Goal: Task Accomplishment & Management: Manage account settings

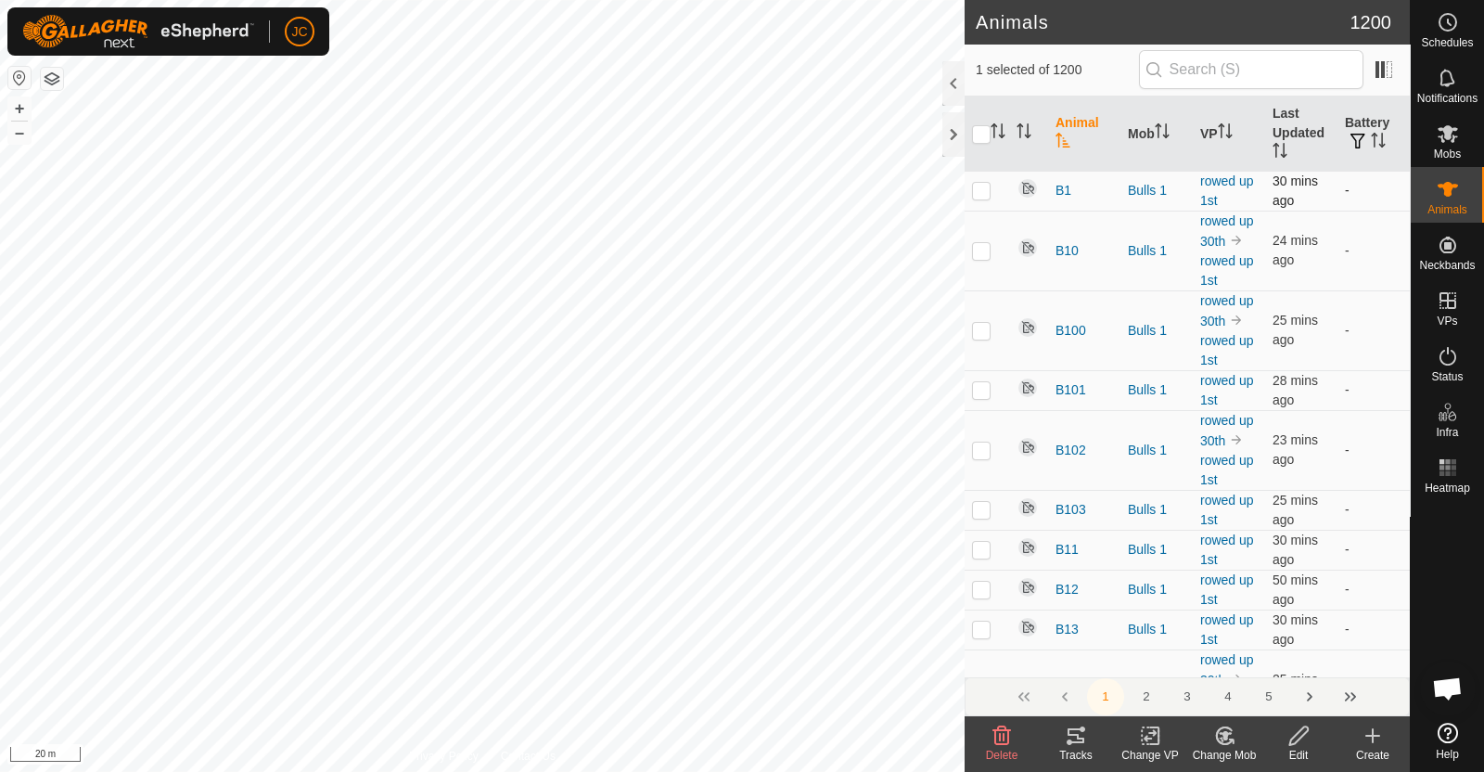
click at [980, 186] on p-checkbox at bounding box center [981, 190] width 19 height 15
checkbox input "false"
click at [492, 217] on div "H12 0706020166 Bulls 5 Bot Mck 5 + – ⇧ i 50 m" at bounding box center [482, 386] width 964 height 772
click at [515, 241] on div "L3 3466498548 Bulls 7 [DATE] 171233 + – ⇧ i 50 m" at bounding box center [482, 386] width 964 height 772
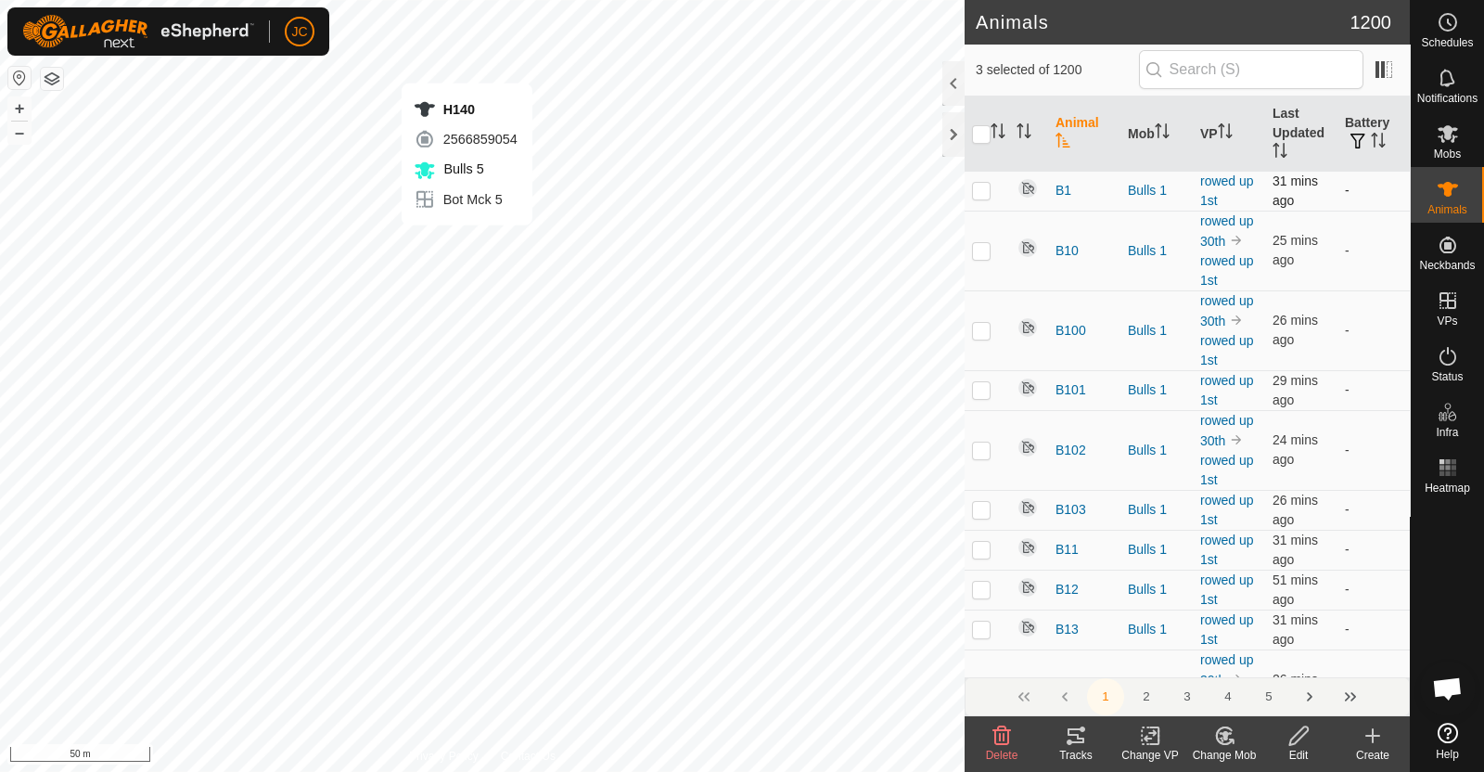
click at [465, 243] on div "H140 2566859054 Bulls 5 Bot Mck 5 + – ⇧ i 50 m" at bounding box center [482, 386] width 964 height 772
click at [394, 250] on div "H140 2566859054 Bulls 5 Bot Mck 5 + – ⇧ i 50 m" at bounding box center [482, 386] width 964 height 772
click at [382, 250] on div "H28 4129688713 Bulls 5 Bot Mck 5 + – ⇧ i 50 m" at bounding box center [482, 386] width 964 height 772
click at [326, 300] on div "H74 2851185382 Bulls 5 Bot Mck 5 + – ⇧ i 50 m" at bounding box center [482, 386] width 964 height 772
click at [329, 328] on div "H74 2851185382 Bulls 5 Bot Mck 5 + – ⇧ i 50 m" at bounding box center [482, 386] width 964 height 772
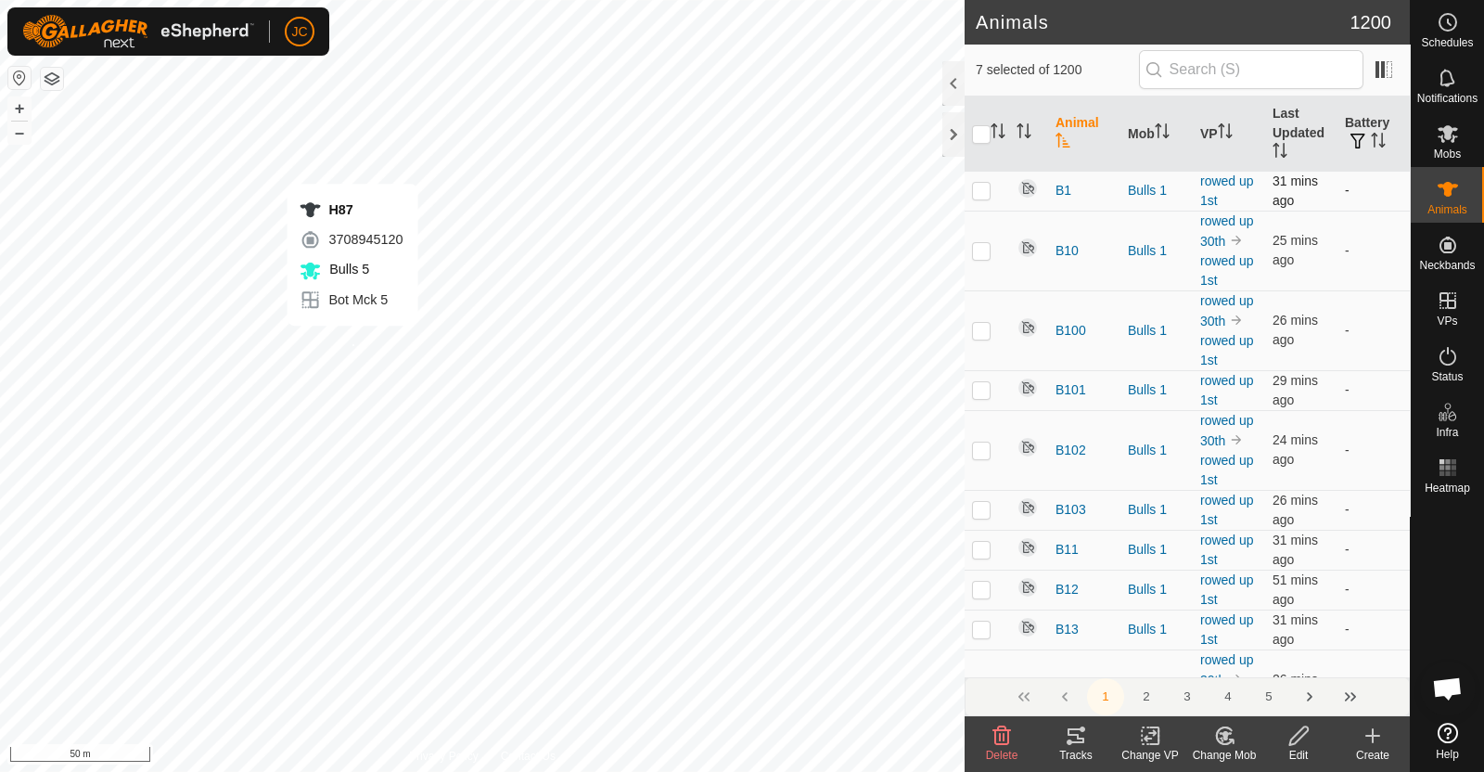
click at [352, 344] on div "H87 3708945120 Bulls 5 Bot Mck 5 + – ⇧ i 50 m" at bounding box center [482, 386] width 964 height 772
click at [420, 303] on div "H23 3548986637 Bulls 5 Bot Mck 5 + – ⇧ i 50 m" at bounding box center [482, 386] width 964 height 772
click at [423, 318] on div "H46 2309101633 Bulls 5 Bot Mck 5 + – ⇧ i 50 m" at bounding box center [482, 386] width 964 height 772
click at [450, 326] on div "H15 1086043063 Bulls 5 Bot Mck 5 + – ⇧ i 50 m" at bounding box center [482, 386] width 964 height 772
click at [469, 342] on div "H65 1973242776 Bulls 5 Bot Mck 5 + – ⇧ i 50 m" at bounding box center [482, 386] width 964 height 772
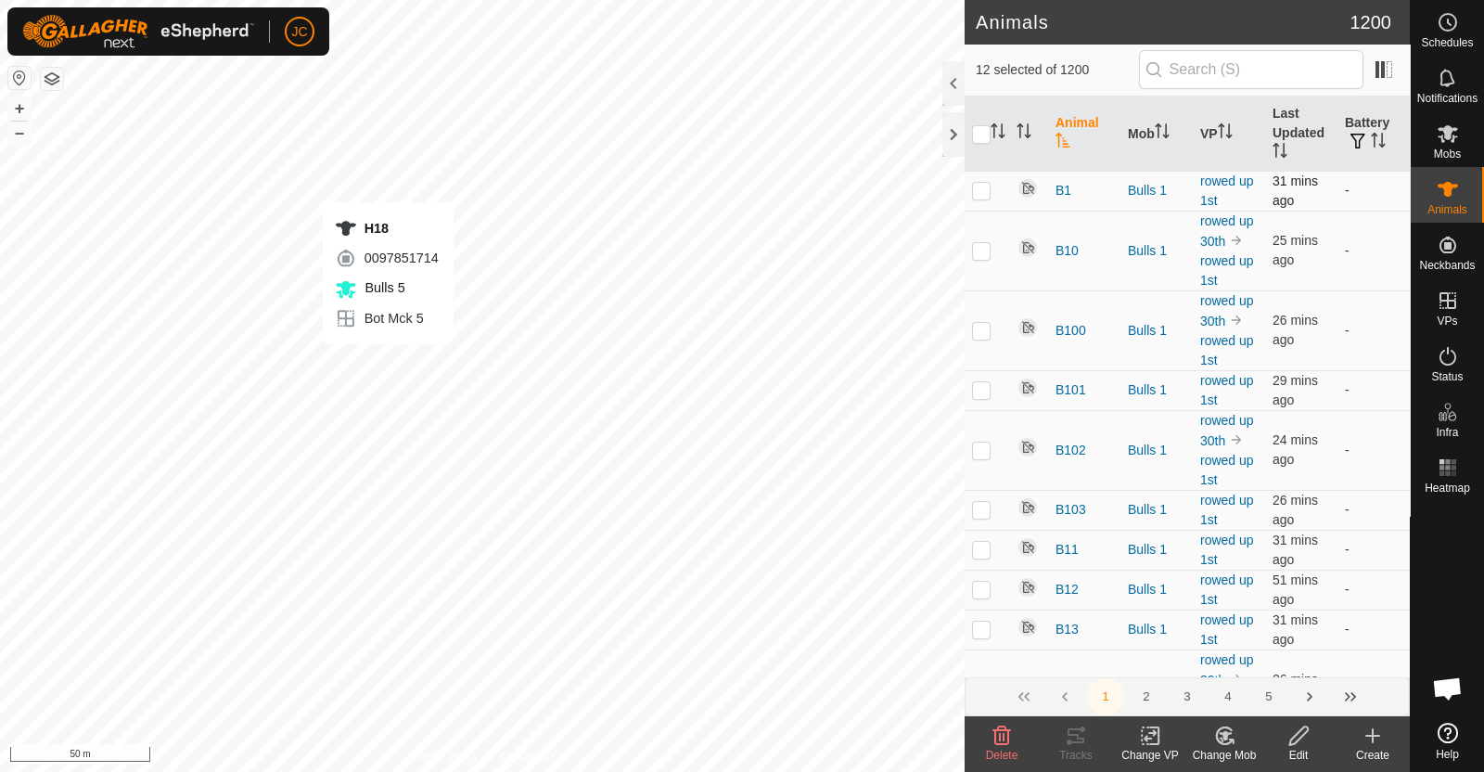
click at [387, 363] on div "H18 0097851714 Bulls 5 Bot Mck 5 + – ⇧ i 50 m" at bounding box center [482, 386] width 964 height 772
click at [425, 345] on div "H7 3570775926 Bulls 5 Bot Mck 5 + – ⇧ i 20 m" at bounding box center [482, 386] width 964 height 772
click at [400, 347] on div "H53 1483507215 Bulls 5 Bot Mck 5 + – ⇧ i 20 m" at bounding box center [482, 386] width 964 height 772
click at [392, 364] on div "H139 1209547489 Bulls 5 Bot Mck 5 + – ⇧ i 20 m" at bounding box center [482, 386] width 964 height 772
click at [399, 341] on div "H27 0130987121 Bulls 5 Bot Mck 5 + – ⇧ i 5 m" at bounding box center [482, 386] width 964 height 772
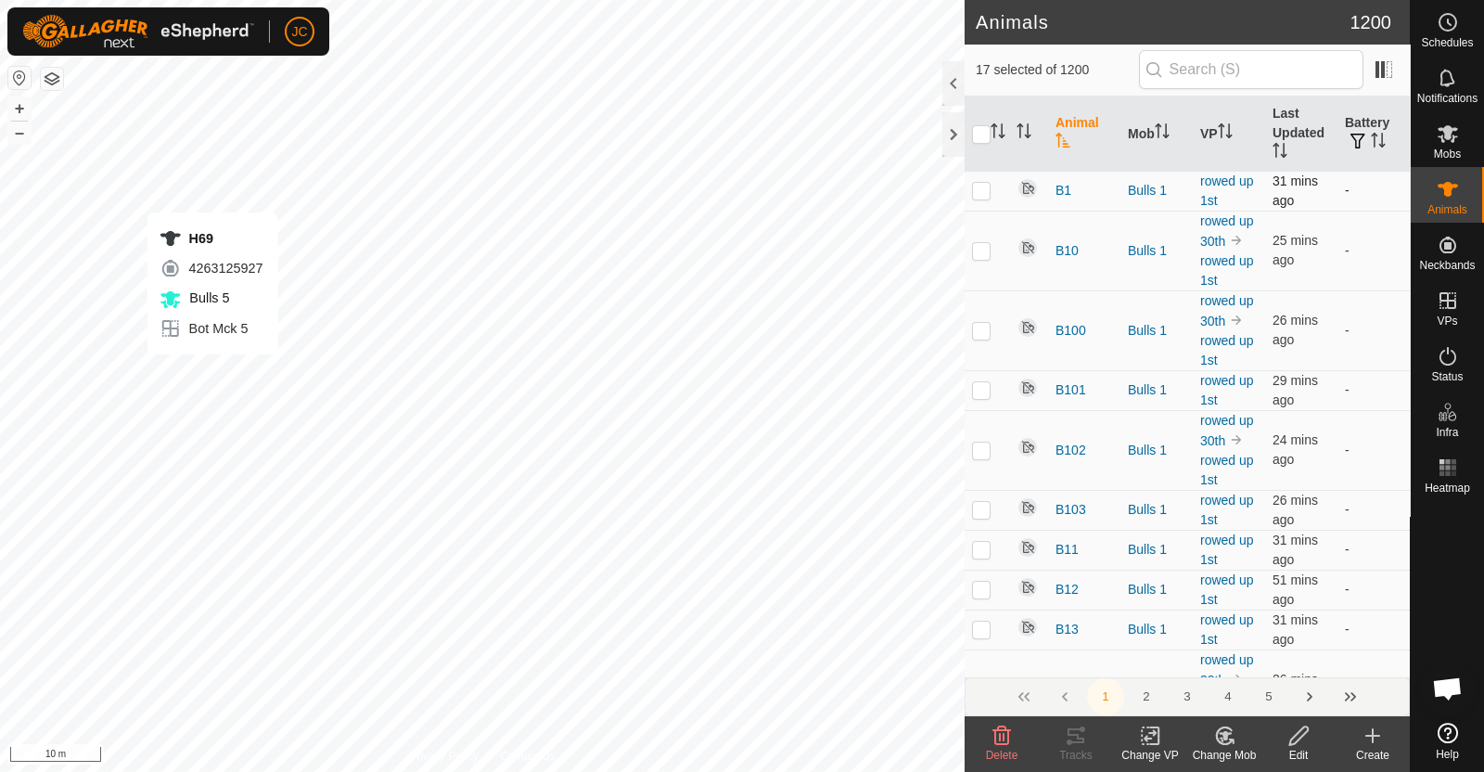
click at [212, 372] on div "H69 4263125927 Bulls 5 Bot Mck 5 + – ⇧ i 10 m" at bounding box center [482, 386] width 964 height 772
click at [440, 442] on div "H56 1911745298 Bulls 5 Bot Mck 5 + – ⇧ i 10 m" at bounding box center [482, 386] width 964 height 772
click at [413, 503] on div "H103 0898765001 Bulls 5 Bot Mck 5 + – ⇧ i 10 m" at bounding box center [482, 386] width 964 height 772
click at [360, 517] on div "H4 0012767130 Bulls 5 Bot Mck 5 + – ⇧ i 10 m" at bounding box center [482, 386] width 964 height 772
click at [301, 498] on div "H135 0116109936 Bulls 5 Bot Mck 5 + – ⇧ i 10 m" at bounding box center [482, 386] width 964 height 772
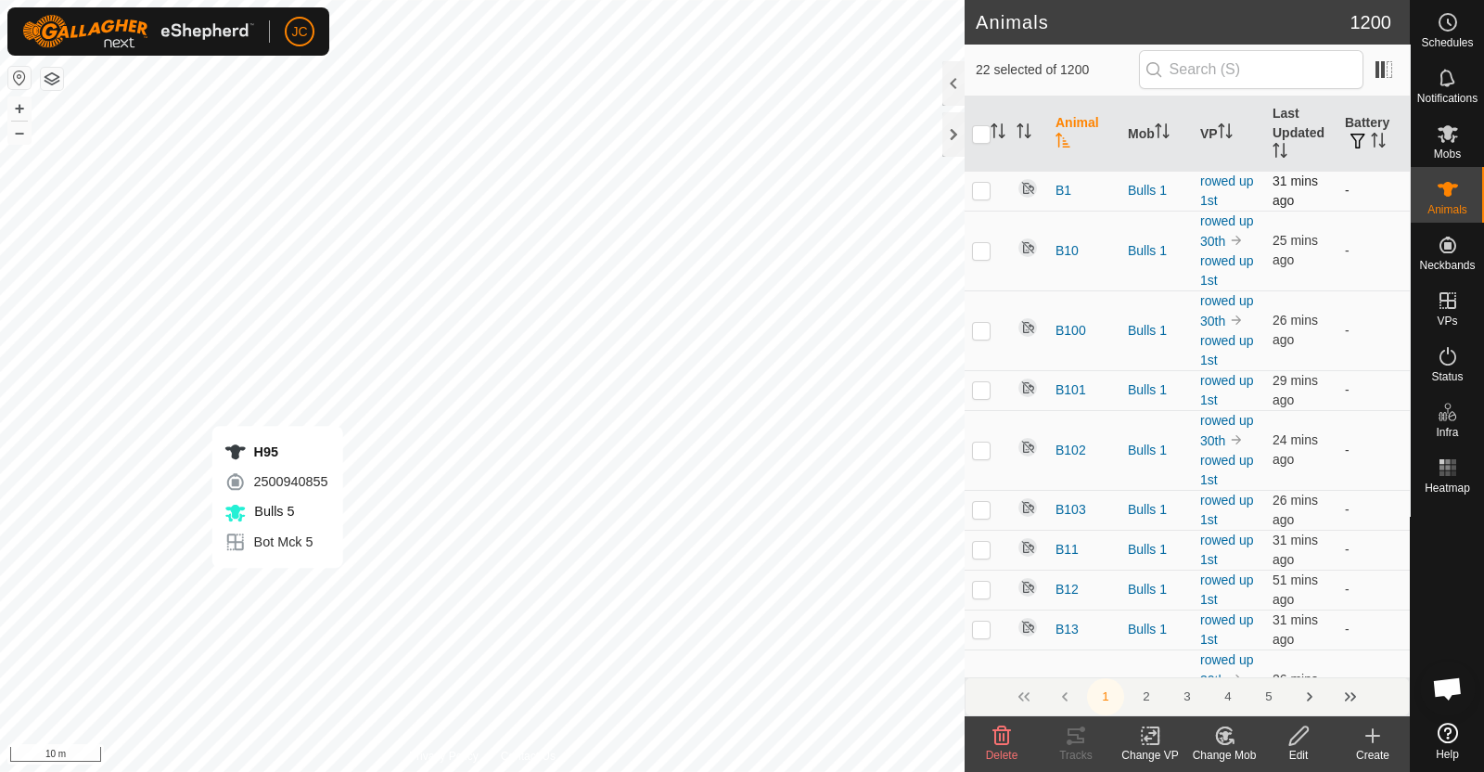
click at [277, 586] on div "H95 2500940855 Bulls 5 Bot Mck 5 + – ⇧ i 10 m" at bounding box center [482, 386] width 964 height 772
click at [385, 546] on div "H117 3672505003 Bulls 5 Bot Mck 5 + – ⇧ i 10 m" at bounding box center [482, 386] width 964 height 772
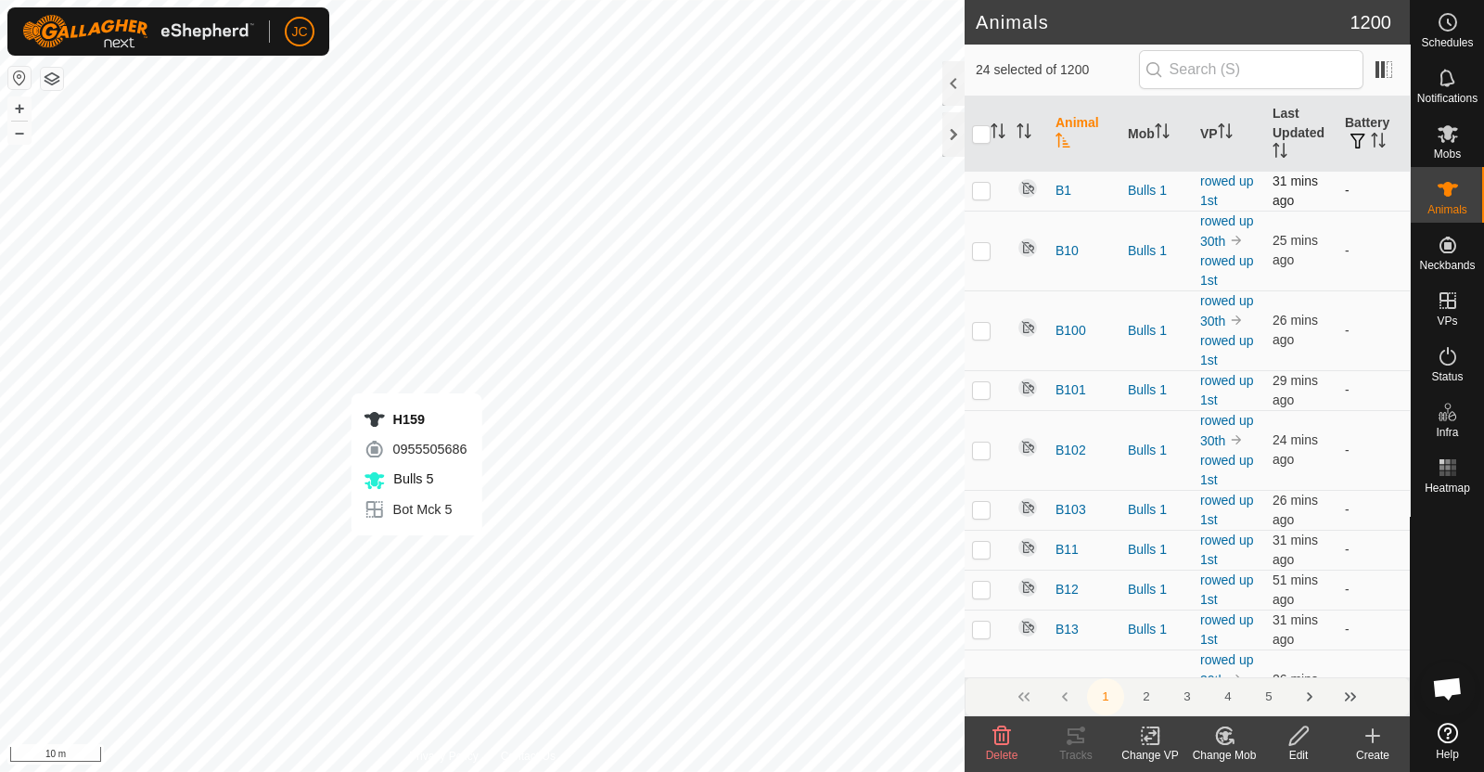
click at [418, 554] on div "H159 0955505686 Bulls 5 Bot Mck 5 + – ⇧ i 10 m" at bounding box center [482, 386] width 964 height 772
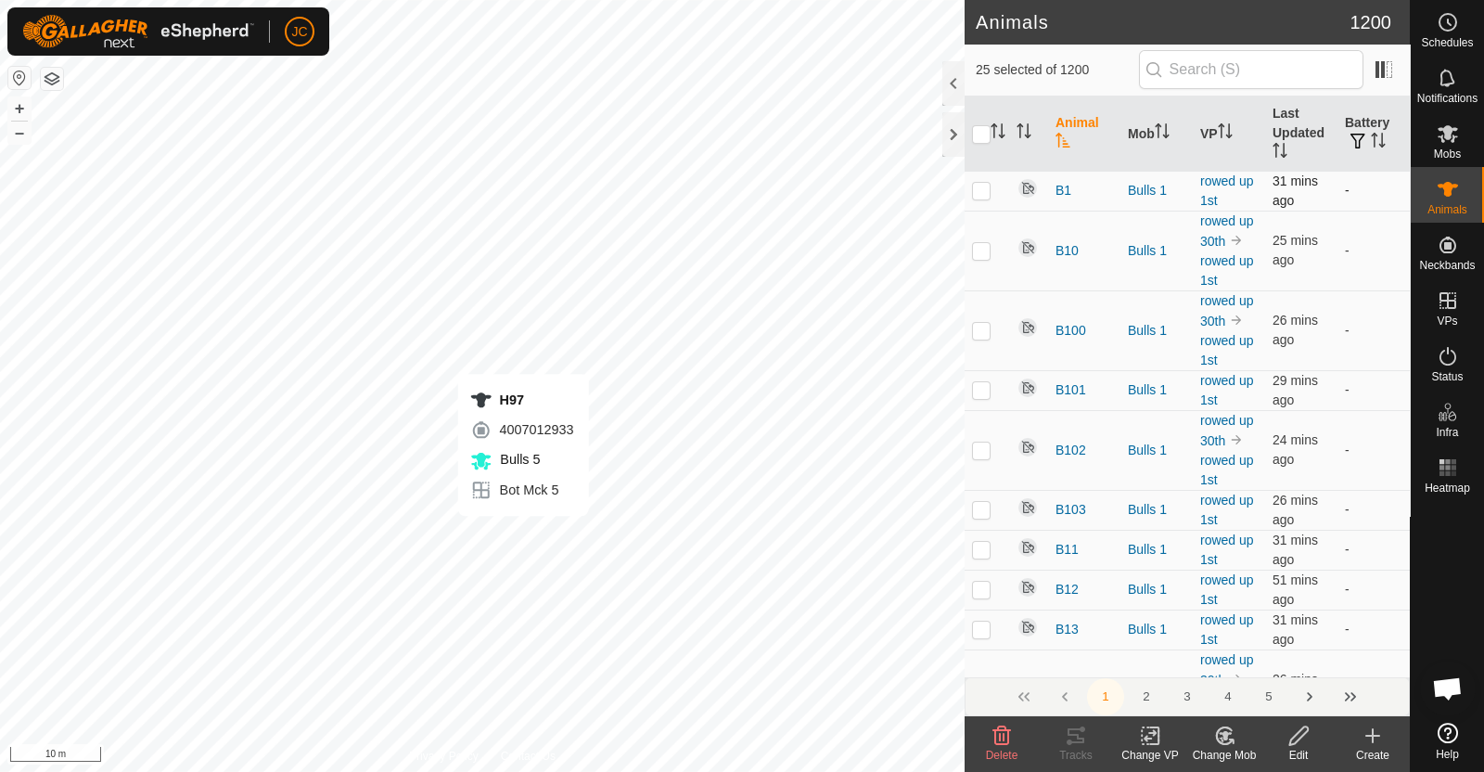
click at [523, 534] on div "H97 4007012933 Bulls 5 Bot Mck 5 + – ⇧ i 10 m" at bounding box center [482, 386] width 964 height 772
click at [468, 514] on div "H97 4007012933 Bulls 5 Bot Mck 5 + – ⇧ i 10 m" at bounding box center [482, 386] width 964 height 772
click at [532, 313] on div "H80 4028246481 Bulls 5 Bot Mck 5 + – ⇧ i 10 m" at bounding box center [482, 386] width 964 height 772
click at [458, 613] on div "H5 3486138111 Bulls 5 Bot Mck 5 + – ⇧ i 10 m" at bounding box center [482, 386] width 964 height 772
click at [457, 607] on div "H5 3486138111 Bulls 5 Bot Mck 5 + – ⇧ i 10 m" at bounding box center [482, 386] width 964 height 772
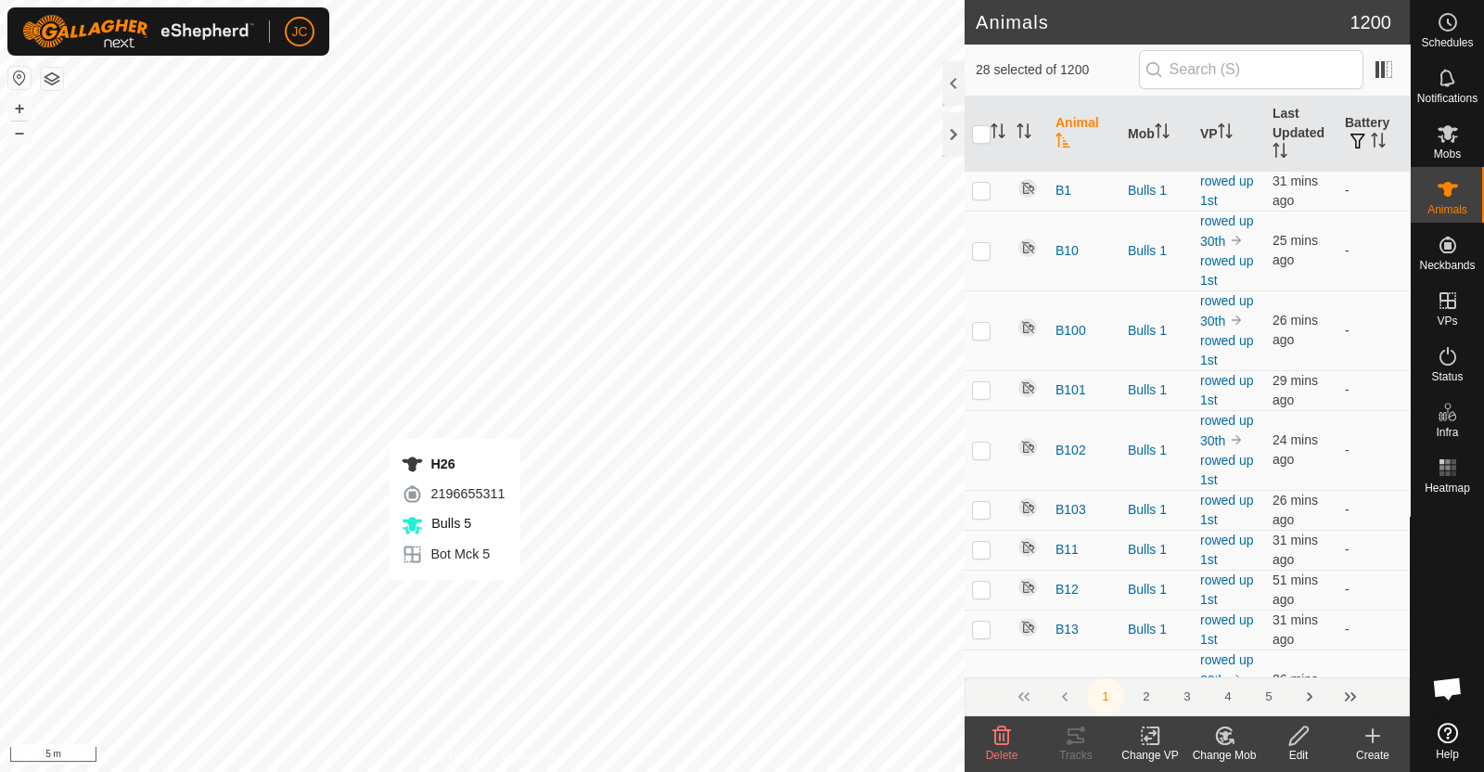
click at [453, 598] on div "H26 2196655311 Bulls 5 Bot Mck 5 + – ⇧ i 5 m" at bounding box center [482, 386] width 964 height 772
click at [467, 580] on div "H126 0661023409 Bulls 5 Bot Mck 5 + – ⇧ i 5 m" at bounding box center [482, 386] width 964 height 772
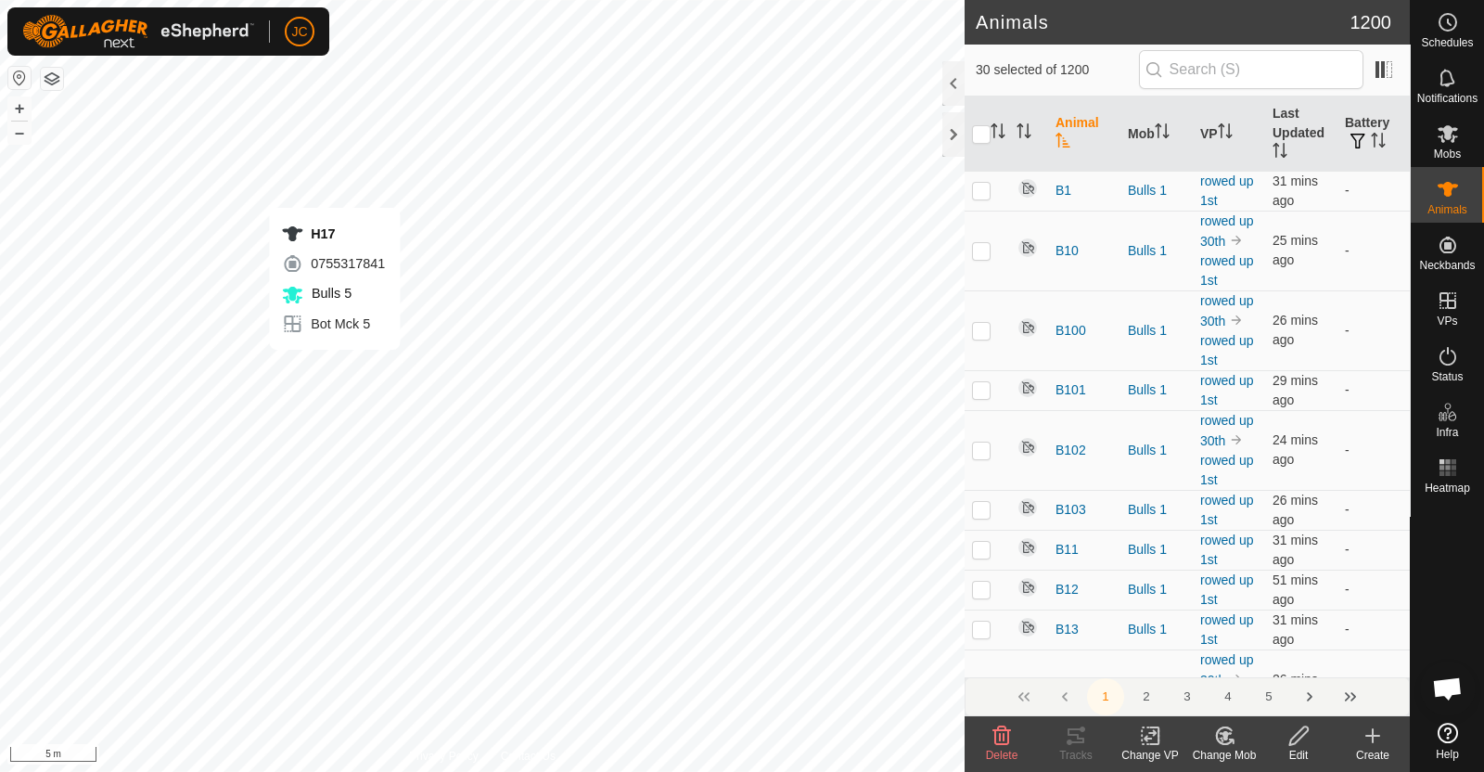
click at [332, 368] on div "H17 0755317841 Bulls 5 Bot Mck 5 + – ⇧ i 5 m" at bounding box center [482, 386] width 964 height 772
click at [495, 410] on div "H127 0449821486 Bulls 5 Bot Mck 5 + – ⇧ i 5 m" at bounding box center [482, 386] width 964 height 772
click at [479, 325] on div "H68 2783832713 Bulls 5 Bot Mck 5 + – ⇧ i 5 m" at bounding box center [482, 386] width 964 height 772
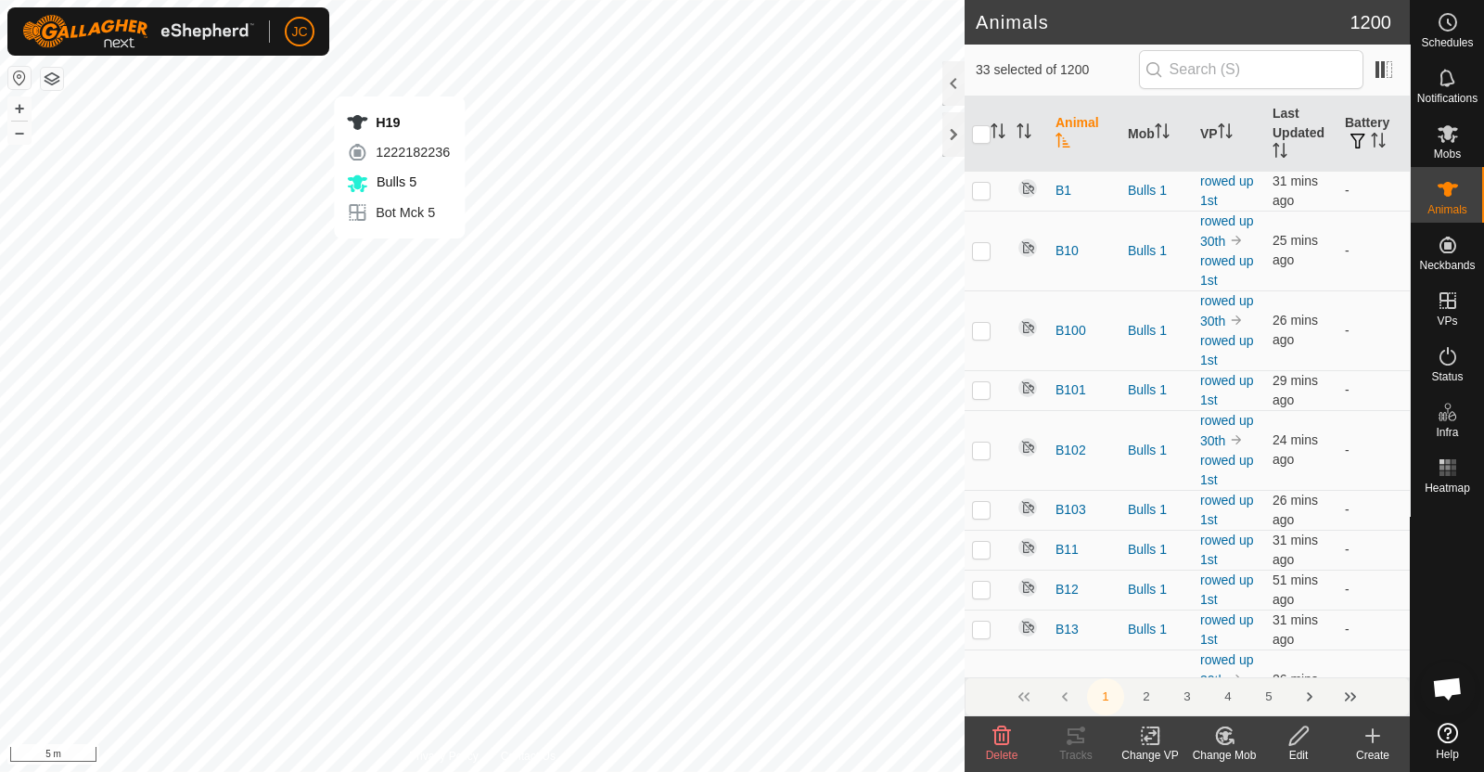
click at [399, 256] on div "H19 1222182236 Bulls 5 Bot Mck 5 + – ⇧ i 5 m" at bounding box center [482, 386] width 964 height 772
click at [423, 214] on div "H100 1368961883 Bulls 5 Bot Mck 5 + – ⇧ i 5 m" at bounding box center [482, 386] width 964 height 772
click at [533, 218] on div "H110 0469933728 Bulls 5 Bot Mck 5 + – ⇧ i 5 m" at bounding box center [482, 386] width 964 height 772
click at [598, 240] on div "H112 0179570660 Bulls 5 Bot Mck 5 + – ⇧ i 5 m" at bounding box center [482, 386] width 964 height 772
click at [572, 210] on div "H72 2888331120 Bulls 5 Bot Mck 5 + – ⇧ i 5 m" at bounding box center [482, 386] width 964 height 772
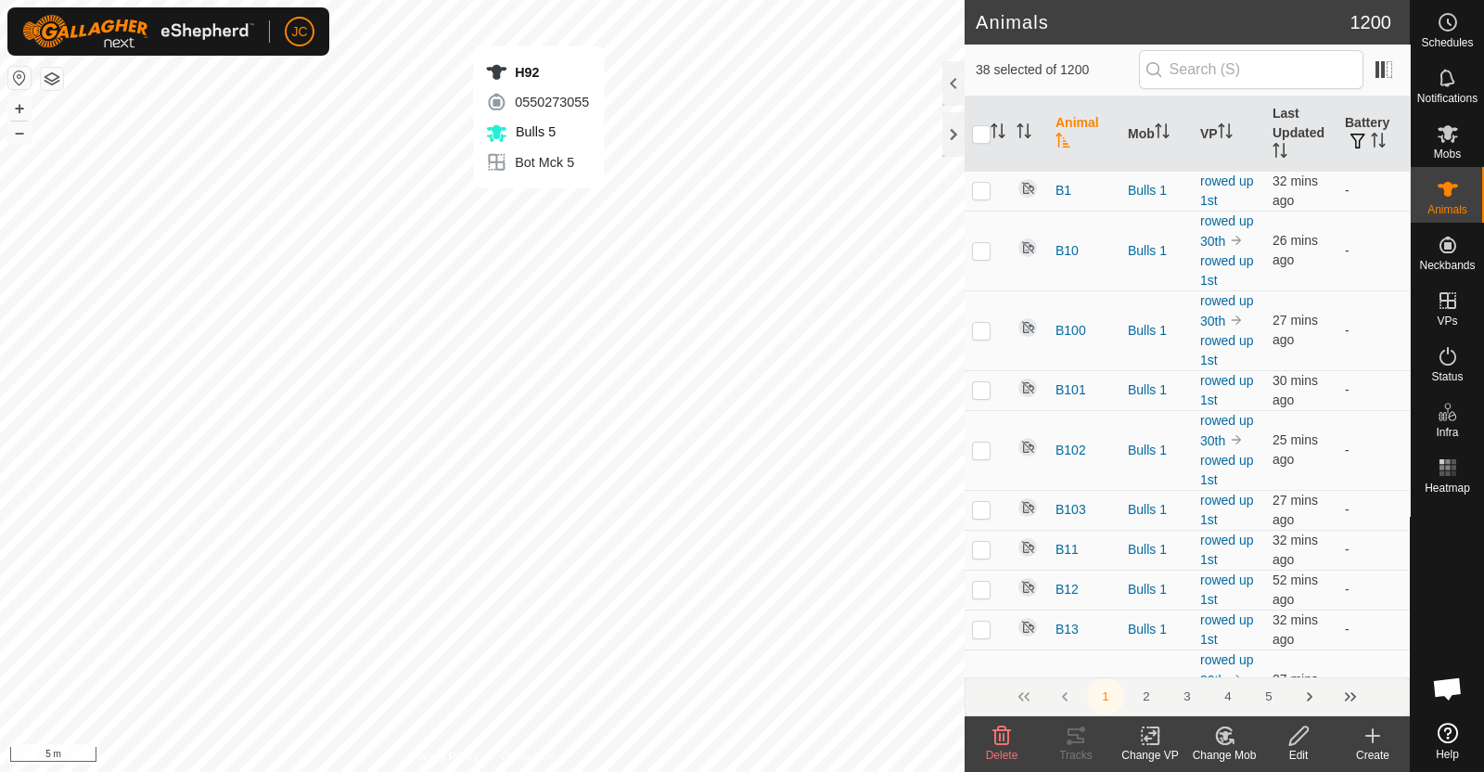
click at [538, 206] on div "H92 0550273055 Bulls 5 Bot Mck 5 + – ⇧ i 5 m" at bounding box center [482, 386] width 964 height 772
click at [496, 229] on div "H105 3225037033 Bulls 5 Bot Mck 5 + – ⇧ i 5 m" at bounding box center [482, 386] width 964 height 772
click at [549, 227] on div "H13 0825899151 Bulls 5 Bot Mck 5 + – ⇧ i 5 m" at bounding box center [482, 386] width 964 height 772
click at [575, 230] on div "H36 1225635488 Bulls 5 Bot Mck 5 + – ⇧ i 5 m" at bounding box center [482, 386] width 964 height 772
click at [557, 249] on div "H10 4215616664 Bulls 5 Bot Mck 5 + – ⇧ i 5 m" at bounding box center [482, 386] width 964 height 772
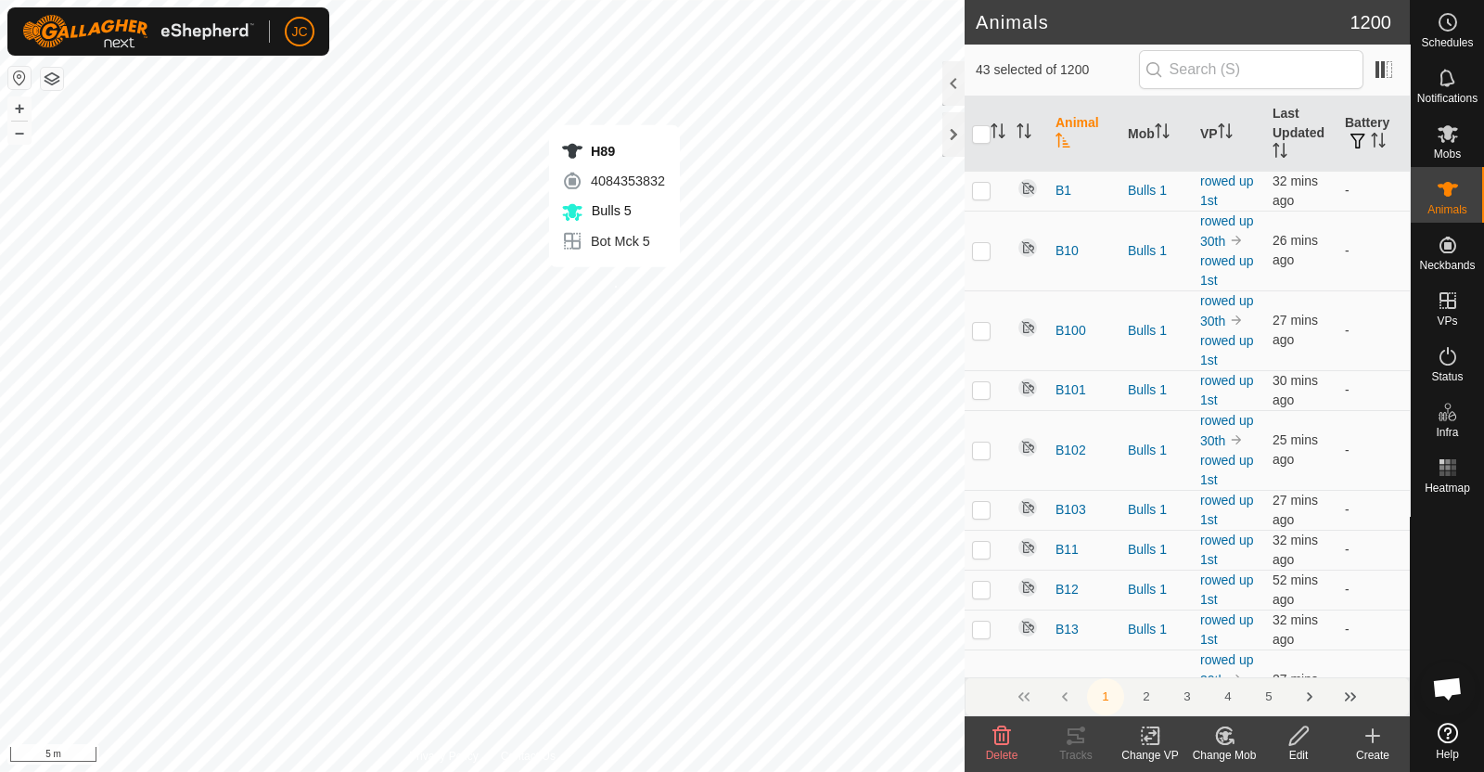
click at [614, 285] on div "H89 4084353832 Bulls 5 Bot Mck 5 + – ⇧ i 5 m" at bounding box center [482, 386] width 964 height 772
click at [575, 366] on div "H47 2828820795 Bulls 5 Bot Mck 5 + – ⇧ i 5 m" at bounding box center [482, 386] width 964 height 772
click at [1226, 741] on icon at bounding box center [1224, 735] width 23 height 22
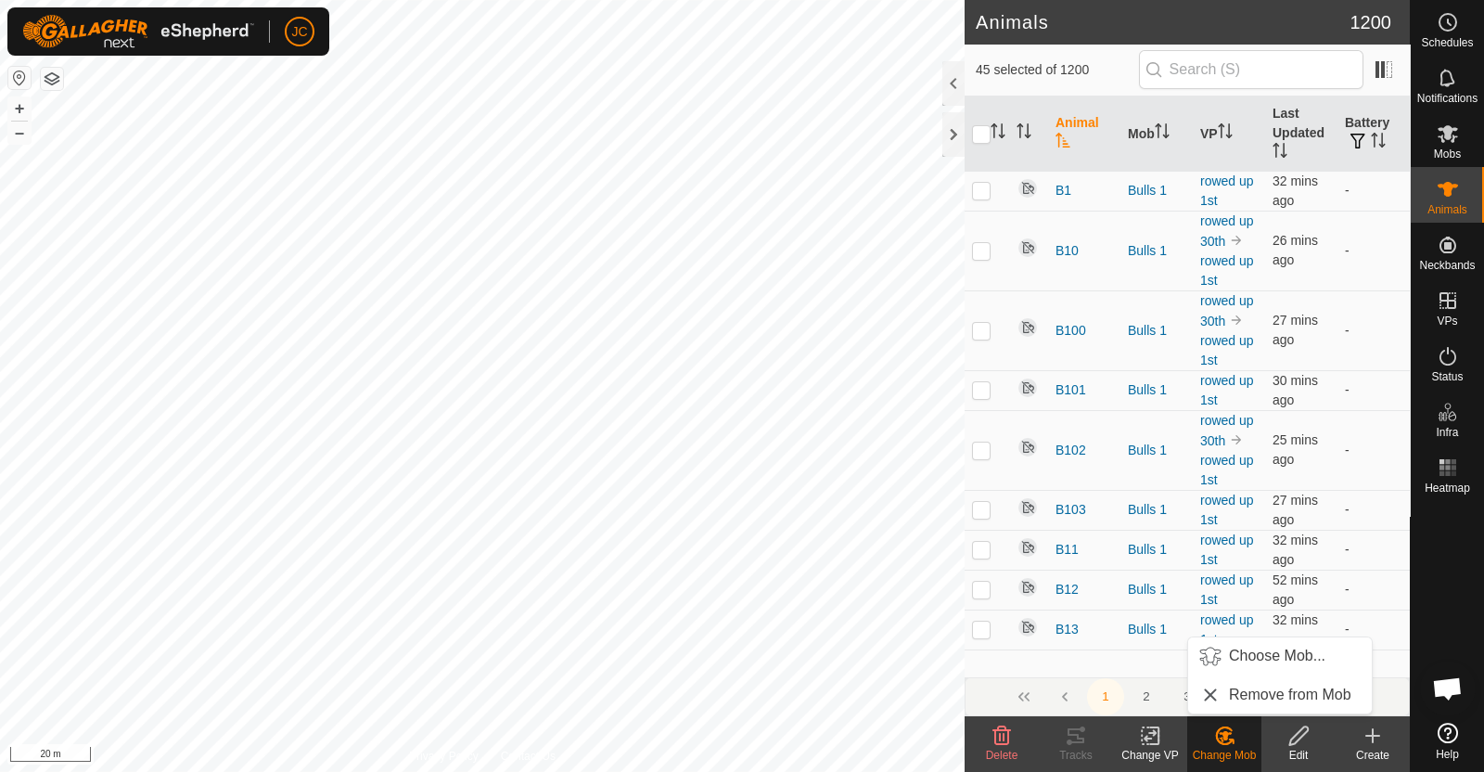
click at [1381, 749] on div "Create" at bounding box center [1372, 755] width 74 height 17
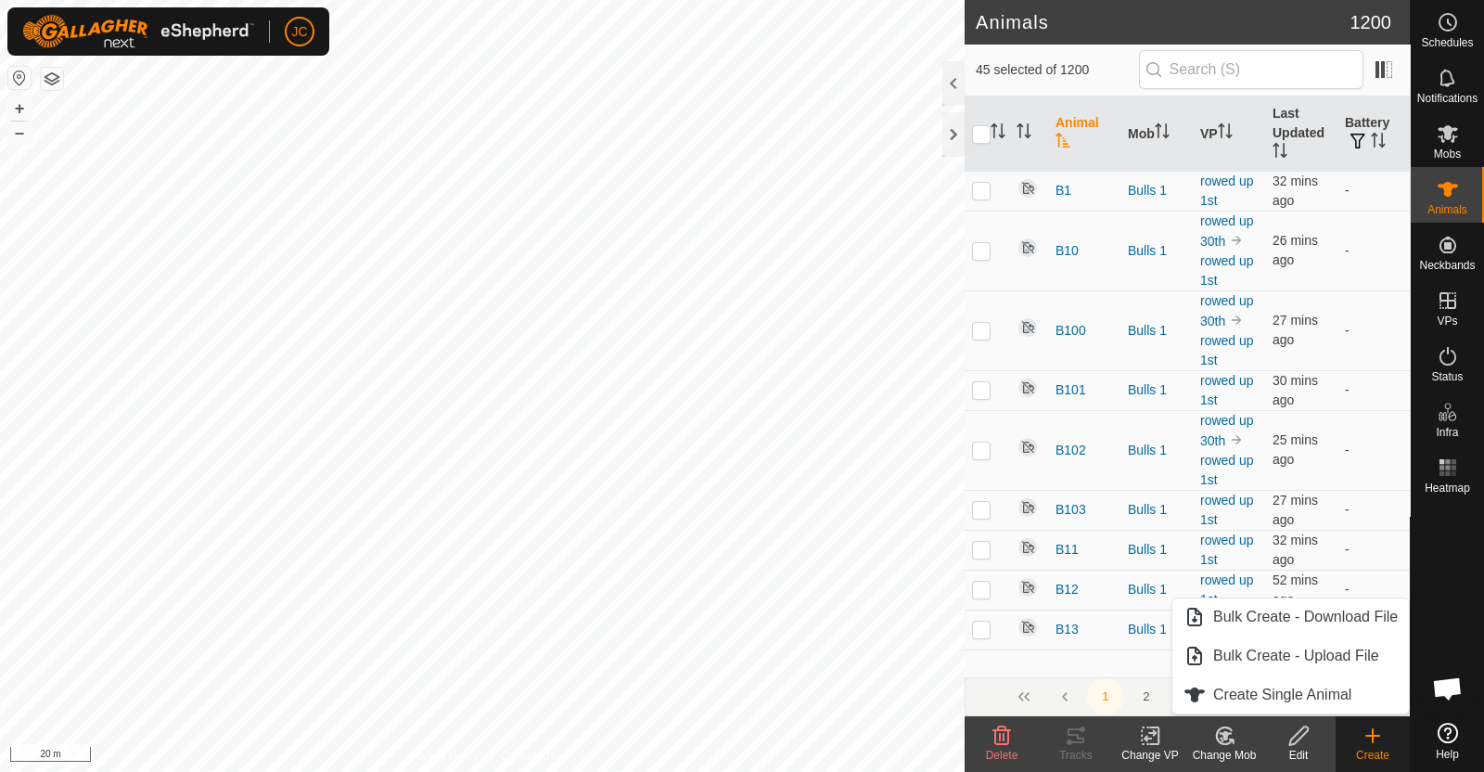
click at [1233, 738] on icon at bounding box center [1224, 735] width 23 height 22
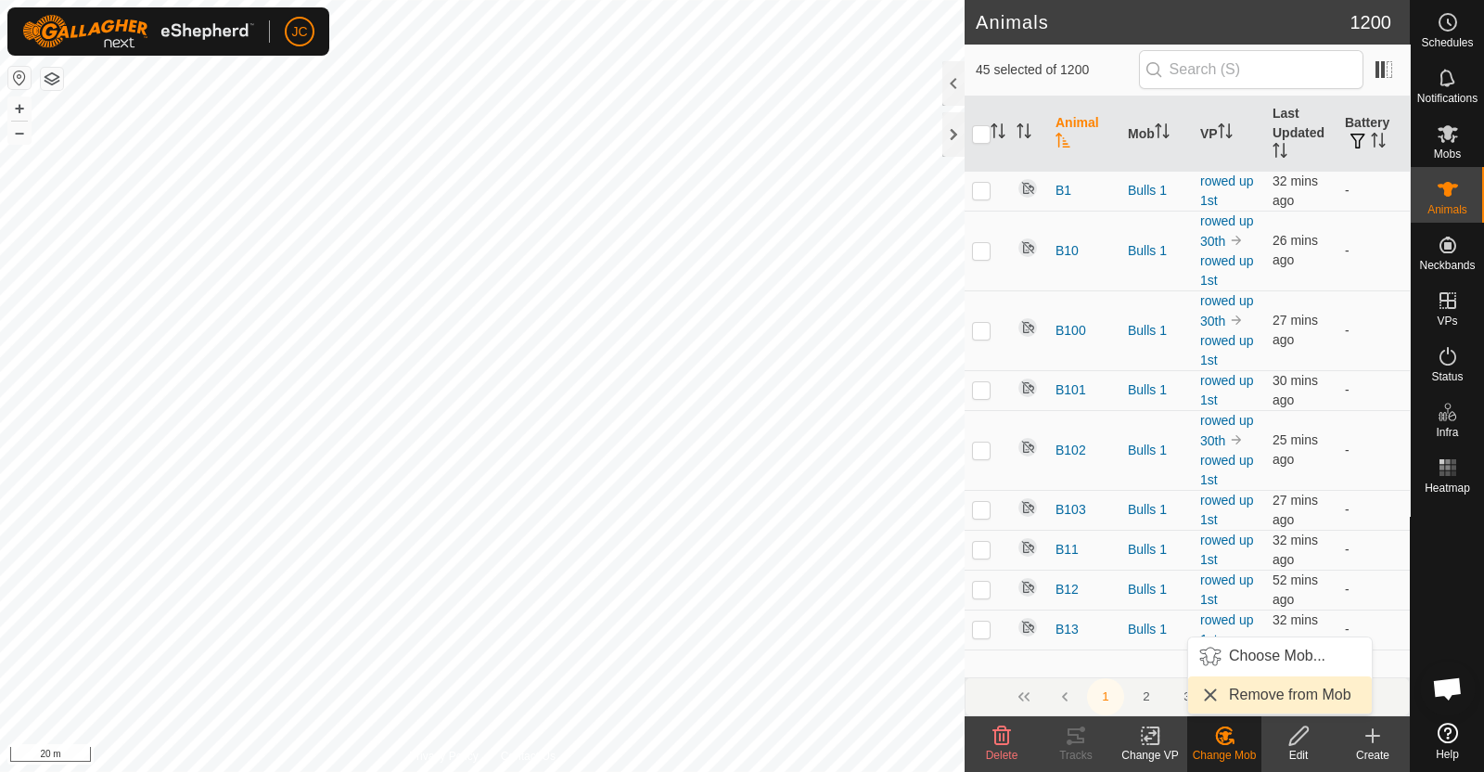
click at [1245, 693] on link "Remove from Mob" at bounding box center [1280, 694] width 184 height 37
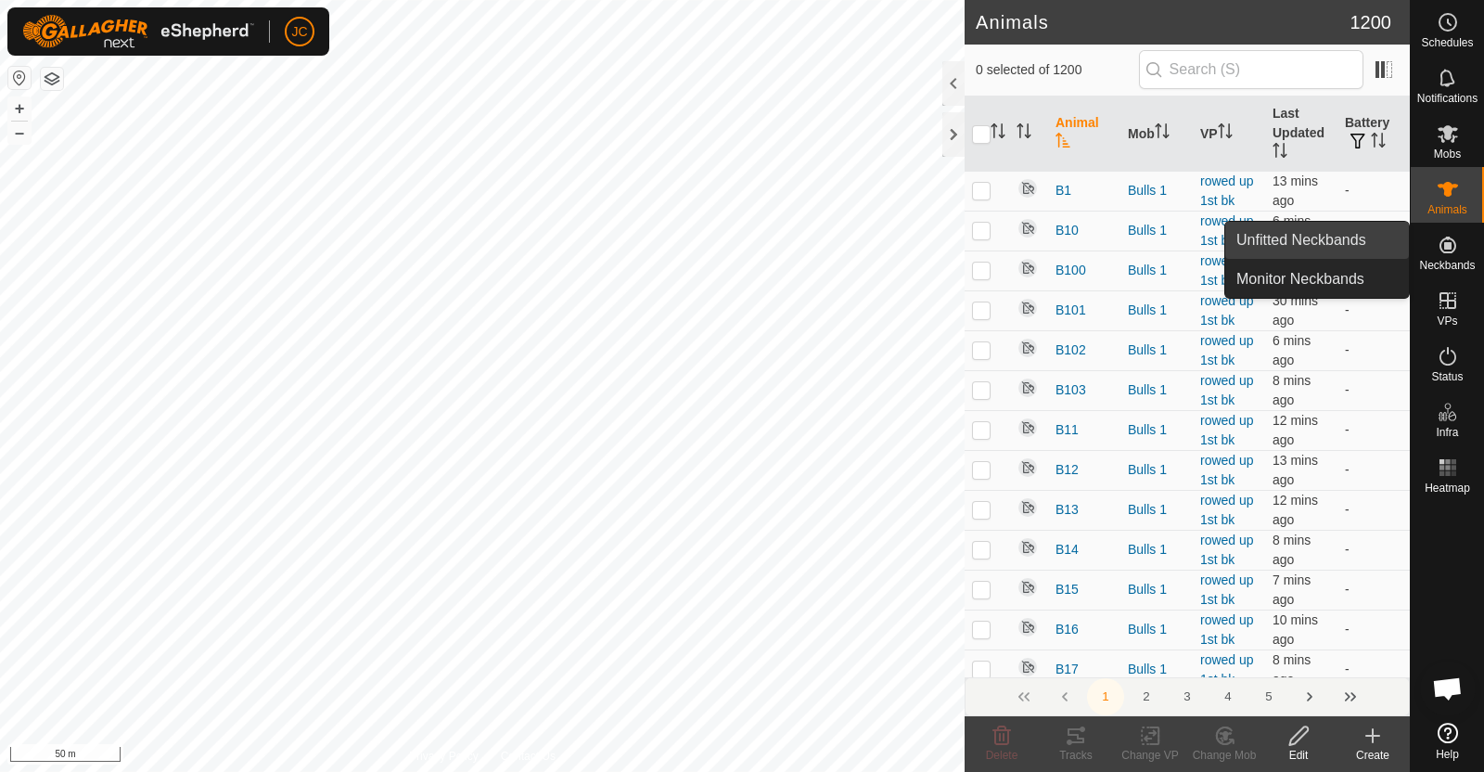
click at [1367, 243] on link "Unfitted Neckbands" at bounding box center [1317, 240] width 184 height 37
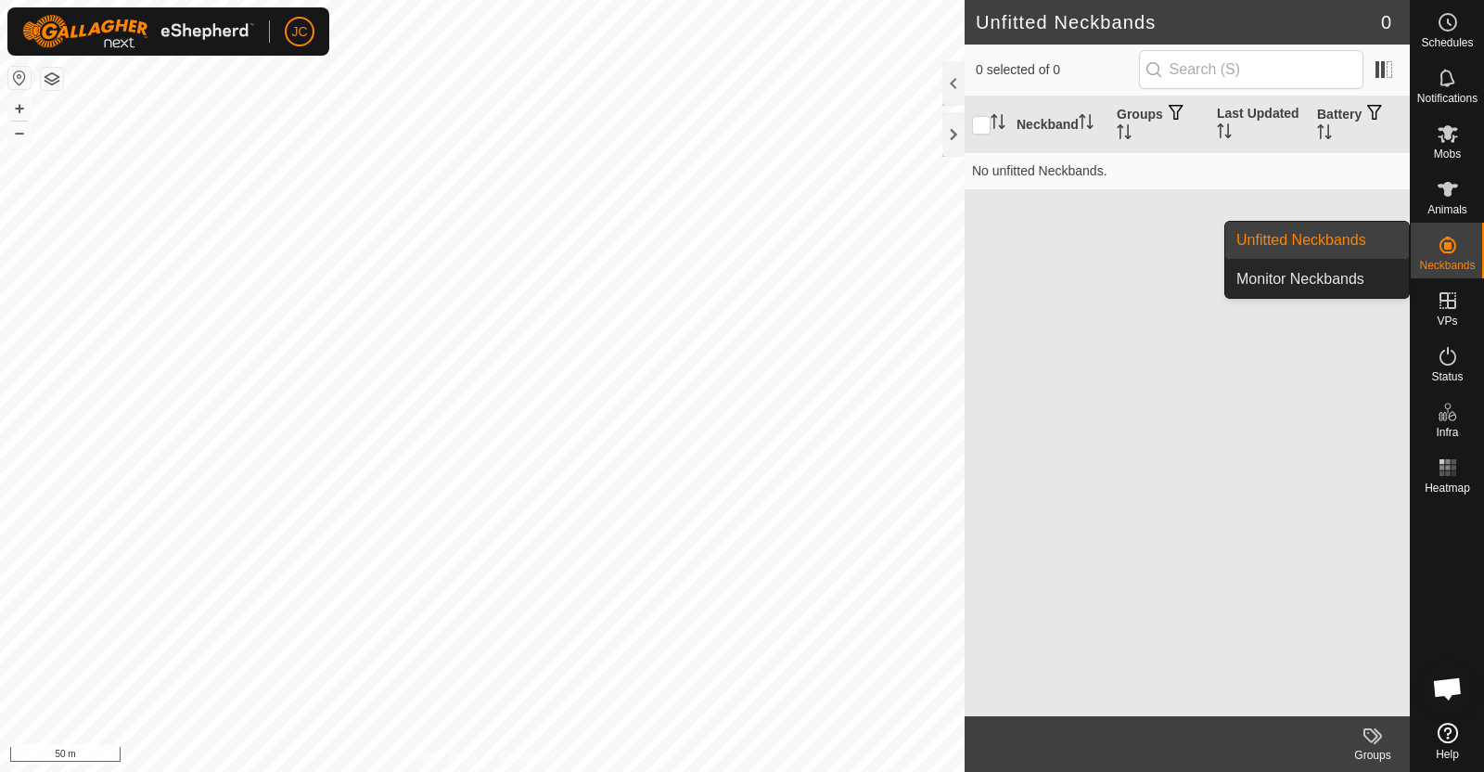
click at [1458, 256] on es-neckbands-svg-icon at bounding box center [1447, 245] width 33 height 30
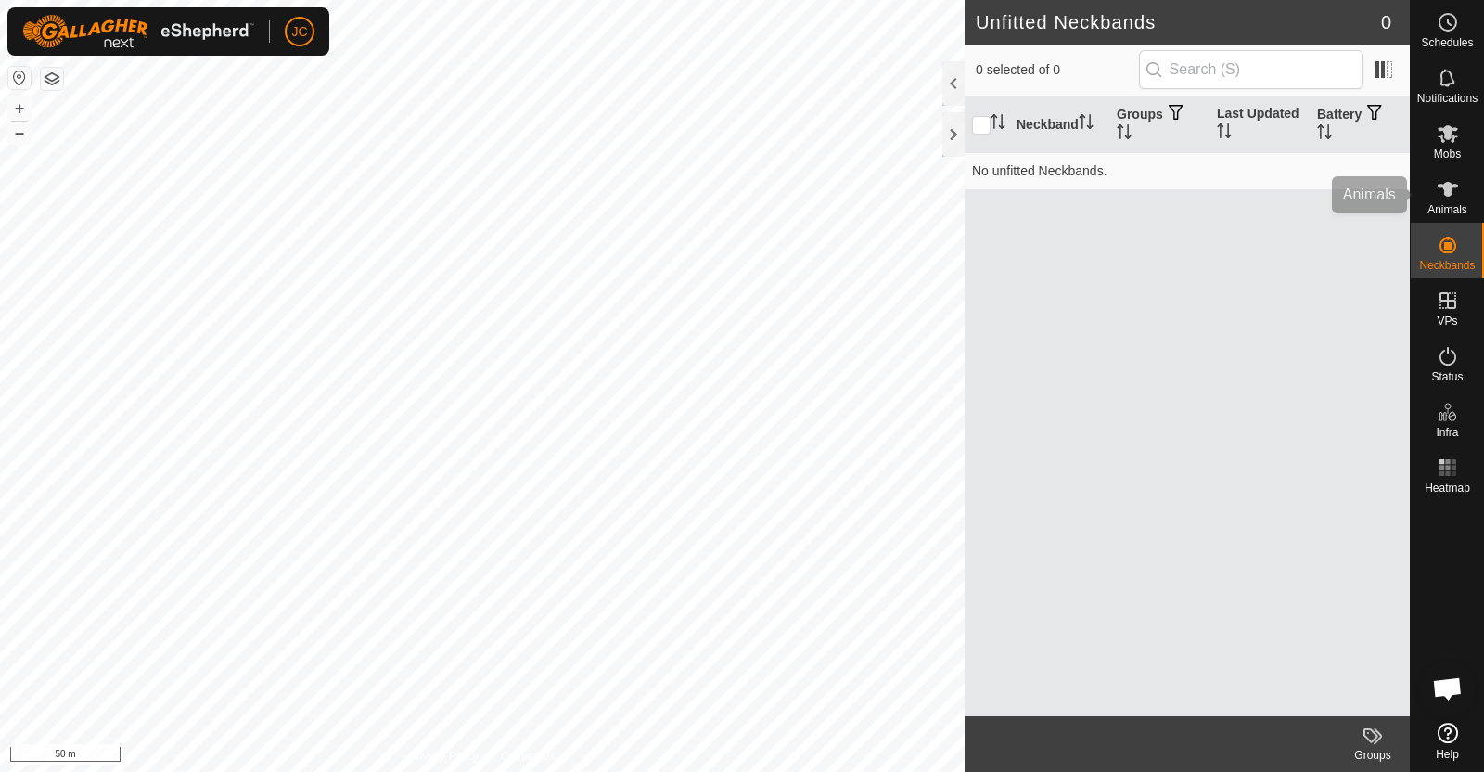
click at [1454, 193] on icon at bounding box center [1448, 189] width 22 height 22
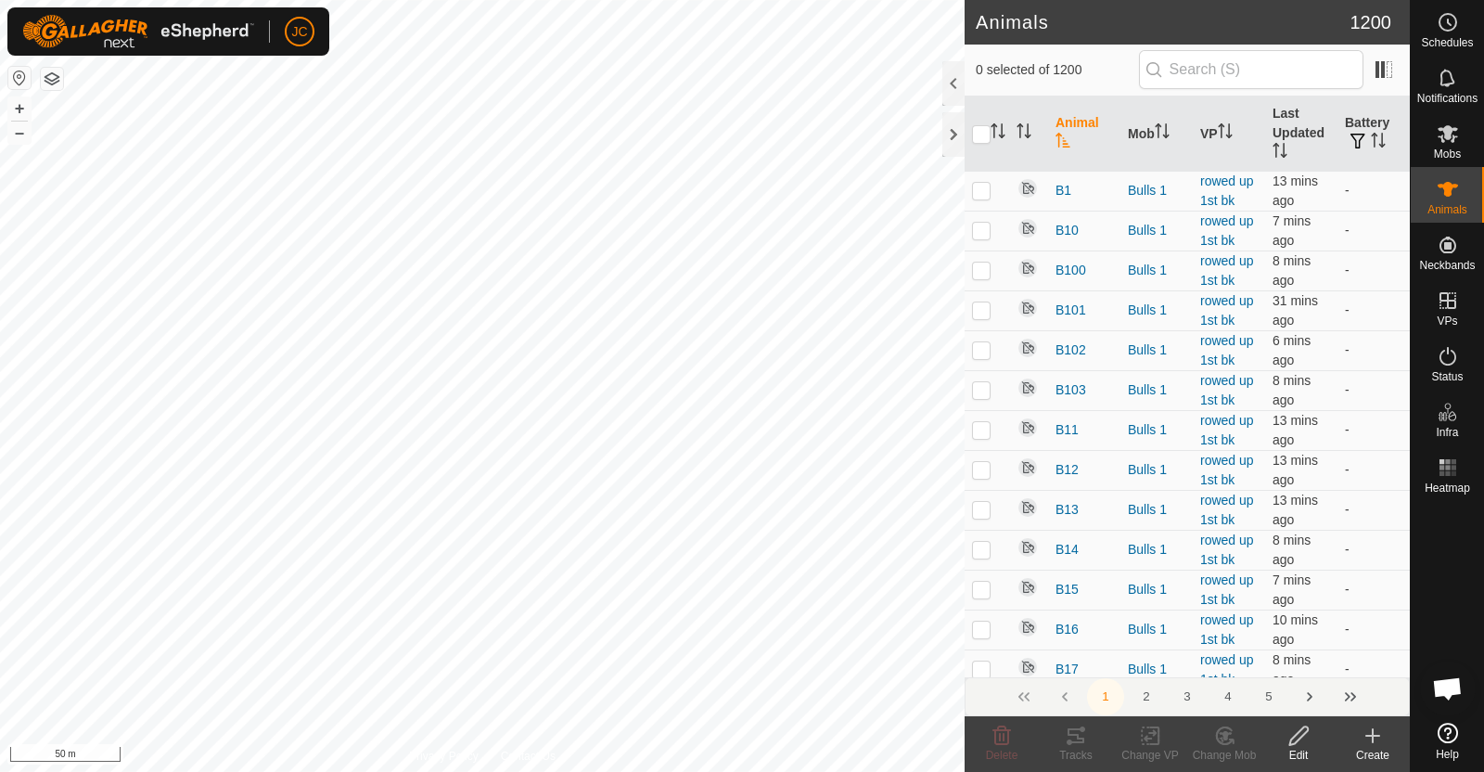
click at [1063, 124] on th "Animal" at bounding box center [1084, 133] width 72 height 75
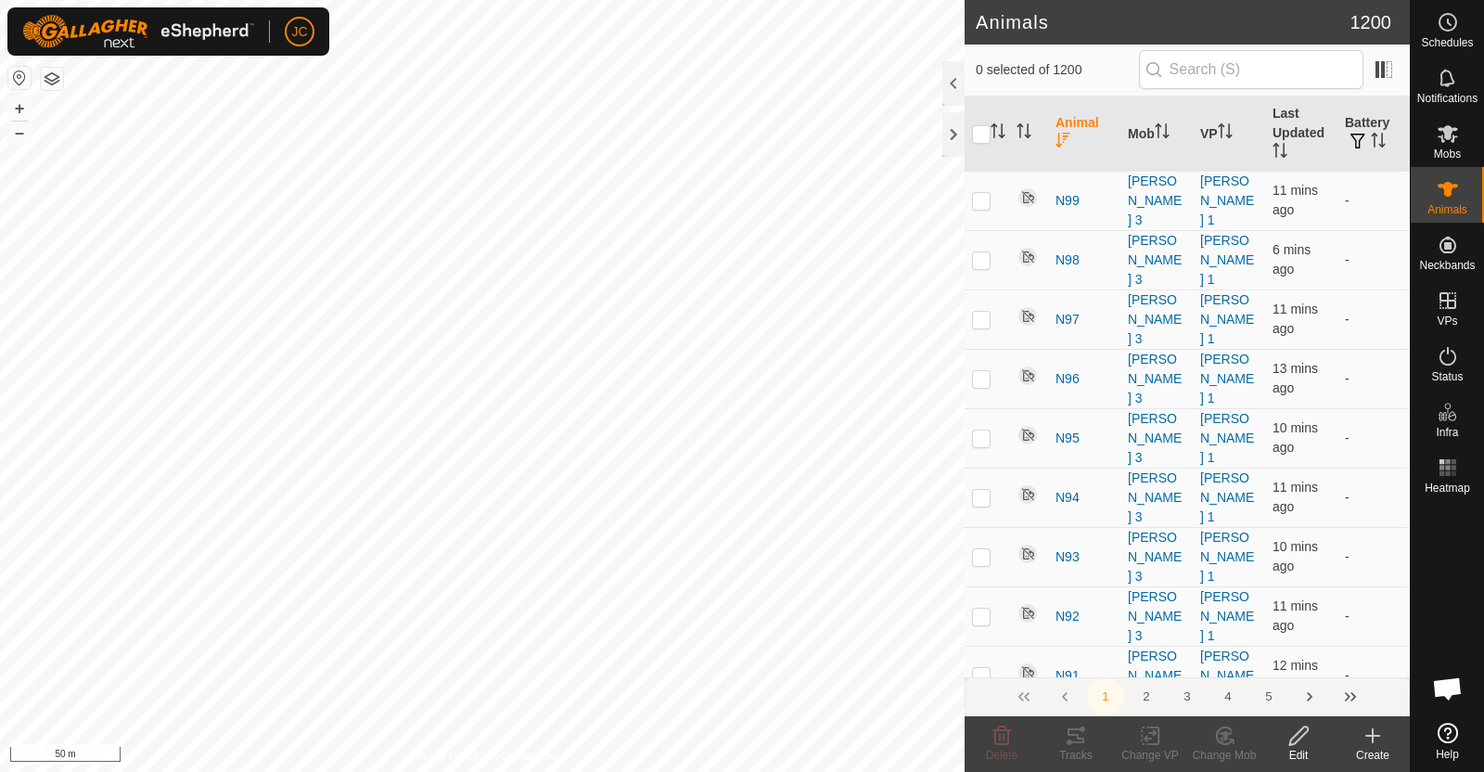
click at [1063, 124] on th "Animal" at bounding box center [1084, 133] width 72 height 75
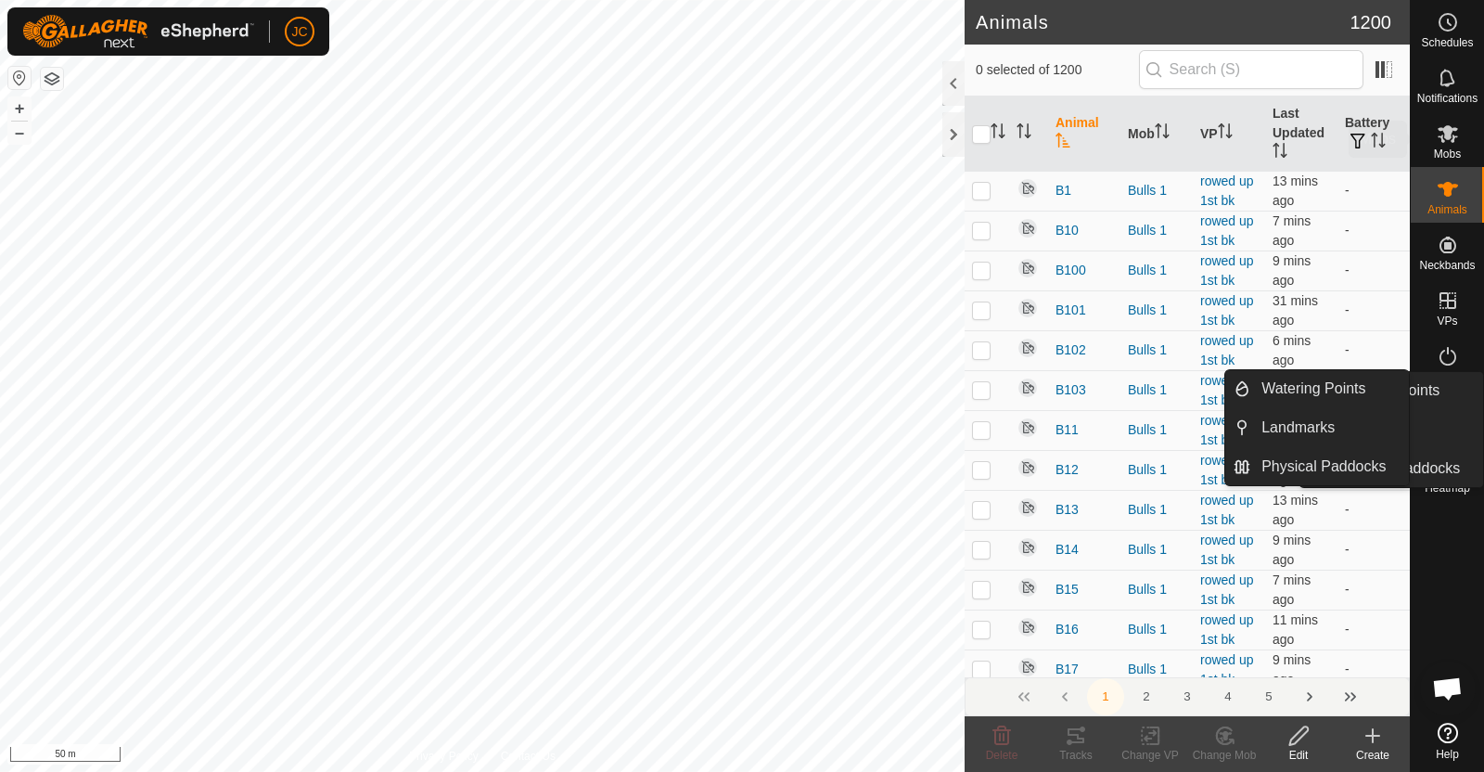
click at [1455, 141] on icon at bounding box center [1448, 133] width 22 height 22
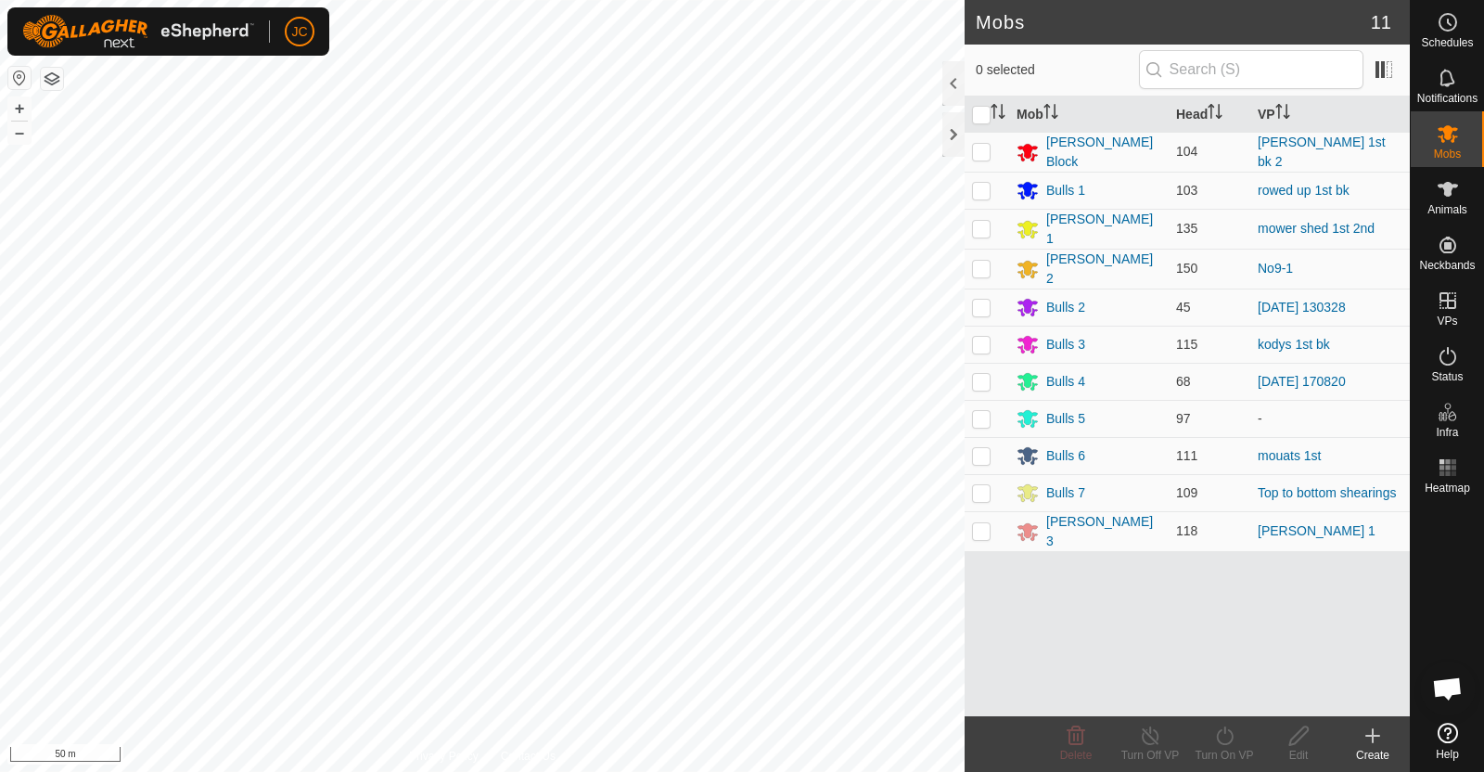
click at [1374, 739] on icon at bounding box center [1372, 735] width 22 height 22
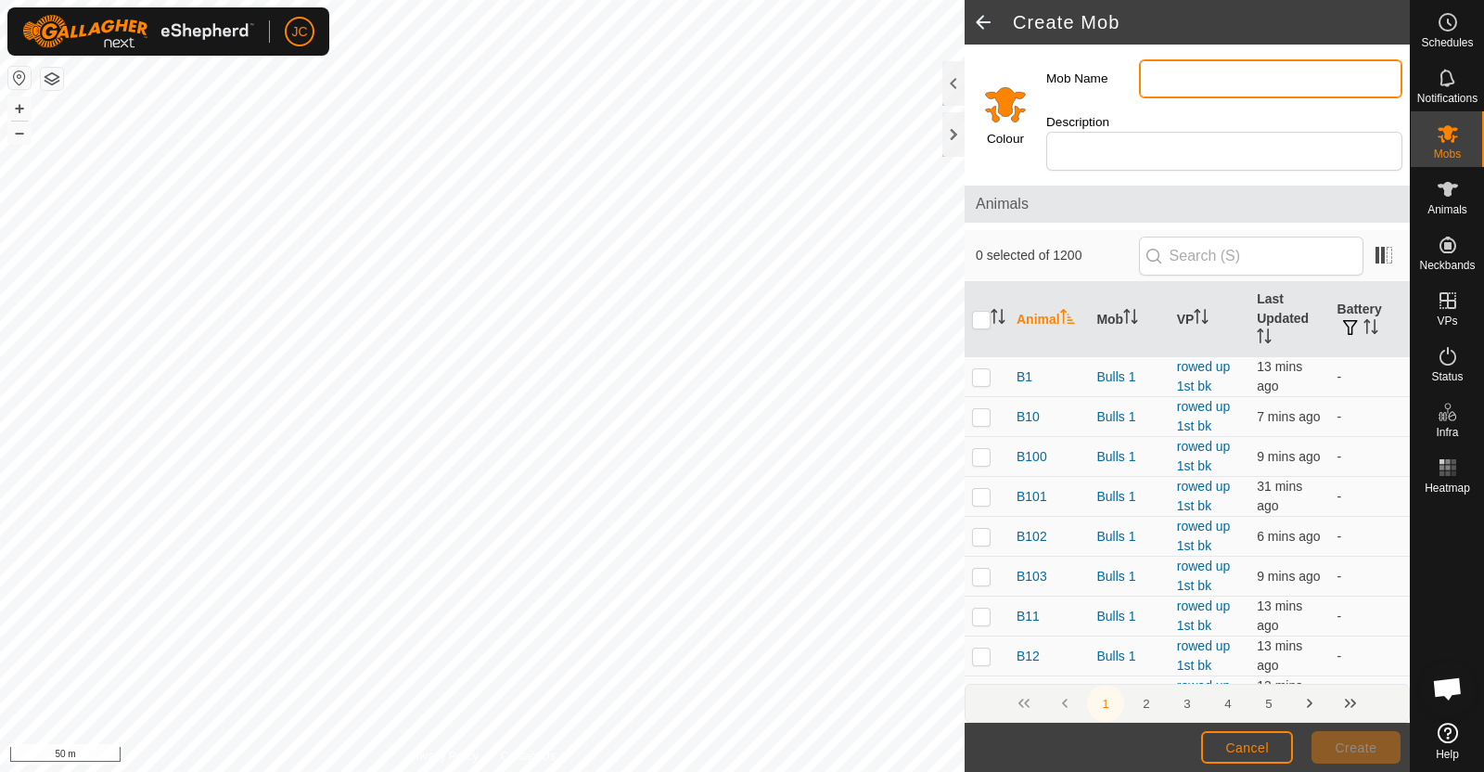
click at [1166, 85] on input "Mob Name" at bounding box center [1270, 78] width 263 height 39
type input "Tussock Bulls"
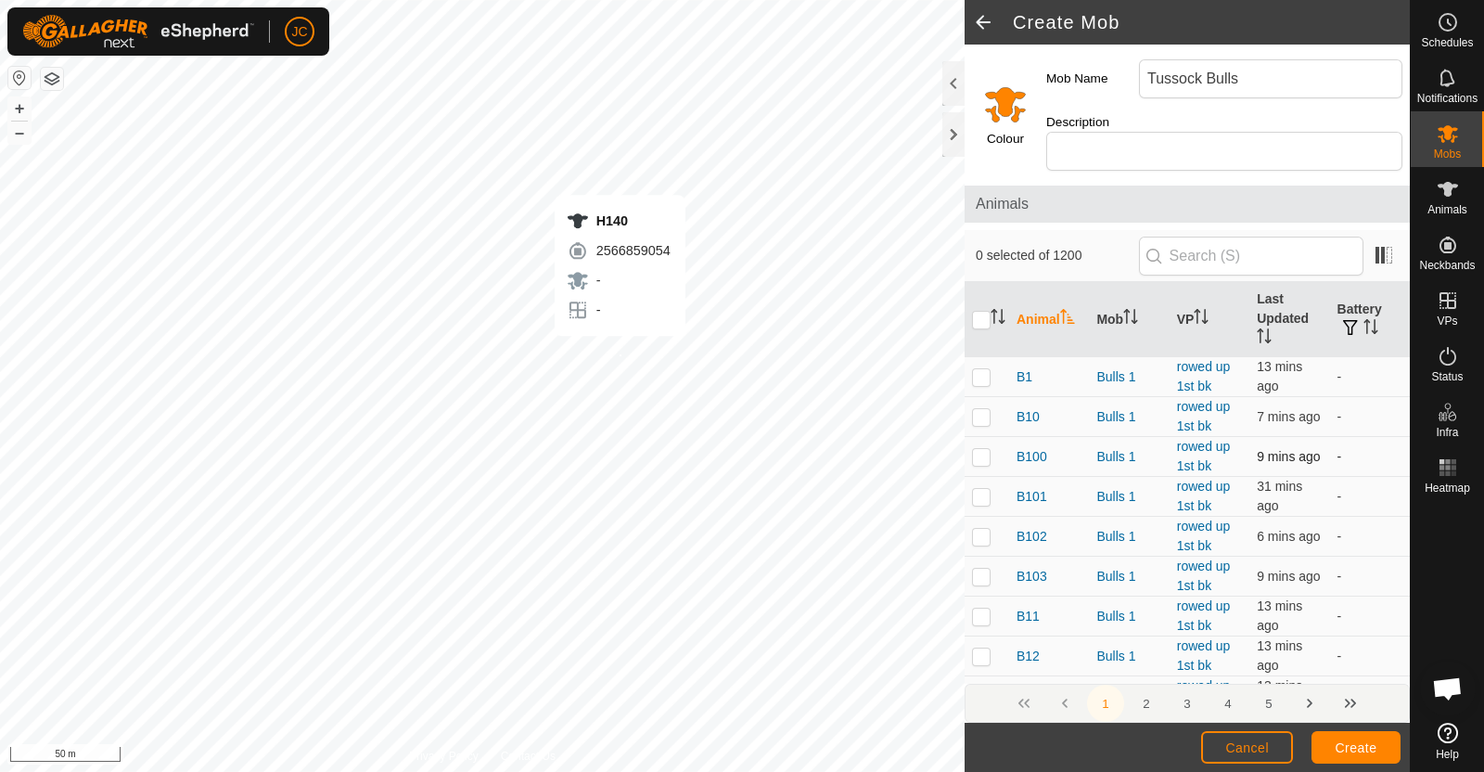
click at [619, 354] on div "H140 2566859054 - - + – ⇧ i 50 m" at bounding box center [482, 386] width 964 height 772
click at [376, 211] on div "H46 2309101633 - - + – ⇧ i 5 m" at bounding box center [482, 386] width 964 height 772
click at [417, 275] on div "H12 0706020166 - - + – ⇧ i 5 m" at bounding box center [482, 386] width 964 height 772
click at [420, 309] on div "H54 2043009104 - - + – ⇧ i 5 m" at bounding box center [482, 386] width 964 height 772
click at [421, 354] on div "H74 2851185382 - - + – ⇧ i 5 m" at bounding box center [482, 386] width 964 height 772
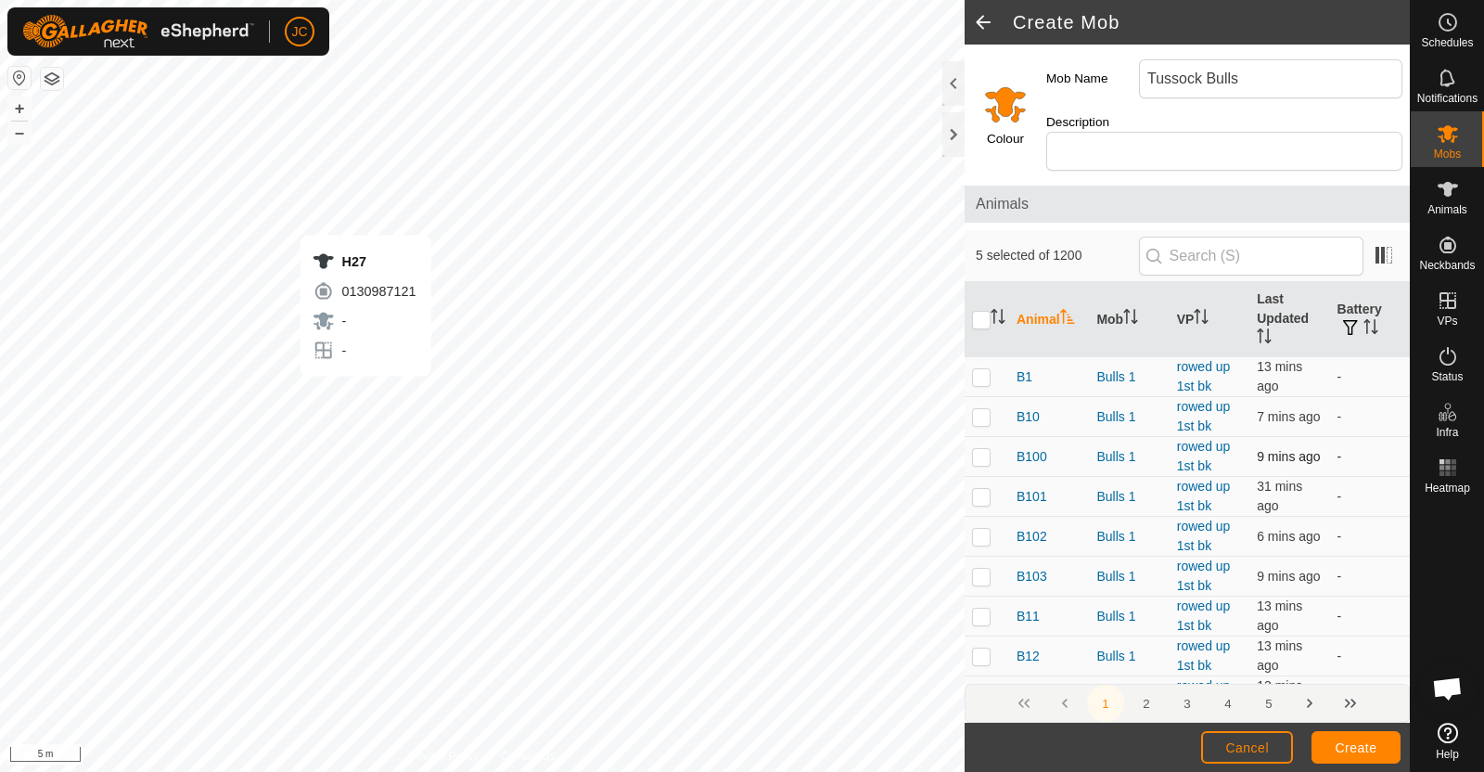
click at [365, 394] on div "H27 0130987121 - - + – ⇧ i 5 m" at bounding box center [482, 386] width 964 height 772
click at [393, 402] on div "H69 4263125927 - - + – ⇧ i 5 m" at bounding box center [482, 386] width 964 height 772
click at [692, 354] on div "H69 4263125927 - - + – ⇧ i 5 m" at bounding box center [482, 386] width 964 height 772
click at [683, 354] on div "H28 4129688713 - - + – ⇧ i 5 m" at bounding box center [482, 386] width 964 height 772
click at [652, 451] on div "H135 0116109936 - - + – ⇧ i 5 m" at bounding box center [482, 386] width 964 height 772
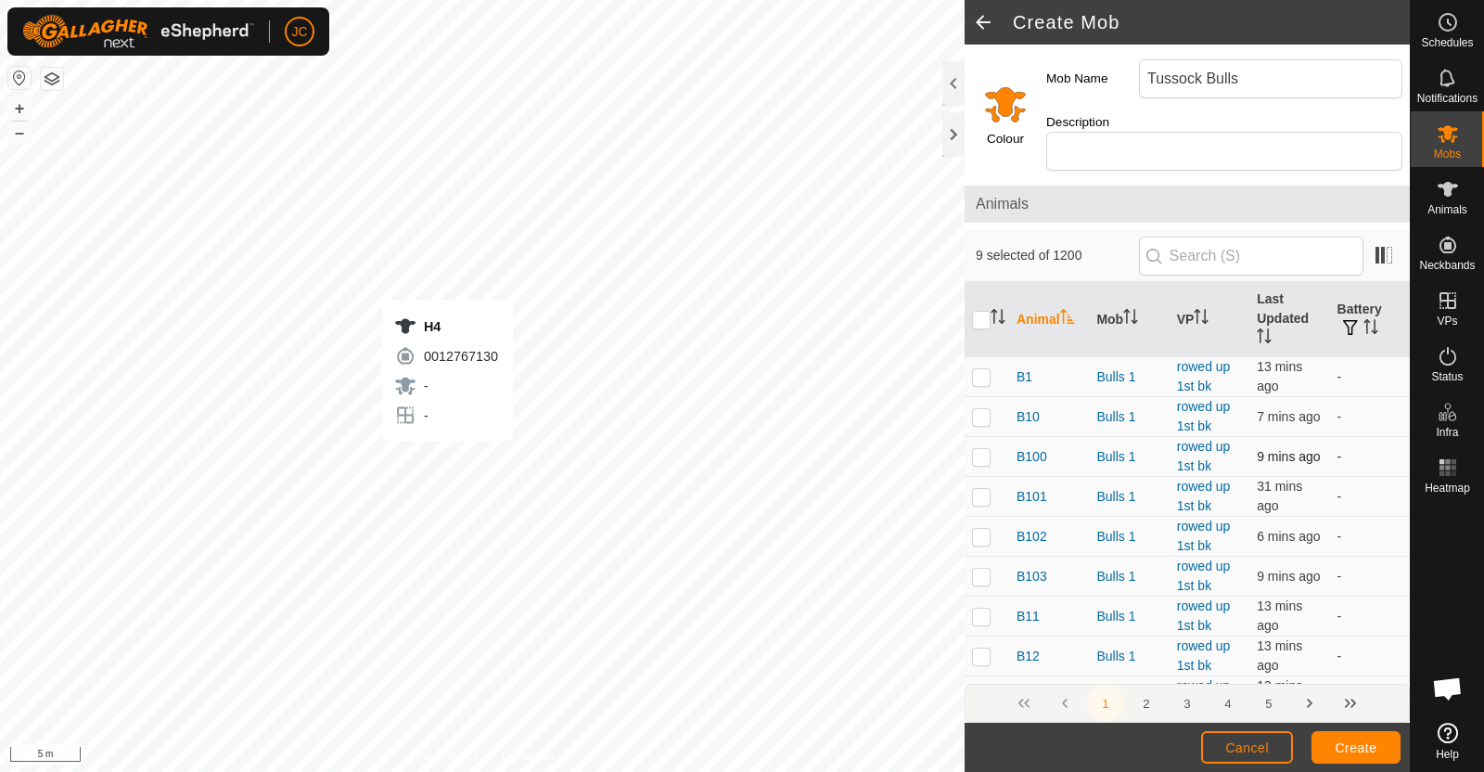
click at [445, 461] on div "H4 0012767130 - - + – ⇧ i 5 m" at bounding box center [482, 386] width 964 height 772
click at [289, 574] on div "H13 0825899151 - - + – ⇧ i 5 m" at bounding box center [482, 386] width 964 height 772
click at [128, 572] on div "L3 3466498548 - Top to bottom shearings + – ⇧ i 5 m" at bounding box center [482, 386] width 964 height 772
click at [255, 697] on div "H15 1086043063 - - + – ⇧ i 5 m" at bounding box center [482, 386] width 964 height 772
click at [580, 561] on div "H87 3708945120 - - + – ⇧ i 5 m" at bounding box center [482, 386] width 964 height 772
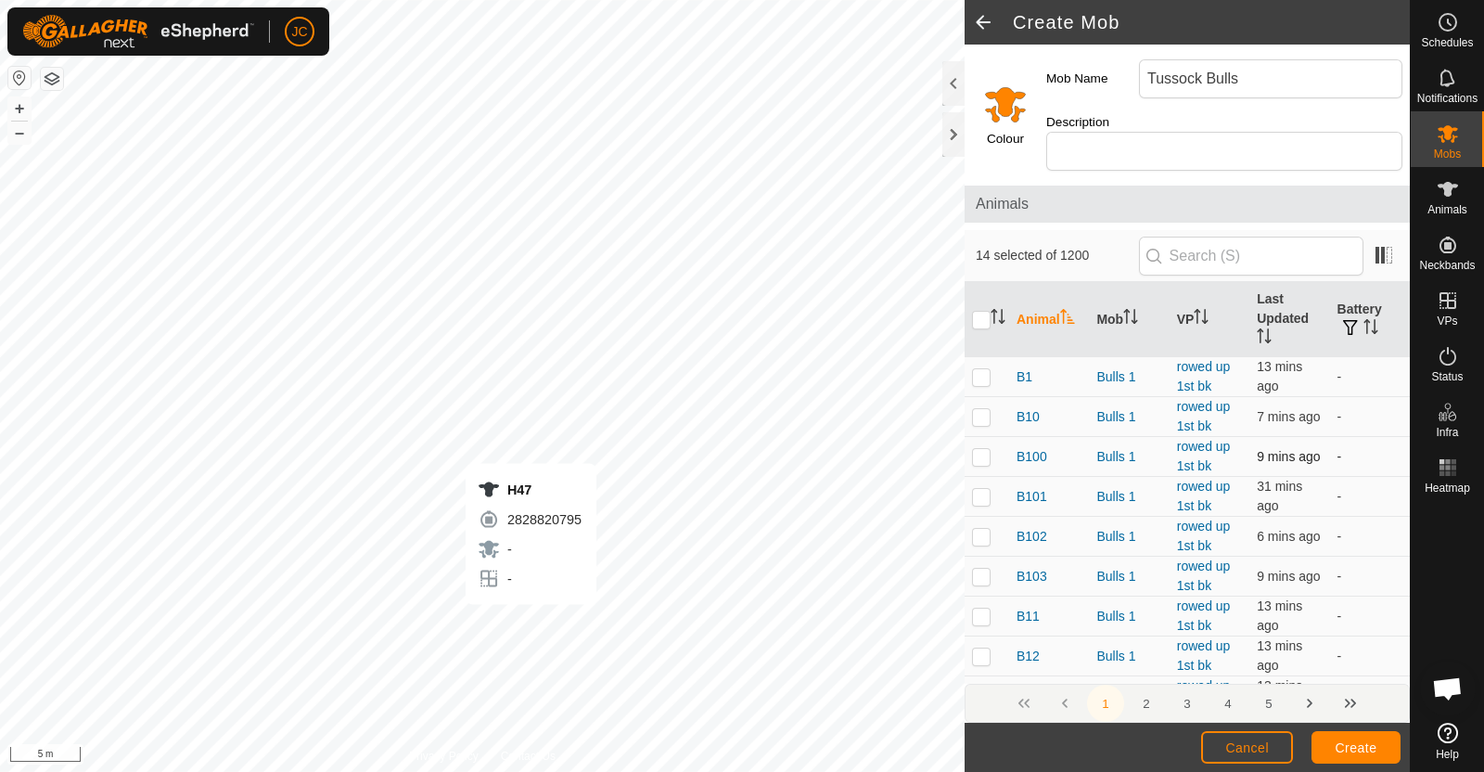
click at [530, 622] on div "H47 2828820795 - - + – ⇧ i 5 m" at bounding box center [482, 386] width 964 height 772
click at [514, 636] on div "H18 0097851714 - - + – ⇧ i 5 m" at bounding box center [482, 386] width 964 height 772
click at [618, 636] on div "H92 0550273055 - - + – ⇧ i 20 m" at bounding box center [482, 386] width 964 height 772
click at [570, 664] on div "H7 3570775926 - - + – ⇧ i 20 m" at bounding box center [482, 386] width 964 height 772
click at [562, 323] on div "H56 1911745298 - - + – ⇧ i 20 m" at bounding box center [482, 386] width 964 height 772
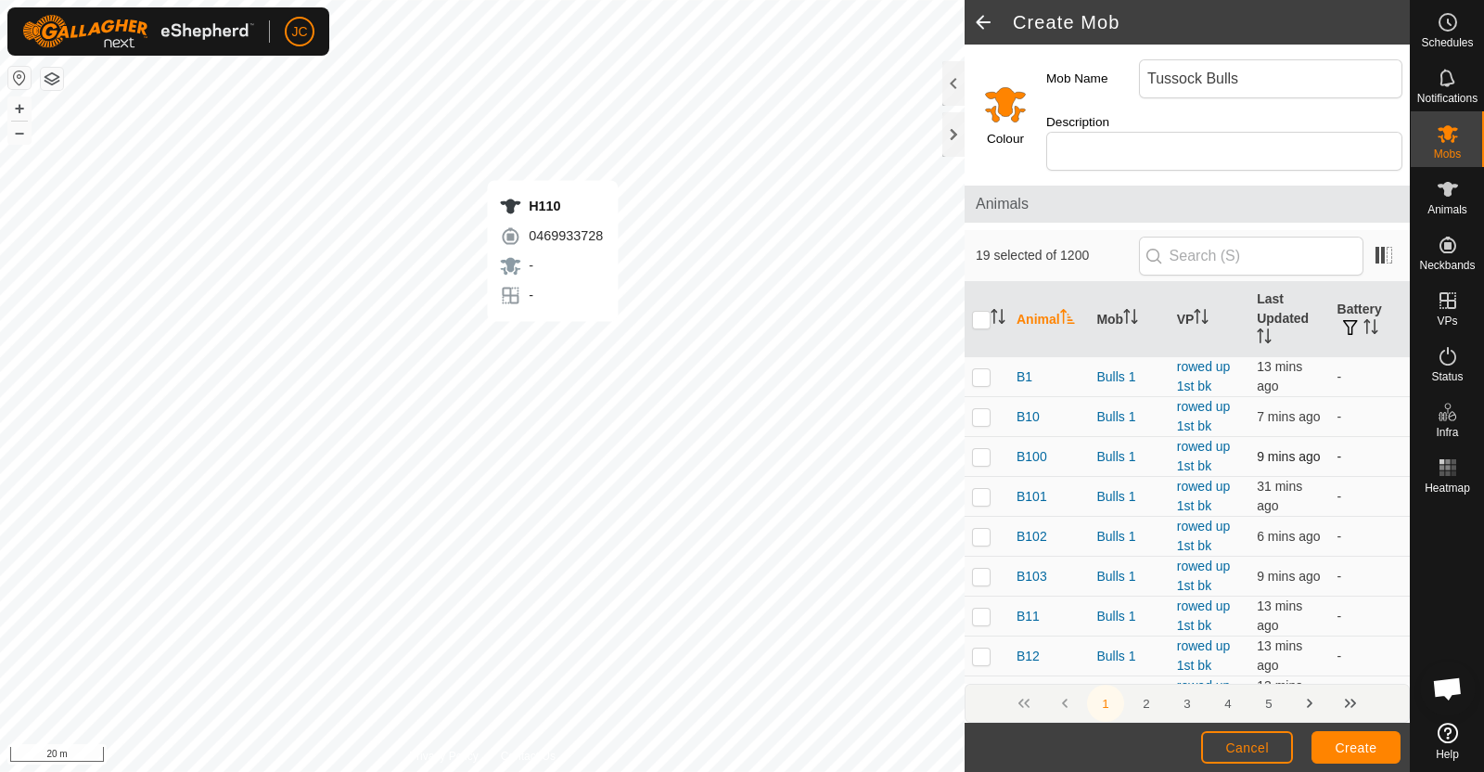
click at [552, 340] on div "H110 0469933728 - - + – ⇧ i 20 m" at bounding box center [482, 386] width 964 height 772
click at [564, 371] on div "H80 4028246481 - - + – ⇧ i 20 m" at bounding box center [482, 386] width 964 height 772
click at [554, 378] on div "H80 4028246481 - - + – ⇧ i 20 m" at bounding box center [482, 386] width 964 height 772
click at [559, 369] on div "H80 4028246481 - - + – ⇧ i 20 m" at bounding box center [482, 386] width 964 height 772
click at [547, 382] on div "H112 0179570660 - - + – ⇧ i 20 m" at bounding box center [482, 386] width 964 height 772
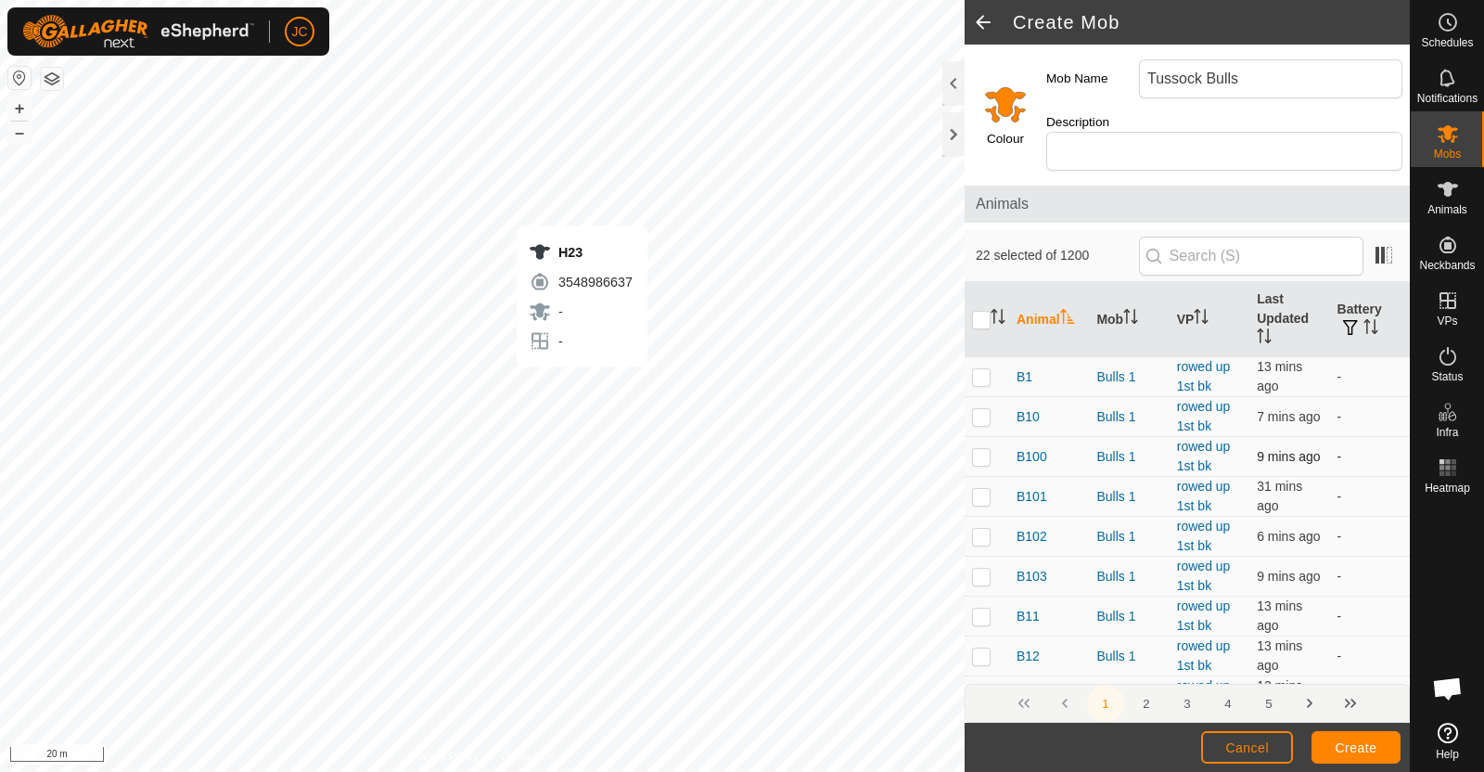
click at [581, 385] on div "H23 3548986637 - - + – ⇧ i 20 m" at bounding box center [482, 386] width 964 height 772
click at [601, 387] on div "H117 3672505003 - - + – ⇧ i 20 m" at bounding box center [482, 386] width 964 height 772
click at [540, 477] on div "H68 2783832713 - - + – ⇧ i 20 m" at bounding box center [482, 386] width 964 height 772
click at [381, 452] on div "H65 1973242776 - - + – ⇧ i 20 m" at bounding box center [482, 386] width 964 height 772
click at [299, 461] on div "H22 2253874074 - - + – ⇧ i 20 m" at bounding box center [482, 386] width 964 height 772
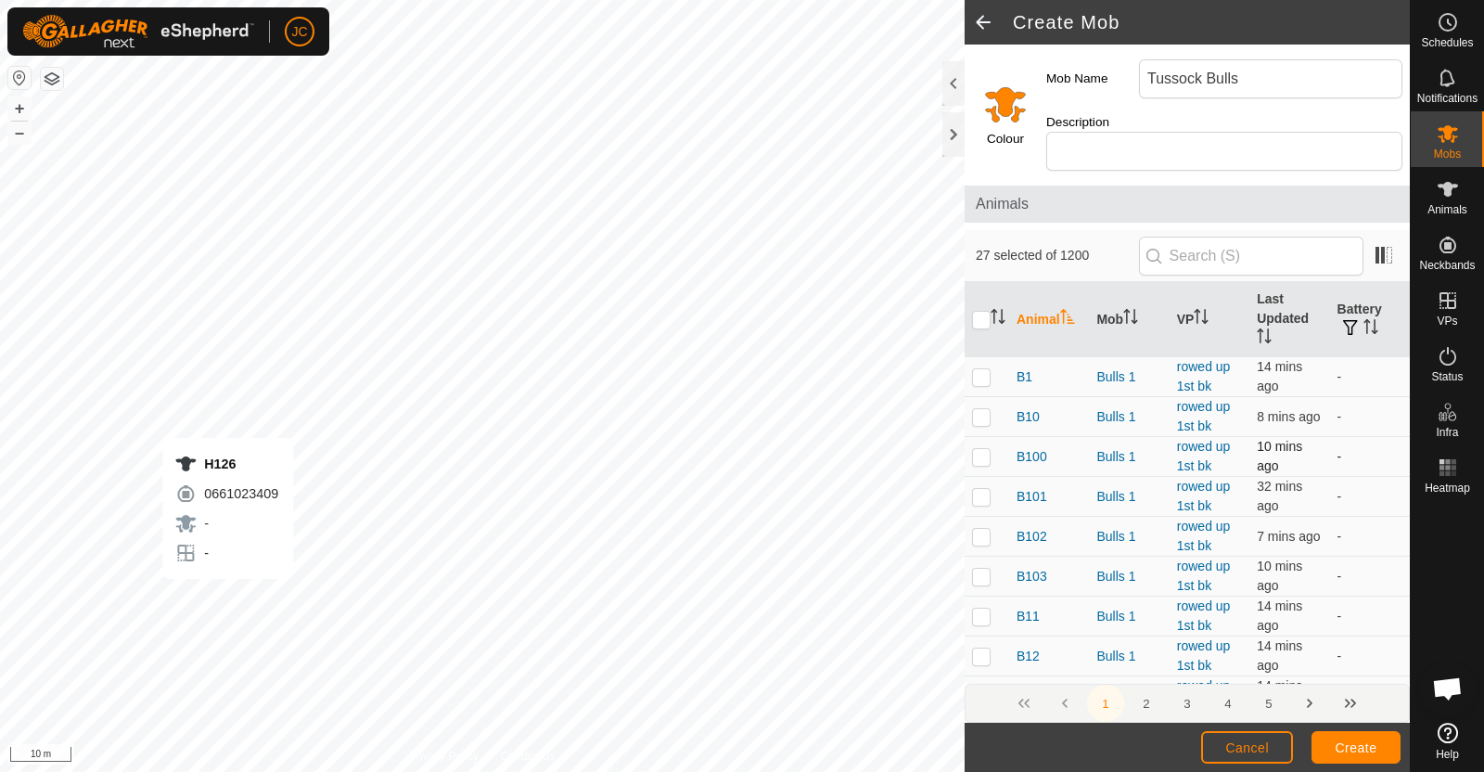
click at [227, 597] on div "H126 0661023409 - - + – ⇧ i 10 m" at bounding box center [482, 386] width 964 height 772
click at [180, 464] on div "H10 4215616664 - - + – ⇧ i 10 m" at bounding box center [482, 386] width 964 height 772
click at [300, 329] on div "H17 0755317841 - - + – ⇧ i 10 m" at bounding box center [482, 386] width 964 height 772
click at [295, 335] on div "H139 1209547489 - - + – ⇧ i 5 m" at bounding box center [482, 386] width 964 height 772
click at [196, 387] on div "H105 3225037033 - - + – ⇧ i 5 m" at bounding box center [482, 386] width 964 height 772
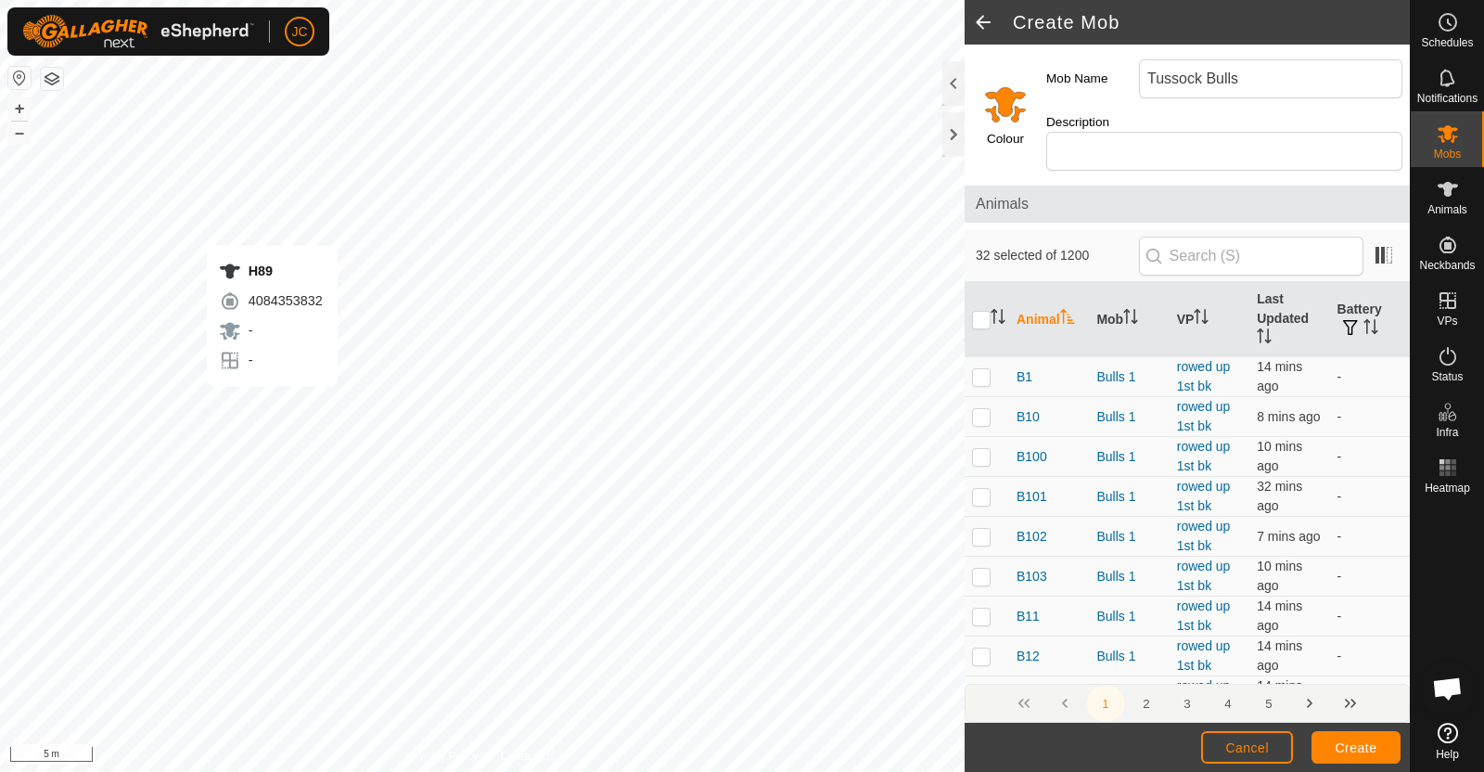
click at [273, 405] on div "H89 4084353832 - - + – ⇧ i 5 m" at bounding box center [482, 386] width 964 height 772
click at [340, 370] on div "H127 0449821486 - - + – ⇧ i 5 m" at bounding box center [482, 386] width 964 height 772
click at [238, 518] on div "H19 1222182236 - - + – ⇧ i 5 m" at bounding box center [482, 386] width 964 height 772
click at [224, 530] on div "H95 2500940855 - - + – ⇧ i 5 m" at bounding box center [482, 386] width 964 height 772
click at [461, 464] on div "H19 1222182236 - - + – ⇧ i 5 m" at bounding box center [482, 386] width 964 height 772
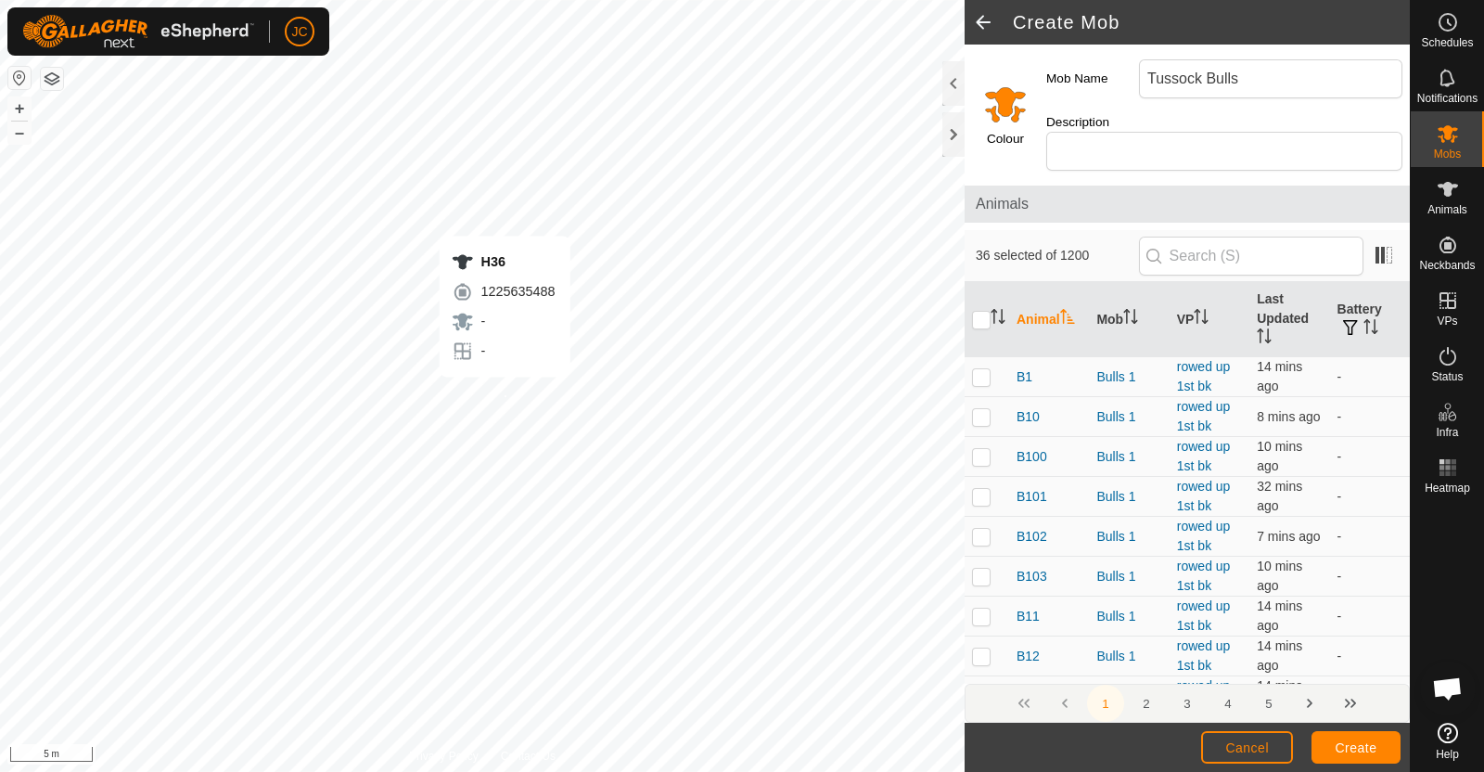
click at [504, 395] on div "H36 1225635488 - - + – ⇧ i 5 m" at bounding box center [482, 386] width 964 height 772
click at [600, 385] on div "H103 0898765001 - - + – ⇧ i 5 m" at bounding box center [482, 386] width 964 height 772
click at [774, 650] on div "H5 3486138111 - - + – ⇧ i 5 m" at bounding box center [482, 386] width 964 height 772
click at [672, 262] on div "H97 4007012933 - - + – ⇧ i 10 m" at bounding box center [482, 386] width 964 height 772
click at [720, 306] on div "H26 2196655311 - - + – ⇧ i 10 m" at bounding box center [482, 386] width 964 height 772
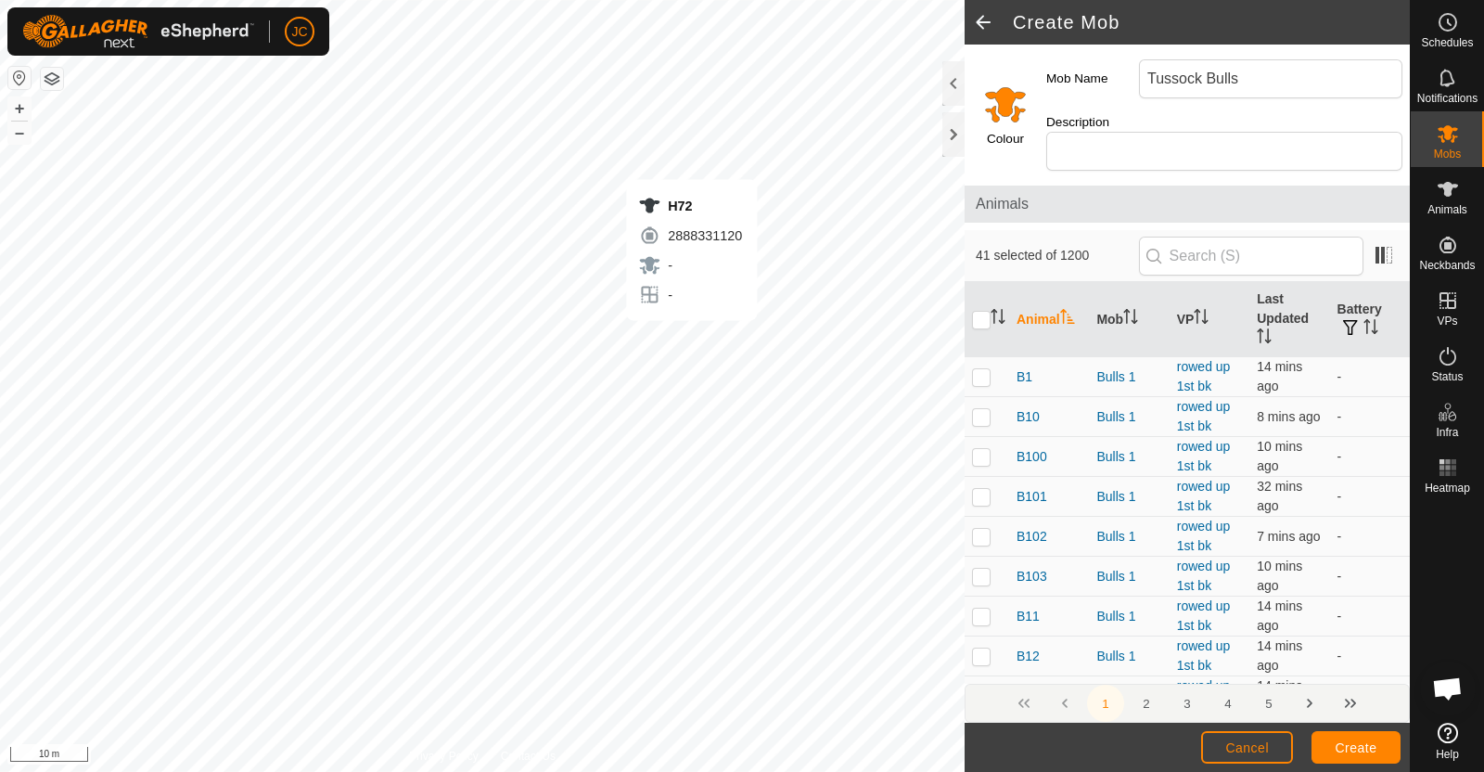
click at [691, 338] on div "H72 2888331120 - - + – ⇧ i 10 m" at bounding box center [482, 386] width 964 height 772
click at [645, 428] on div "H100 1368961883 - - + – ⇧ i 10 m" at bounding box center [482, 386] width 964 height 772
click at [647, 436] on div "H159 0955505686 - - + – ⇧ i 5 m" at bounding box center [482, 386] width 964 height 772
click at [521, 609] on div "H53 1483507215 - - + – ⇧ i 5 m" at bounding box center [482, 386] width 964 height 772
click at [1349, 748] on span "Create" at bounding box center [1356, 747] width 42 height 15
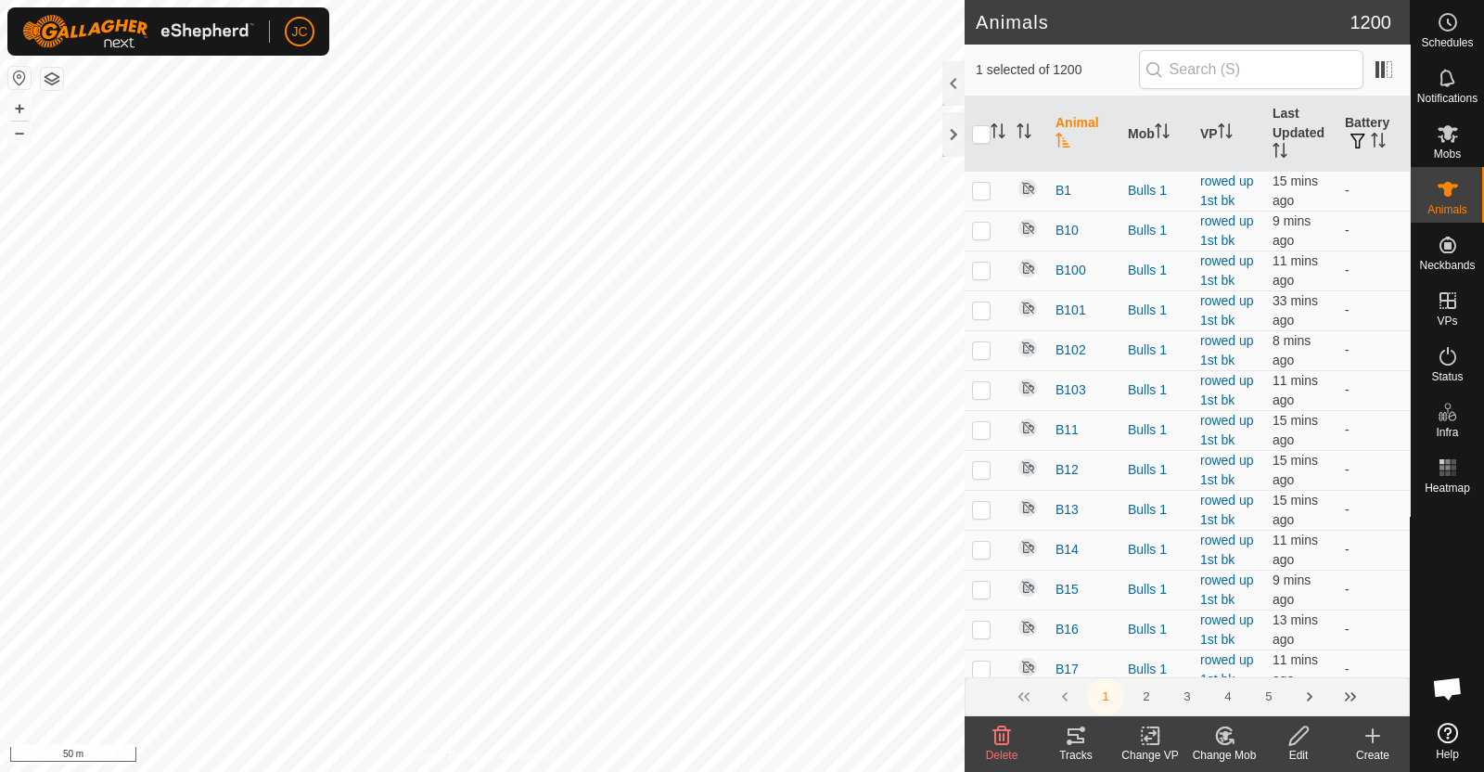
click at [1228, 747] on div "Change Mob" at bounding box center [1224, 755] width 74 height 17
click at [1244, 701] on link "Remove from Mob" at bounding box center [1280, 694] width 184 height 37
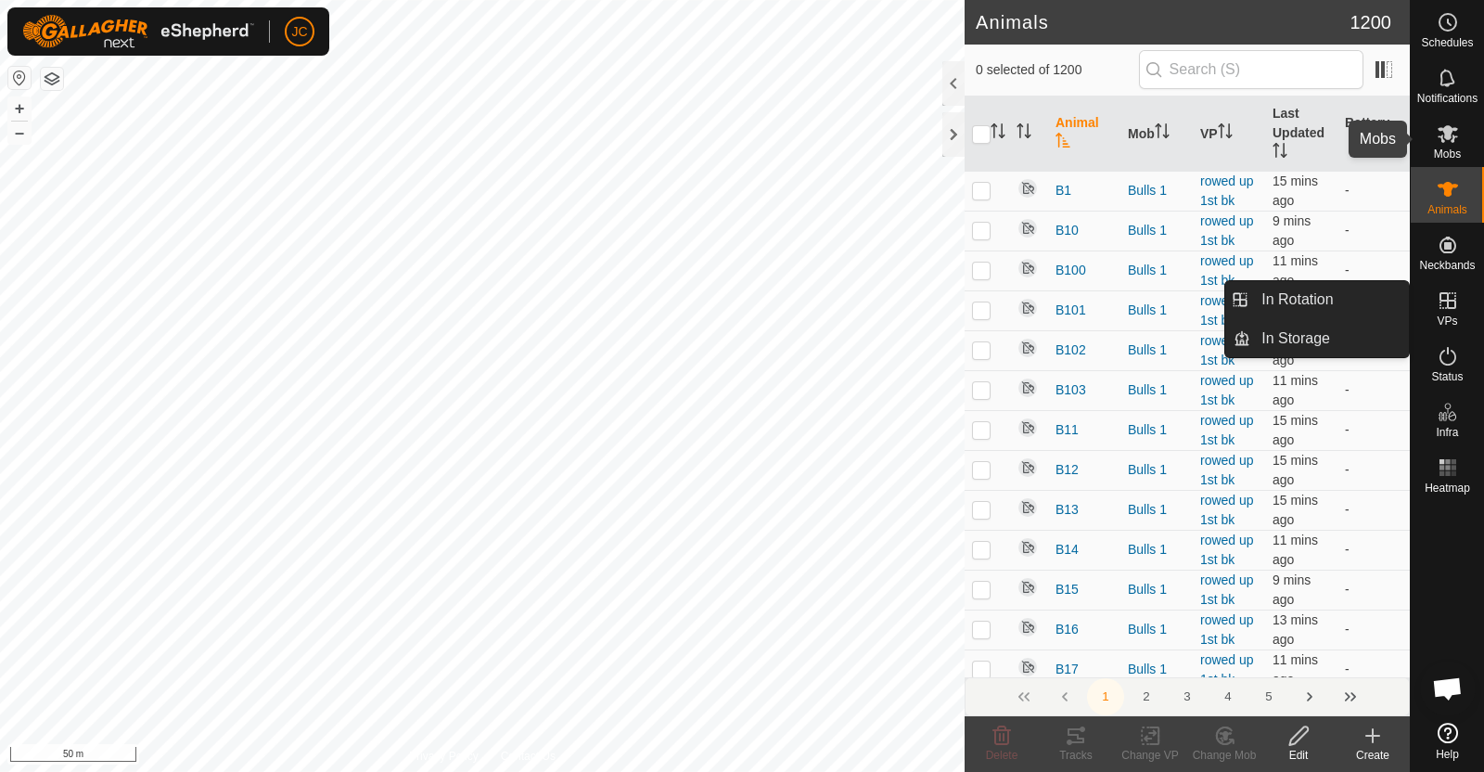
click at [1461, 137] on es-mob-svg-icon at bounding box center [1447, 134] width 33 height 30
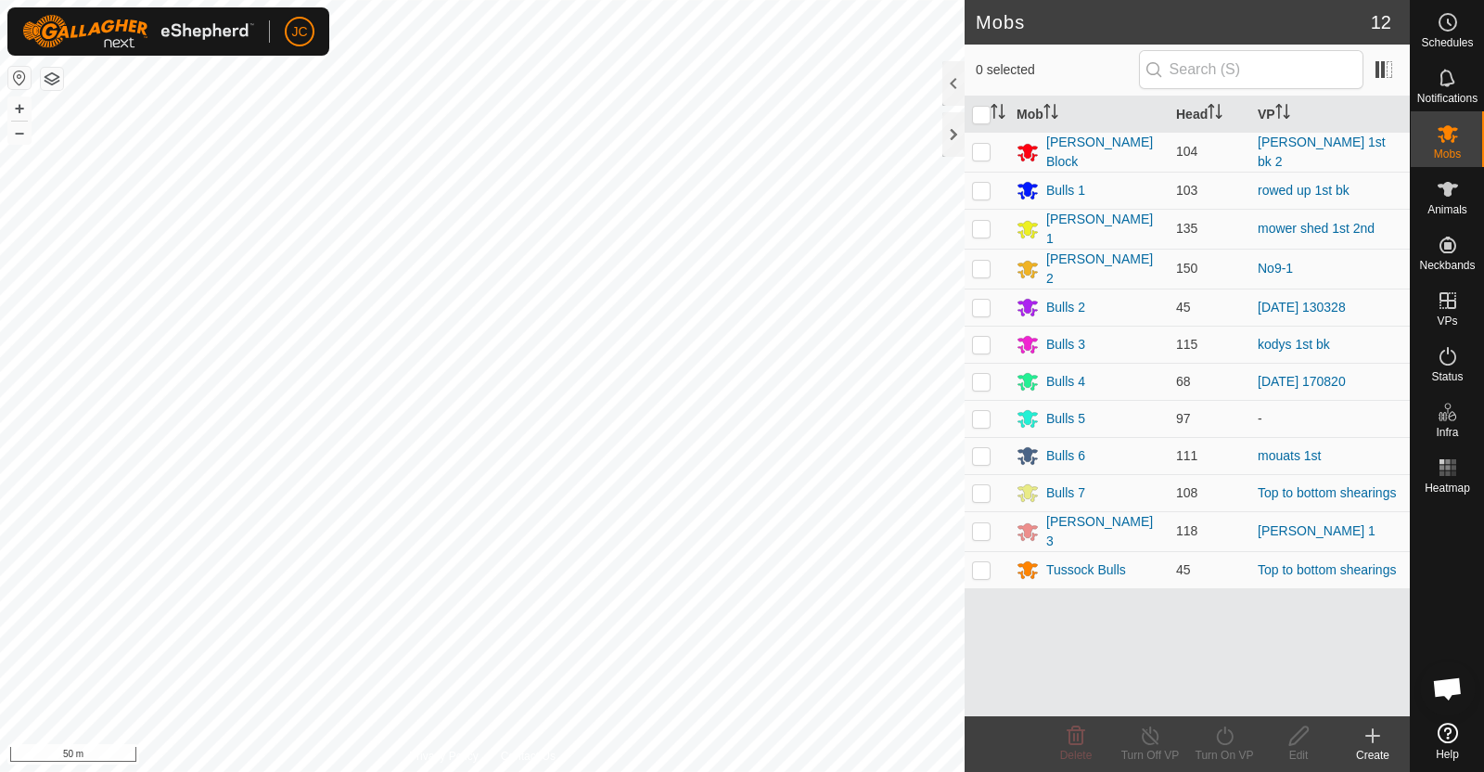
click at [1380, 732] on icon at bounding box center [1372, 735] width 22 height 22
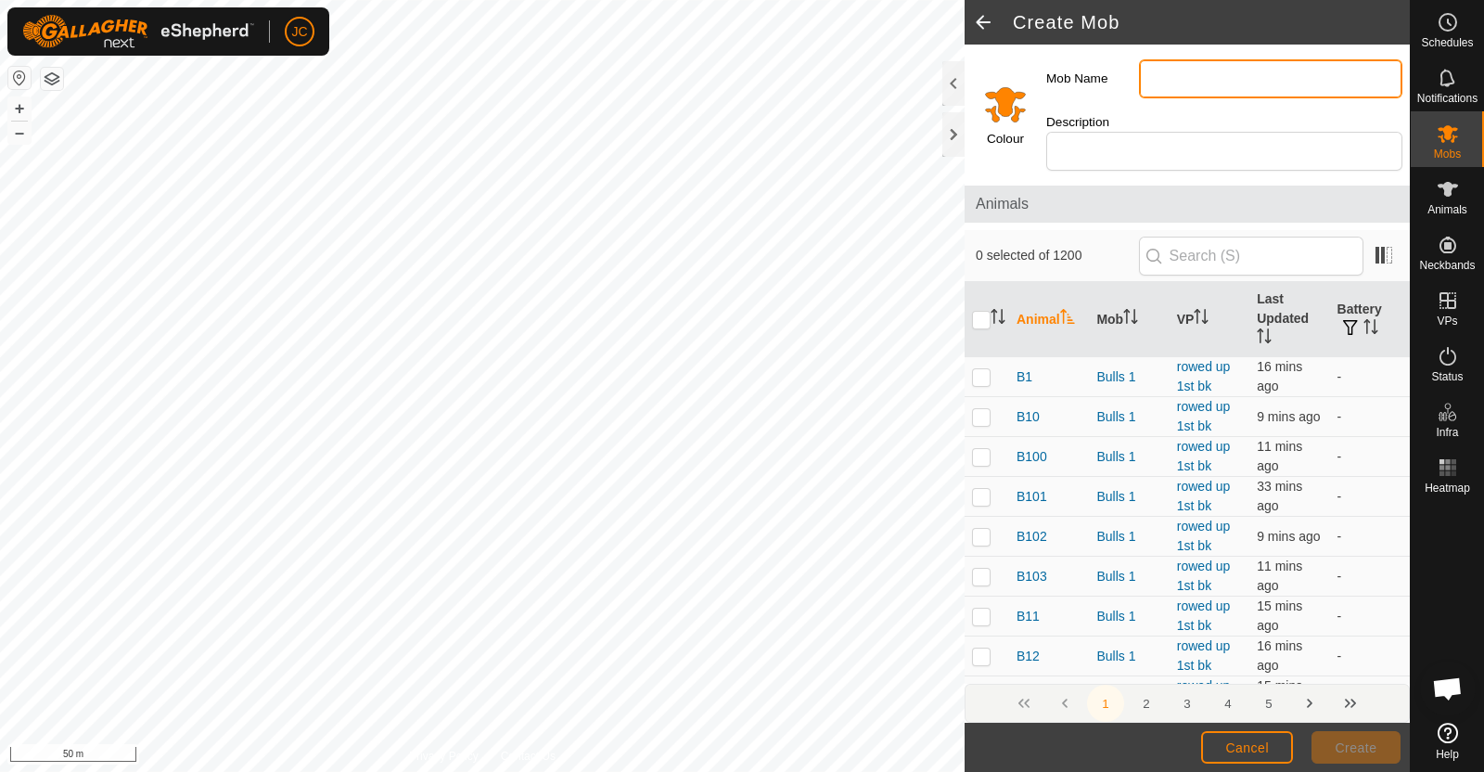
click at [1220, 79] on input "Mob Name" at bounding box center [1270, 78] width 263 height 39
type input "Unnanmed Bulls"
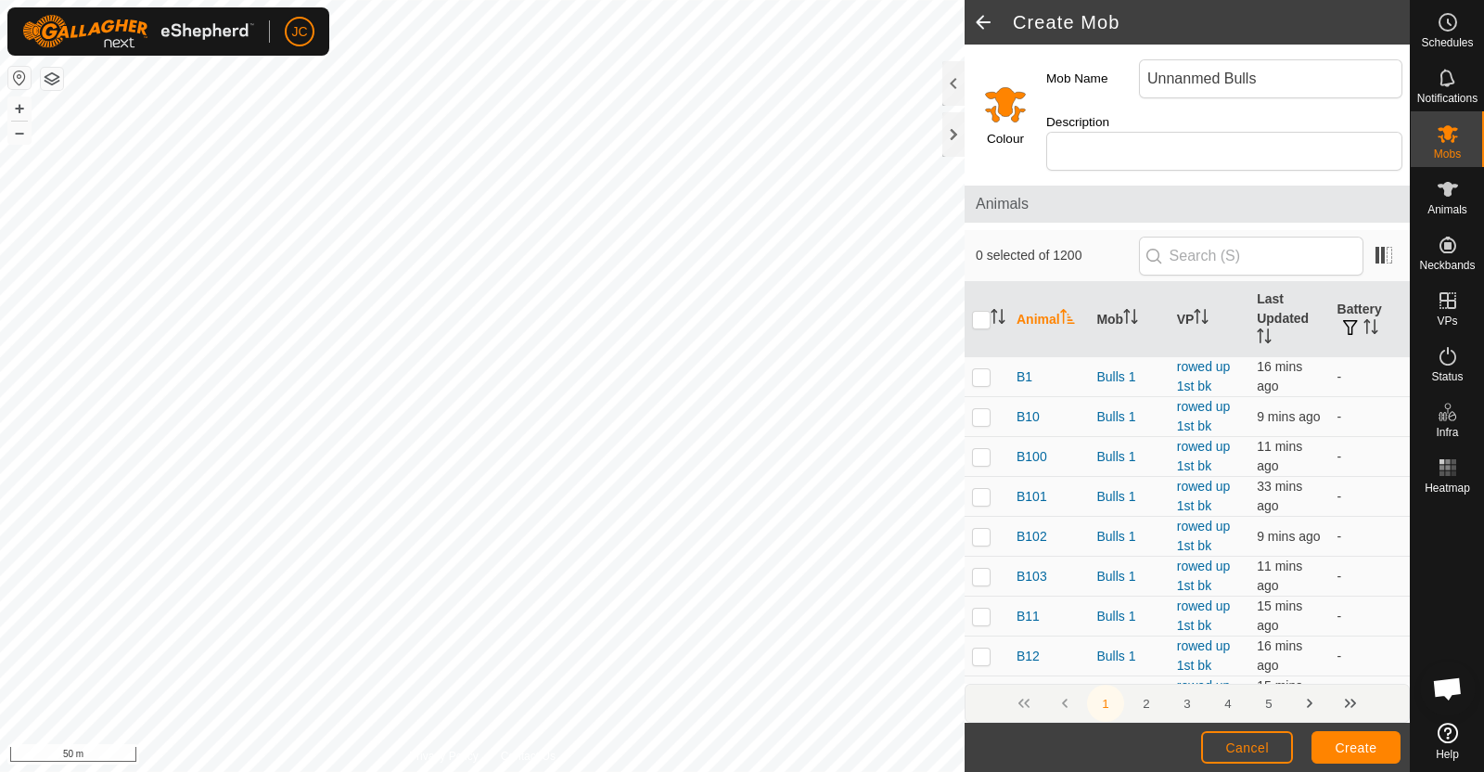
click at [1002, 108] on input "Select a color" at bounding box center [1005, 104] width 45 height 45
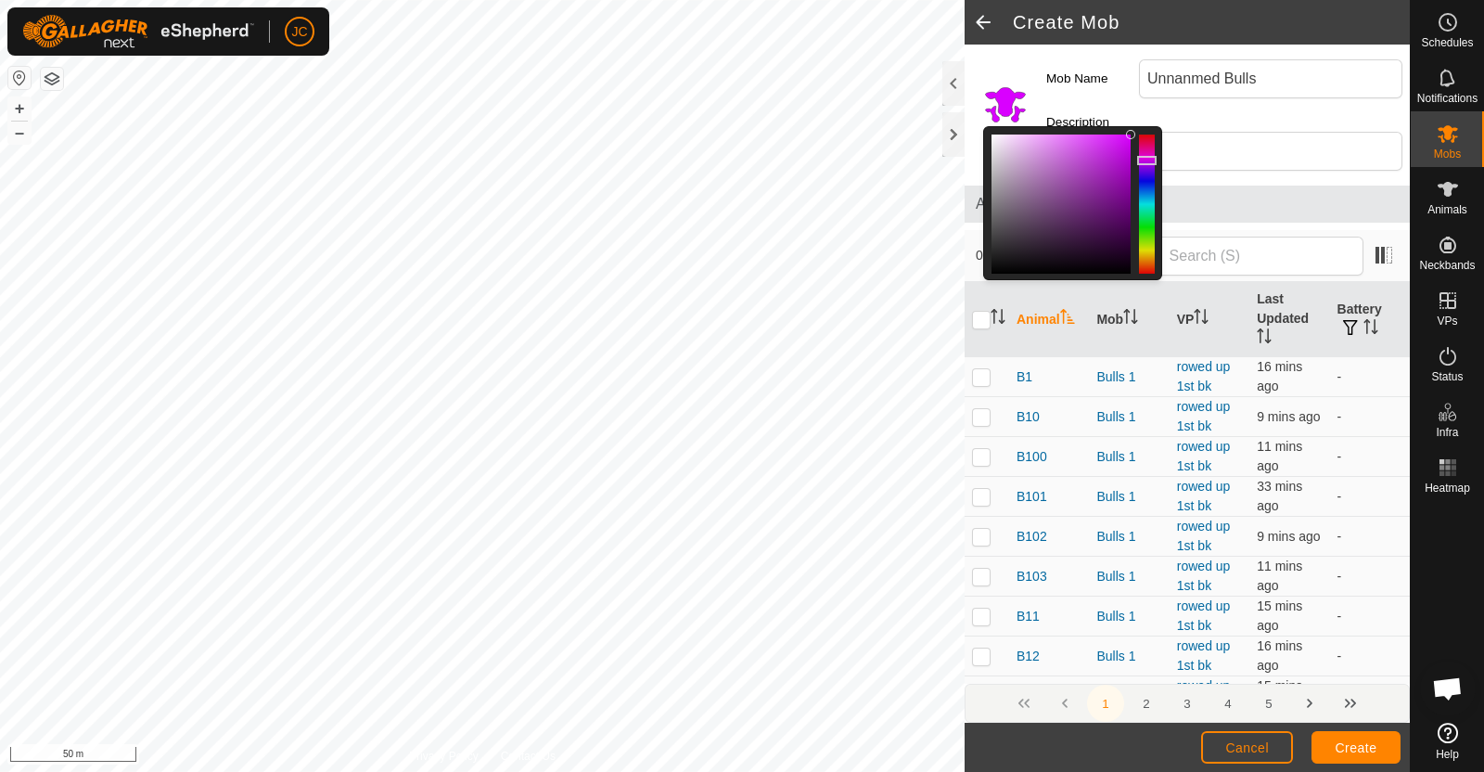
drag, startPoint x: 1151, startPoint y: 262, endPoint x: 1156, endPoint y: 160, distance: 102.2
click at [1156, 160] on div at bounding box center [1072, 203] width 179 height 154
click at [1118, 228] on div at bounding box center [1060, 203] width 139 height 139
click at [1122, 201] on div at bounding box center [1060, 203] width 139 height 139
click at [1303, 111] on div "Description" at bounding box center [1224, 142] width 371 height 72
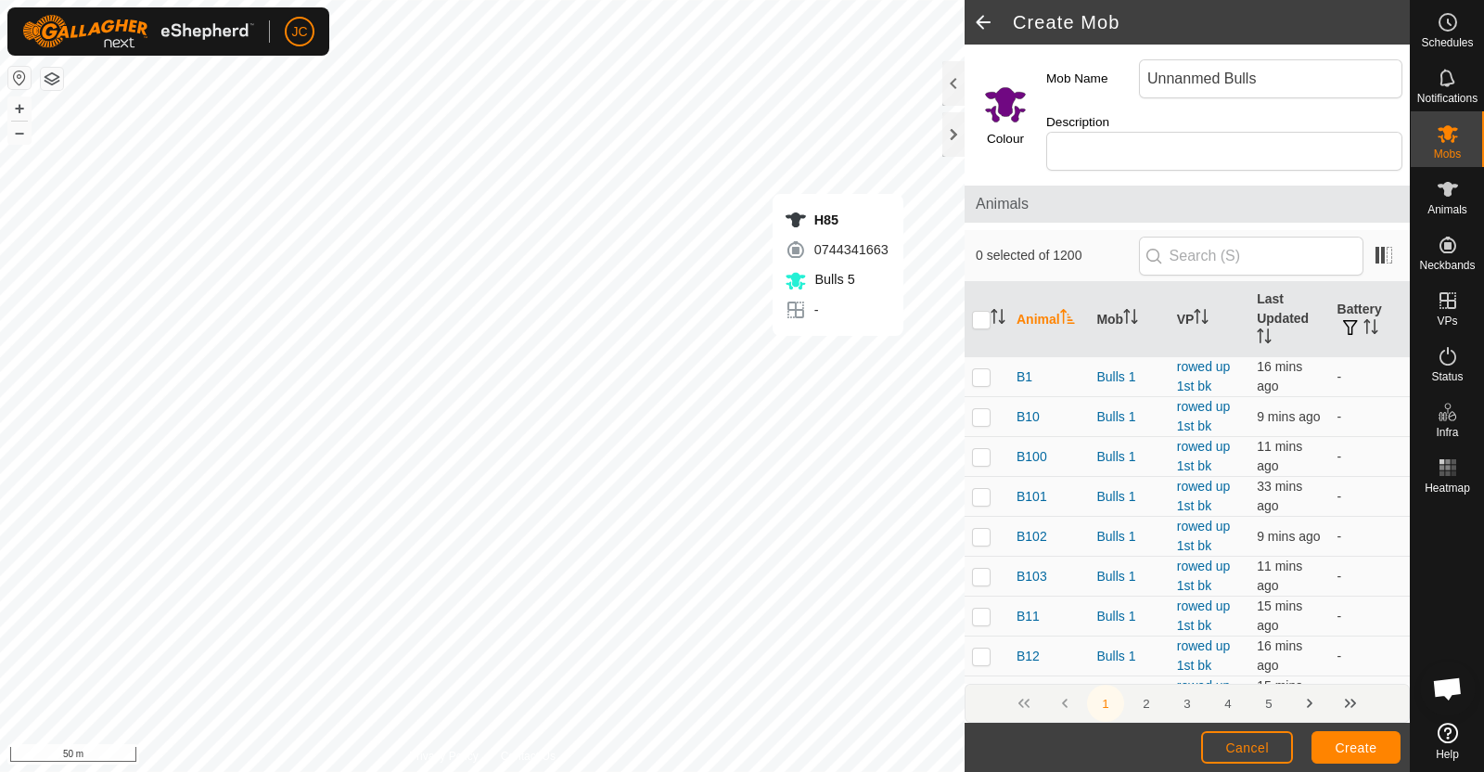
click at [837, 354] on div "H85 0744341663 Bulls 5 - + – ⇧ i 50 m" at bounding box center [482, 386] width 964 height 772
click at [587, 632] on div "H30 2176074602 Bulls 5 - + – ⇧ i 50 m" at bounding box center [482, 386] width 964 height 772
click at [303, 194] on div "H9 1121954492 Bulls 5 - + – ⇧ i 2 m" at bounding box center [482, 386] width 964 height 772
click at [227, 369] on div "H99 2039797853 Bulls 5 - + – ⇧ i 2 m" at bounding box center [482, 386] width 964 height 772
click at [514, 299] on div "H81 2861312392 Bulls 5 - + – ⇧ i 2 m" at bounding box center [482, 386] width 964 height 772
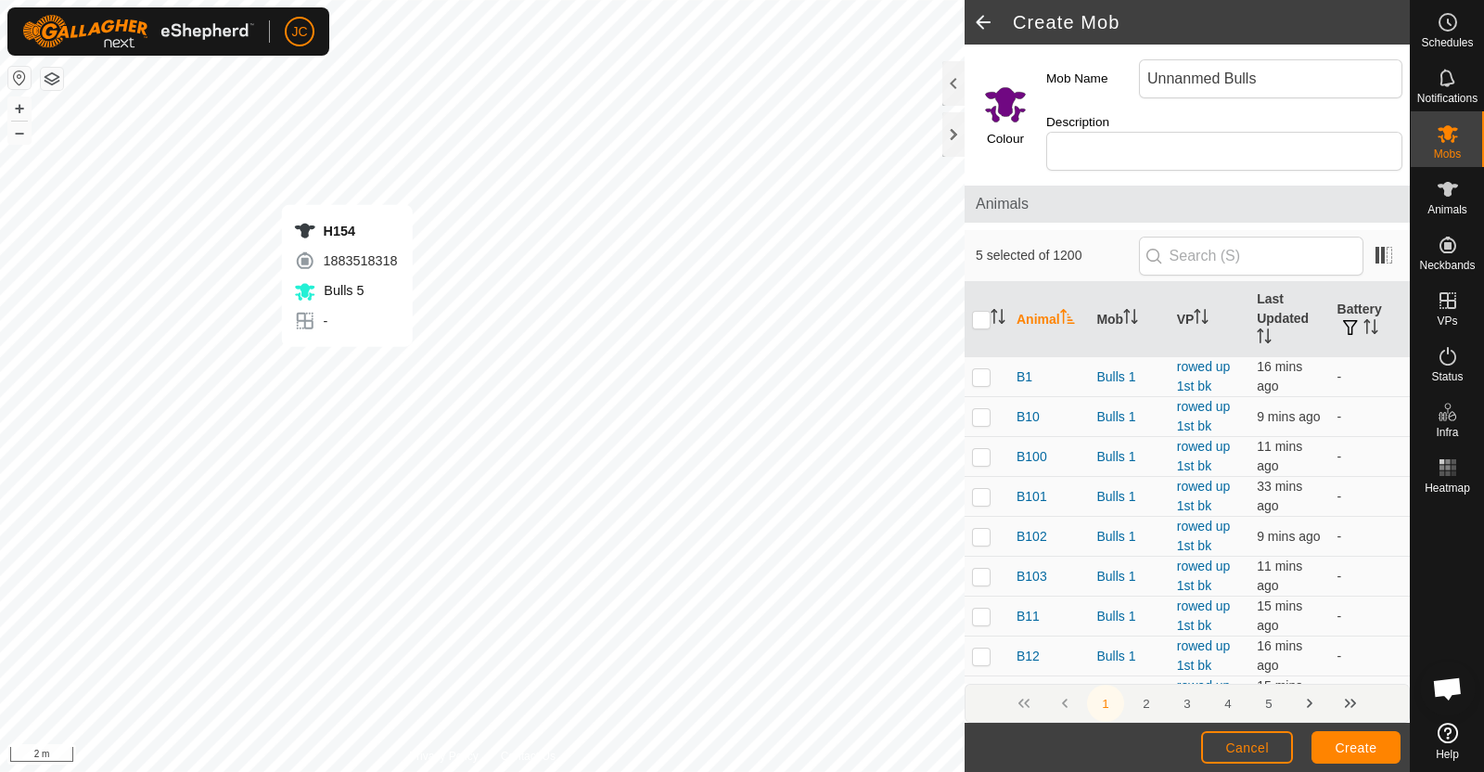
click at [347, 366] on div "H154 1883518318 Bulls 5 - + – ⇧ i 2 m" at bounding box center [482, 386] width 964 height 772
click at [367, 368] on div "H64 3903247396 Bulls 5 - + – ⇧ i 2 m" at bounding box center [482, 386] width 964 height 772
click at [349, 473] on div "H133 1962316779 Bulls 5 - + – ⇧ i 2 m" at bounding box center [482, 386] width 964 height 772
click at [368, 474] on div "H60 3349057884 Bulls 5 - + – ⇧ i 2 m" at bounding box center [482, 386] width 964 height 772
click at [349, 541] on div "H146 2458551094 Bulls 5 - + – ⇧ i 2 m" at bounding box center [482, 386] width 964 height 772
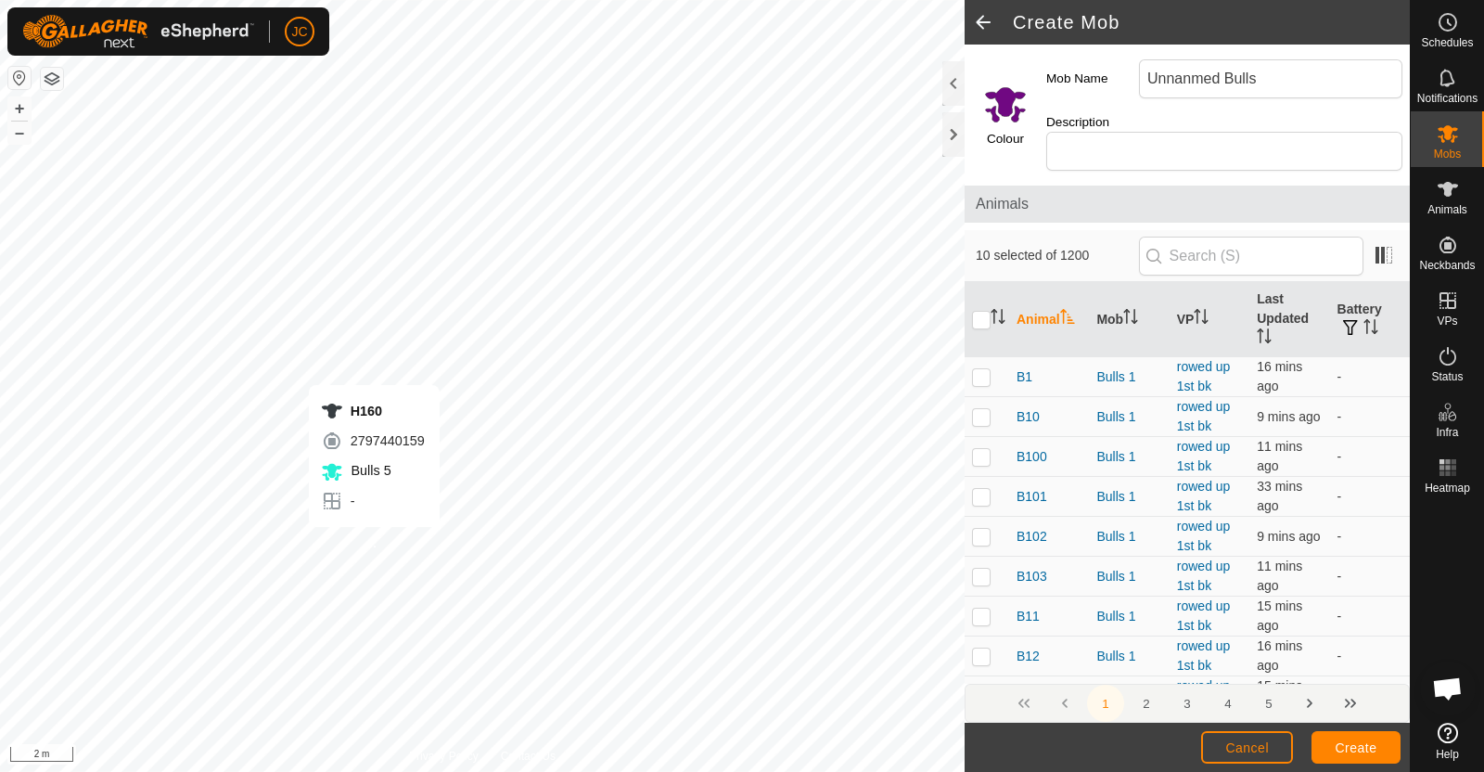
click at [374, 544] on div "H160 2797440159 Bulls 5 - + – ⇧ i 2 m" at bounding box center [482, 386] width 964 height 772
click at [708, 183] on div "H131 3999910472 Bulls 5 - + – ⇧ i 5 m" at bounding box center [482, 386] width 964 height 772
click at [635, 238] on div "H148 3780893950 Bulls 5 - + – ⇧ i 5 m" at bounding box center [482, 386] width 964 height 772
click at [518, 453] on div "H148 3780893950 Bulls 5 - + – ⇧ i 5 m" at bounding box center [482, 386] width 964 height 772
click at [709, 433] on div "H58 1350013734 Bulls 5 - + – ⇧ i 5 m" at bounding box center [482, 386] width 964 height 772
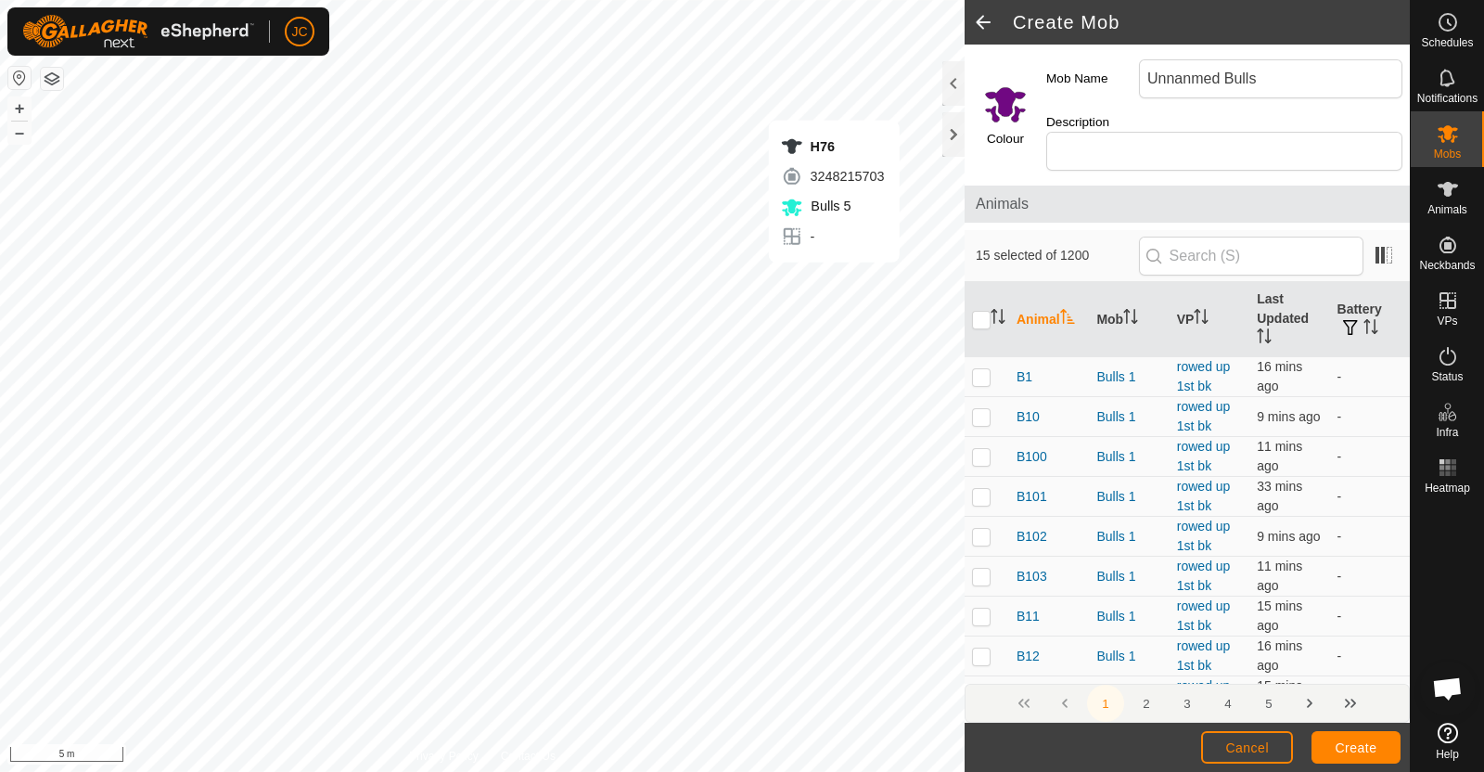
click at [833, 280] on div "H76 3248215703 Bulls 5 - + – ⇧ i 5 m" at bounding box center [482, 386] width 964 height 772
click at [901, 387] on div "H71 3182325289 Bulls 5 - + – ⇧ i 5 m" at bounding box center [482, 386] width 964 height 772
click at [632, 265] on div "H138 2146892505 Bulls 5 - + – ⇧ i 5 m" at bounding box center [482, 386] width 964 height 772
click at [564, 364] on div "H153 2369104778 Bulls 5 - + – ⇧ i 5 m" at bounding box center [482, 386] width 964 height 772
click at [346, 288] on div "H82 0921927282 Bulls 5 - + – ⇧ i 20 m" at bounding box center [482, 386] width 964 height 772
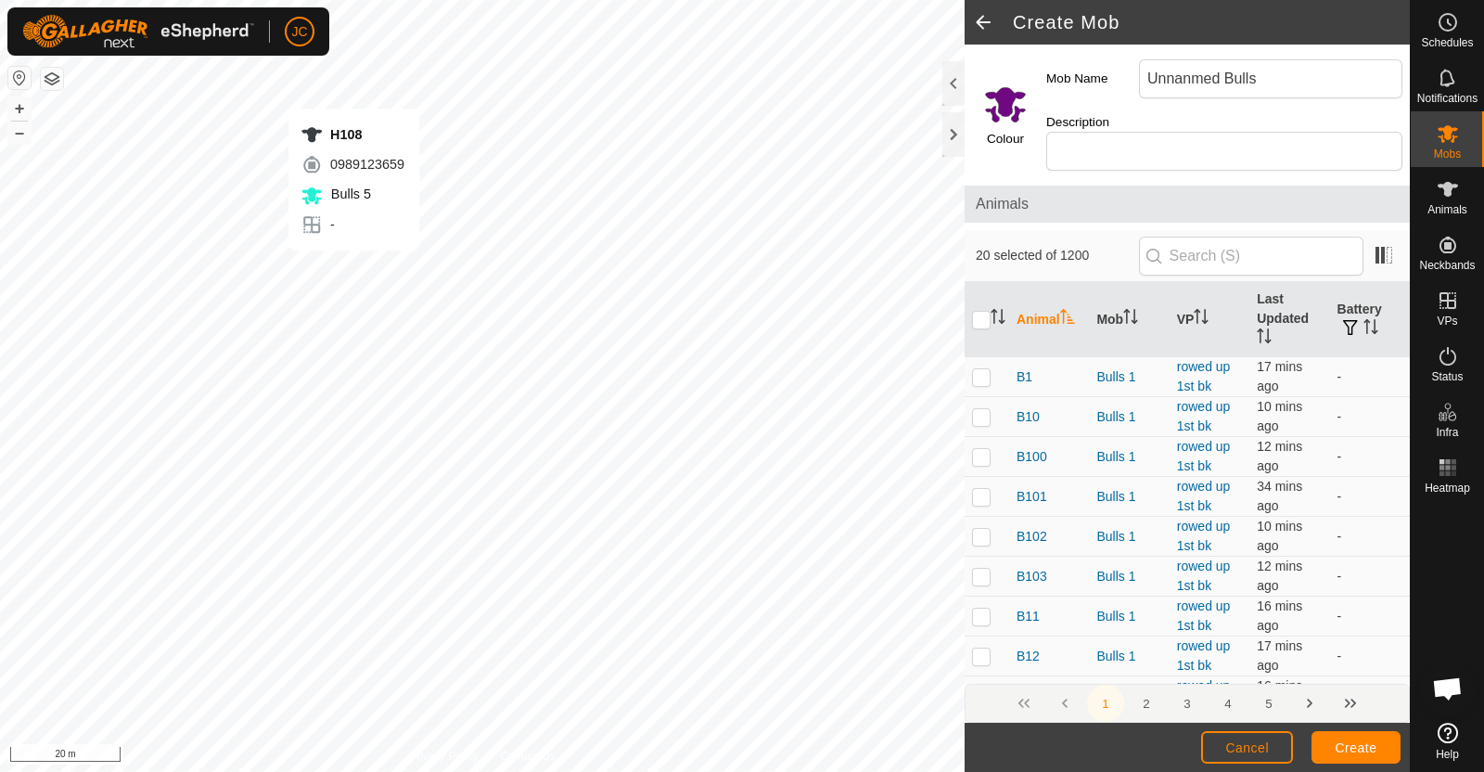
click at [353, 266] on div "H108 0989123659 Bulls 5 - + – ⇧ i 20 m" at bounding box center [482, 386] width 964 height 772
click at [398, 308] on div "H57 0561455406 Bulls 5 - + – ⇧ i 20 m" at bounding box center [482, 386] width 964 height 772
click at [627, 256] on div "H41 2265823098 Bulls 5 - + – ⇧ i 20 m" at bounding box center [482, 386] width 964 height 772
click at [814, 289] on div "H70 2585804686 Bulls 5 - + – ⇧ i 20 m" at bounding box center [482, 386] width 964 height 772
click at [503, 363] on div "H124 4239781816 Bulls 5 - + – ⇧ i 20 m" at bounding box center [482, 386] width 964 height 772
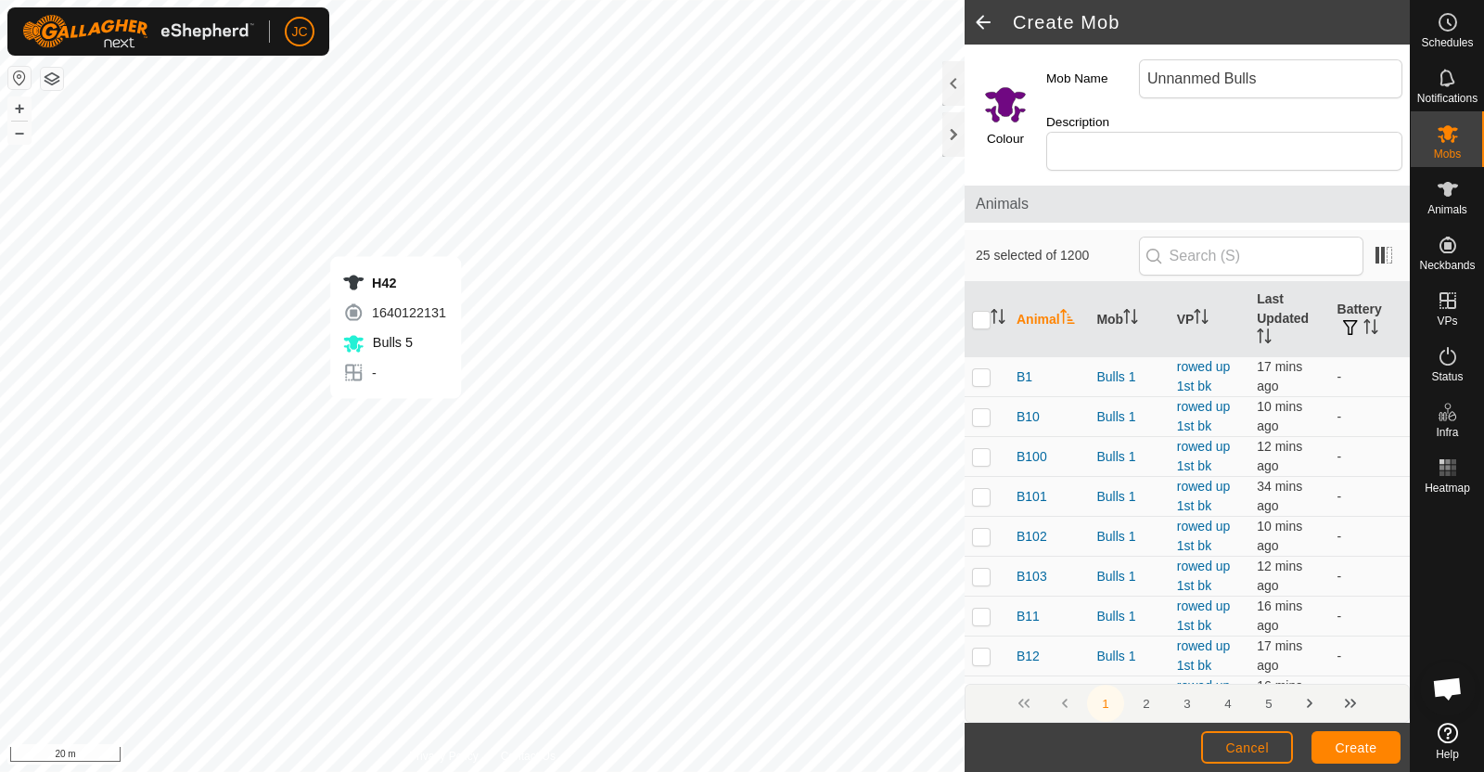
click at [395, 415] on div "H42 1640122131 Bulls 5 - + – ⇧ i 20 m" at bounding box center [482, 386] width 964 height 772
click at [305, 503] on div "H118 3267004135 Bulls 5 - + – ⇧ i 20 m" at bounding box center [482, 386] width 964 height 772
click at [143, 532] on div "L31 3332141329 - Top to bottom shearings + – ⇧ i 20 m" at bounding box center [482, 386] width 964 height 772
click at [145, 628] on div "H104 2712873381 Bulls 5 - + – ⇧ i 20 m" at bounding box center [482, 386] width 964 height 772
click at [154, 638] on div "H86 2204327769 Bulls 5 - + – ⇧ i 20 m" at bounding box center [482, 386] width 964 height 772
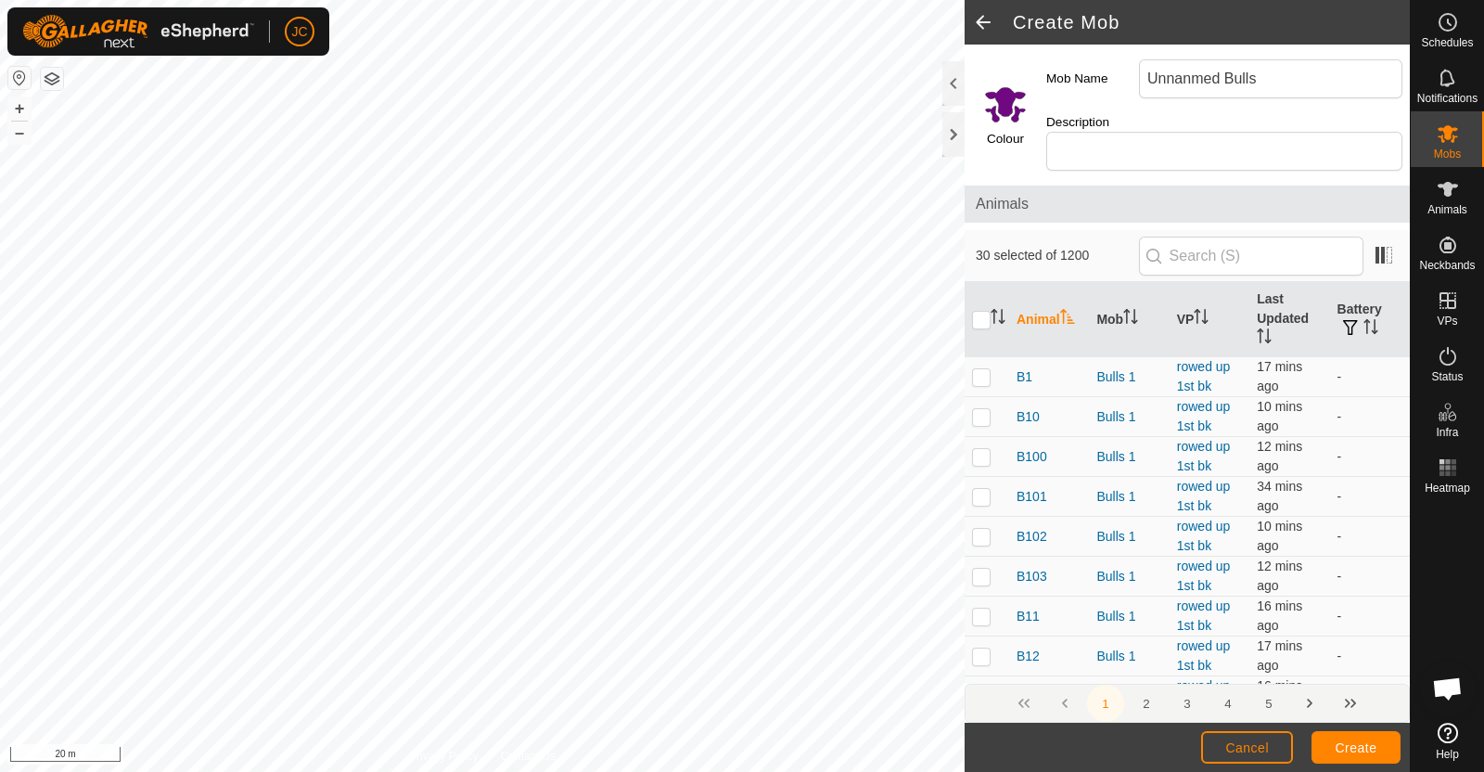
click at [343, 640] on div "H66 3961178952 Bulls 5 - + – ⇧ i 20 m" at bounding box center [482, 386] width 964 height 772
click at [337, 643] on div "H66 3961178952 Bulls 5 - + – ⇧ i 20 m" at bounding box center [482, 386] width 964 height 772
click at [327, 656] on div "H66 3961178952 Bulls 5 - + – ⇧ i 20 m" at bounding box center [482, 386] width 964 height 772
click at [327, 663] on div "H66 3961178952 Bulls 5 - + – ⇧ i 10 m" at bounding box center [482, 386] width 964 height 772
click at [317, 678] on div "H137 0631428174 Bulls 5 - + – ⇧ i 10 m" at bounding box center [482, 386] width 964 height 772
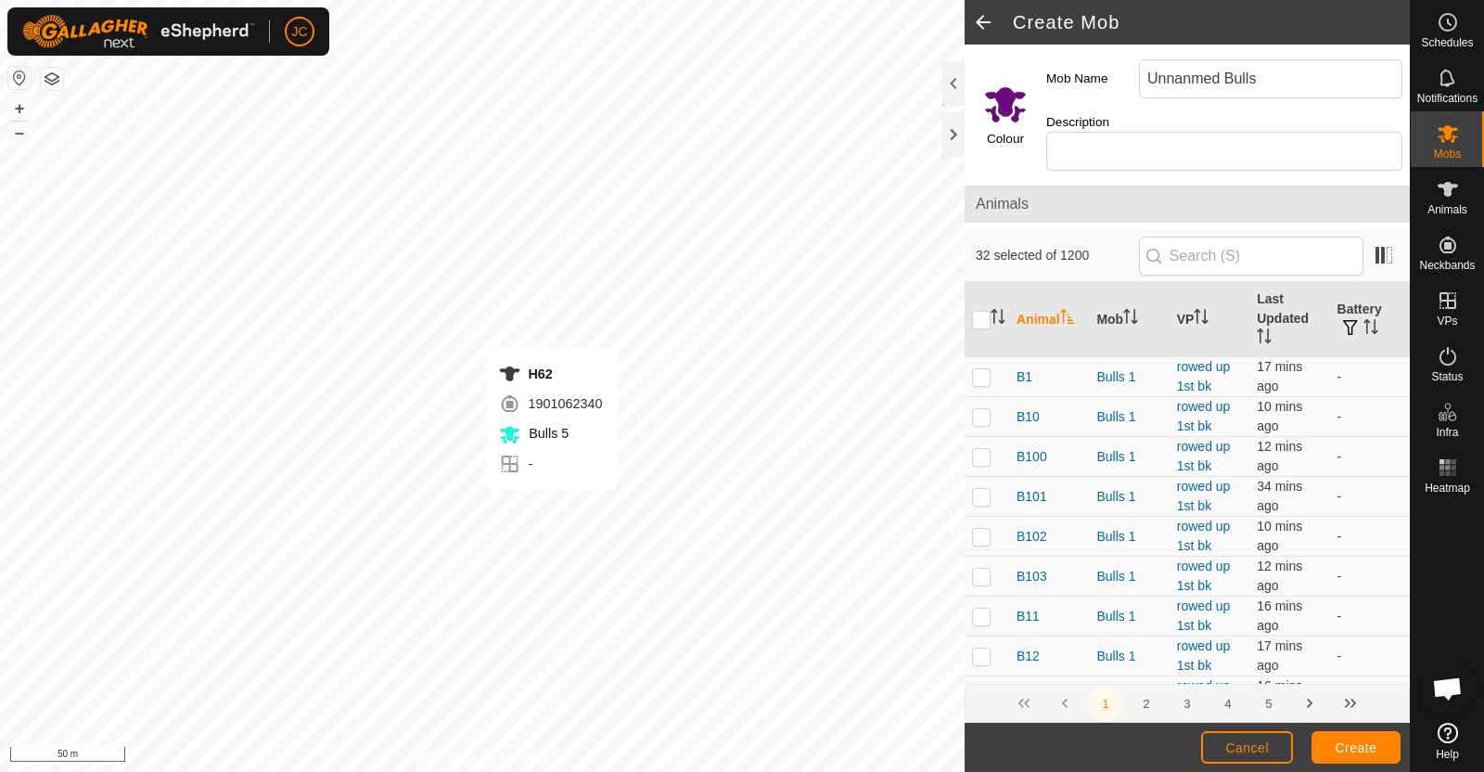
click at [552, 507] on div "H62 1901062340 Bulls 5 - + – ⇧ i 50 m" at bounding box center [482, 386] width 964 height 772
click at [696, 458] on div "H101 2866260409 Bulls 5 - + – ⇧ i 50 m" at bounding box center [482, 386] width 964 height 772
click at [677, 459] on div "H1 1735969103 Bulls 5 - + – ⇧ i 20 m" at bounding box center [482, 386] width 964 height 772
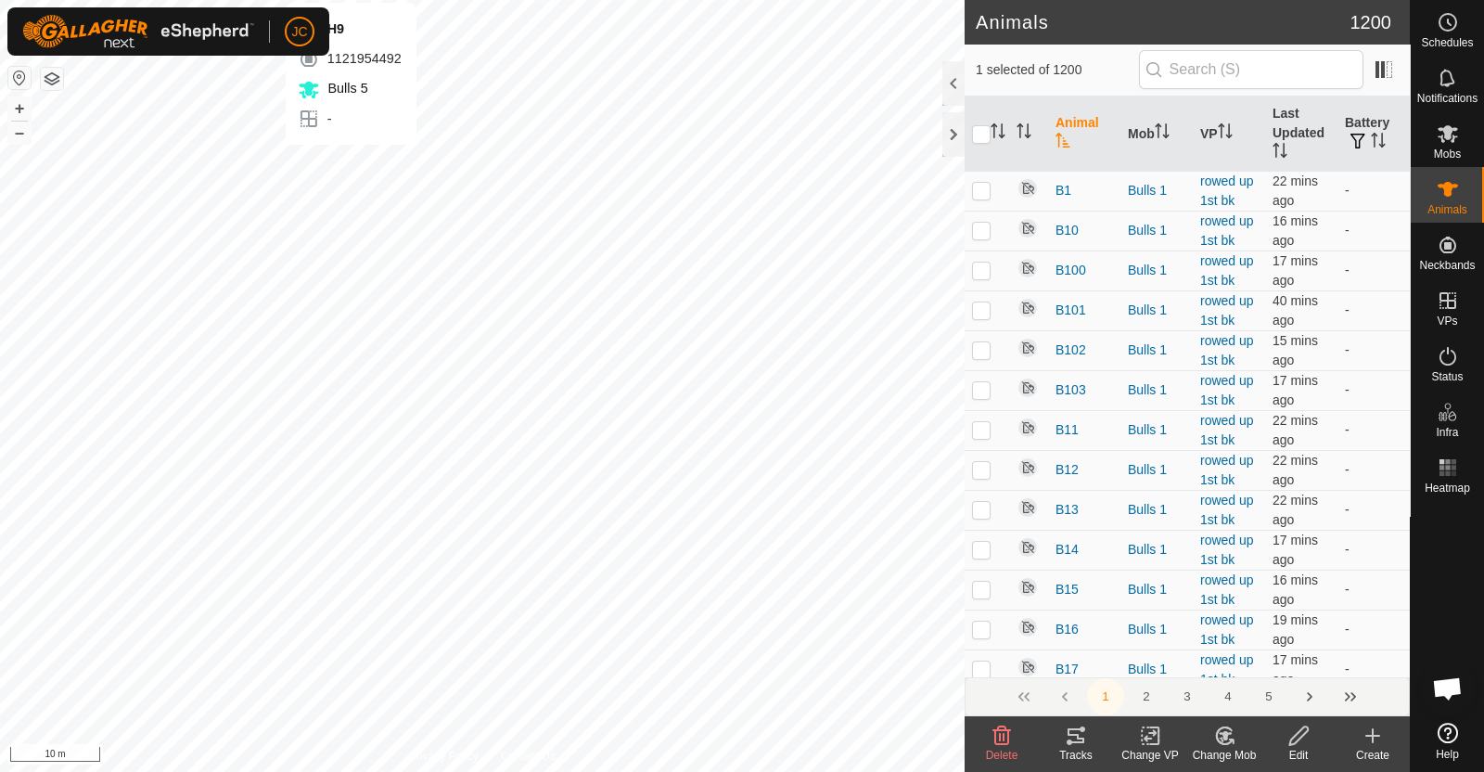
click at [351, 163] on div "H9 1121954492 Bulls 5 - + – ⇧ i 10 m" at bounding box center [482, 386] width 964 height 772
click at [333, 215] on div "H99 2039797853 Bulls 5 - + – ⇧ i 10 m" at bounding box center [482, 386] width 964 height 772
click at [366, 215] on div "H154 1883518318 Bulls 5 - + – ⇧ i 10 m" at bounding box center [482, 386] width 964 height 772
click at [364, 211] on div "H64 3903247396 Bulls 5 - + – ⇧ i 5 m" at bounding box center [482, 386] width 964 height 772
click at [474, 157] on div "H81 2861312392 Bulls 5 - + – ⇧ i 5 m" at bounding box center [482, 386] width 964 height 772
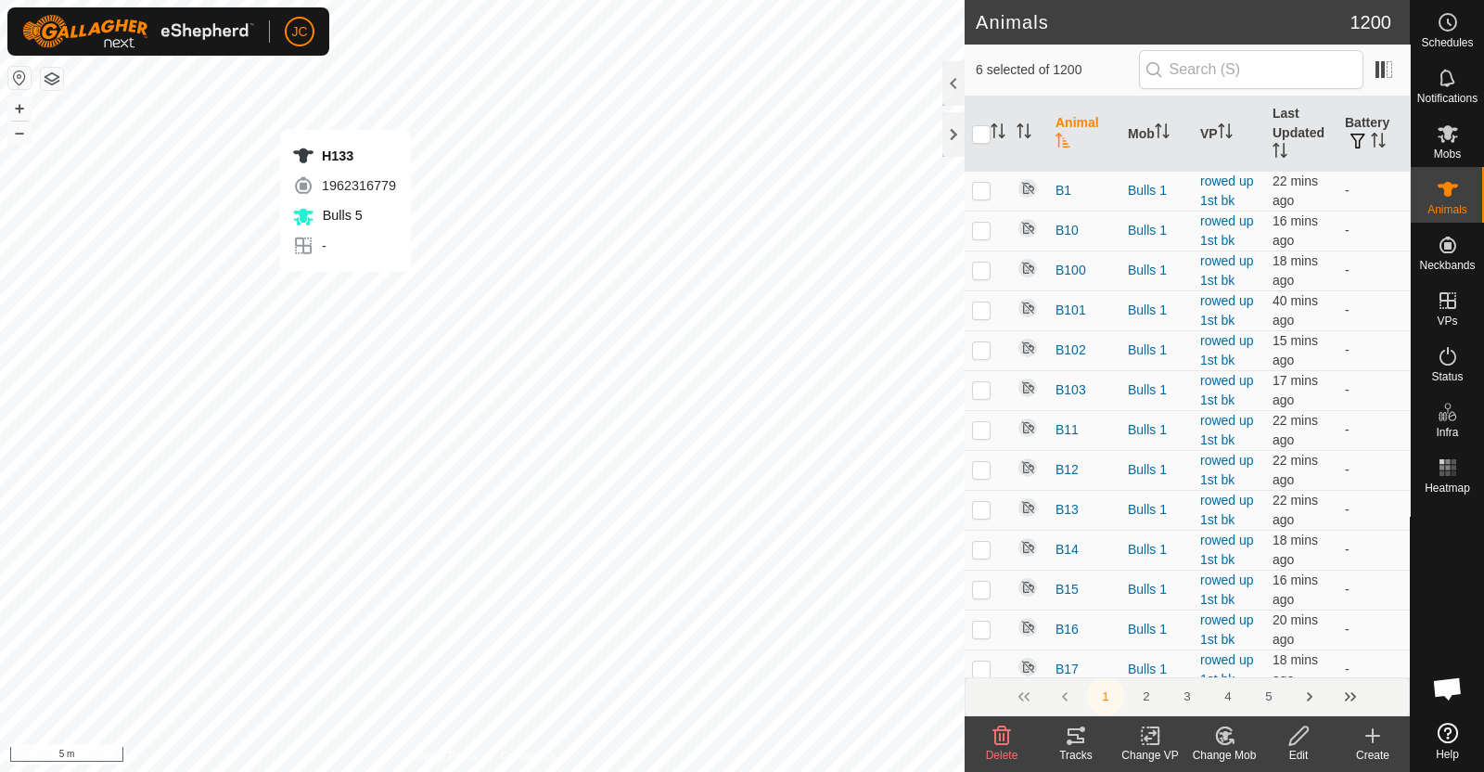
click at [346, 289] on div "H133 1962316779 Bulls 5 - + – ⇧ i 5 m" at bounding box center [482, 386] width 964 height 772
click at [366, 288] on div "H60 3349057884 Bulls 5 - + – ⇧ i 5 m" at bounding box center [482, 386] width 964 height 772
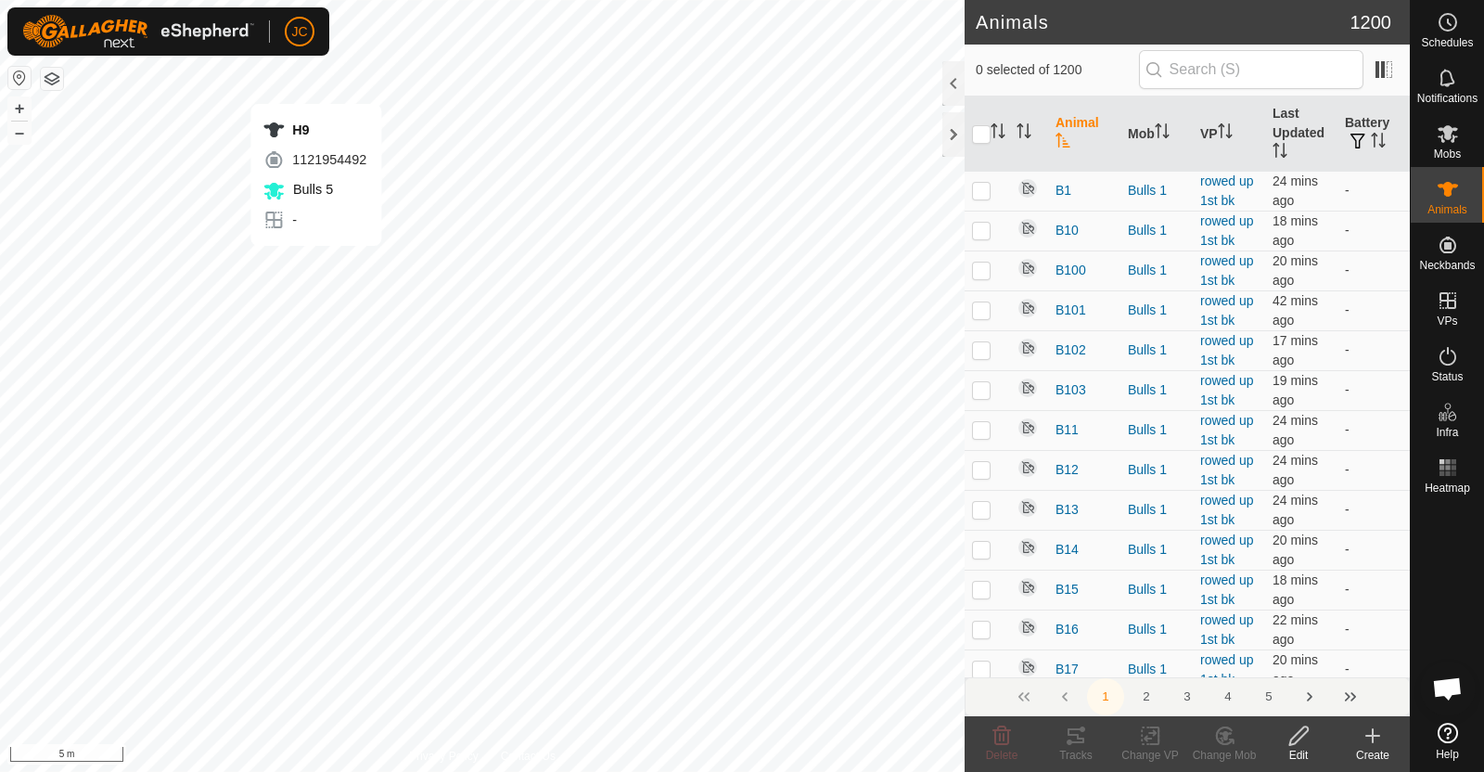
click at [315, 85] on div "H9 1121954492 Bulls 5 - + – ⇧ i 5 m" at bounding box center [482, 386] width 964 height 772
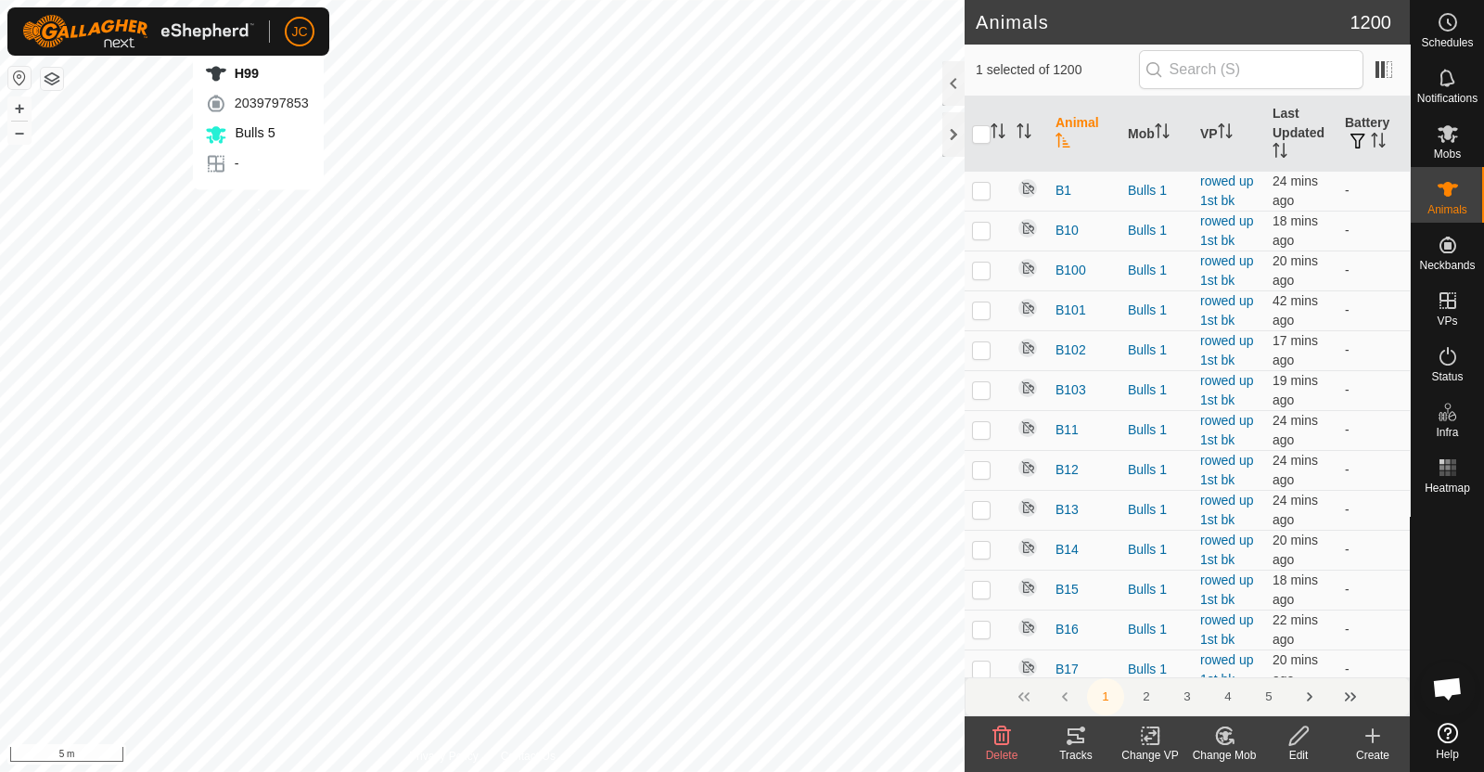
click at [258, 208] on div "H99 2039797853 Bulls 5 - + – ⇧ i 5 m" at bounding box center [482, 386] width 964 height 772
click at [349, 211] on div "H154 1883518318 Bulls 5 - + – ⇧ i 5 m" at bounding box center [482, 386] width 964 height 772
click at [367, 211] on div "H64 3903247396 Bulls 5 - + – ⇧ i 5 m" at bounding box center [482, 386] width 964 height 772
click at [474, 158] on div "H64 3903247396 Bulls 5 - + – ⇧ i 5 m" at bounding box center [482, 386] width 964 height 772
click at [351, 281] on div "H133 1962316779 Bulls 5 - + – ⇧ i 5 m" at bounding box center [482, 386] width 964 height 772
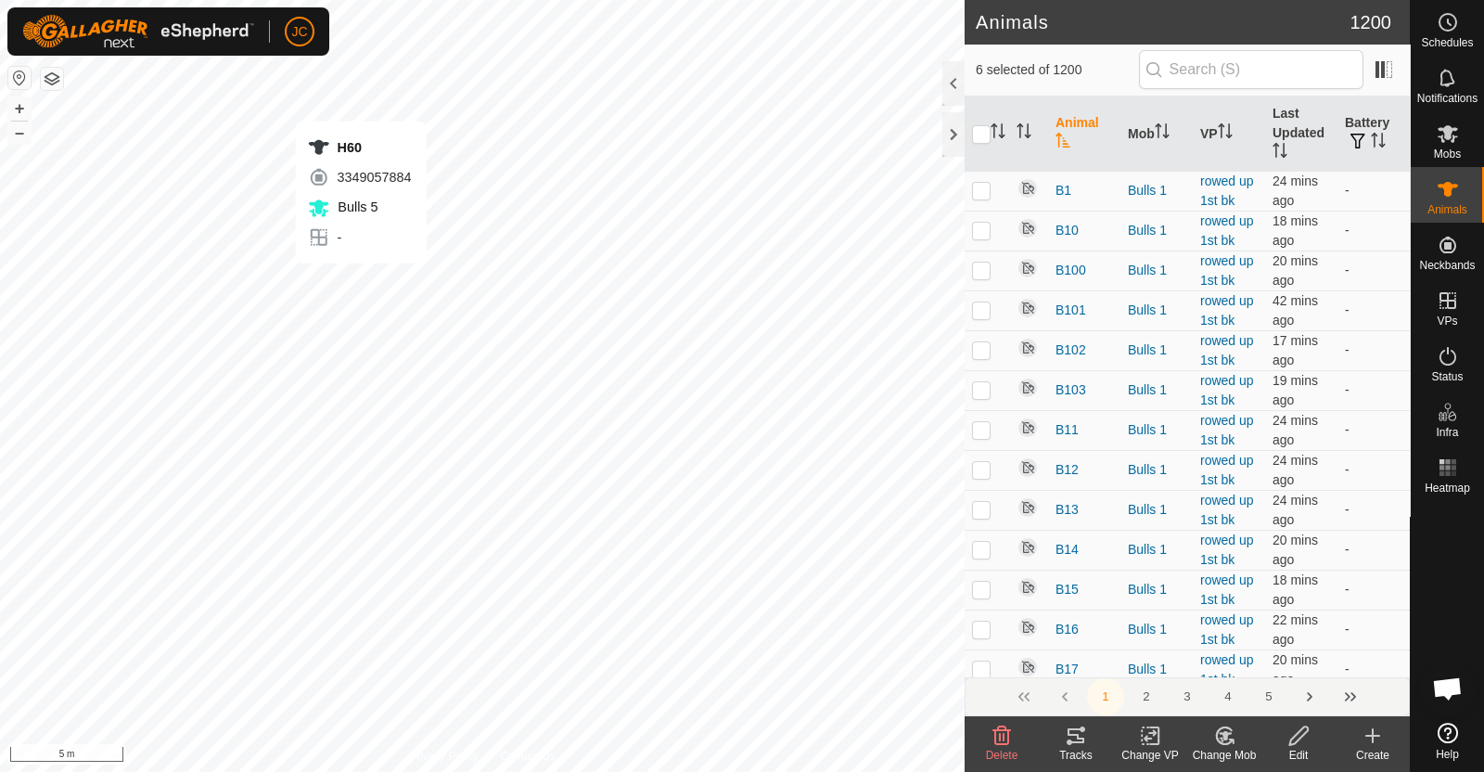
click at [362, 282] on div "H60 3349057884 Bulls 5 - + – ⇧ i 5 m" at bounding box center [482, 386] width 964 height 772
click at [348, 331] on div "H146 2458551094 Bulls 5 - + – ⇧ i 5 m" at bounding box center [482, 386] width 964 height 772
click at [372, 332] on div "H160 2797440159 Bulls 5 - + – ⇧ i 5 m" at bounding box center [482, 386] width 964 height 772
click at [260, 712] on div "H113 3982796680 Bulls 5 - + – ⇧ i 5 m" at bounding box center [482, 386] width 964 height 772
click at [384, 487] on div "H148 3780893950 Bulls 5 - + – ⇧ i 5 m" at bounding box center [482, 386] width 964 height 772
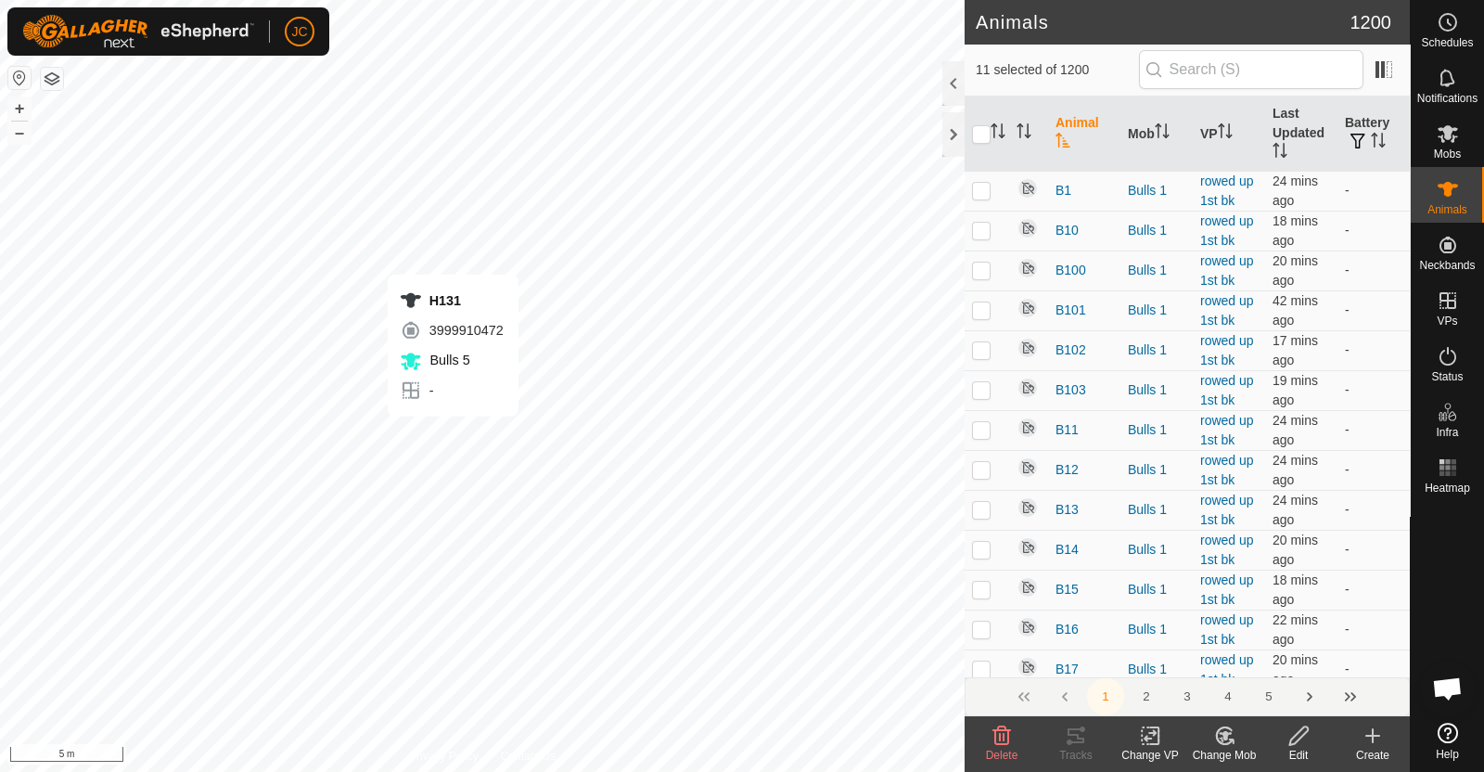
click at [454, 433] on div "H131 3999910472 Bulls 5 - + – ⇧ i 5 m" at bounding box center [482, 386] width 964 height 772
click at [751, 439] on div "H108 0989123659 Bulls 5 - + – ⇧ i 5 m" at bounding box center [482, 386] width 964 height 772
click at [949, 557] on div "H57 0561455406 Bulls 5 - + – ⇧ i 5 m" at bounding box center [482, 386] width 964 height 772
click at [732, 484] on div "H82 0921927282 Bulls 5 - + – ⇧ i 5 m" at bounding box center [482, 386] width 964 height 772
click at [574, 530] on div "H76 3248215703 Bulls 5 - + – ⇧ i 5 m" at bounding box center [482, 386] width 964 height 772
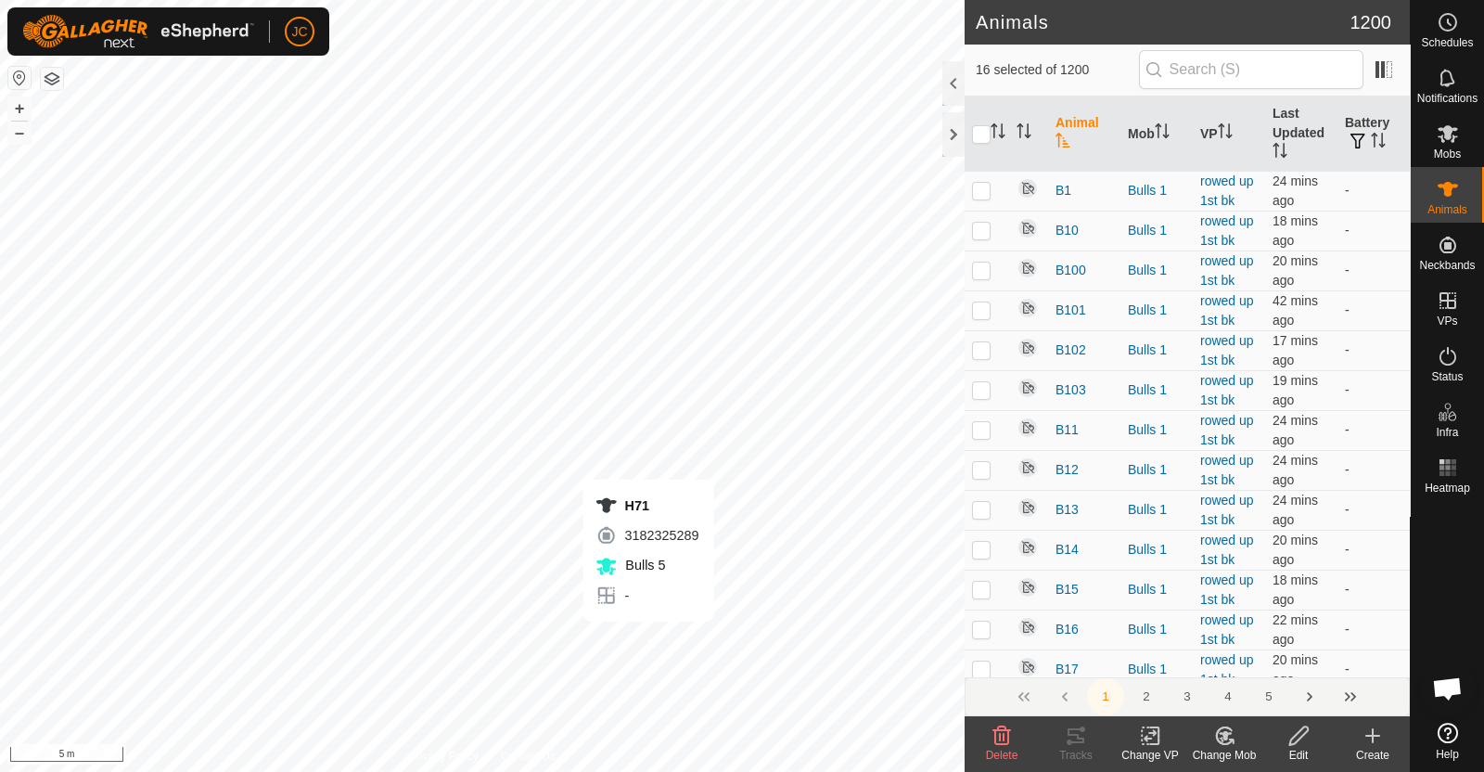
click at [648, 638] on div "H71 3182325289 Bulls 5 - + – ⇧ i 5 m" at bounding box center [482, 386] width 964 height 772
click at [454, 687] on div "H58 1350013734 Bulls 5 - + – ⇧ i 5 m" at bounding box center [482, 386] width 964 height 772
click at [505, 470] on div "H138 2146892505 Bulls 5 - + – ⇧ i 10 m" at bounding box center [482, 386] width 964 height 772
click at [477, 517] on div "H153 2369104778 Bulls 5 - + – ⇧ i 10 m" at bounding box center [482, 386] width 964 height 772
click at [673, 544] on div "H42 1640122131 Bulls 5 - + – ⇧ i 10 m" at bounding box center [482, 386] width 964 height 772
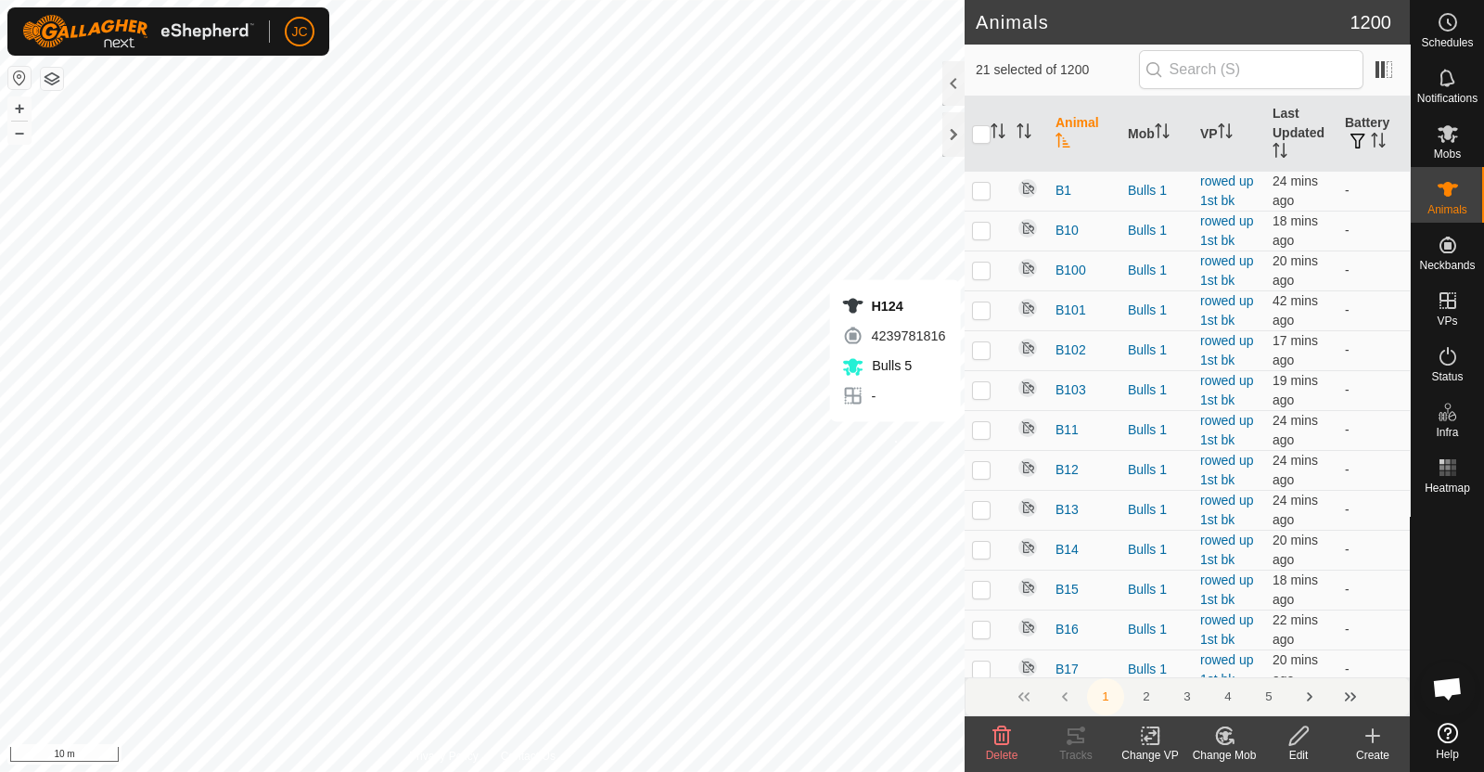
click at [895, 440] on div "H124 4239781816 Bulls 5 - + – ⇧ i 10 m" at bounding box center [482, 386] width 964 height 772
click at [554, 233] on div "H41 2265823098 Bulls 5 - + – ⇧ i 20 m" at bounding box center [482, 386] width 964 height 772
click at [719, 259] on div "H70 2585804686 Bulls 5 - + – ⇧ i 20 m" at bounding box center [482, 386] width 964 height 772
click at [109, 486] on div "L31 3332141329 - Top to bottom shearings + – ⇧ i 20 m" at bounding box center [482, 386] width 964 height 772
click at [258, 457] on div "H118 3267004135 Bulls 5 - + – ⇧ i 20 m" at bounding box center [482, 386] width 964 height 772
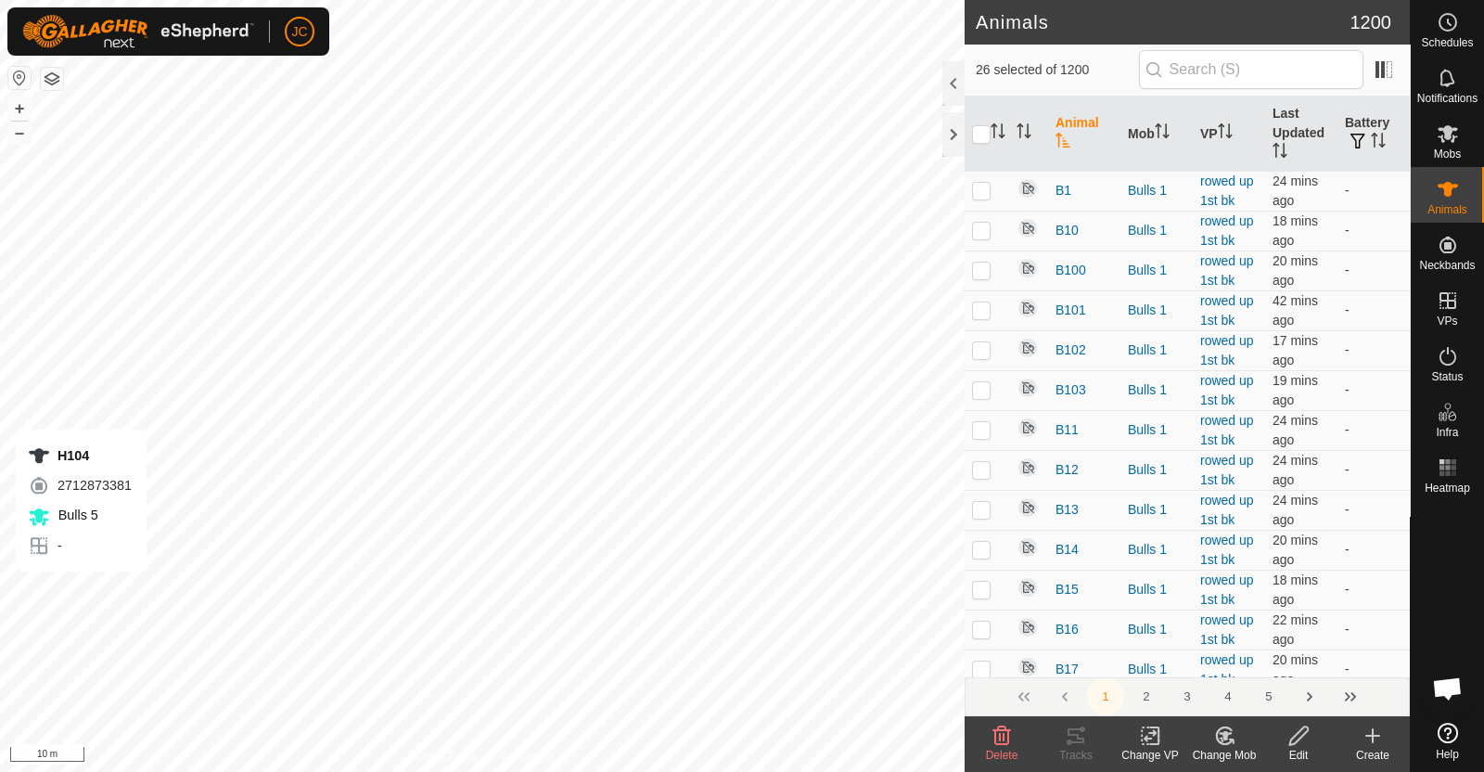
click at [82, 589] on div "H104 2712873381 Bulls 5 - + – ⇧ i 10 m" at bounding box center [482, 386] width 964 height 772
click at [92, 603] on div "H86 2204327769 Bulls 5 - + – ⇧ i 10 m" at bounding box center [482, 386] width 964 height 772
click at [338, 610] on div "H66 3961178952 Bulls 5 - + – ⇧ i 10 m" at bounding box center [482, 386] width 964 height 772
click at [325, 628] on div "H137 0631428174 Bulls 5 - + – ⇧ i 10 m" at bounding box center [482, 386] width 964 height 772
click at [320, 748] on div "H62 1901062340 Bulls 5 - + – ⇧ i 10 m" at bounding box center [482, 386] width 964 height 772
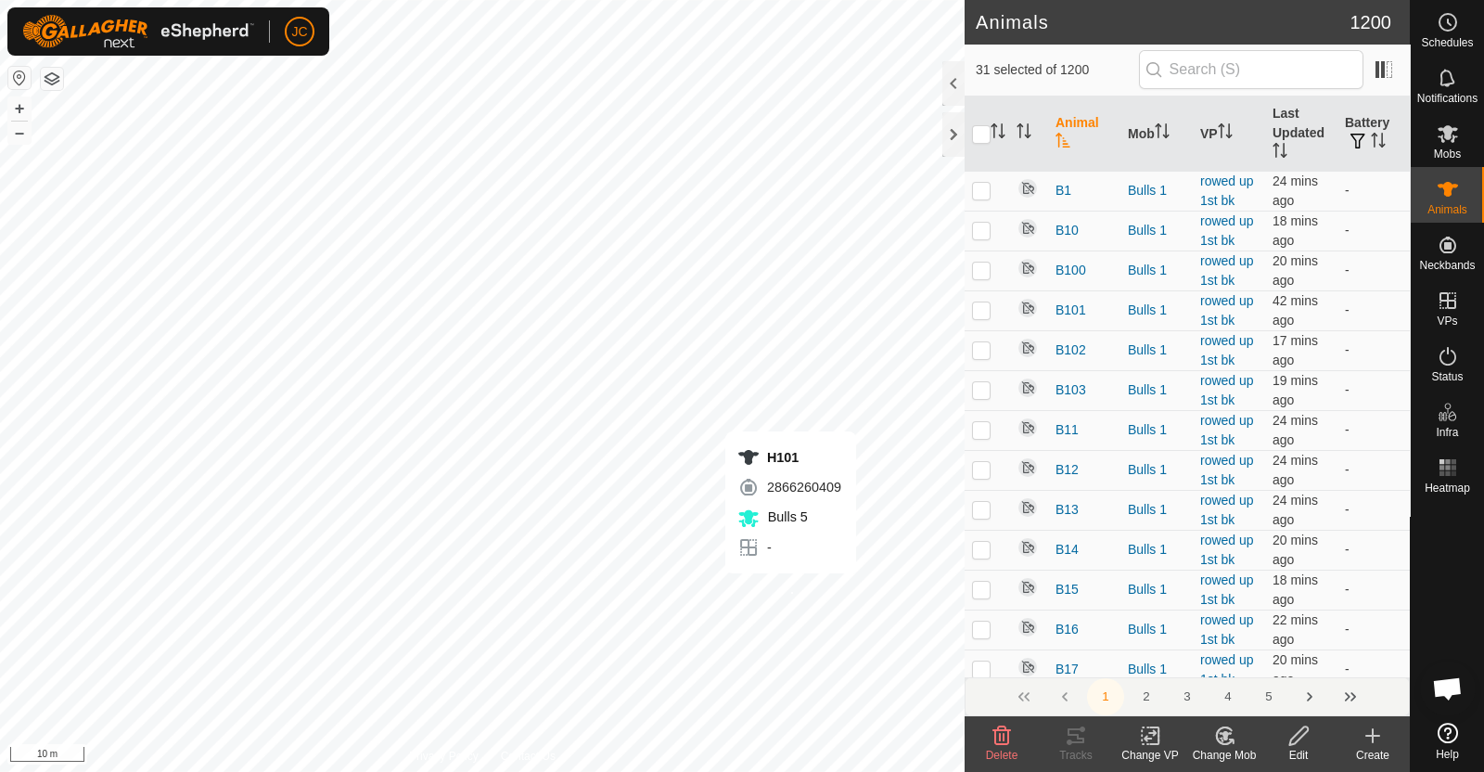
click at [790, 591] on div "H101 2866260409 Bulls 5 - + – ⇧ i 10 m" at bounding box center [482, 386] width 964 height 772
click at [819, 583] on div "H1 1735969103 Bulls 5 - + – ⇧ i 10 m" at bounding box center [482, 386] width 964 height 772
click at [543, 401] on div "H151 3074003715 Bulls 5 - + – ⇧ i 20 m" at bounding box center [482, 386] width 964 height 772
click at [472, 485] on div "H16 1817073276 Bulls 5 - + – ⇧ i 20 m" at bounding box center [482, 386] width 964 height 772
click at [450, 501] on div "H142 3328857930 Bulls 5 - + – ⇧ i 20 m" at bounding box center [482, 386] width 964 height 772
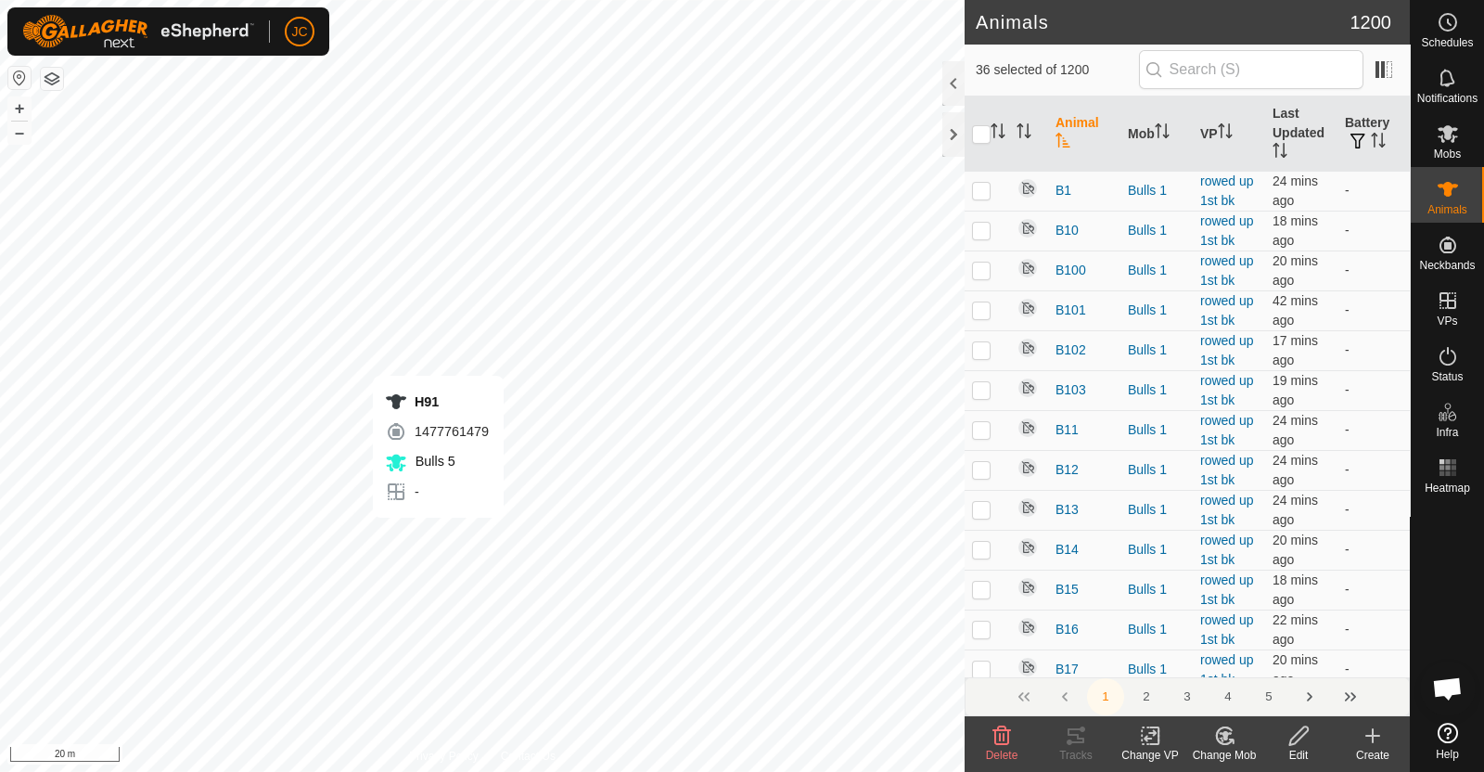
click at [438, 537] on div "H91 1477761479 Bulls 5 - + – ⇧ i 20 m" at bounding box center [482, 386] width 964 height 772
click at [481, 525] on div "H88 1827716823 Bulls 5 - + – ⇧ i 20 m" at bounding box center [482, 386] width 964 height 772
click at [481, 526] on div "H149 4062506952 Bulls 5 - + – ⇧ i 5 m" at bounding box center [482, 386] width 964 height 772
click at [707, 637] on div "H75 1511188427 Bulls 5 - + – ⇧ i 5 m" at bounding box center [482, 386] width 964 height 772
click at [813, 610] on div "H132 0488005015 Bulls 5 - + – ⇧ i 5 m" at bounding box center [482, 386] width 964 height 772
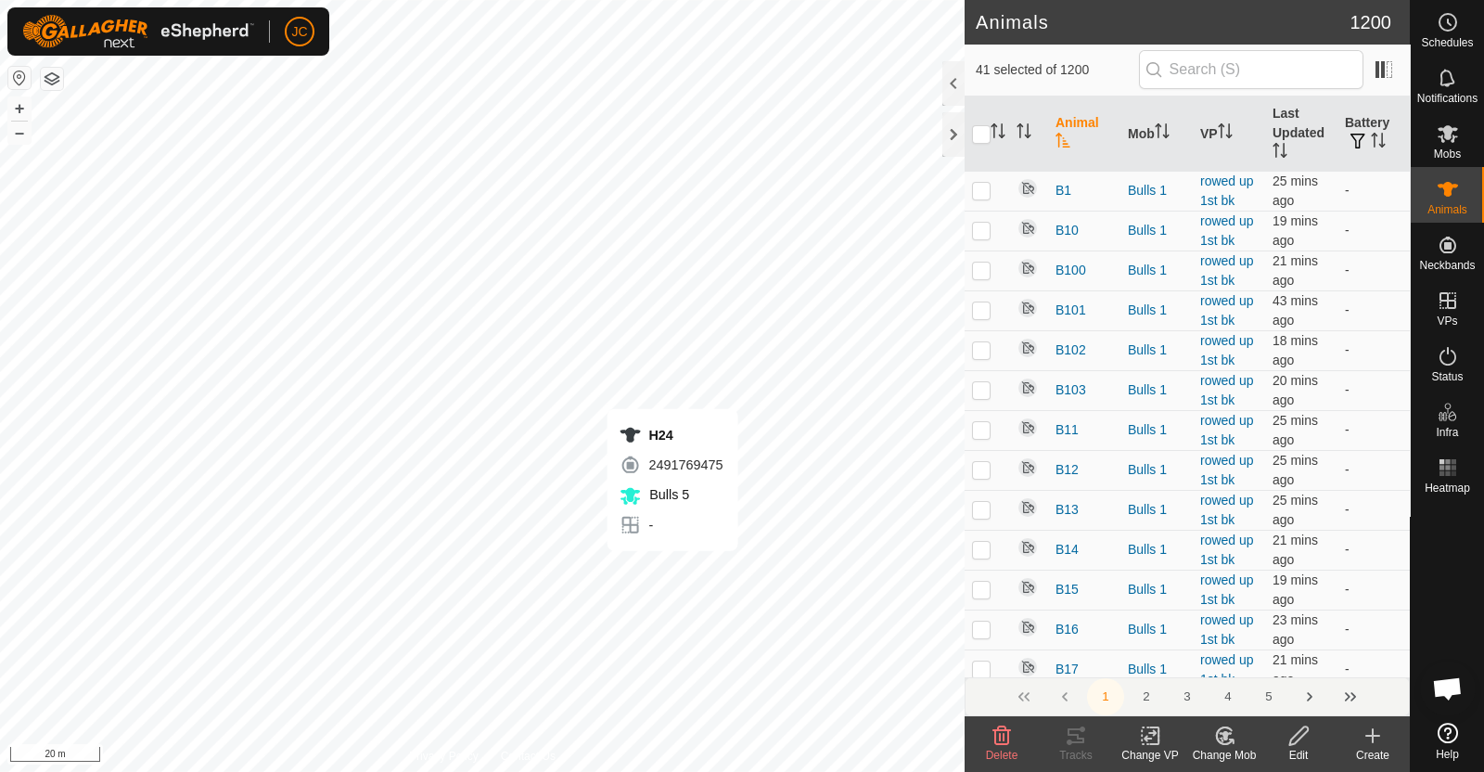
click at [672, 568] on div "H24 2491769475 Bulls 5 - + – ⇧ i 20 m" at bounding box center [482, 386] width 964 height 772
click at [742, 576] on div "H145 1479197010 Bulls 5 - + – ⇧ i 20 m" at bounding box center [482, 386] width 964 height 772
click at [760, 572] on div "H128 1846754110 Bulls 5 - + – ⇧ i 20 m" at bounding box center [482, 386] width 964 height 772
click at [788, 626] on div "H30 2176074602 Bulls 5 - + – ⇧ i 20 m" at bounding box center [482, 386] width 964 height 772
click at [738, 267] on div "H85 0744341663 Bulls 5 - + – ⇧ i 50 m" at bounding box center [482, 386] width 964 height 772
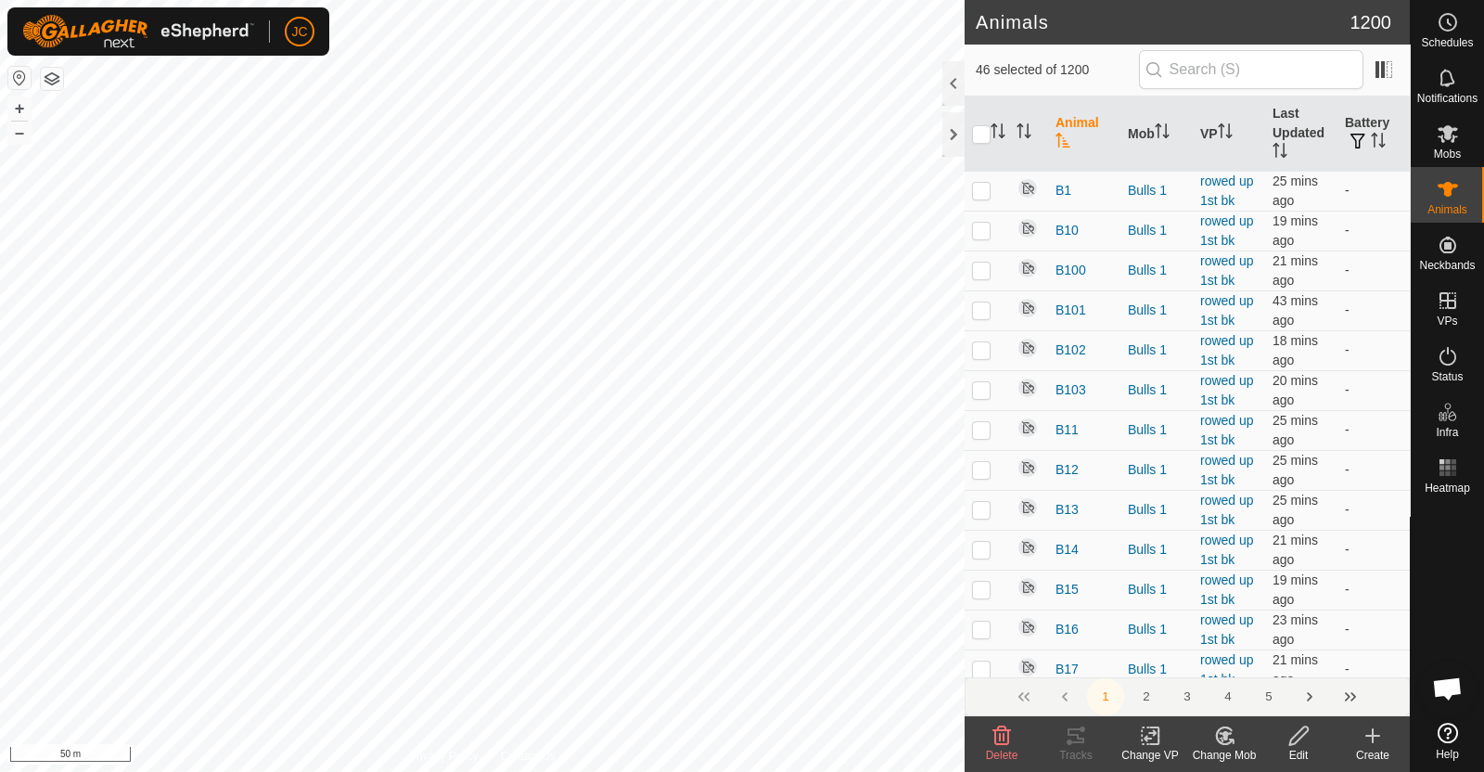
click at [1232, 737] on icon at bounding box center [1224, 735] width 23 height 22
click at [1270, 662] on link "Choose Mob..." at bounding box center [1280, 655] width 184 height 37
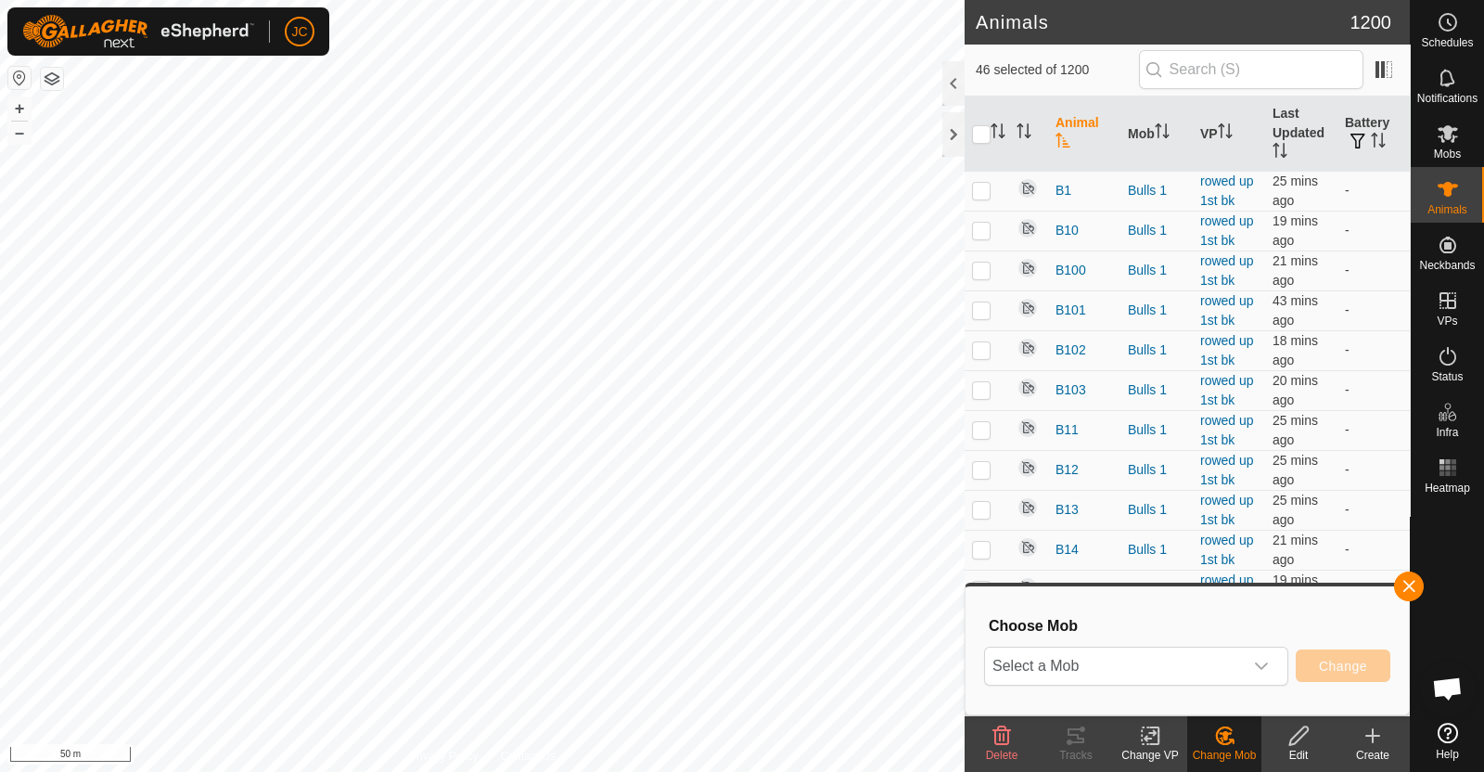
click at [1270, 662] on div "dropdown trigger" at bounding box center [1261, 665] width 37 height 37
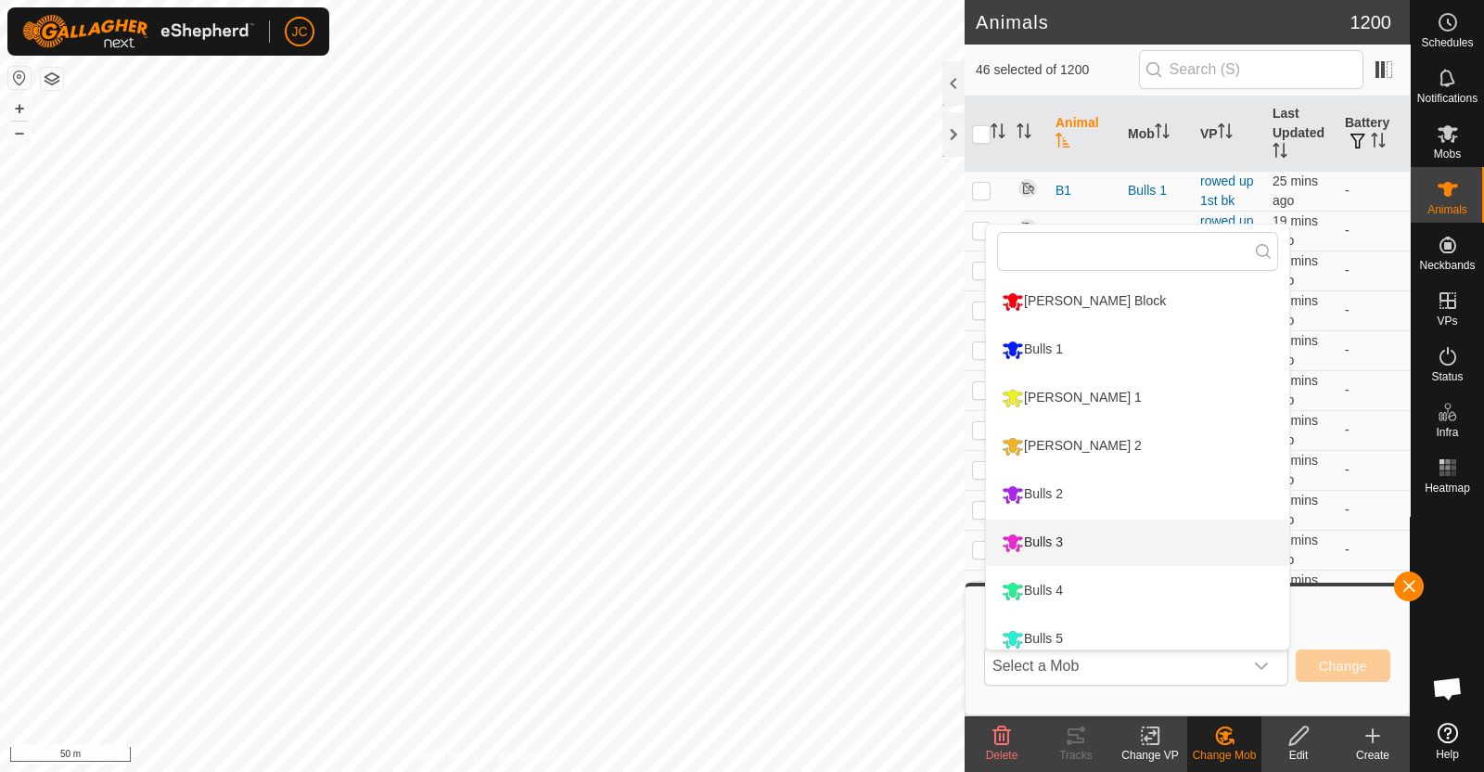
click at [1360, 628] on h3 "Choose Mob" at bounding box center [1190, 626] width 402 height 18
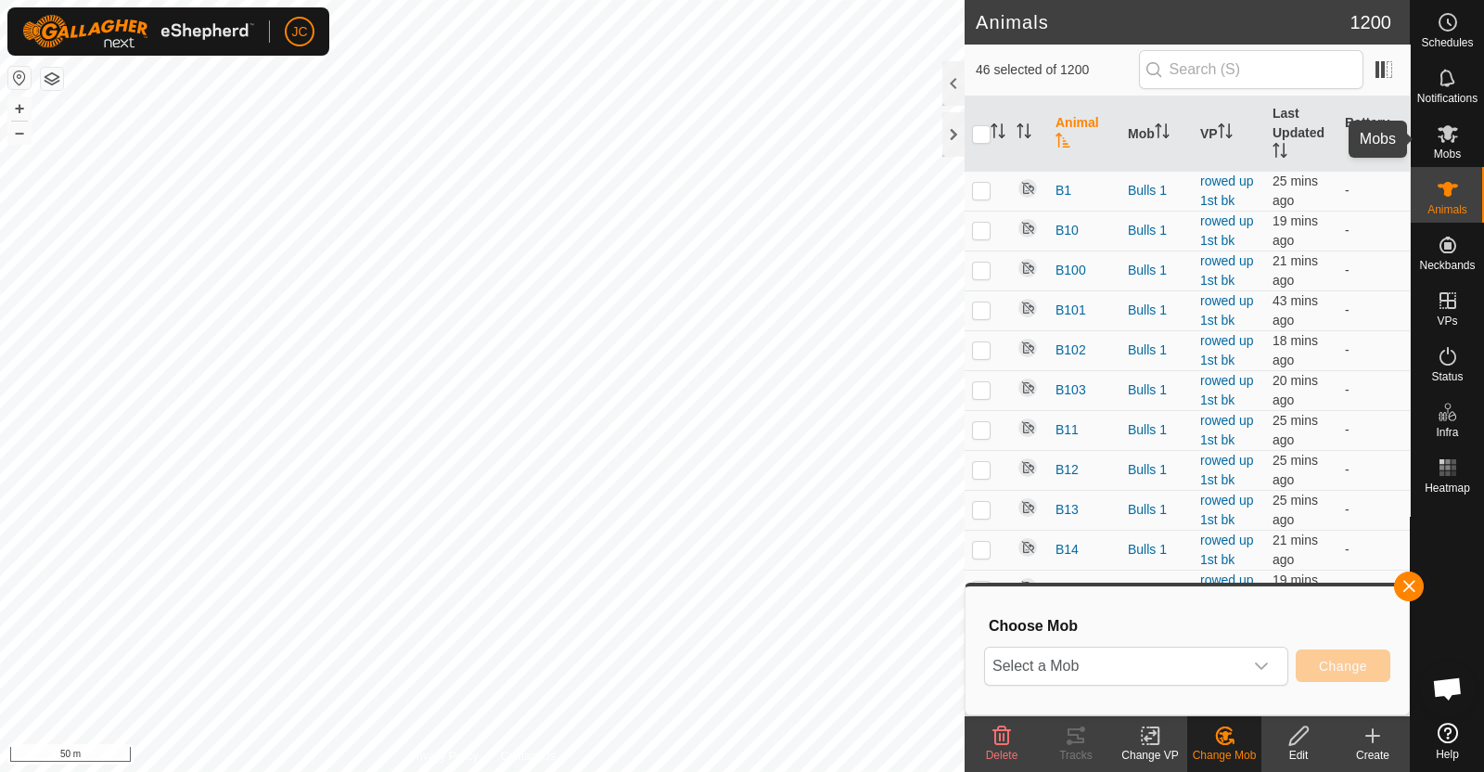
click at [1459, 143] on es-mob-svg-icon at bounding box center [1447, 134] width 33 height 30
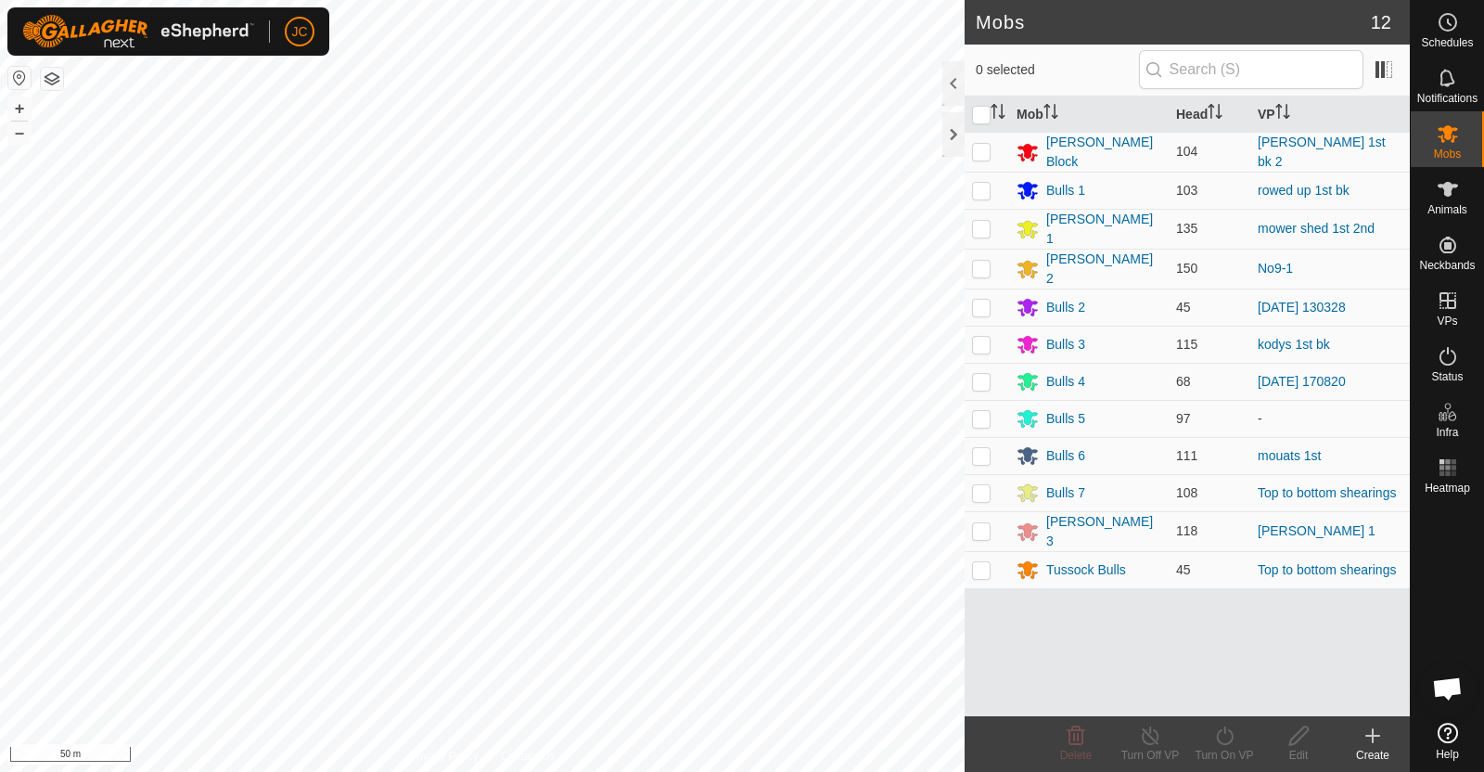
click at [1372, 745] on icon at bounding box center [1372, 735] width 22 height 22
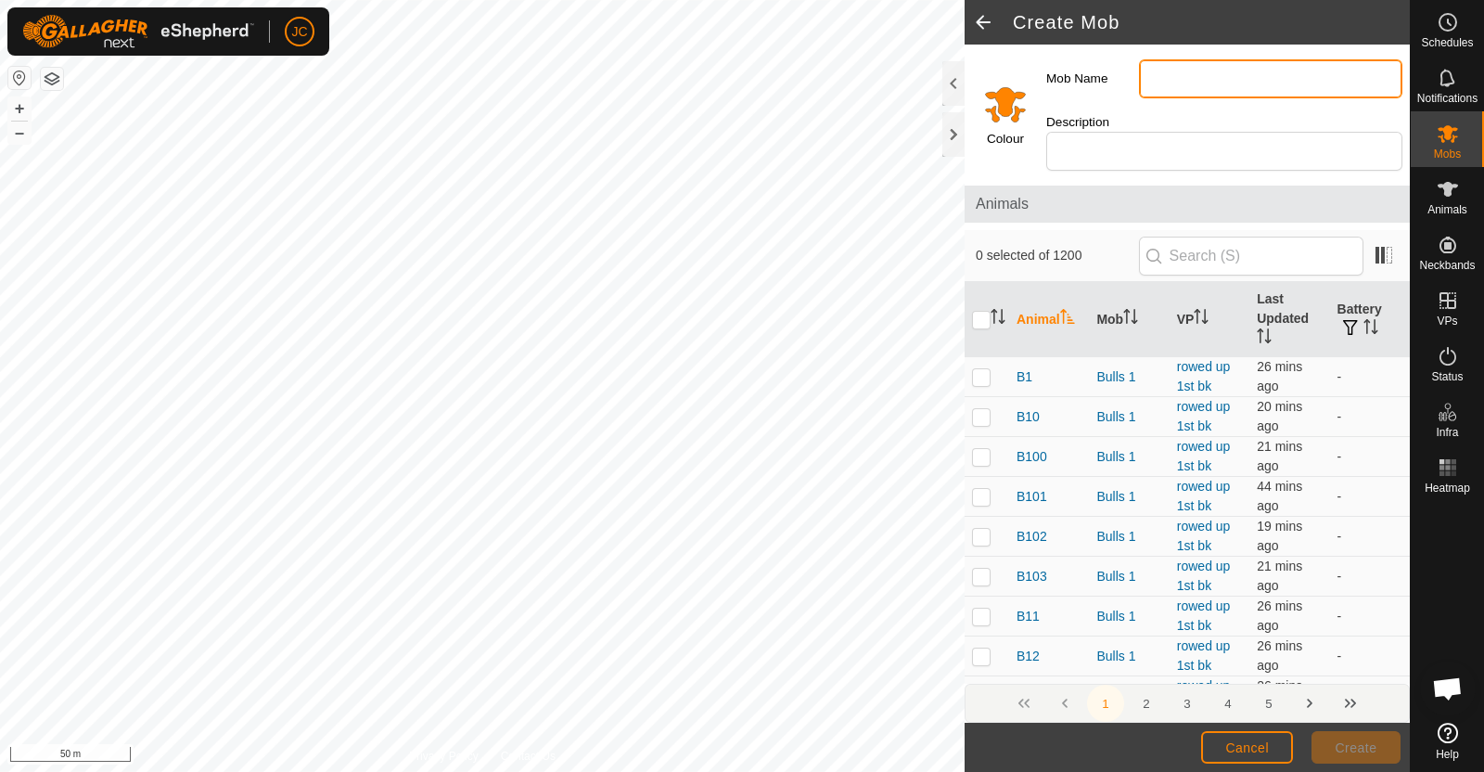
click at [1254, 81] on input "Mob Name" at bounding box center [1270, 78] width 263 height 39
type input "Unnamed Bulls"
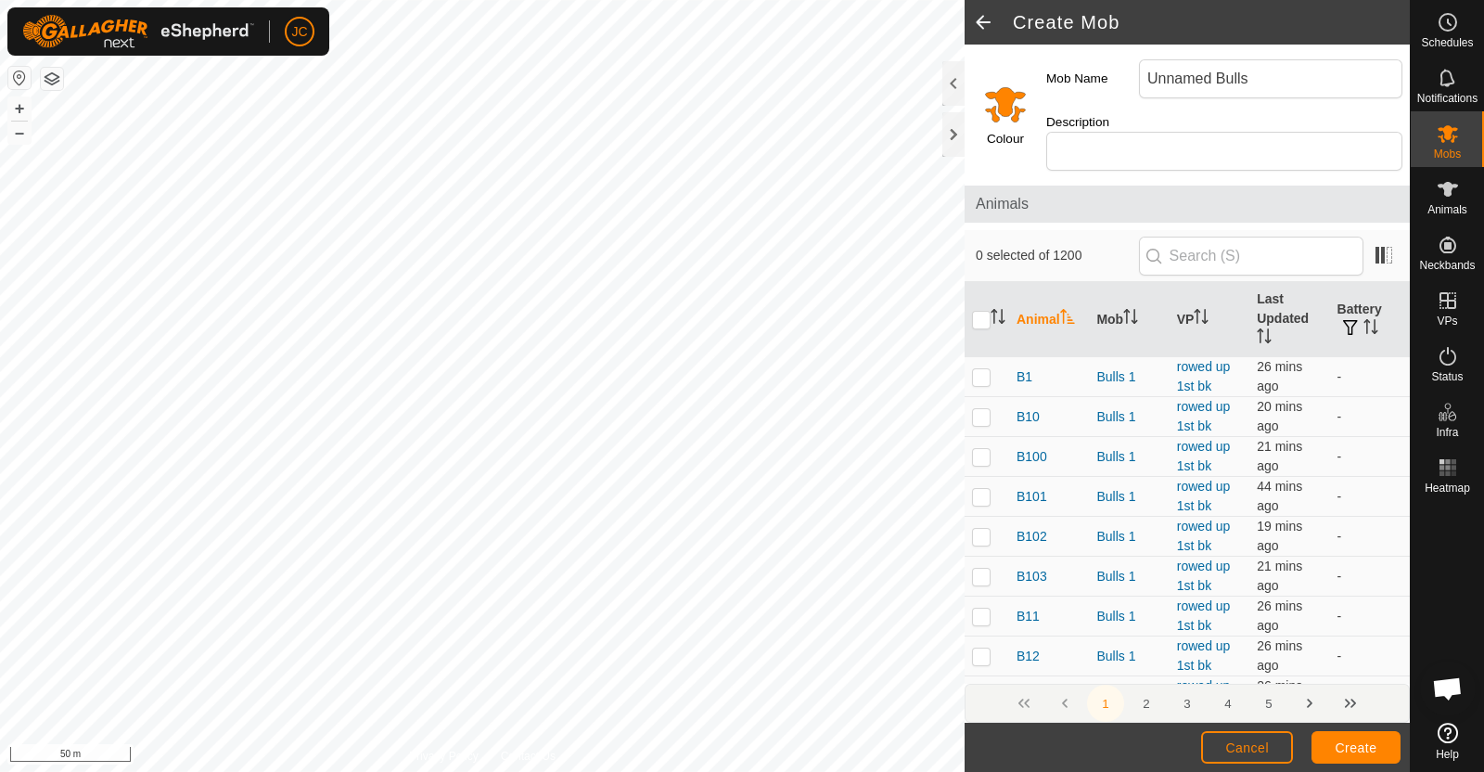
click at [1004, 97] on input "Select a color" at bounding box center [1005, 104] width 45 height 45
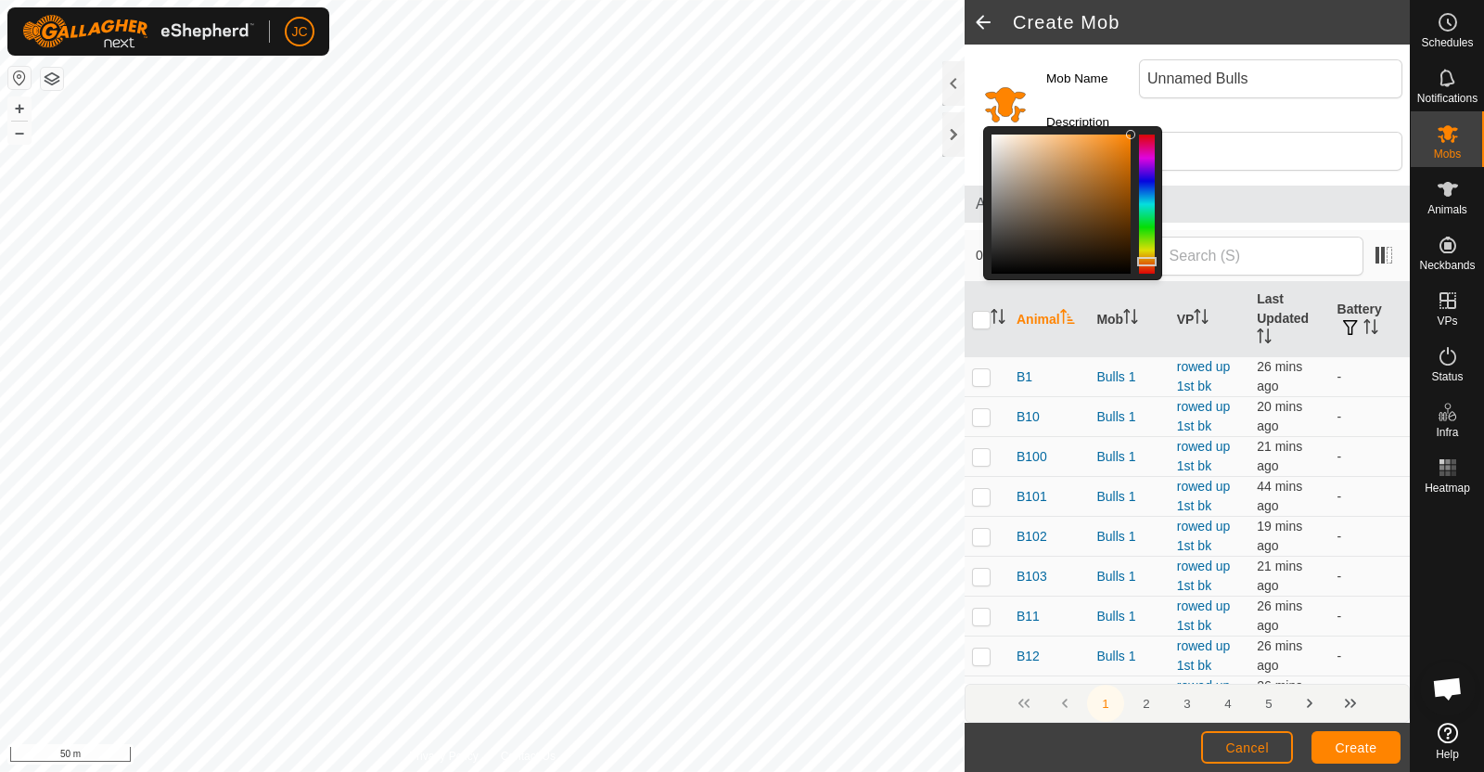
click at [1079, 192] on div at bounding box center [1060, 203] width 139 height 139
click at [1104, 196] on div at bounding box center [1060, 203] width 139 height 139
click at [1146, 164] on div at bounding box center [1147, 203] width 16 height 139
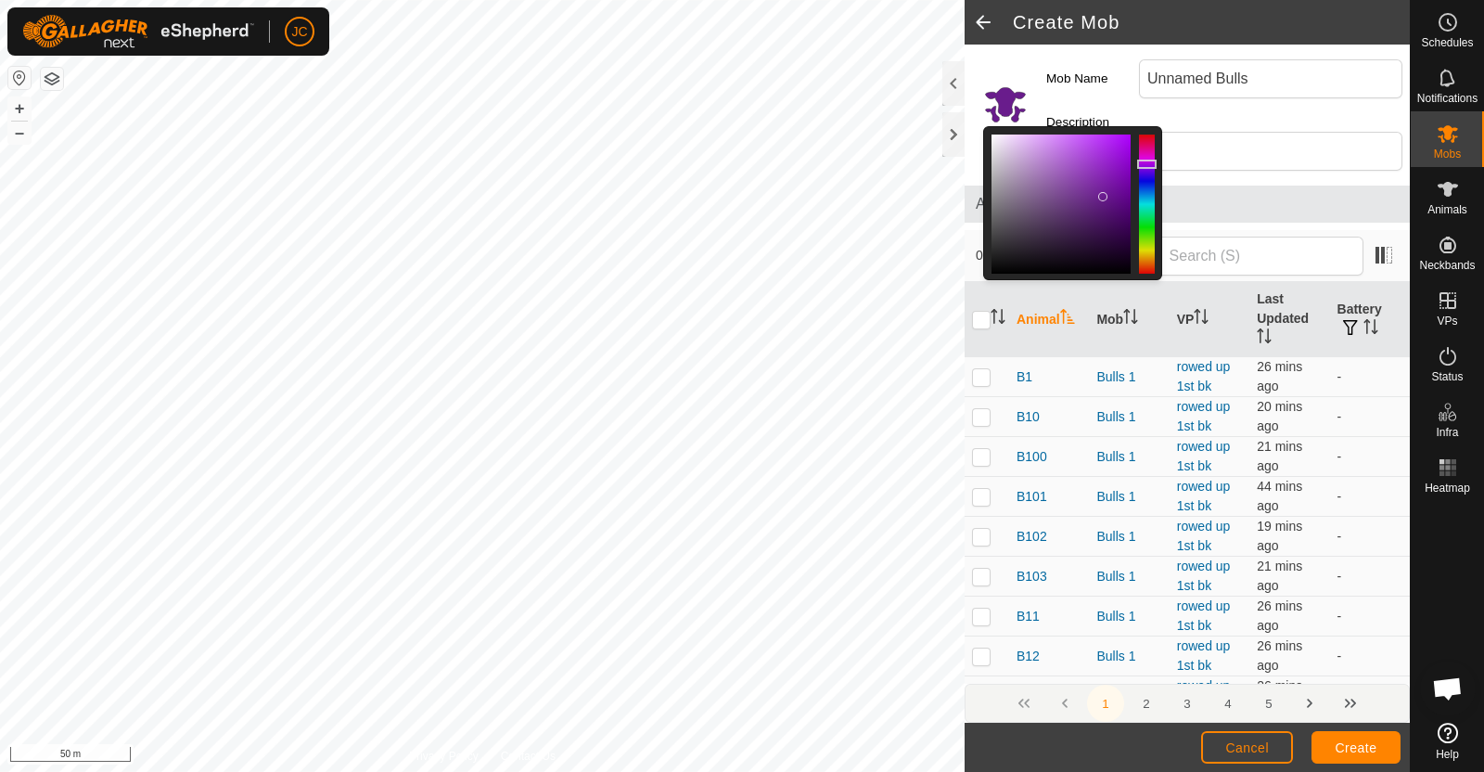
click at [1269, 172] on div "Description" at bounding box center [1224, 142] width 371 height 72
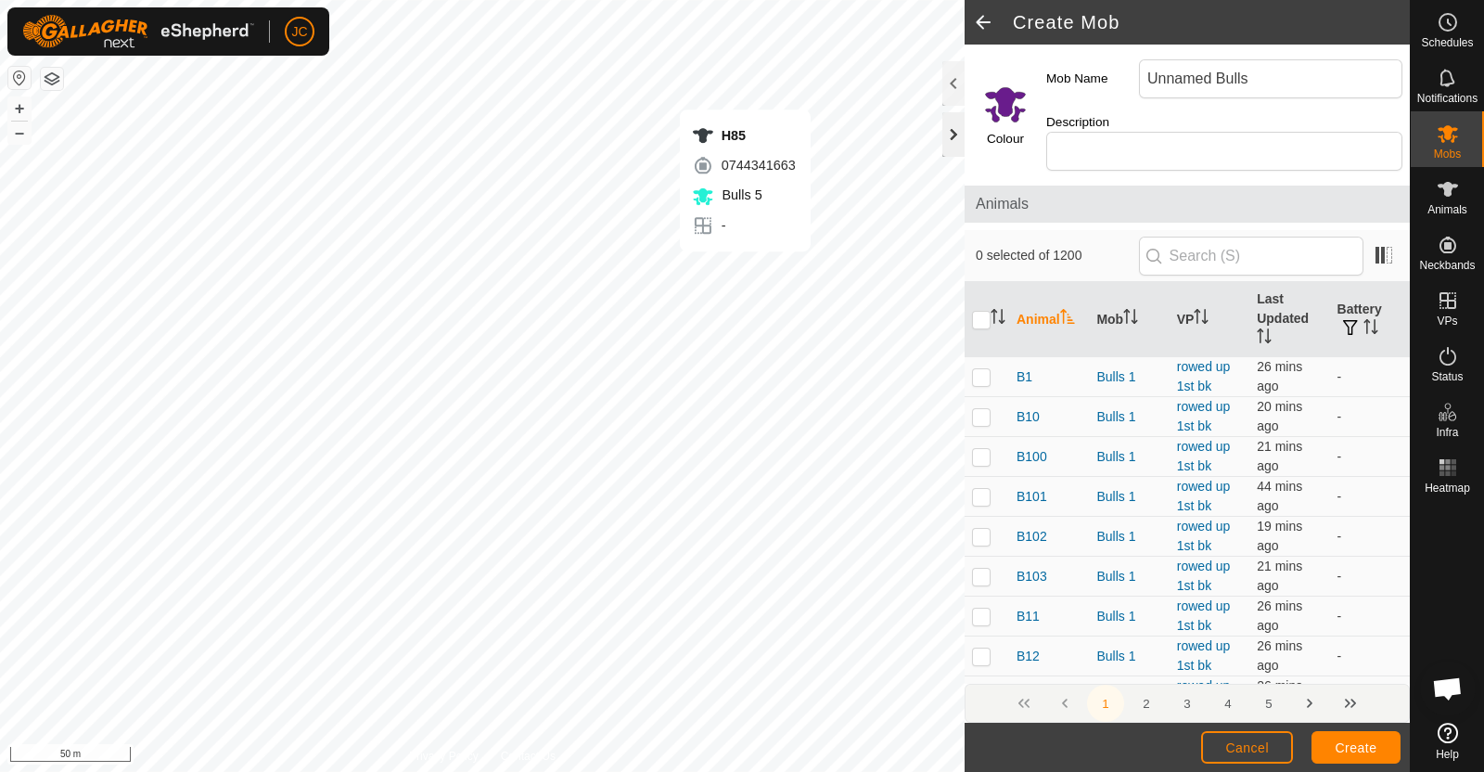
click at [745, 270] on div "H85 0744341663 Bulls 5 - + – ⇧ i 50 m" at bounding box center [482, 386] width 964 height 772
click at [510, 532] on div "H30 2176074602 Bulls 5 - + – ⇧ i 20 m" at bounding box center [482, 386] width 964 height 772
click at [490, 492] on div "H128 1846754110 Bulls 5 - + – ⇧ i 20 m" at bounding box center [482, 386] width 964 height 772
click at [471, 492] on div "H128 1846754110 Bulls 5 - + – ⇧ i 20 m" at bounding box center [482, 386] width 964 height 772
click at [420, 486] on div "H24 2491769475 Bulls 5 - + – ⇧ i 20 m" at bounding box center [482, 386] width 964 height 772
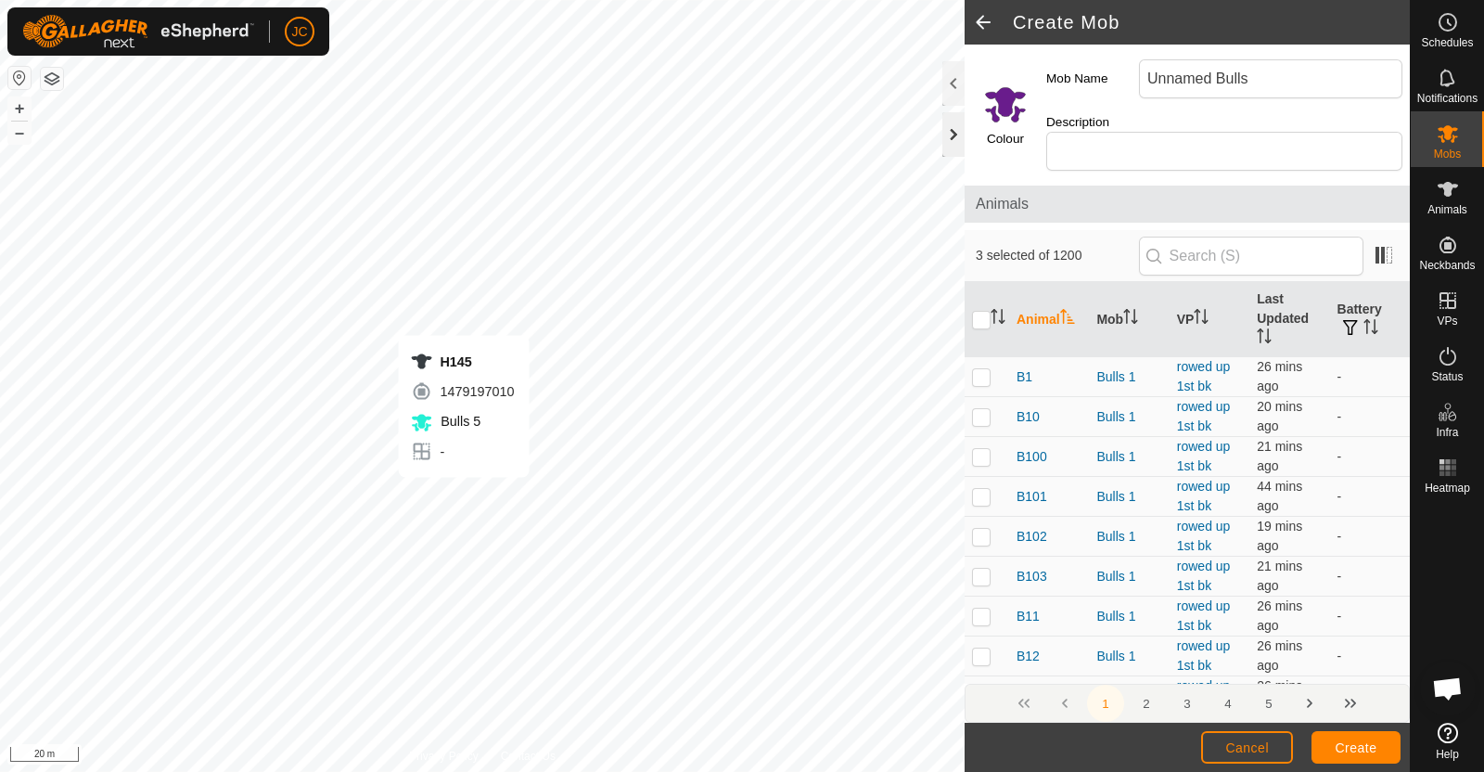
click at [464, 494] on div "H145 1479197010 Bulls 5 - + – ⇧ i 20 m" at bounding box center [482, 386] width 964 height 772
click at [483, 492] on div "H128 1846754110 Bulls 5 - + – ⇧ i 20 m" at bounding box center [482, 386] width 964 height 772
click at [391, 206] on div "H1 1735969103 Bulls 5 - + – ⇧ i 20 m" at bounding box center [482, 386] width 964 height 772
click at [376, 215] on div "H1 1735969103 Bulls 5 - + – ⇧ i 20 m" at bounding box center [482, 386] width 964 height 772
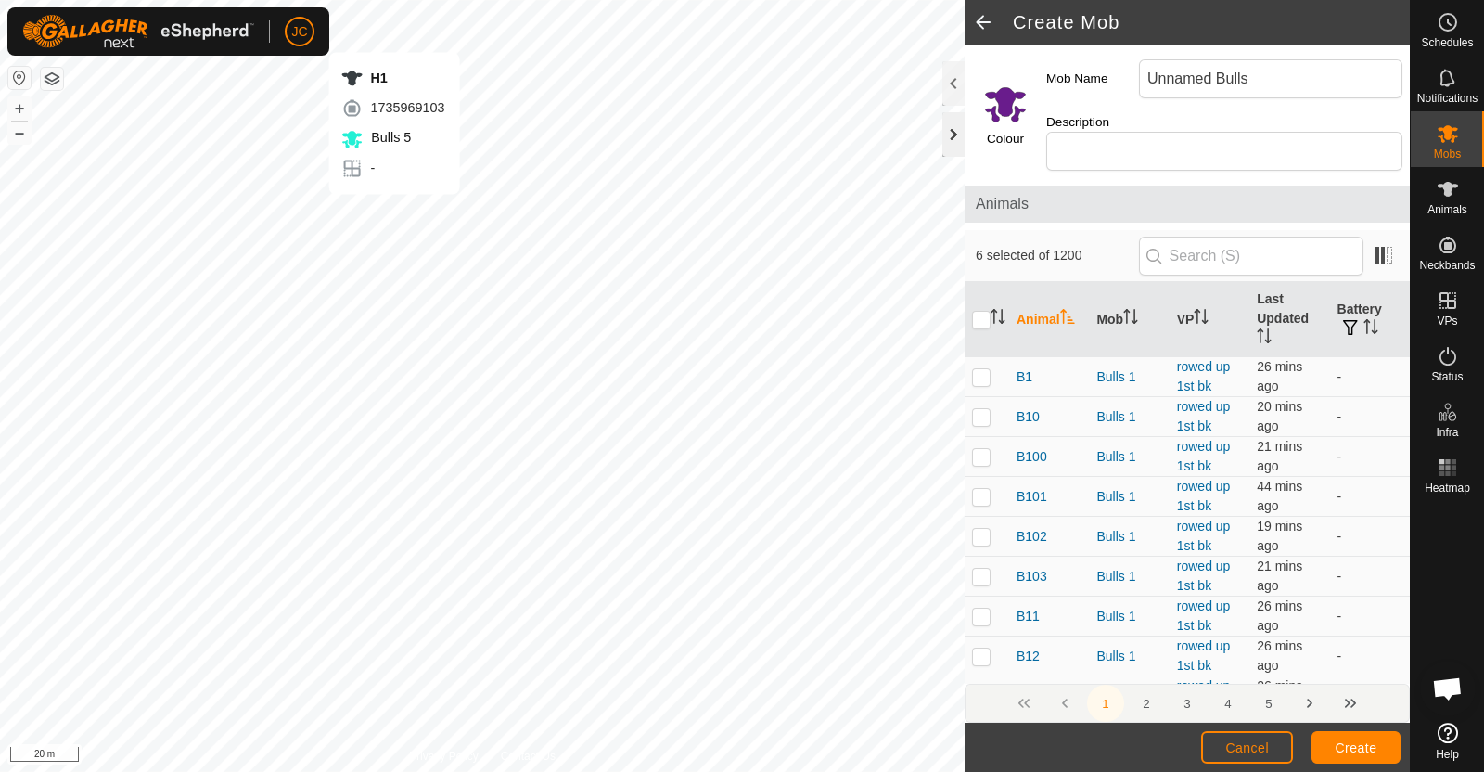
click at [393, 211] on div "H1 1735969103 Bulls 5 - + – ⇧ i 20 m" at bounding box center [482, 386] width 964 height 772
click at [407, 303] on div "H1 1735969103 Bulls 5 - + – ⇧ i 20 m" at bounding box center [482, 386] width 964 height 772
click at [399, 313] on div "H151 3074003715 Bulls 5 - + – ⇧ i 20 m" at bounding box center [482, 386] width 964 height 772
click at [313, 401] on div "H16 1817073276 Bulls 5 - + – ⇧ i 20 m" at bounding box center [482, 386] width 964 height 772
click at [401, 373] on div "H142 3328857930 Bulls 5 - + – ⇧ i 20 m" at bounding box center [482, 386] width 964 height 772
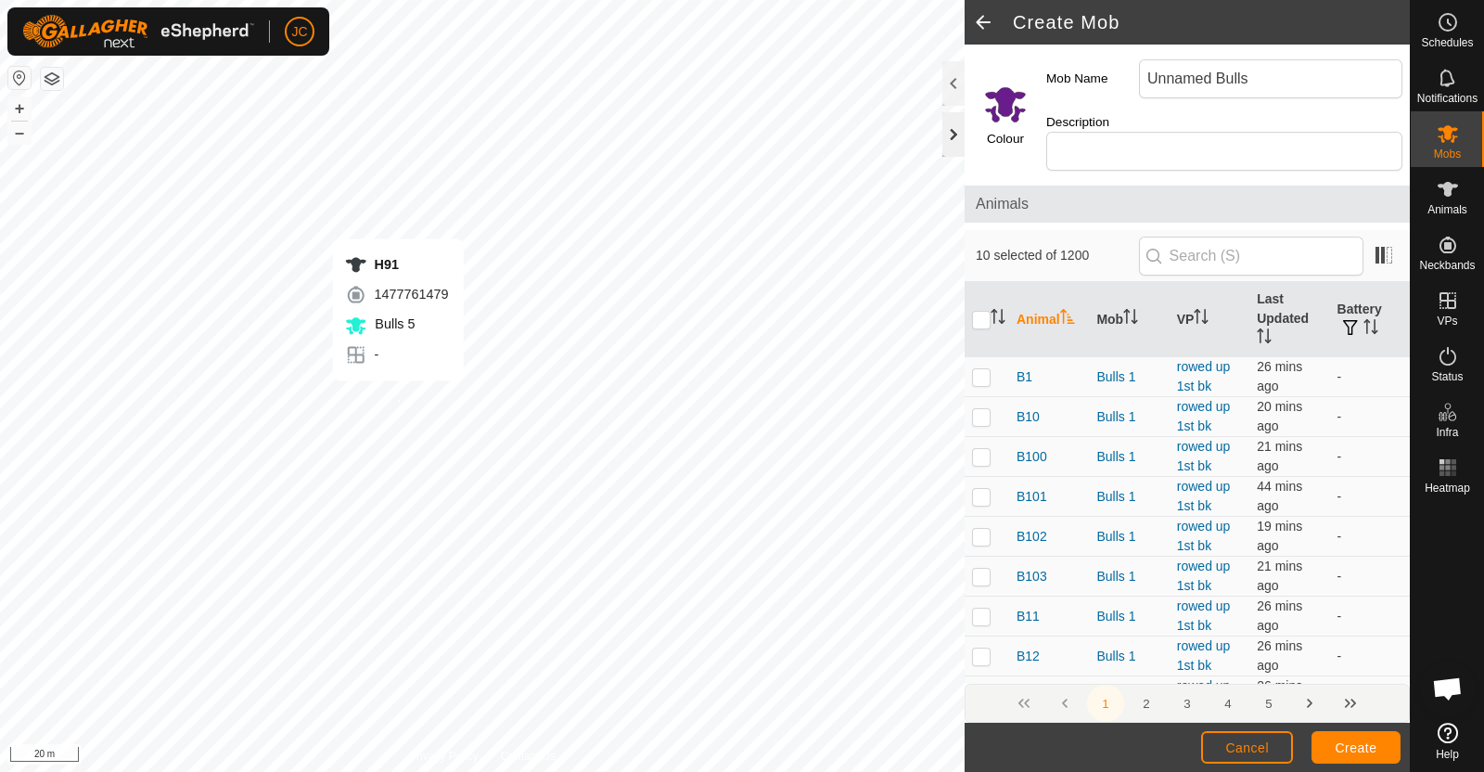
click at [398, 399] on div "H91 1477761479 Bulls 5 - + – ⇧ i 20 m" at bounding box center [482, 386] width 964 height 772
click at [459, 414] on div "H75 1511188427 Bulls 5 - + – ⇧ i 20 m" at bounding box center [482, 386] width 964 height 772
click at [477, 410] on div "H132 0488005015 Bulls 5 - + – ⇧ i 20 m" at bounding box center [482, 386] width 964 height 772
click at [445, 396] on div "H88 1827716823 Bulls 5 - + – ⇧ i 10 m" at bounding box center [482, 386] width 964 height 772
click at [438, 390] on div "H149 4062506952 Bulls 5 - + – ⇧ i 5 m" at bounding box center [482, 386] width 964 height 772
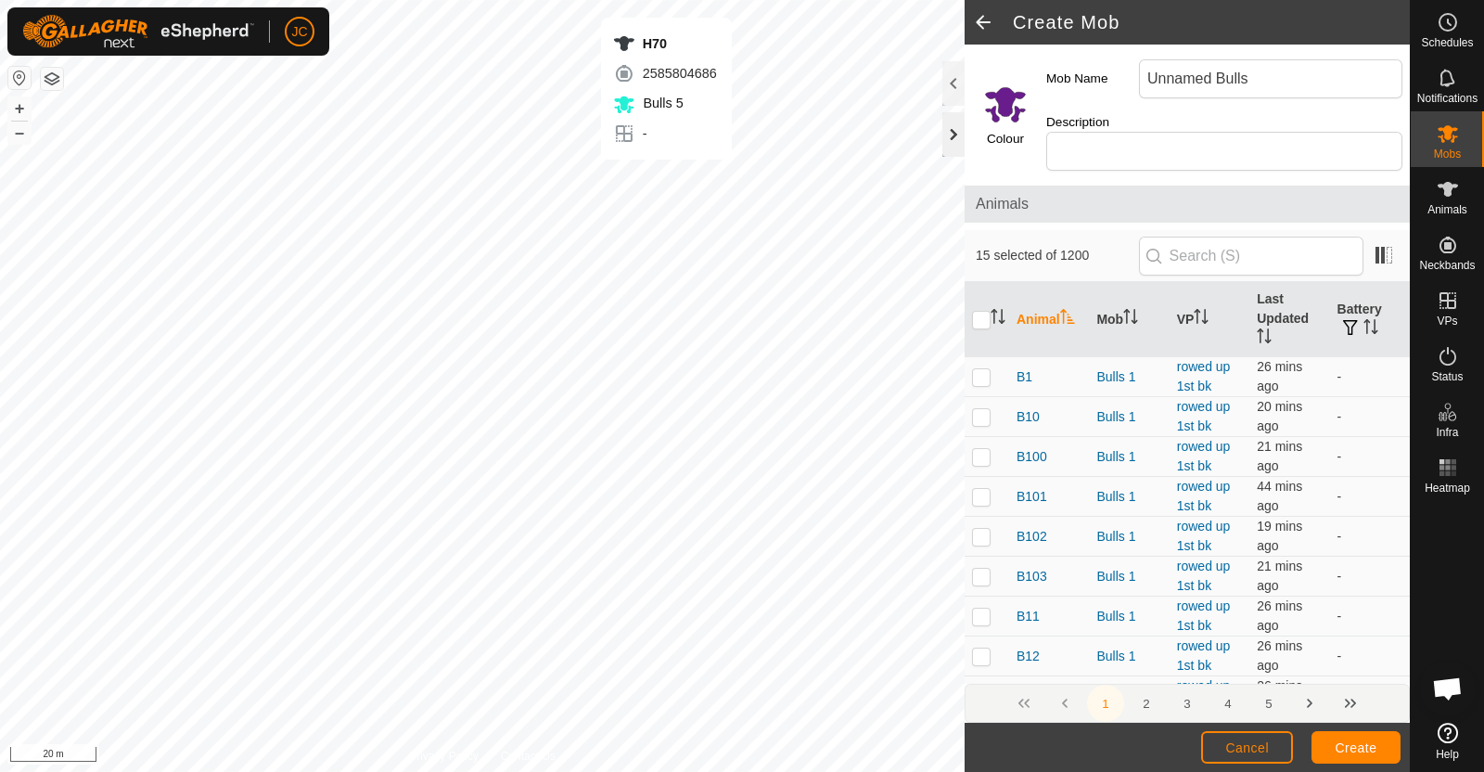
click at [664, 177] on div "H70 2585804686 Bulls 5 - + – ⇧ i 20 m" at bounding box center [482, 386] width 964 height 772
click at [524, 148] on div "H41 2265823098 Bulls 5 - + – ⇧ i 20 m" at bounding box center [482, 386] width 964 height 772
click at [228, 98] on div "H9 1121954492 Bulls 5 - + – ⇧ i 20 m" at bounding box center [482, 386] width 964 height 772
click at [234, 266] on div "H99 2039797853 Bulls 5 - + – ⇧ i 5 m" at bounding box center [482, 386] width 964 height 772
click at [282, 271] on div "H154 1883518318 Bulls 5 - + – ⇧ i 5 m" at bounding box center [482, 386] width 964 height 772
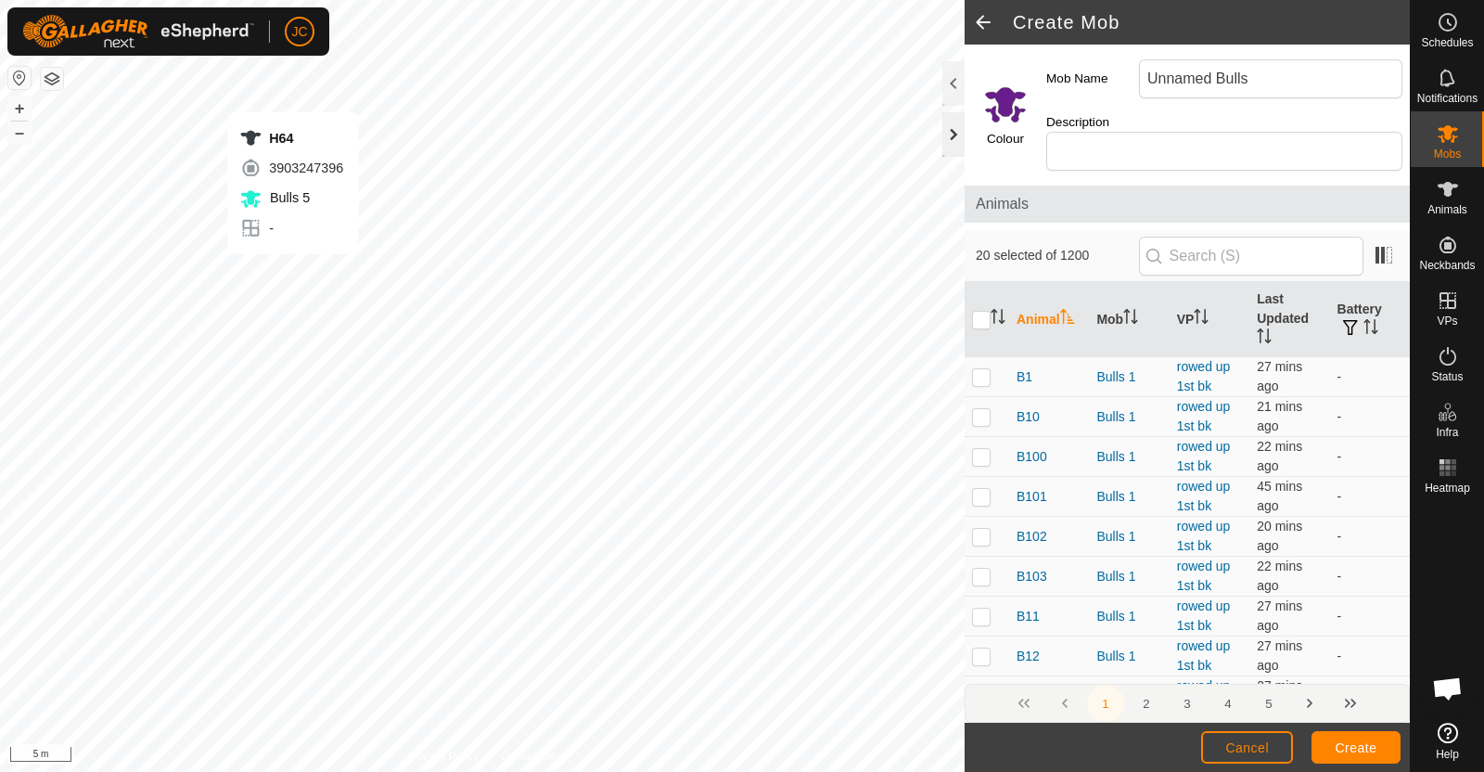
click at [292, 272] on div "H64 3903247396 Bulls 5 - + – ⇧ i 5 m" at bounding box center [482, 386] width 964 height 772
click at [280, 272] on div "H154 1883518318 Bulls 5 - + – ⇧ i 5 m" at bounding box center [482, 386] width 964 height 772
click at [394, 226] on div "H81 2861312392 Bulls 5 - + – ⇧ i 5 m" at bounding box center [482, 386] width 964 height 772
click at [281, 338] on div "H133 1962316779 Bulls 5 - + – ⇧ i 5 m" at bounding box center [482, 386] width 964 height 772
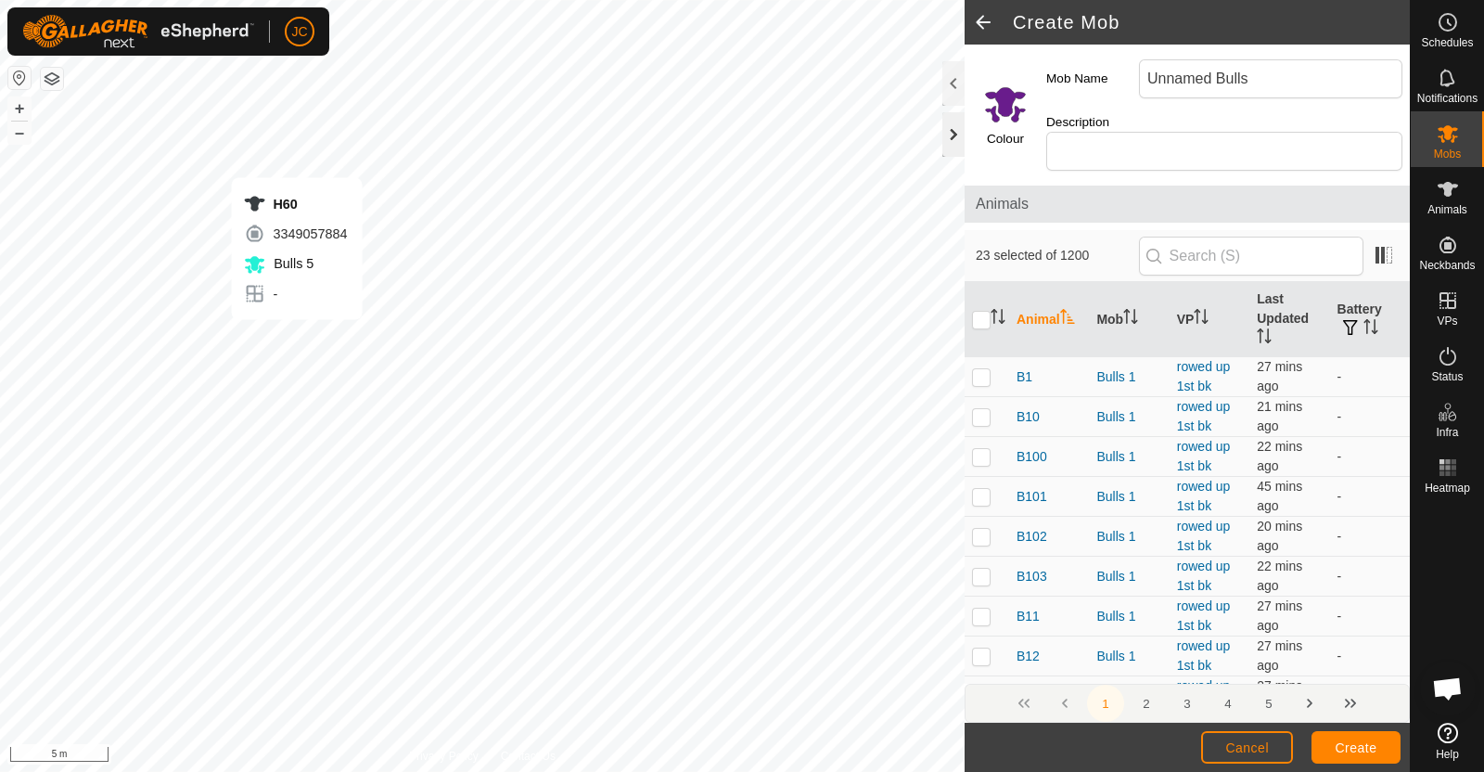
click at [297, 338] on div "H60 3349057884 Bulls 5 - + – ⇧ i 5 m" at bounding box center [482, 386] width 964 height 772
click at [285, 377] on div "H146 2458551094 Bulls 5 - + – ⇧ i 5 m" at bounding box center [482, 386] width 964 height 772
click at [301, 381] on div "H160 2797440159 Bulls 5 - + – ⇧ i 5 m" at bounding box center [482, 386] width 964 height 772
click at [373, 465] on div "H131 3999910472 Bulls 5 - + – ⇧ i 5 m" at bounding box center [482, 386] width 964 height 772
click at [317, 512] on div "H148 3780893950 Bulls 5 - + – ⇧ i 5 m" at bounding box center [482, 386] width 964 height 772
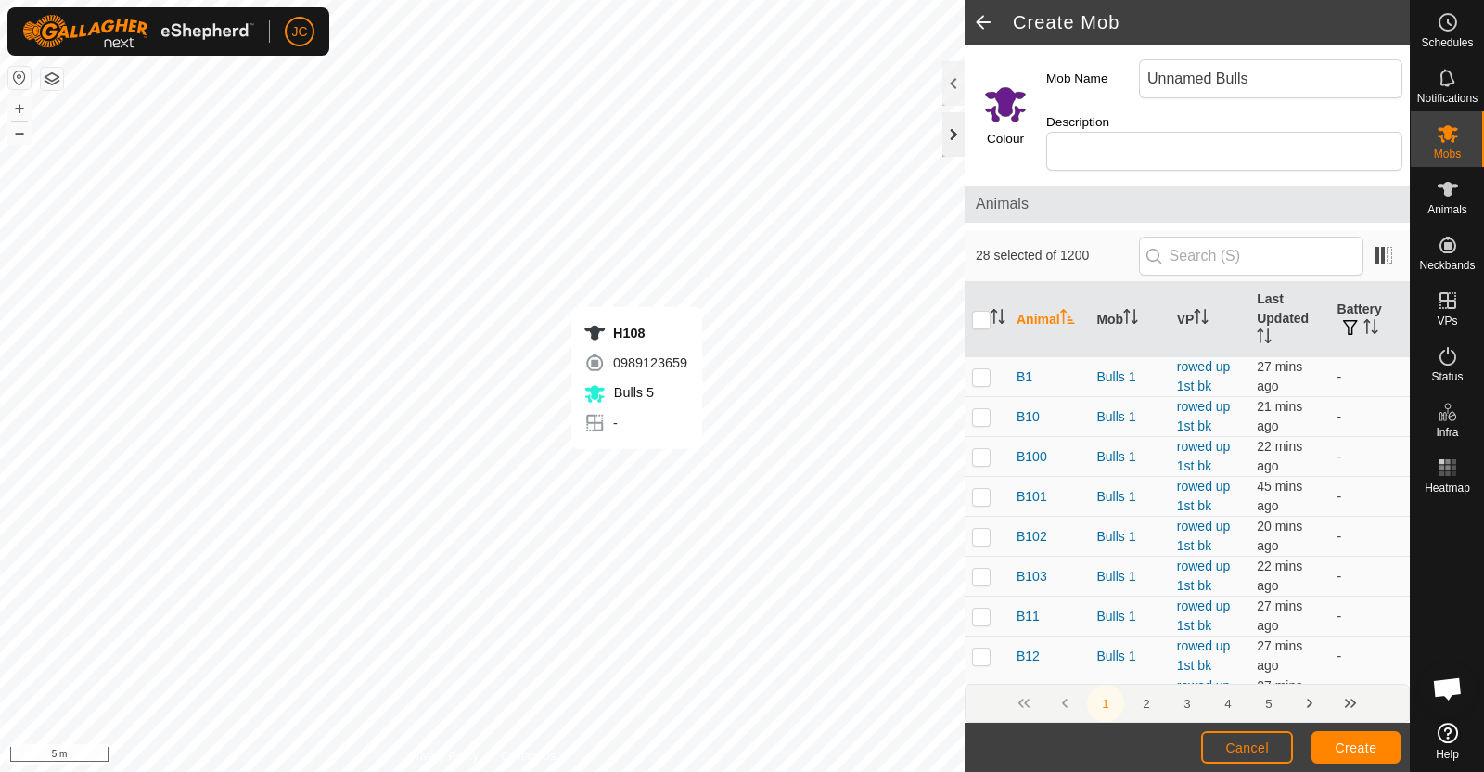
click at [636, 466] on div "H108 0989123659 Bulls 5 - + – ⇧ i 5 m" at bounding box center [482, 386] width 964 height 772
click at [619, 517] on div "H82 0921927282 Bulls 5 - + – ⇧ i 5 m" at bounding box center [482, 386] width 964 height 772
click at [479, 554] on div "H76 3248215703 Bulls 5 - + – ⇧ i 5 m" at bounding box center [482, 386] width 964 height 772
click at [802, 577] on div "H57 0561455406 Bulls 5 - + – ⇧ i 5 m" at bounding box center [482, 386] width 964 height 772
click at [541, 640] on div "H71 3182325289 Bulls 5 - + – ⇧ i 5 m" at bounding box center [482, 386] width 964 height 772
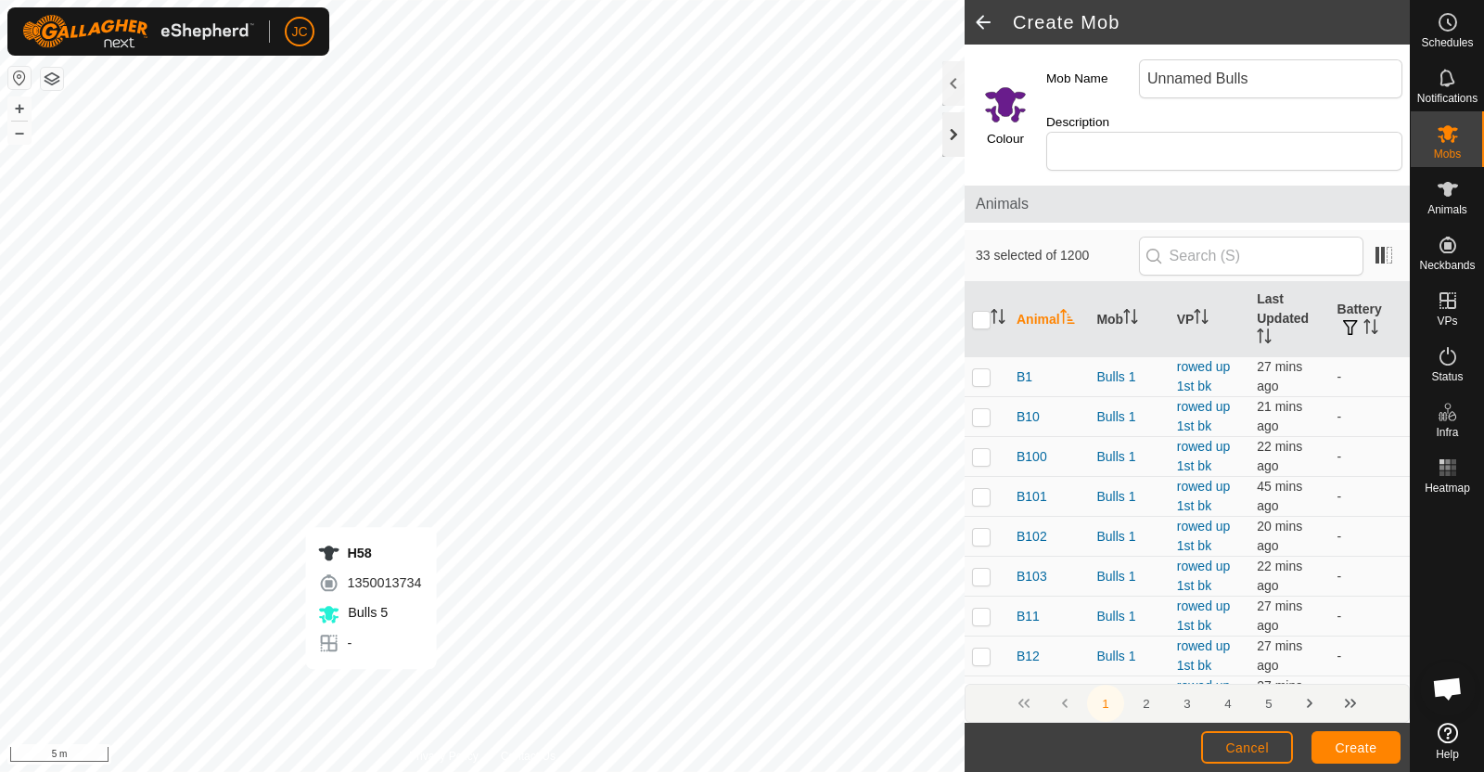
click at [371, 687] on div "H58 1350013734 Bulls 5 - + – ⇧ i 5 m" at bounding box center [482, 386] width 964 height 772
click at [210, 707] on div "H113 3982796680 Bulls 5 - + – ⇧ i 5 m" at bounding box center [482, 386] width 964 height 772
click at [524, 616] on div "H113 3982796680 Bulls 5 - + – ⇧ i 5 m" at bounding box center [482, 386] width 964 height 772
click at [301, 595] on div "L31 3332141329 - Top to bottom shearings + – ⇧ i 10 m" at bounding box center [482, 386] width 964 height 772
click at [581, 323] on div "H138 2146892505 Bulls 5 - + – ⇧ i 10 m" at bounding box center [482, 386] width 964 height 772
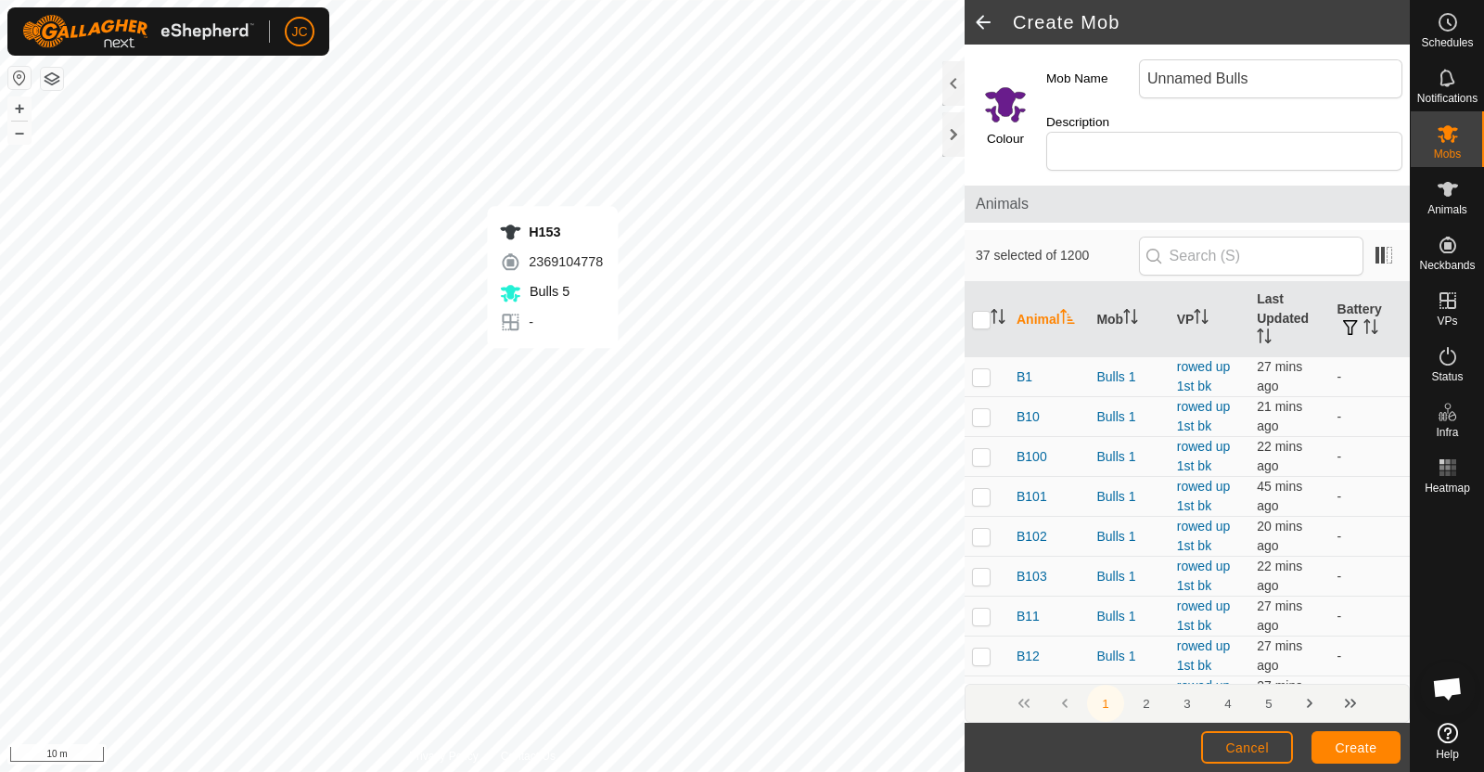
click at [552, 366] on div "H153 2369104778 Bulls 5 - + – ⇧ i 10 m" at bounding box center [482, 386] width 964 height 772
click at [587, 535] on div "H118 3267004135 Bulls 5 - + – ⇧ i 10 m" at bounding box center [482, 386] width 964 height 772
click at [722, 386] on div "H42 1640122131 Bulls 5 - + – ⇧ i 10 m" at bounding box center [482, 386] width 964 height 772
click at [912, 303] on div "H124 4239781816 Bulls 5 - + – ⇧ i 10 m" at bounding box center [482, 386] width 964 height 772
click at [493, 401] on div "H104 2712873381 Bulls 5 - + – ⇧ i 10 m" at bounding box center [482, 386] width 964 height 772
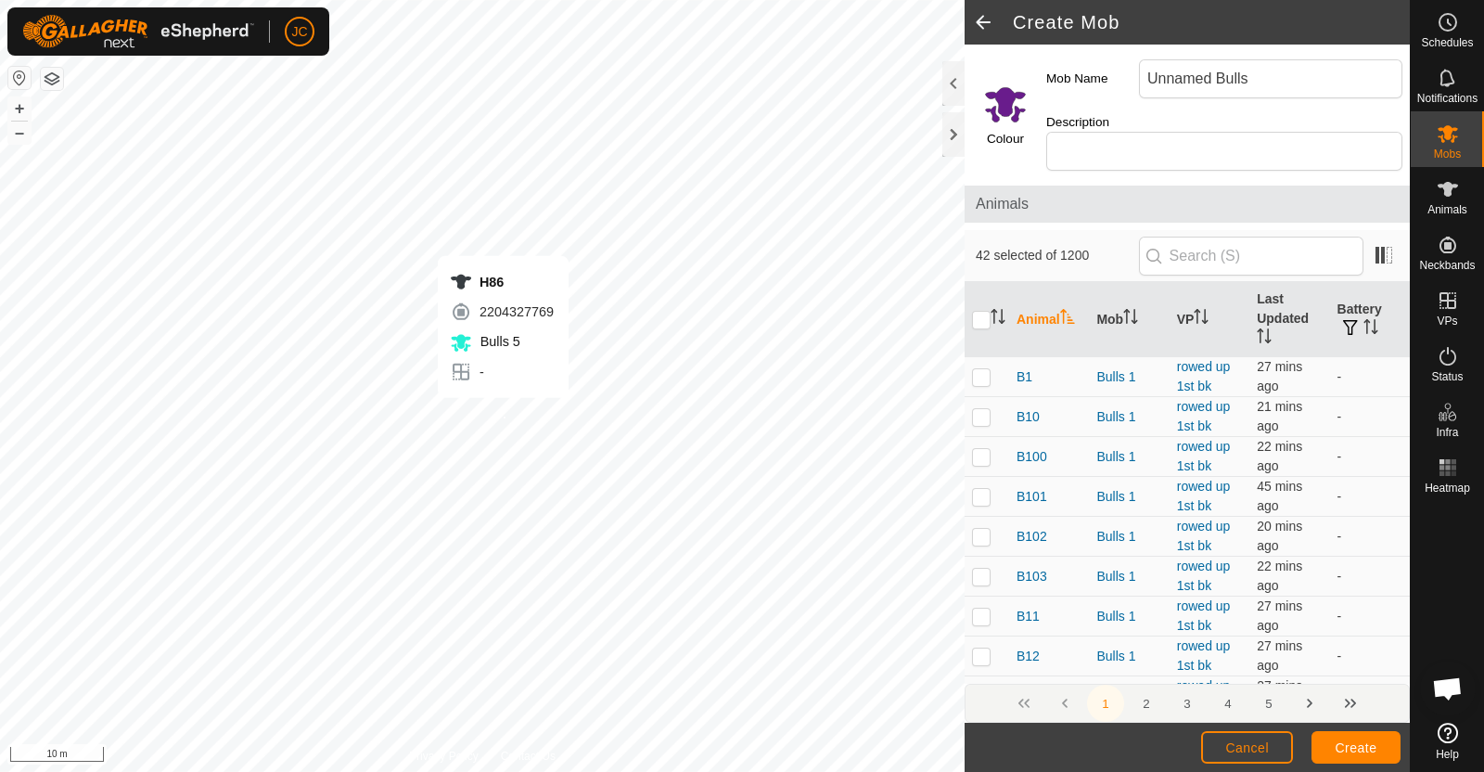
click at [503, 415] on div "H86 2204327769 Bulls 5 - + – ⇧ i 10 m" at bounding box center [482, 386] width 964 height 772
click at [815, 433] on div "H66 3961178952 Bulls 5 - + – ⇧ i 10 m" at bounding box center [482, 386] width 964 height 772
click at [804, 449] on div "H137 0631428174 Bulls 5 - + – ⇧ i 10 m" at bounding box center [482, 386] width 964 height 772
click at [796, 600] on div "H62 1901062340 Bulls 5 - + – ⇧ i 10 m" at bounding box center [482, 386] width 964 height 772
click at [1335, 745] on span "Create" at bounding box center [1356, 747] width 42 height 15
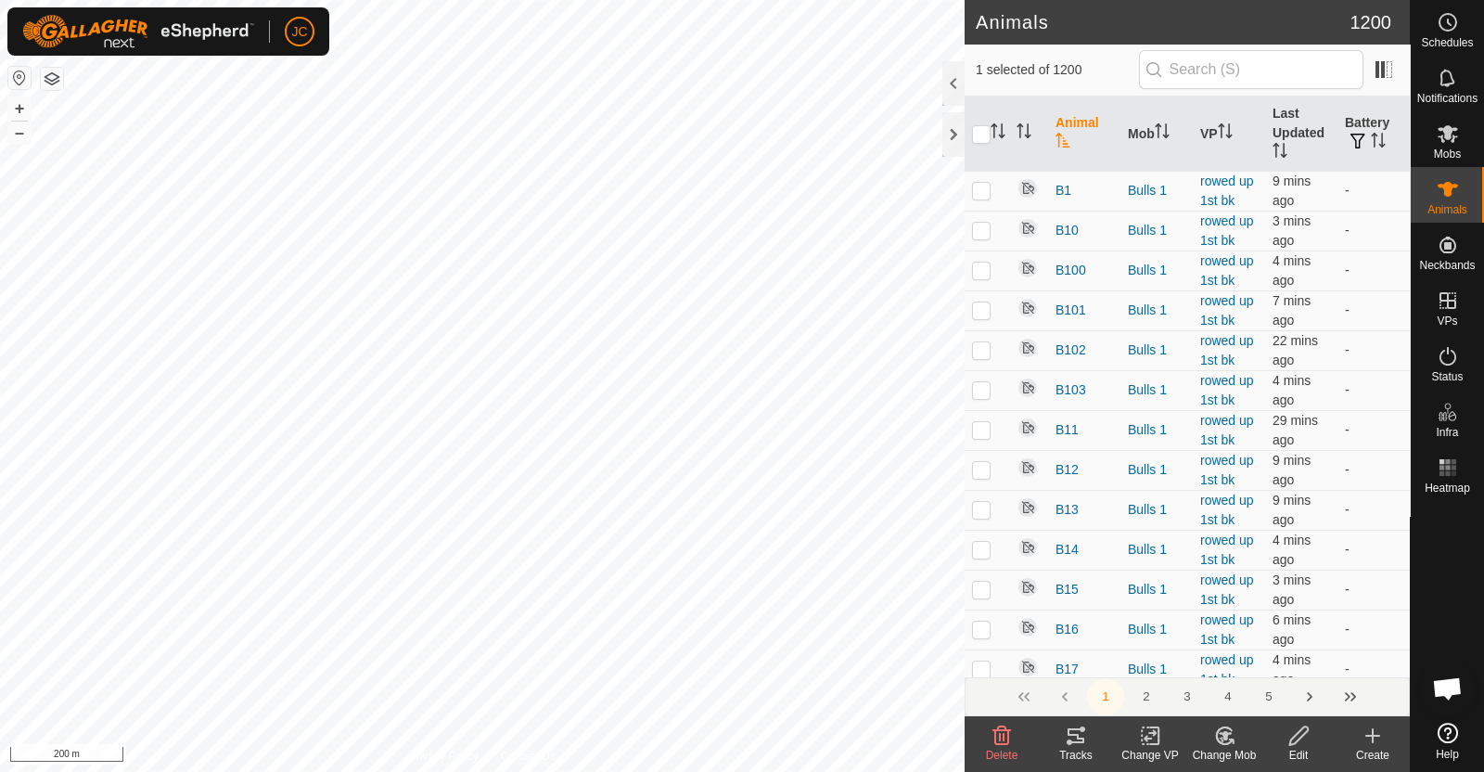
click at [1229, 748] on div "Change Mob" at bounding box center [1224, 755] width 74 height 17
click at [1251, 694] on link "Remove from Mob" at bounding box center [1280, 694] width 184 height 37
click at [1230, 736] on icon at bounding box center [1224, 735] width 23 height 22
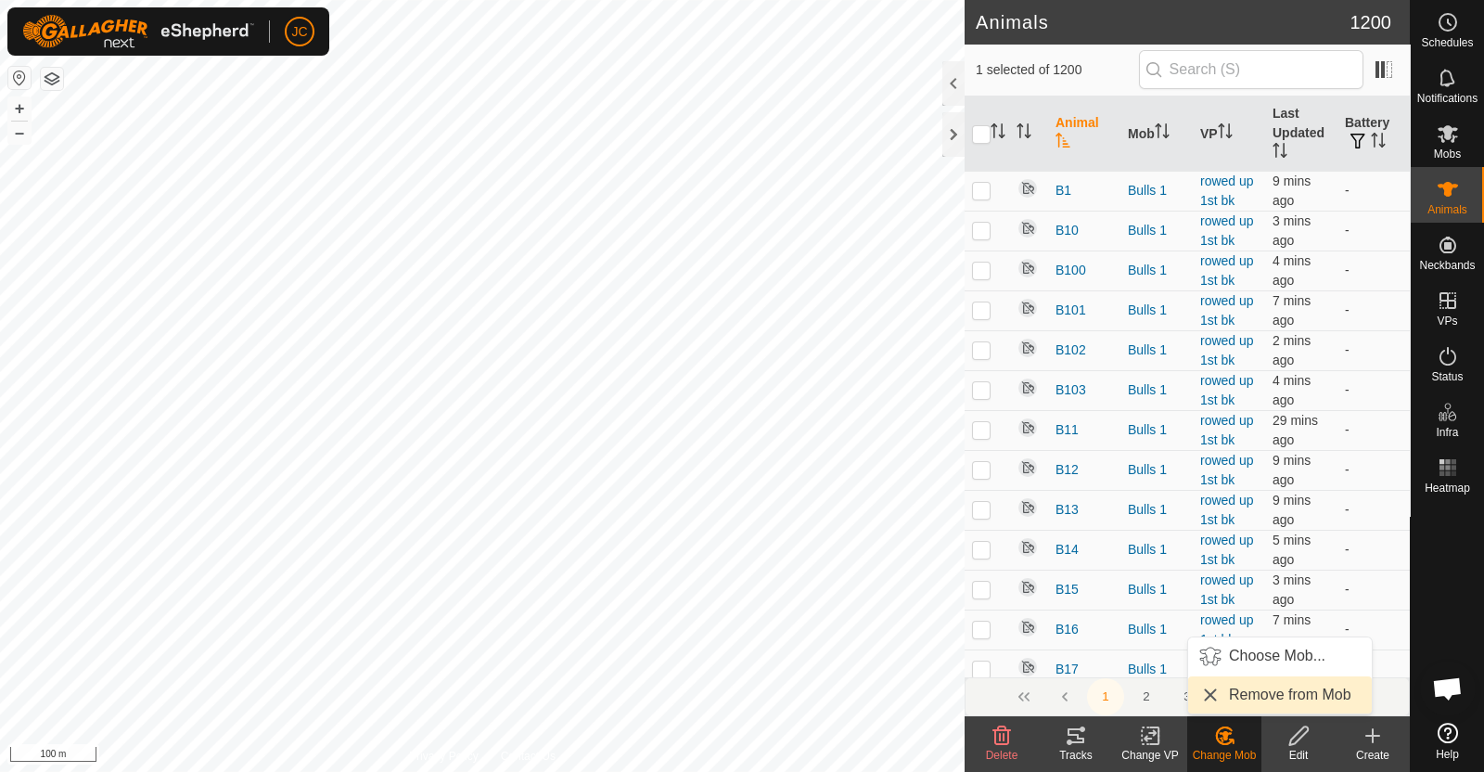
click at [1228, 693] on link "Remove from Mob" at bounding box center [1280, 694] width 184 height 37
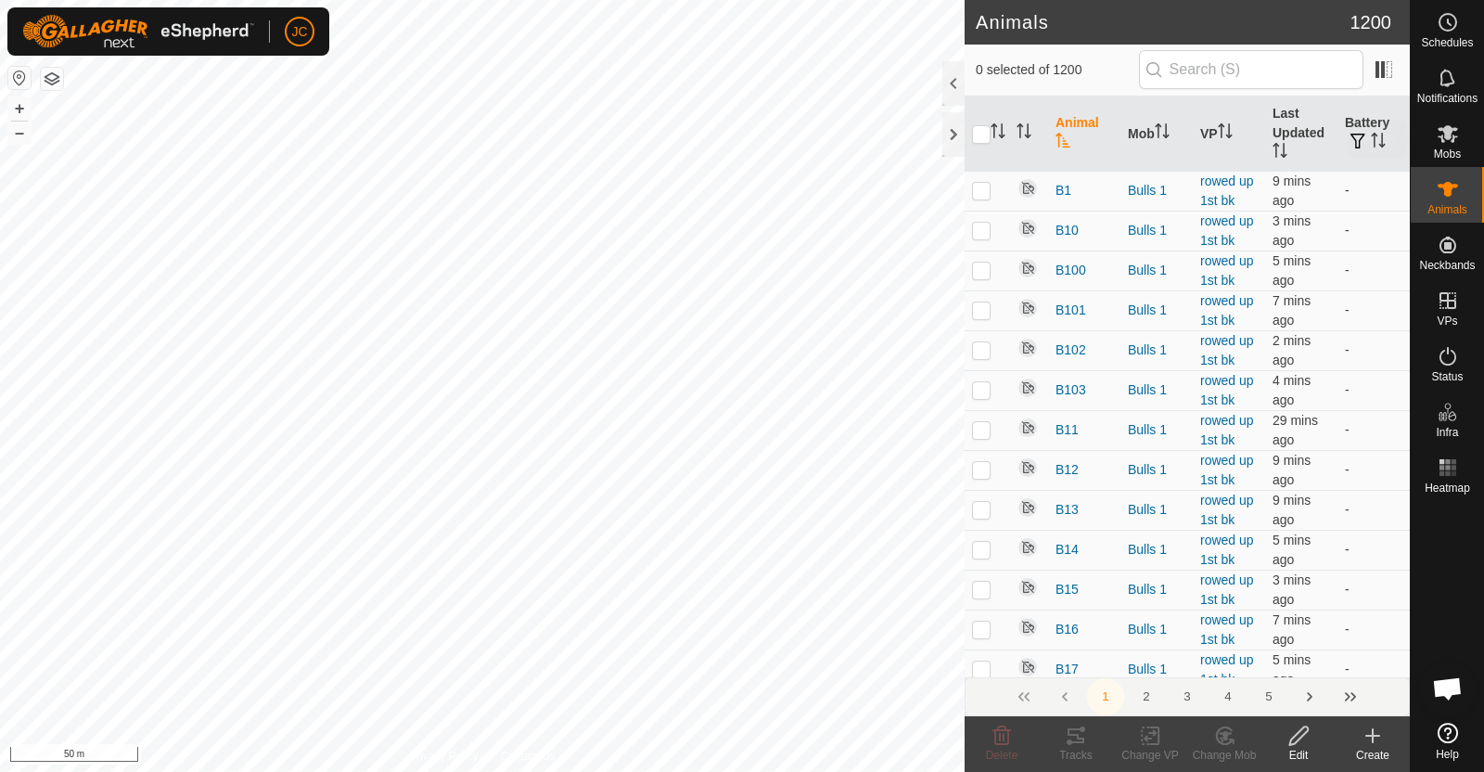
click at [1453, 157] on span "Mobs" at bounding box center [1447, 153] width 27 height 11
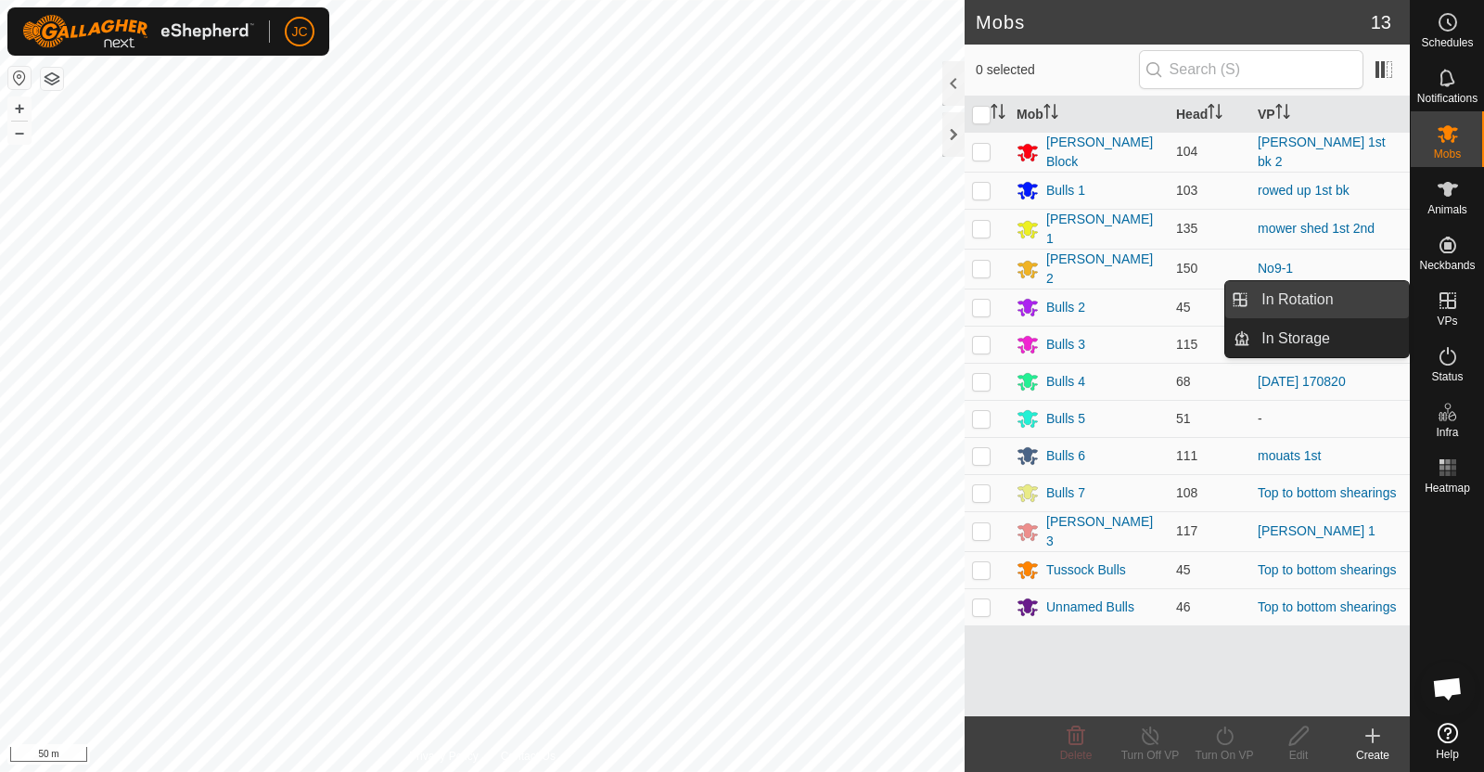
click at [1360, 297] on link "In Rotation" at bounding box center [1329, 299] width 159 height 37
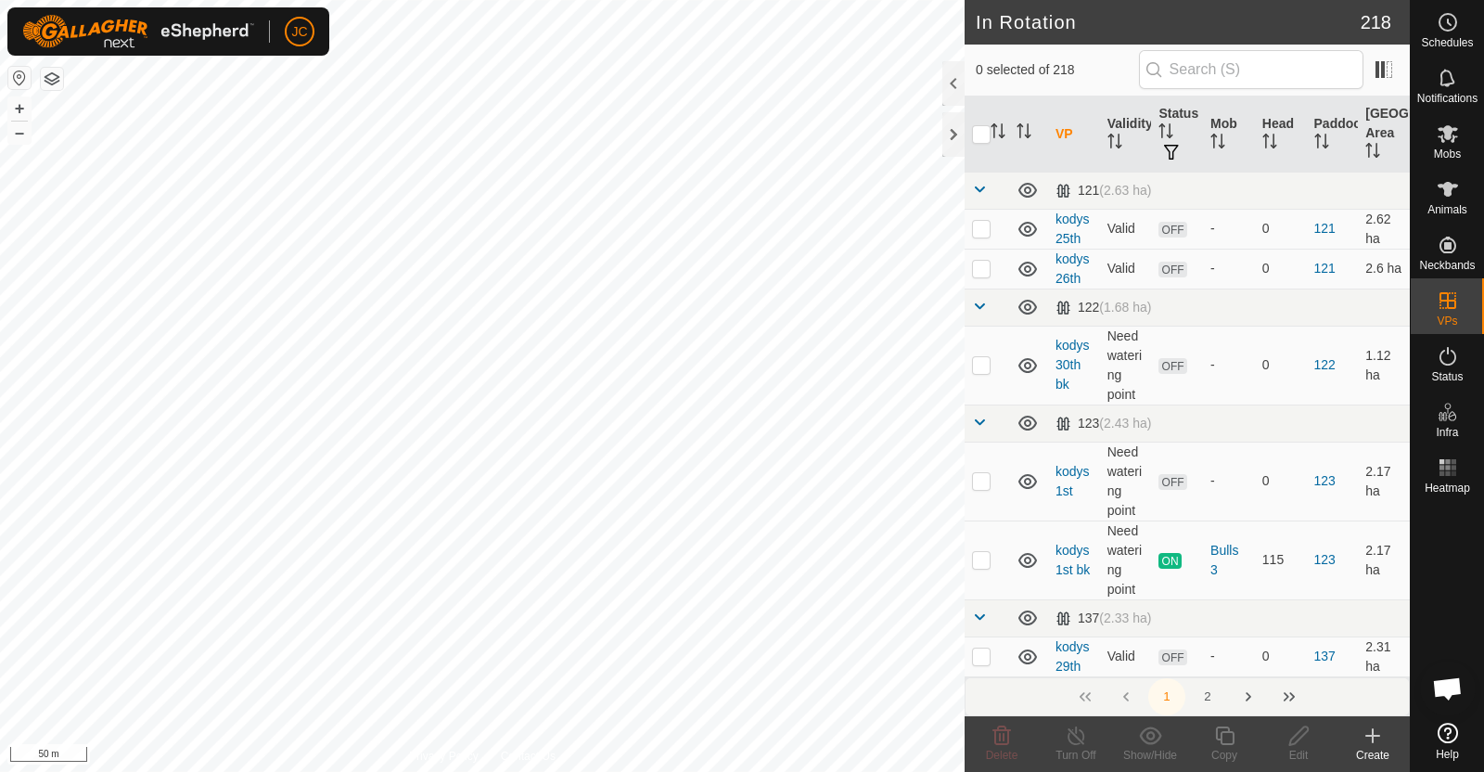
click at [1368, 740] on icon at bounding box center [1372, 735] width 22 height 22
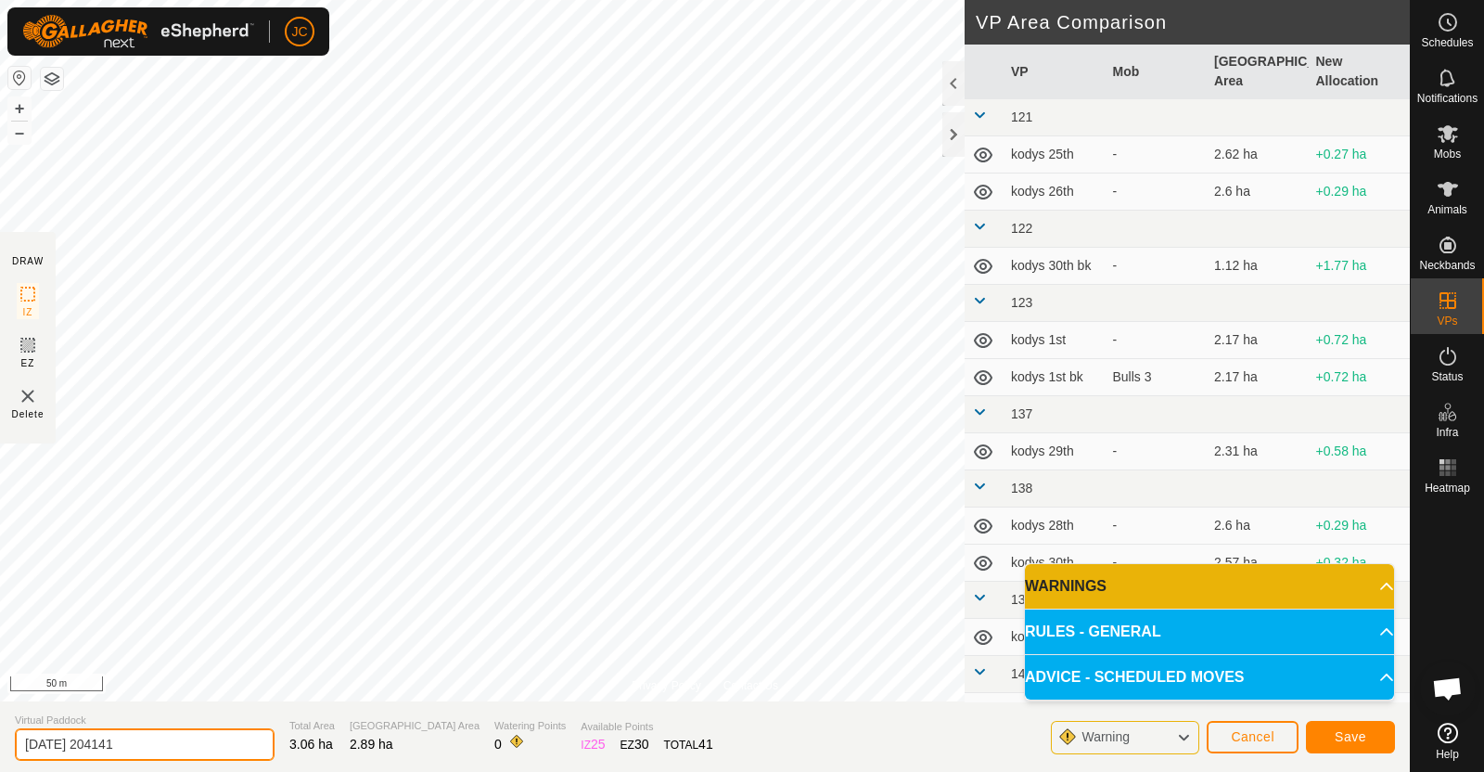
drag, startPoint x: 185, startPoint y: 733, endPoint x: 0, endPoint y: 742, distance: 185.7
click at [0, 742] on section "Virtual Paddock [DATE] 204141 Total Area 3.06 ha Grazing Area 2.89 ha Watering …" at bounding box center [705, 736] width 1410 height 70
type input "Tussock 1"
click at [932, 741] on section "Virtual Paddock Tussock 1 Total Area 3.06 ha Grazing Area 2.89 ha Watering Poin…" at bounding box center [705, 736] width 1410 height 70
click at [1247, 739] on span "Cancel" at bounding box center [1253, 736] width 44 height 15
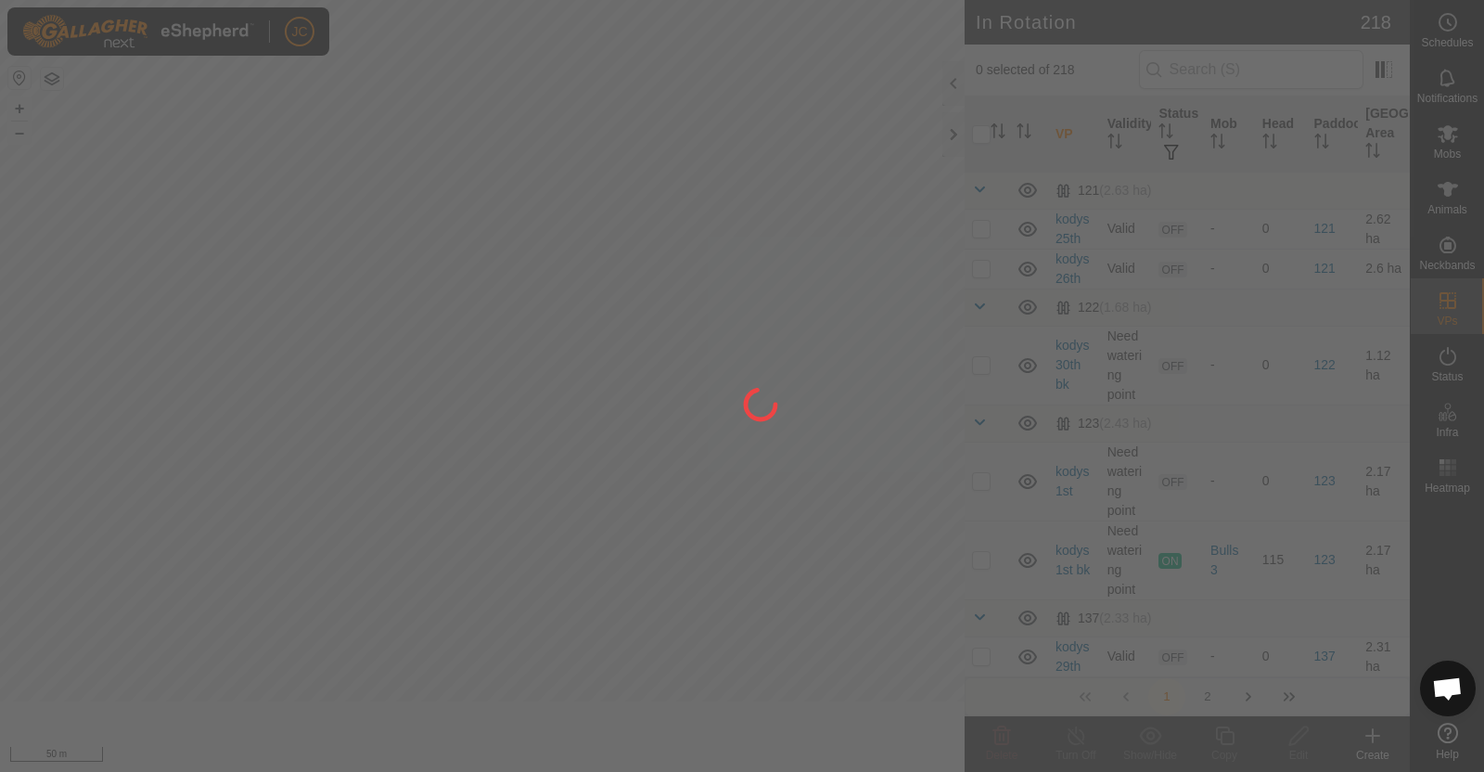
click at [1276, 742] on div at bounding box center [742, 386] width 1484 height 772
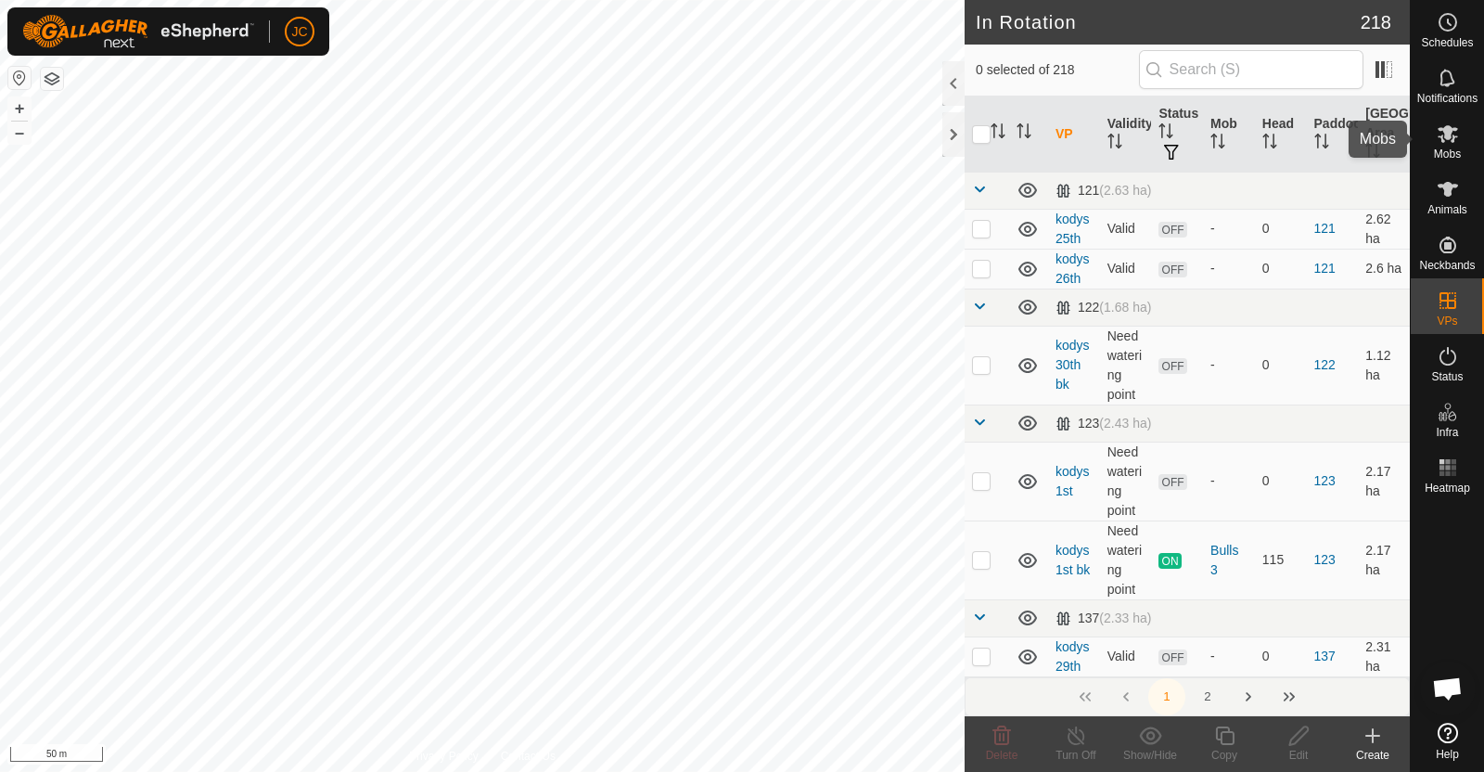
click at [1463, 151] on div "Mobs" at bounding box center [1447, 139] width 73 height 56
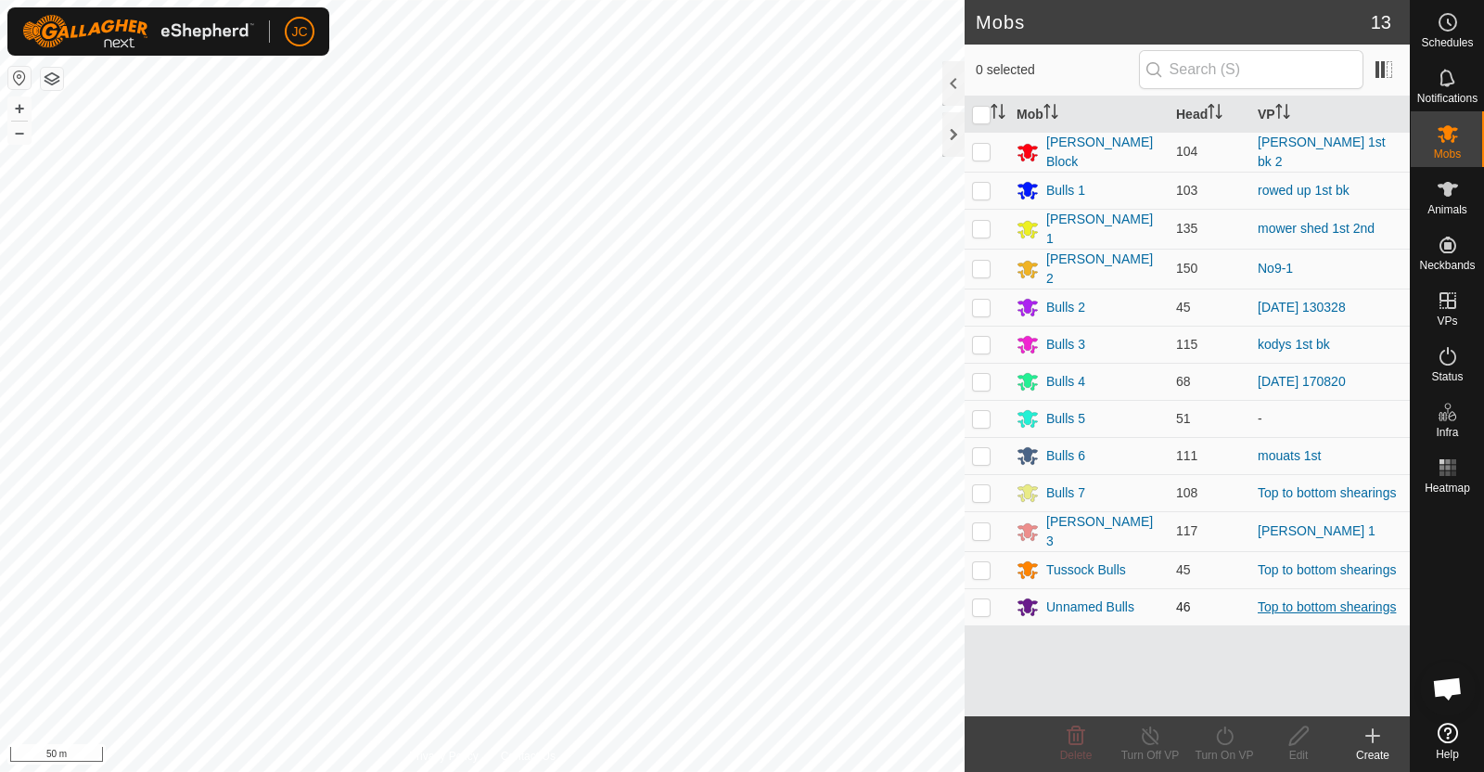
click at [1316, 600] on link "Top to bottom shearings" at bounding box center [1327, 606] width 138 height 15
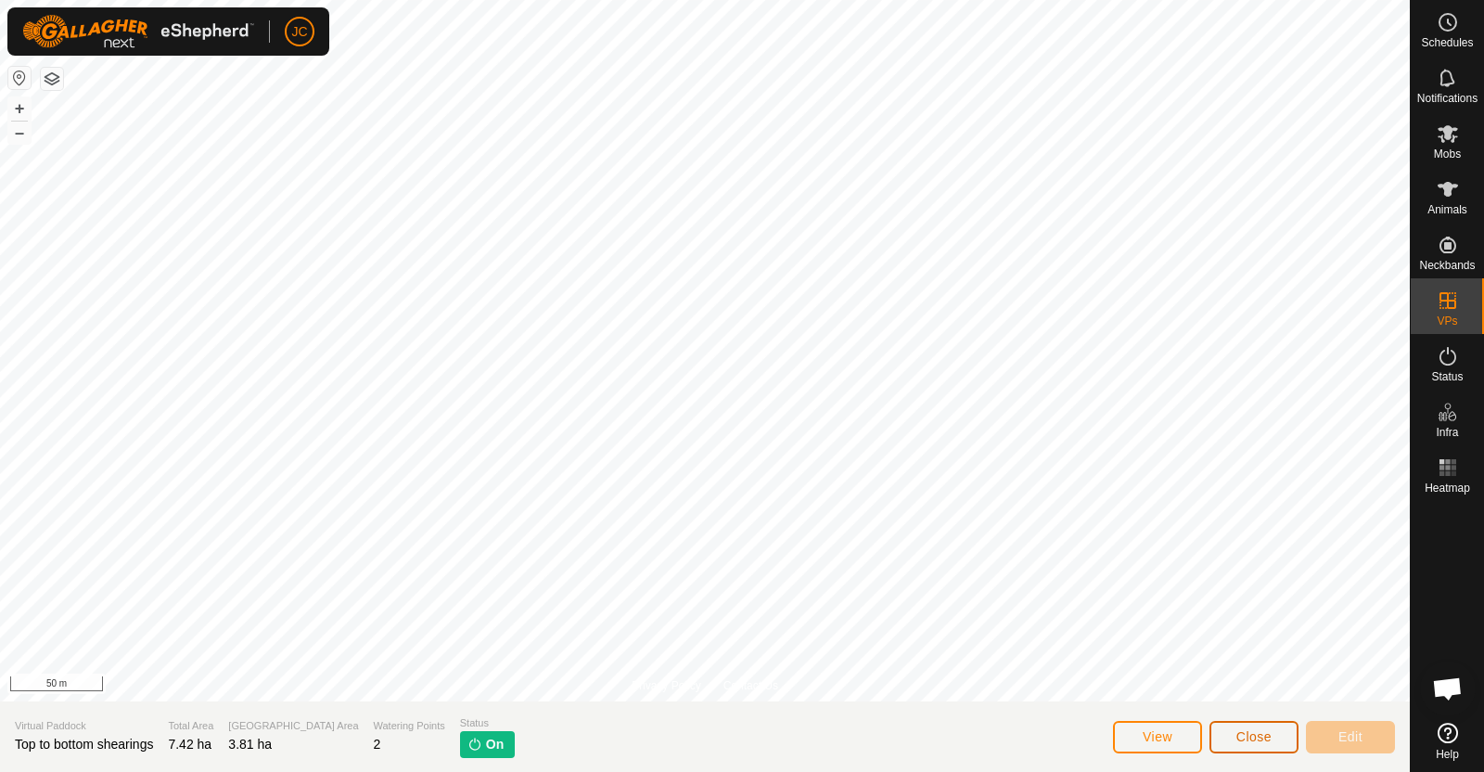
click at [1252, 734] on span "Close" at bounding box center [1253, 736] width 35 height 15
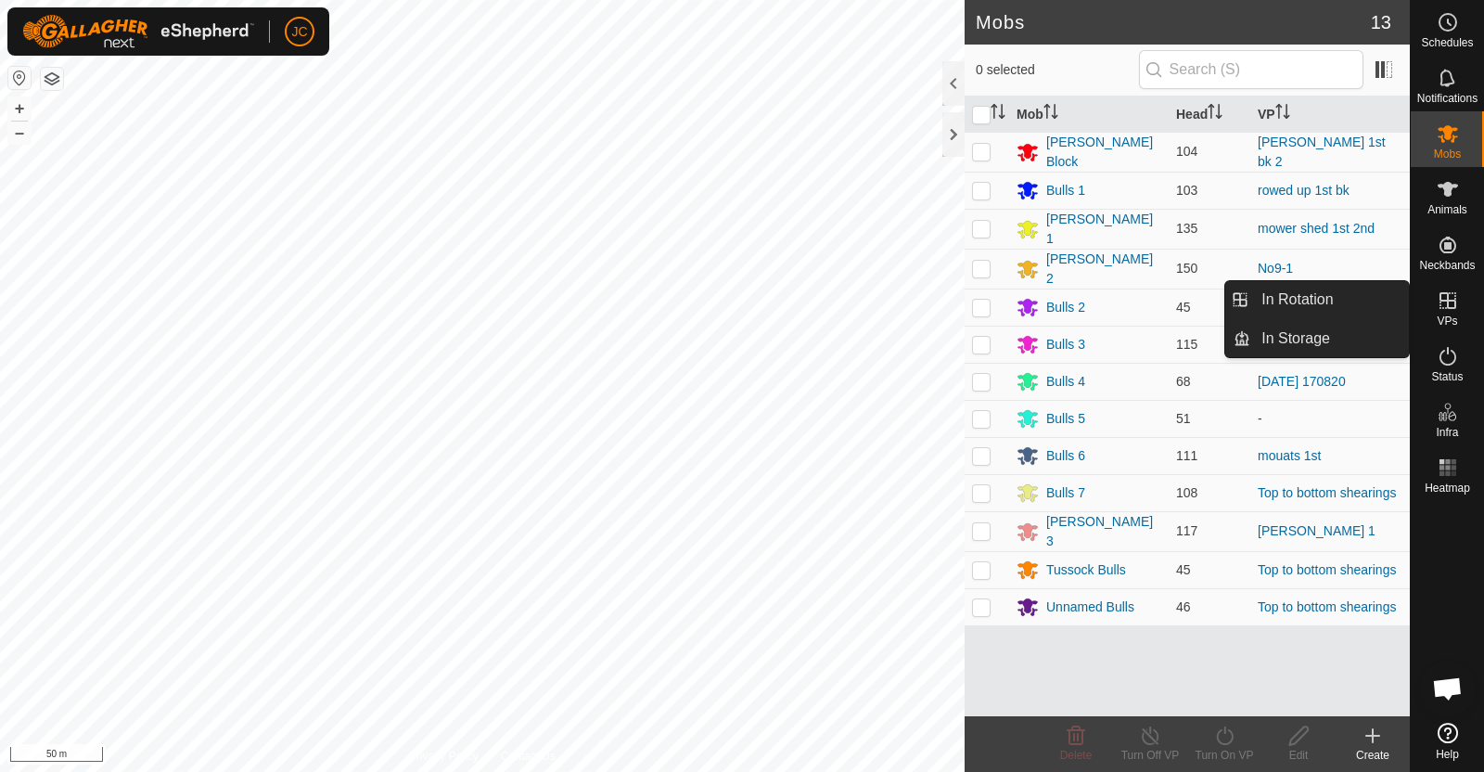
click at [1451, 307] on icon at bounding box center [1447, 300] width 17 height 17
click at [1331, 291] on link "In Rotation" at bounding box center [1329, 299] width 159 height 37
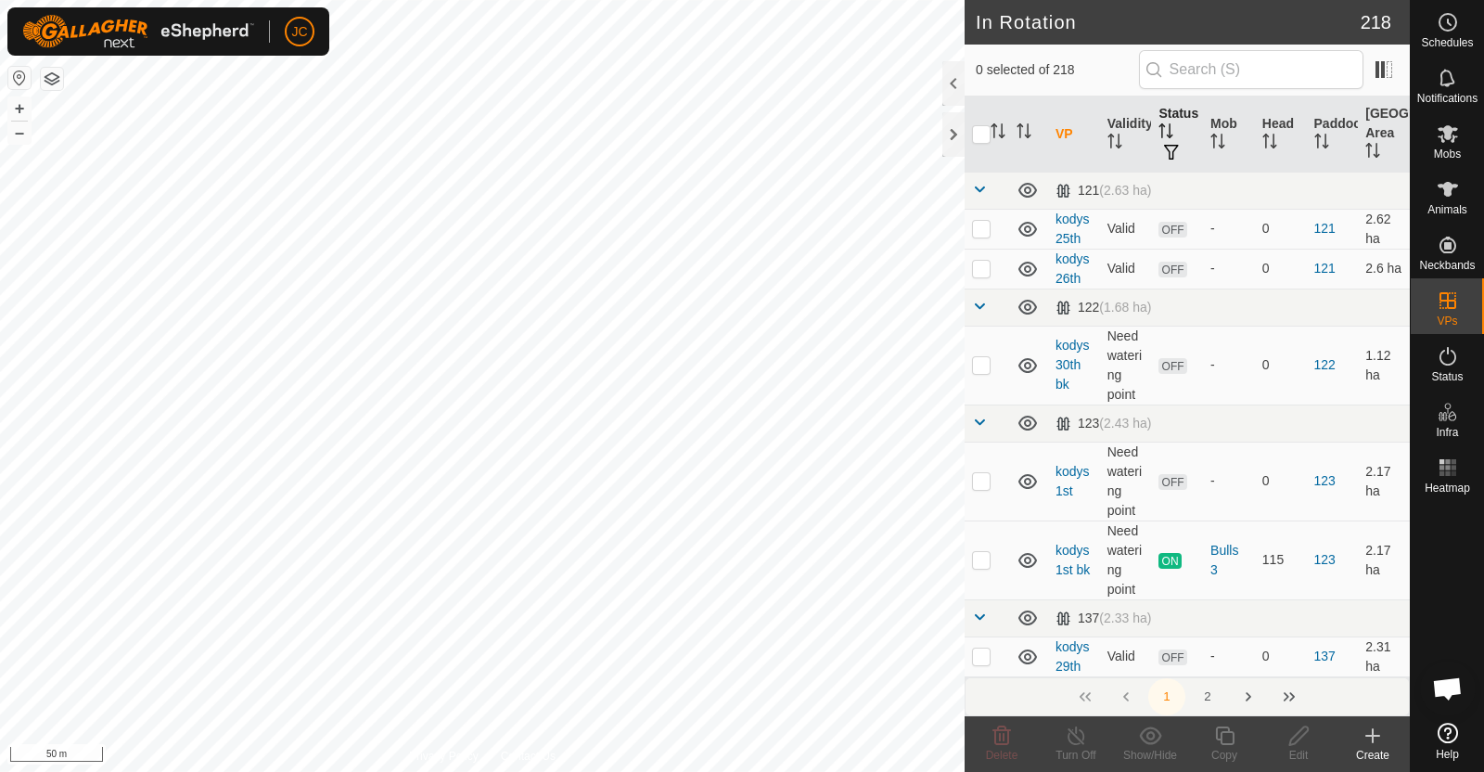
click at [1167, 121] on th "Status" at bounding box center [1177, 134] width 52 height 76
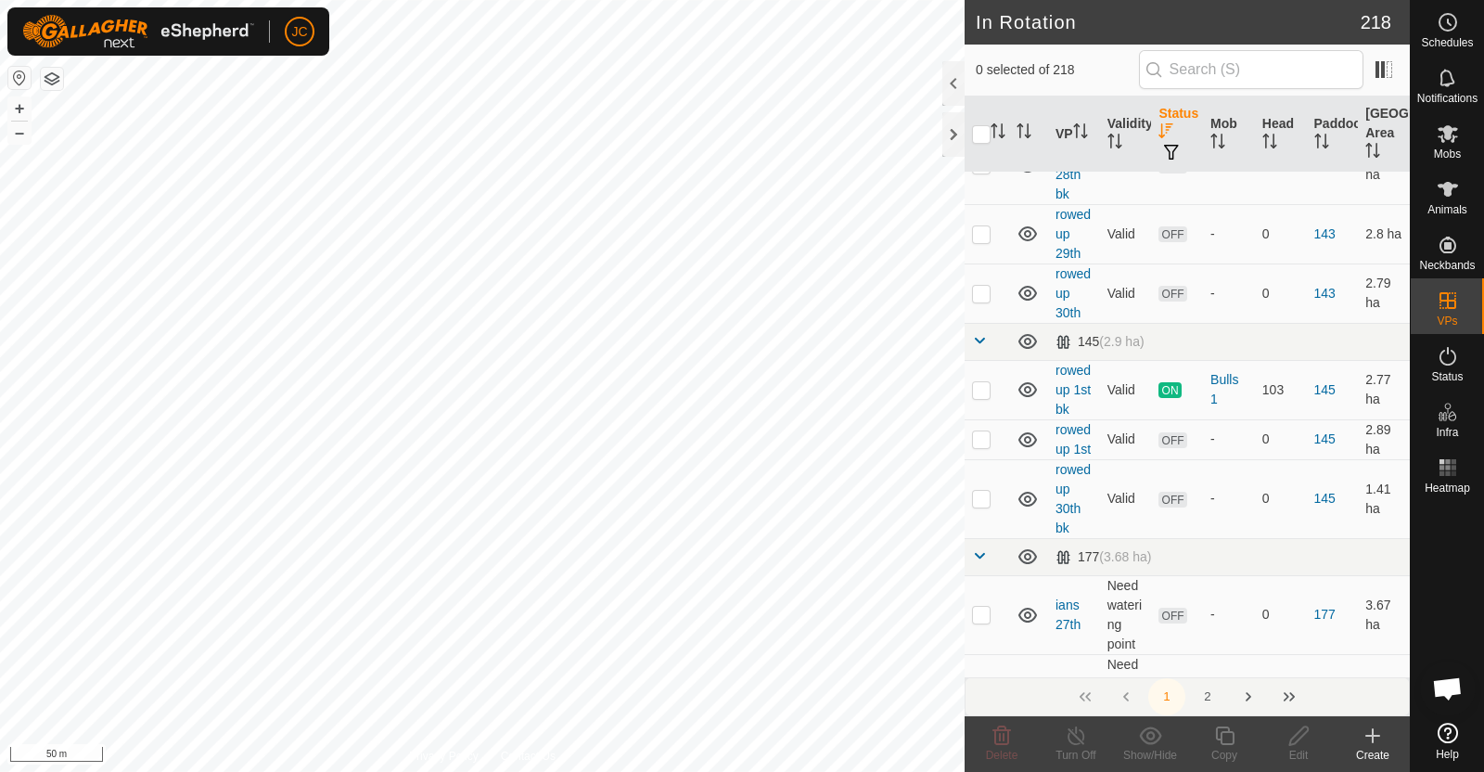
scroll to position [1070, 0]
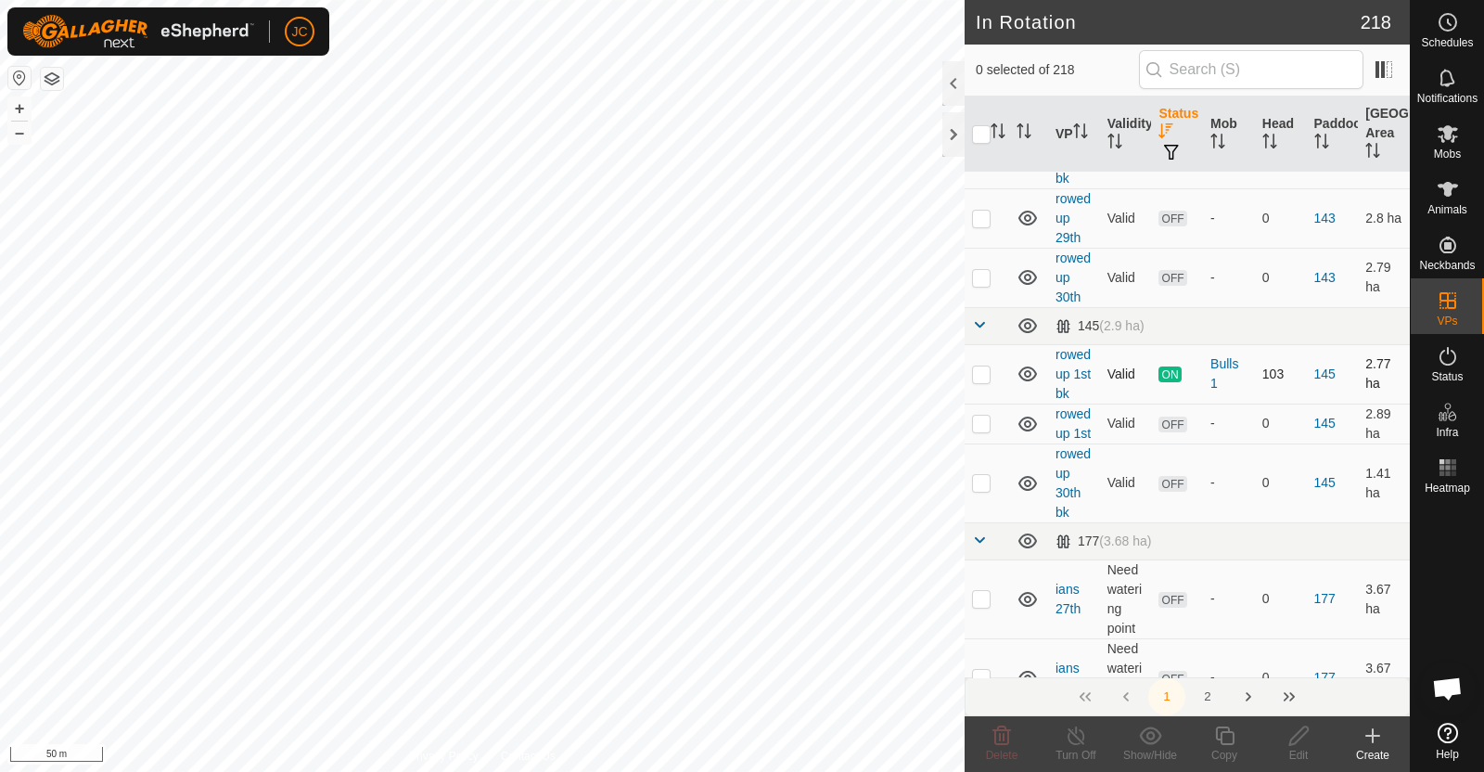
click at [979, 381] on p-checkbox at bounding box center [981, 373] width 19 height 15
checkbox input "false"
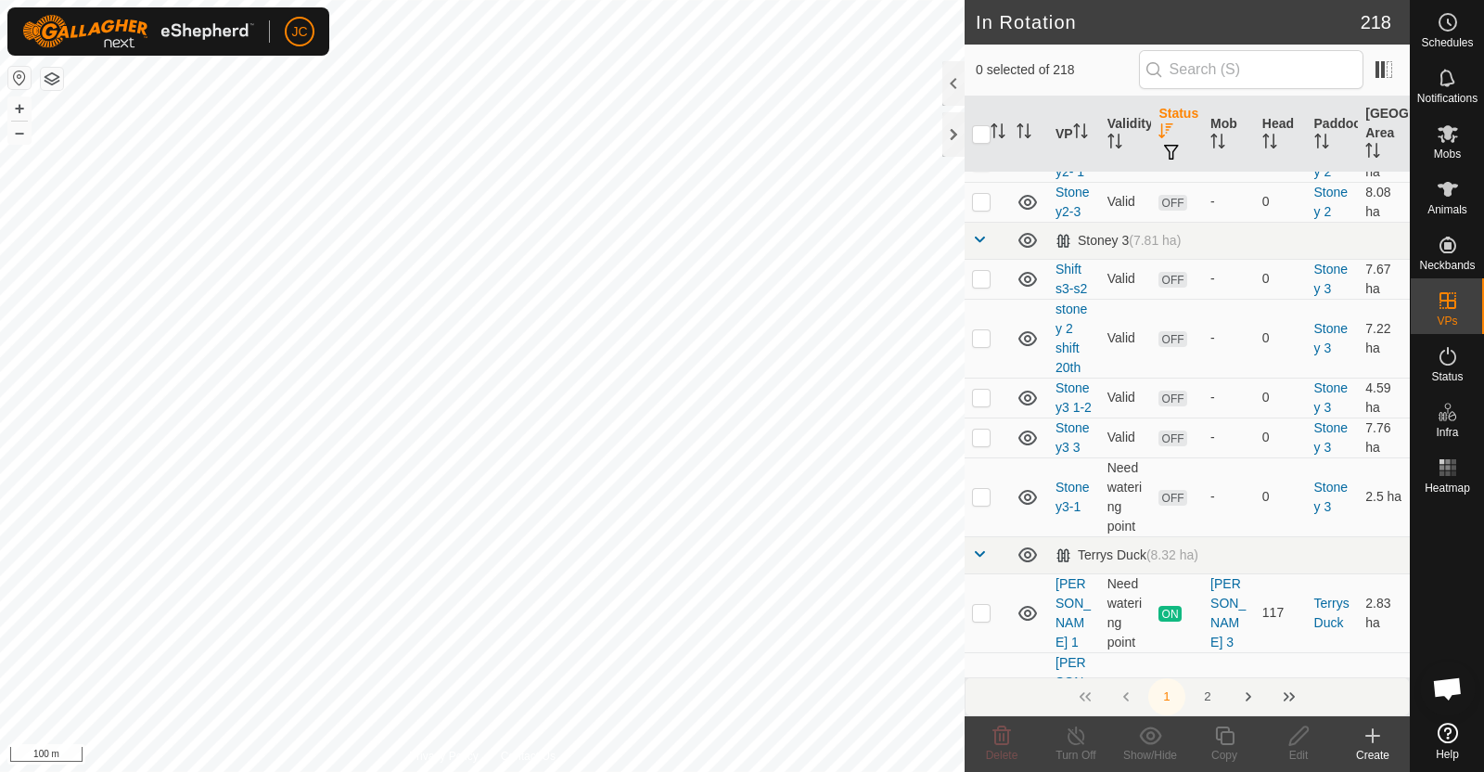
scroll to position [14782, 0]
click at [983, 605] on p-checkbox at bounding box center [981, 612] width 19 height 15
checkbox input "false"
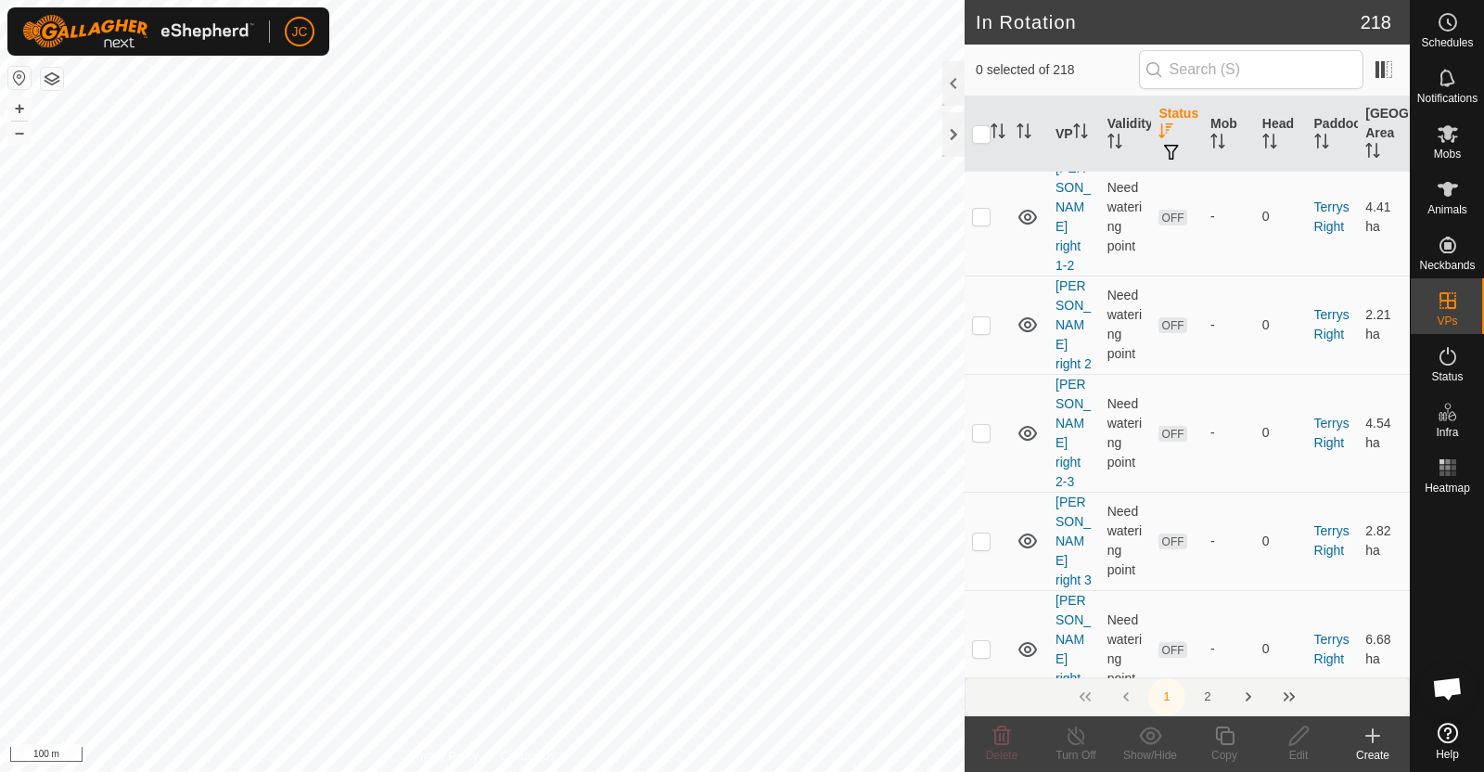
scroll to position [16114, 0]
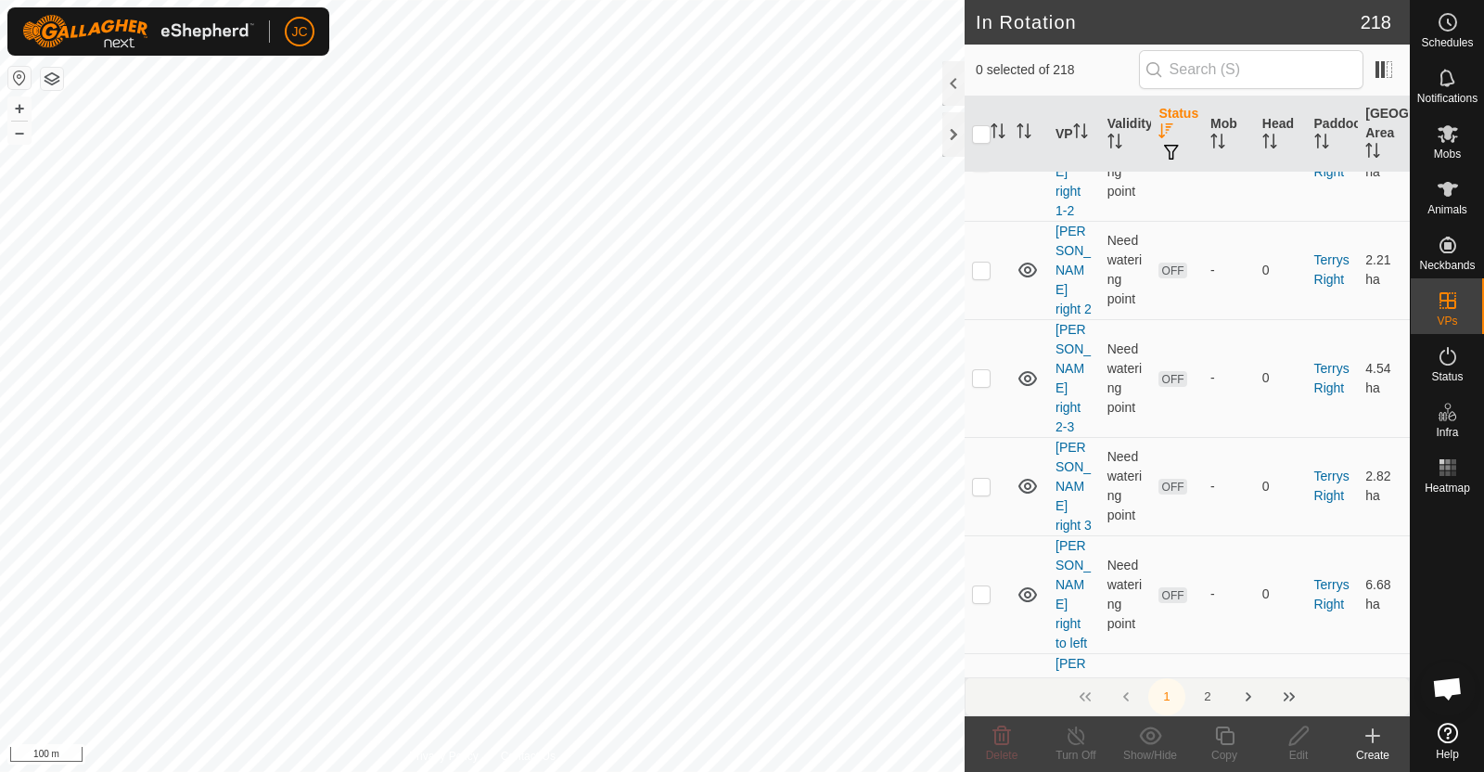
click at [1201, 697] on button "2" at bounding box center [1207, 696] width 37 height 37
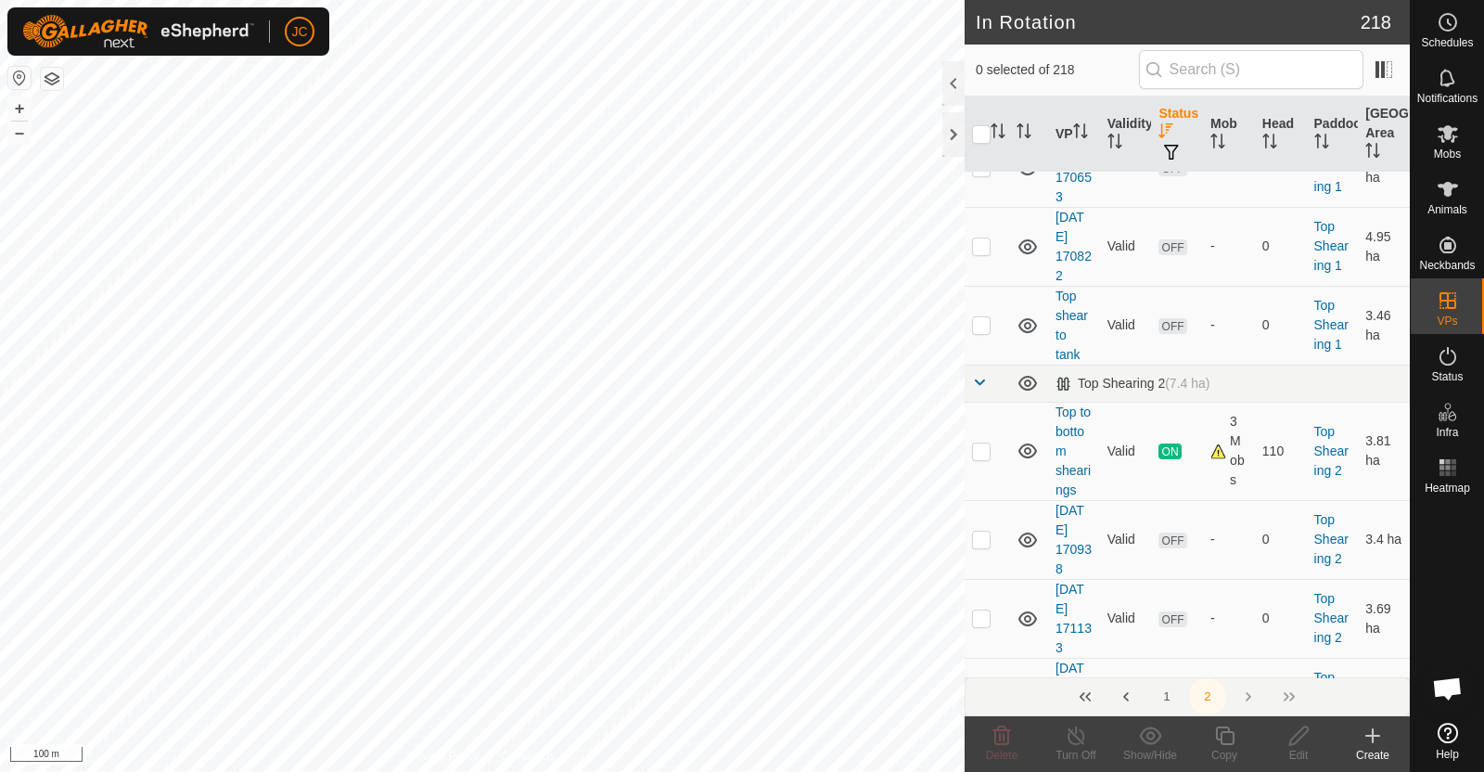
scroll to position [945, 0]
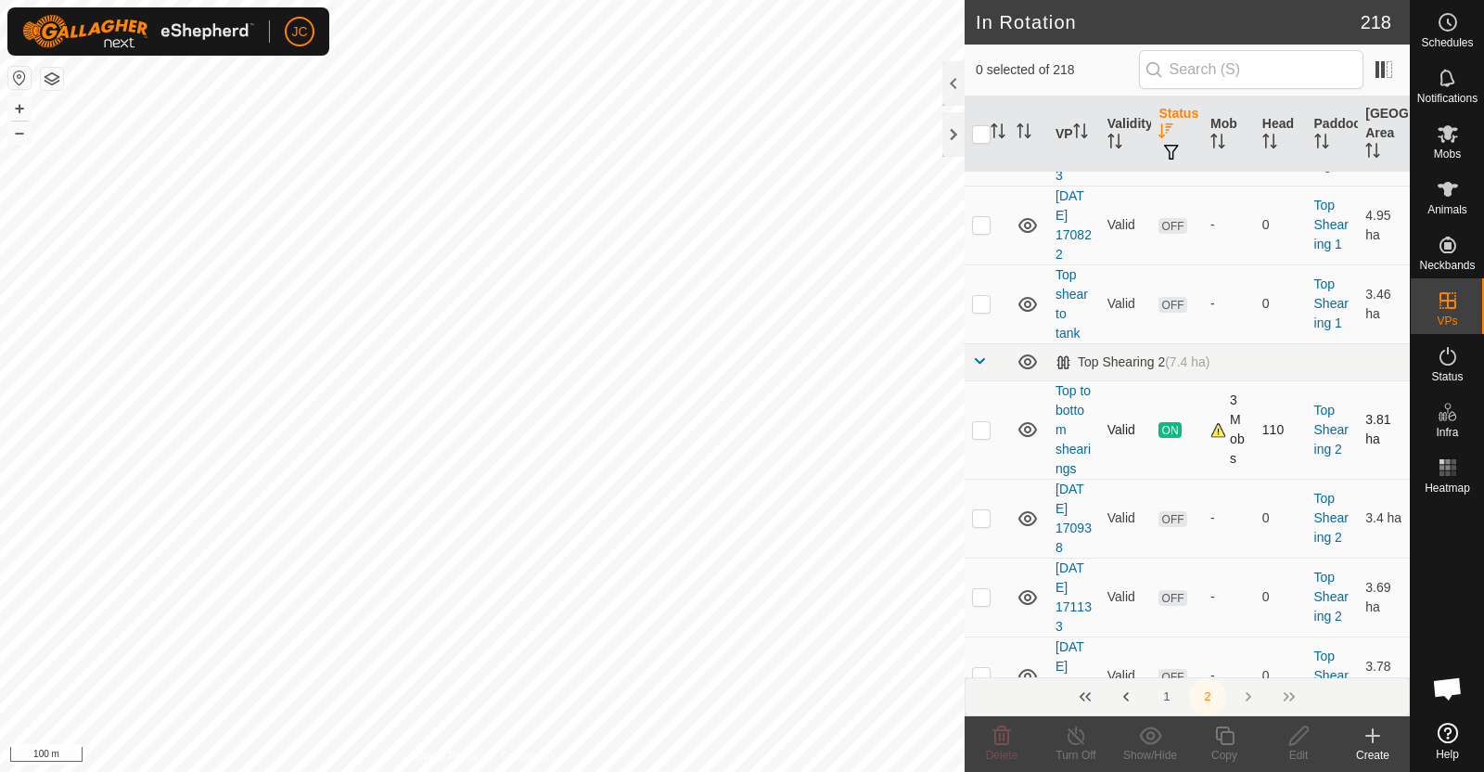
click at [987, 422] on p-checkbox at bounding box center [981, 429] width 19 height 15
checkbox input "true"
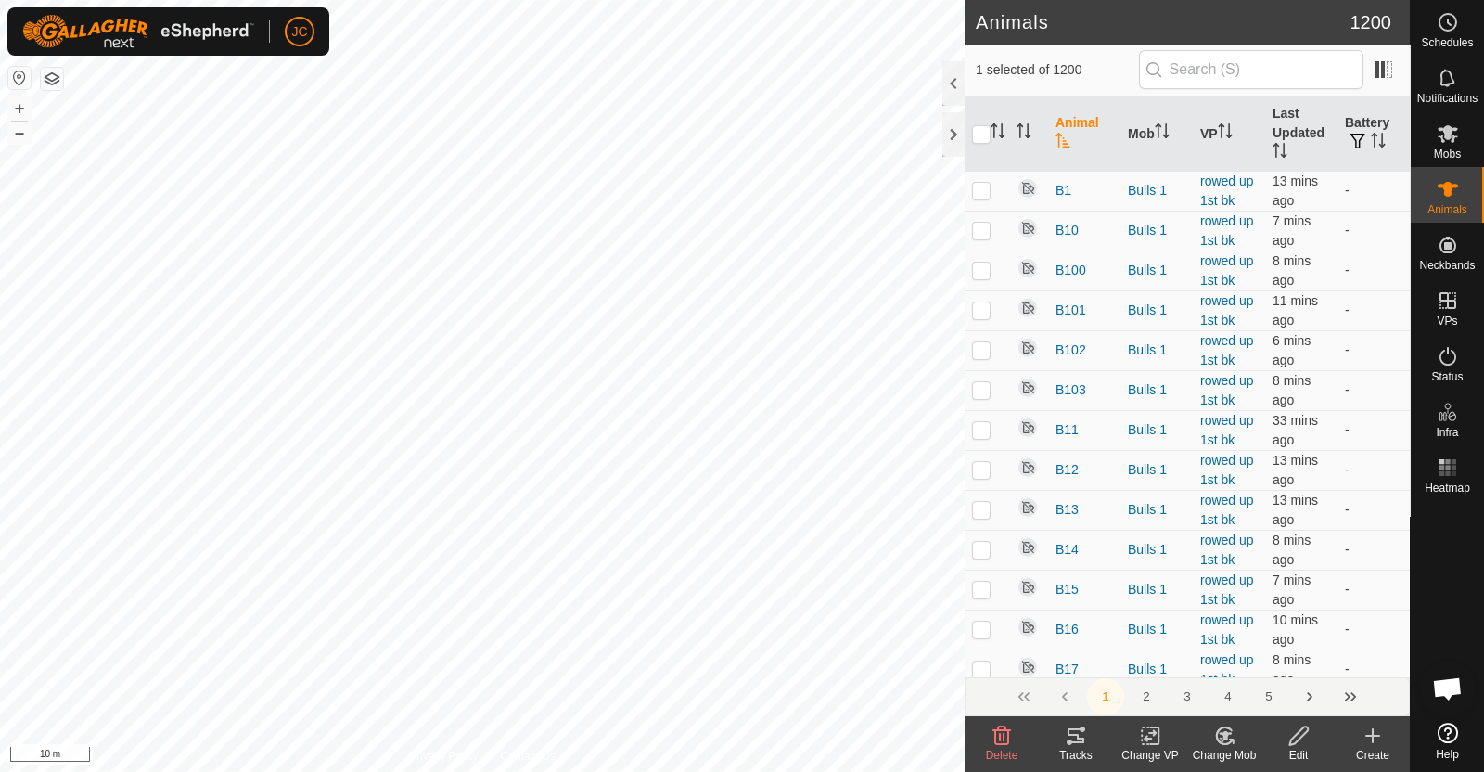
click at [1077, 127] on th "Animal" at bounding box center [1084, 133] width 72 height 75
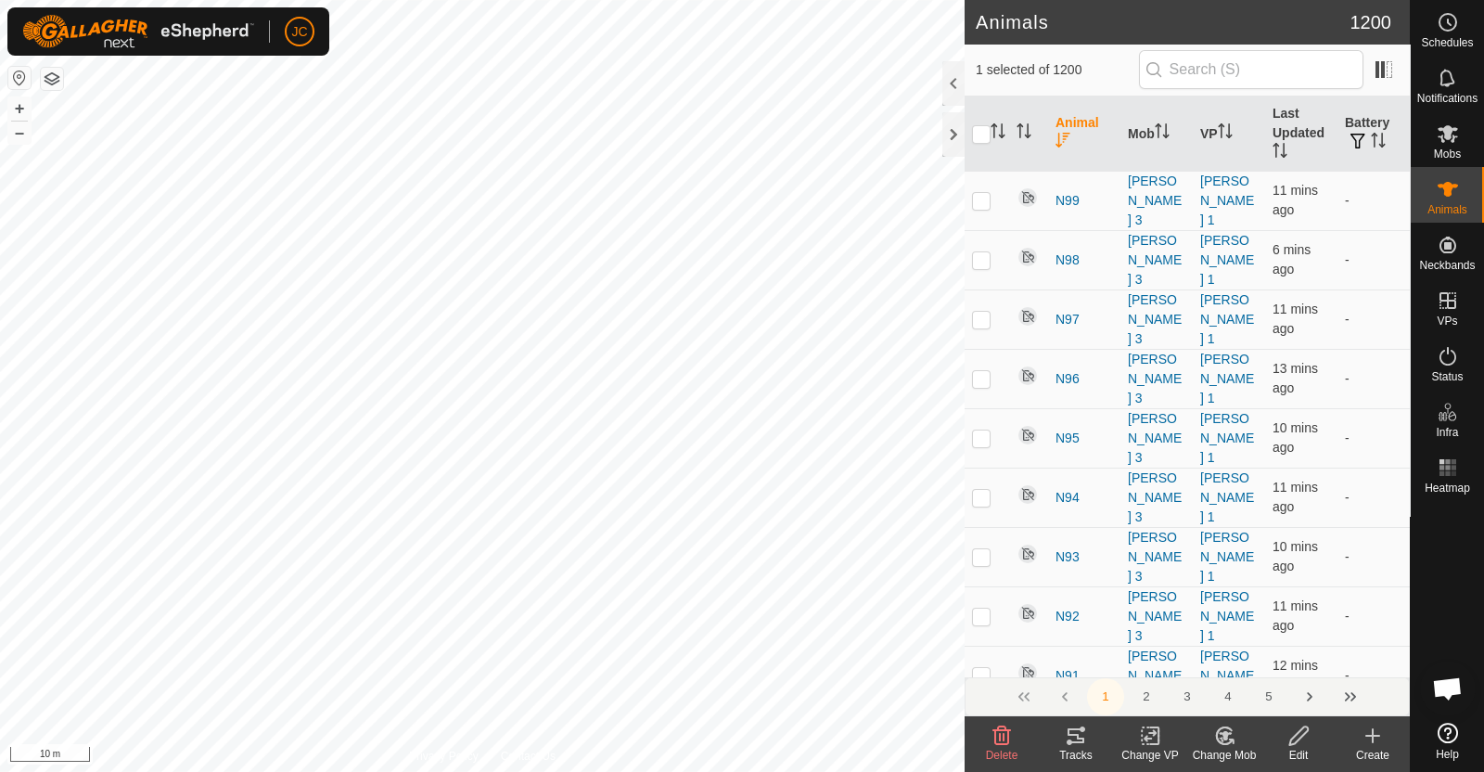
click at [1077, 127] on th "Animal" at bounding box center [1084, 133] width 72 height 75
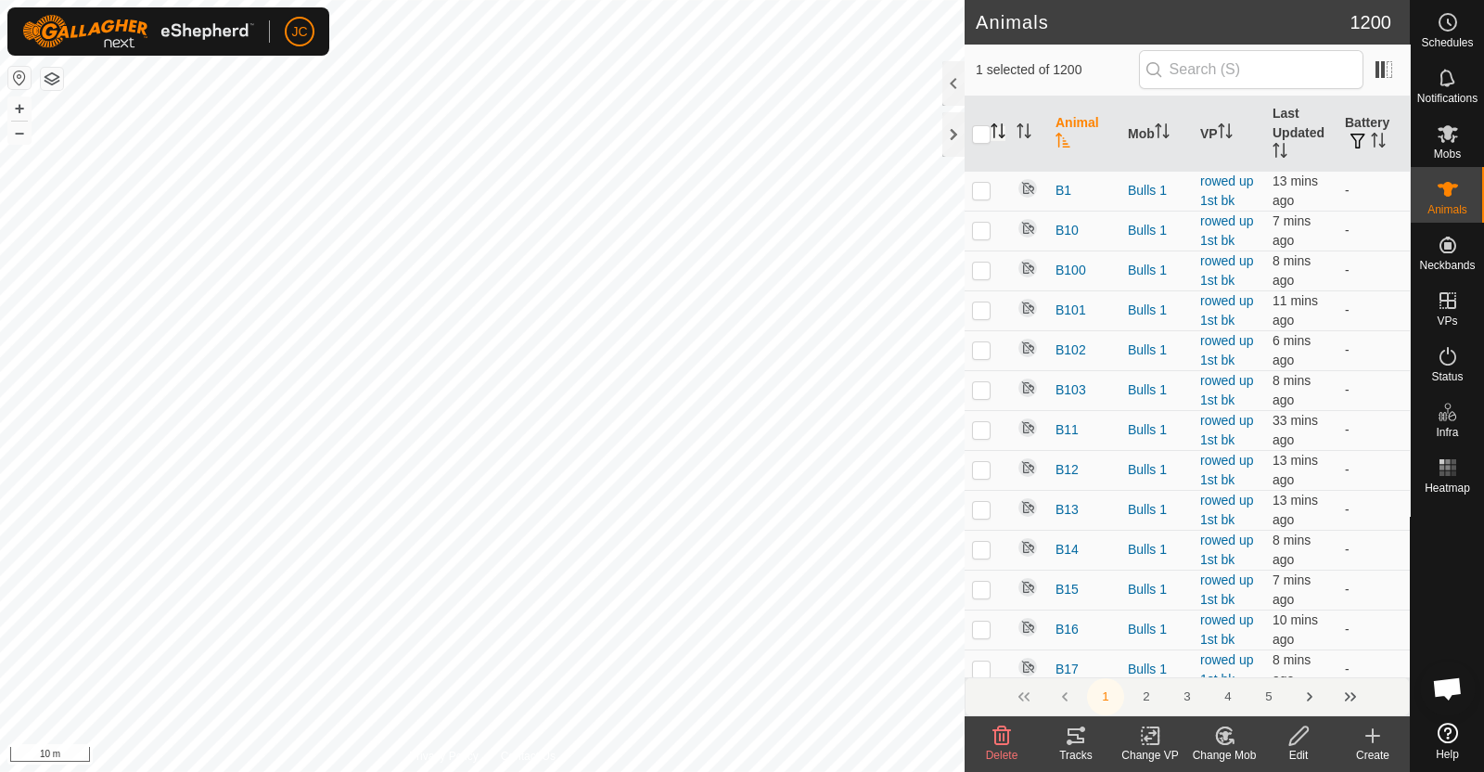
click at [997, 123] on icon "Activate to sort" at bounding box center [997, 130] width 15 height 15
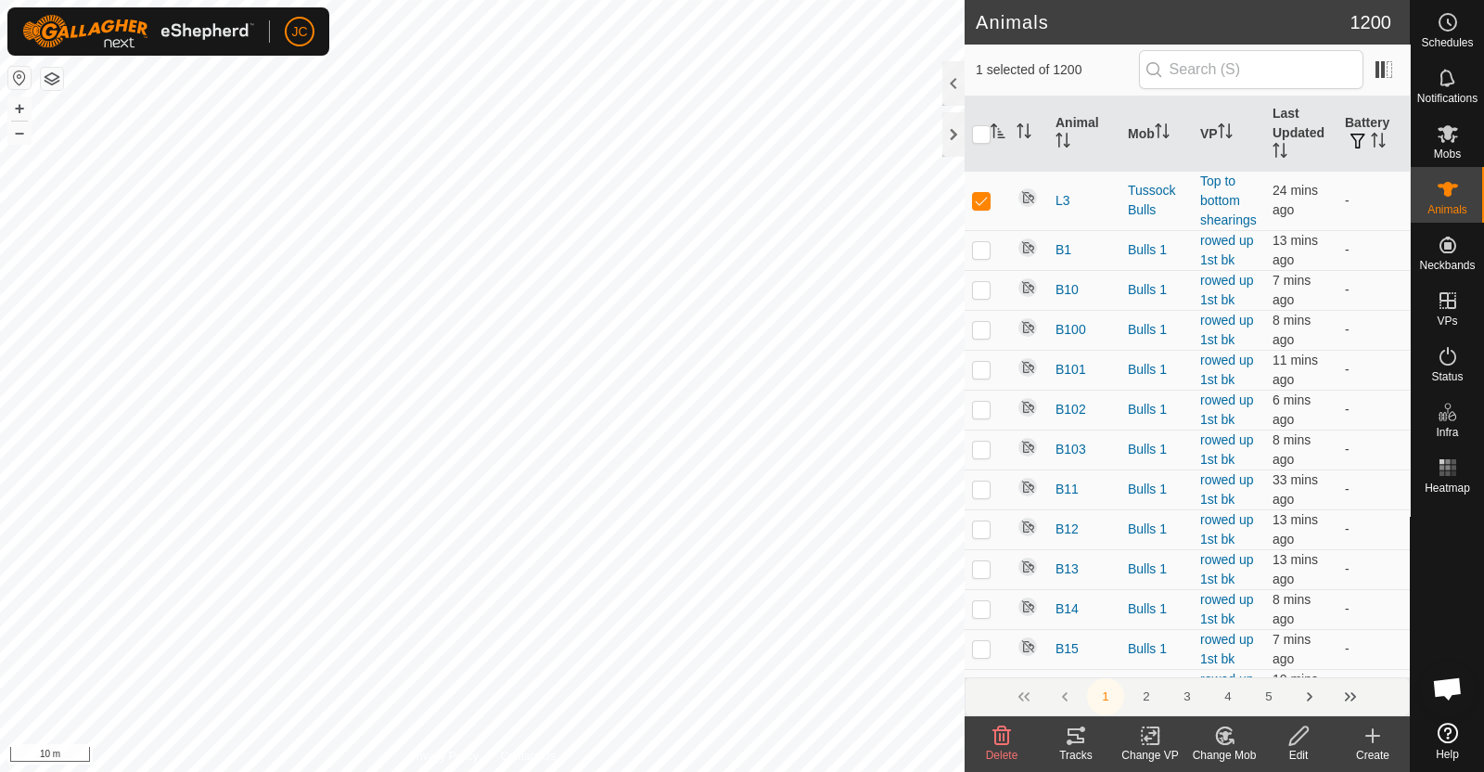
click at [1151, 738] on icon at bounding box center [1150, 735] width 23 height 22
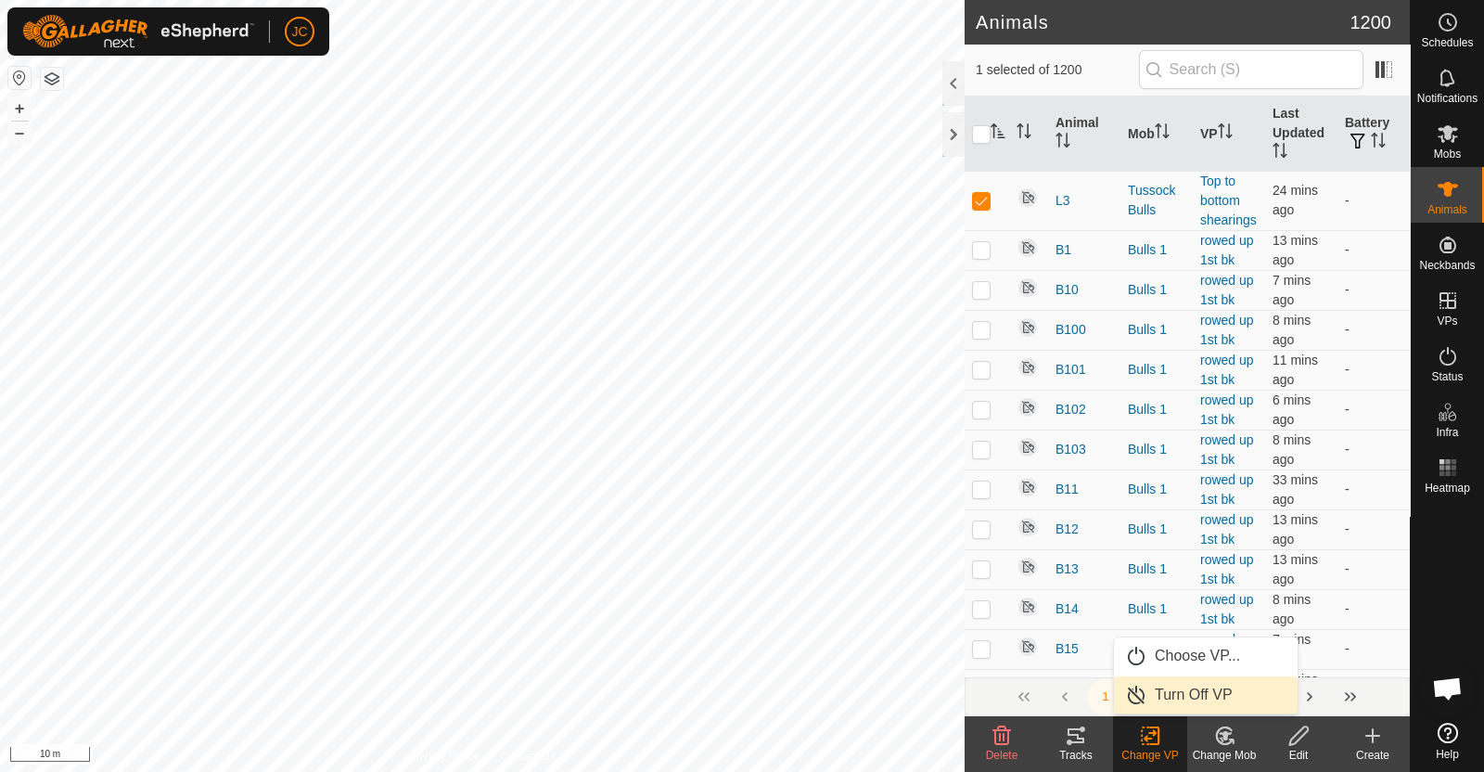
click at [1162, 698] on link "Turn Off VP" at bounding box center [1206, 694] width 184 height 37
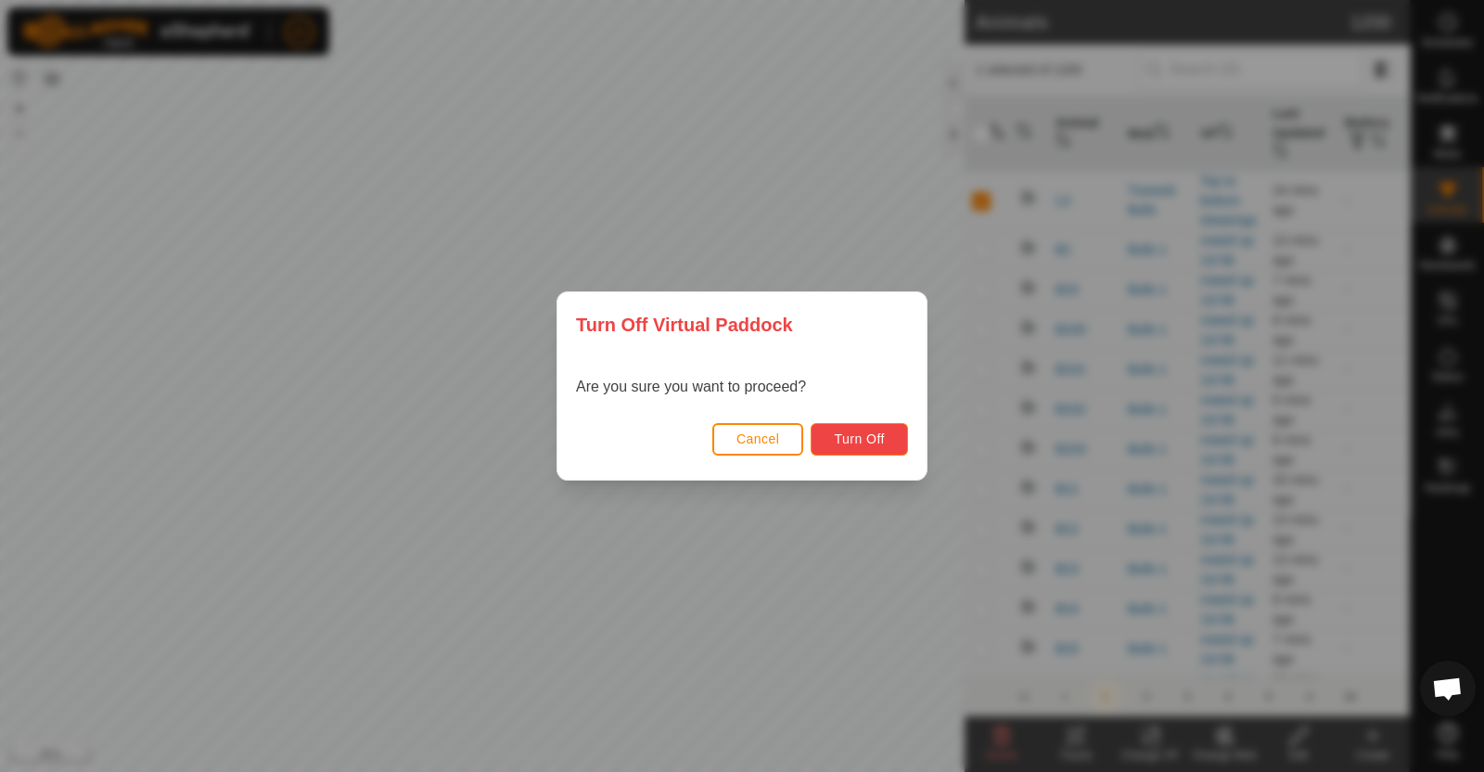
click at [872, 438] on span "Turn Off" at bounding box center [859, 438] width 51 height 15
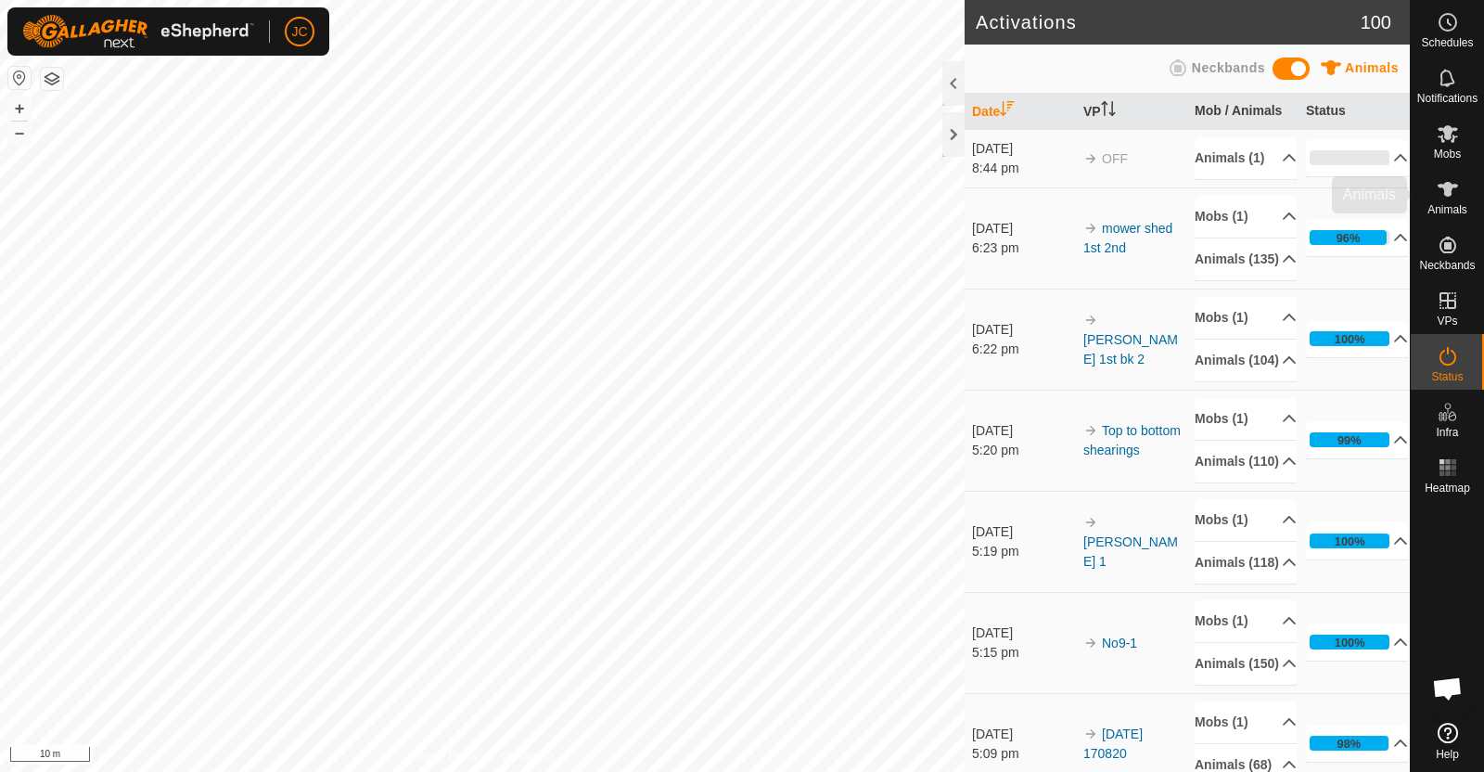
click at [1453, 141] on icon at bounding box center [1448, 133] width 22 height 22
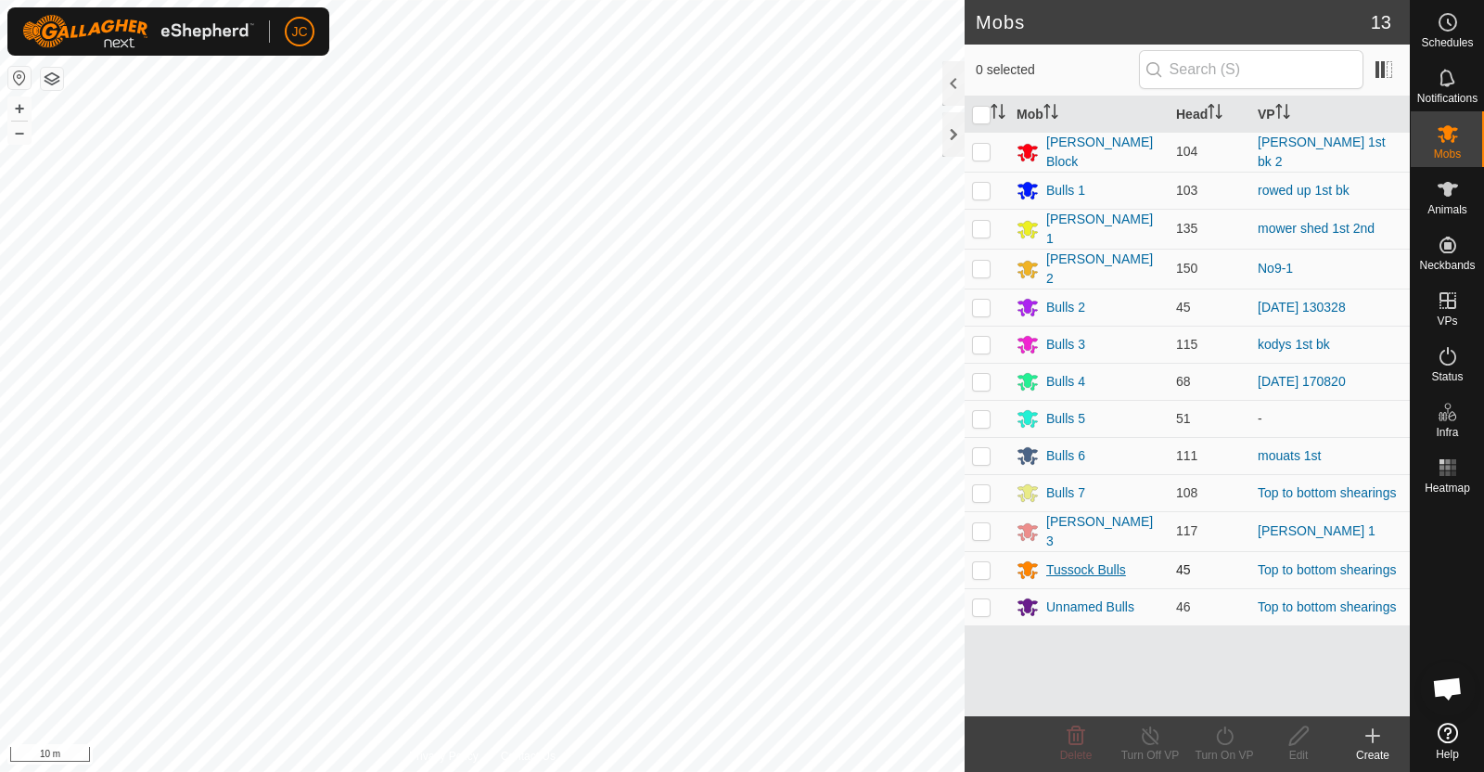
click at [1054, 561] on div "Tussock Bulls" at bounding box center [1086, 569] width 80 height 19
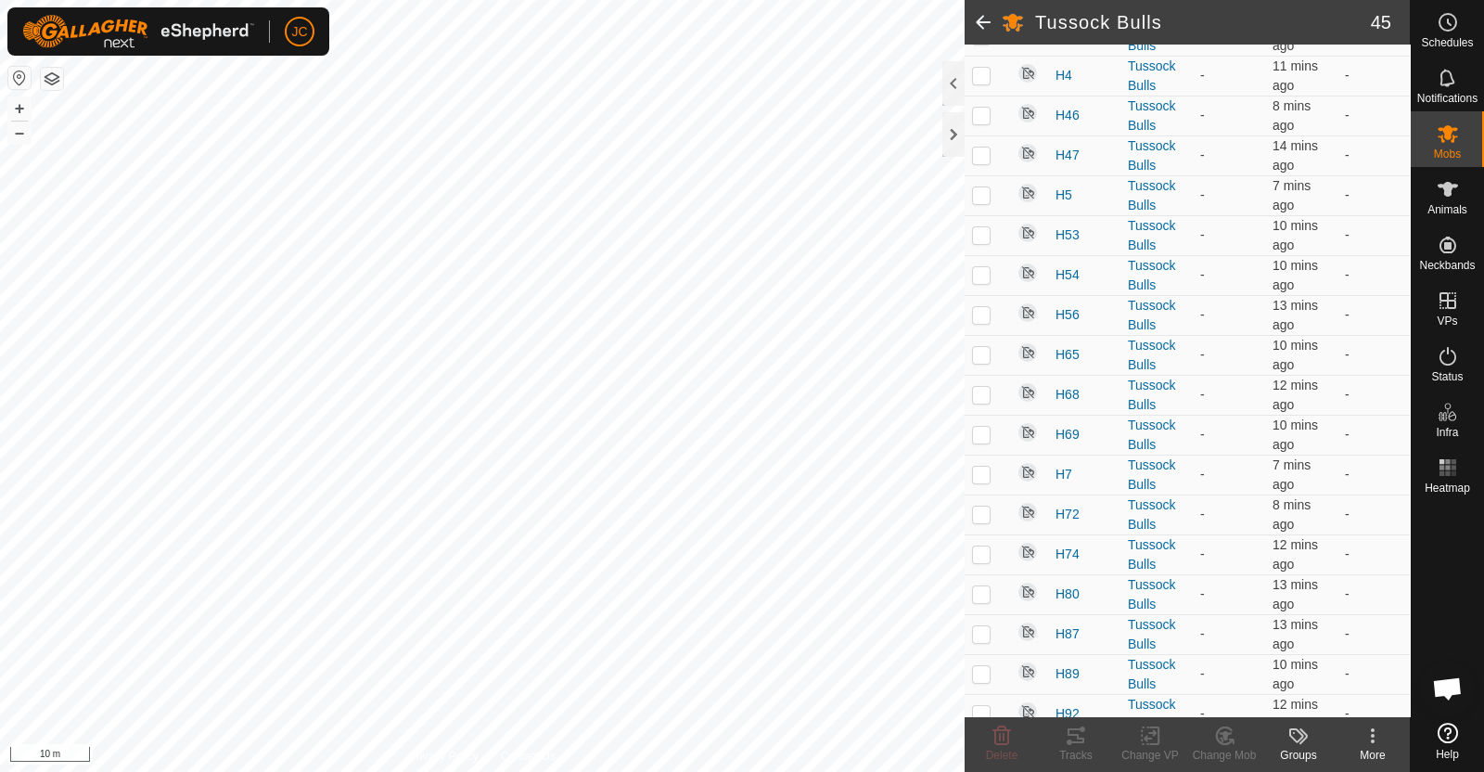
scroll to position [1446, 0]
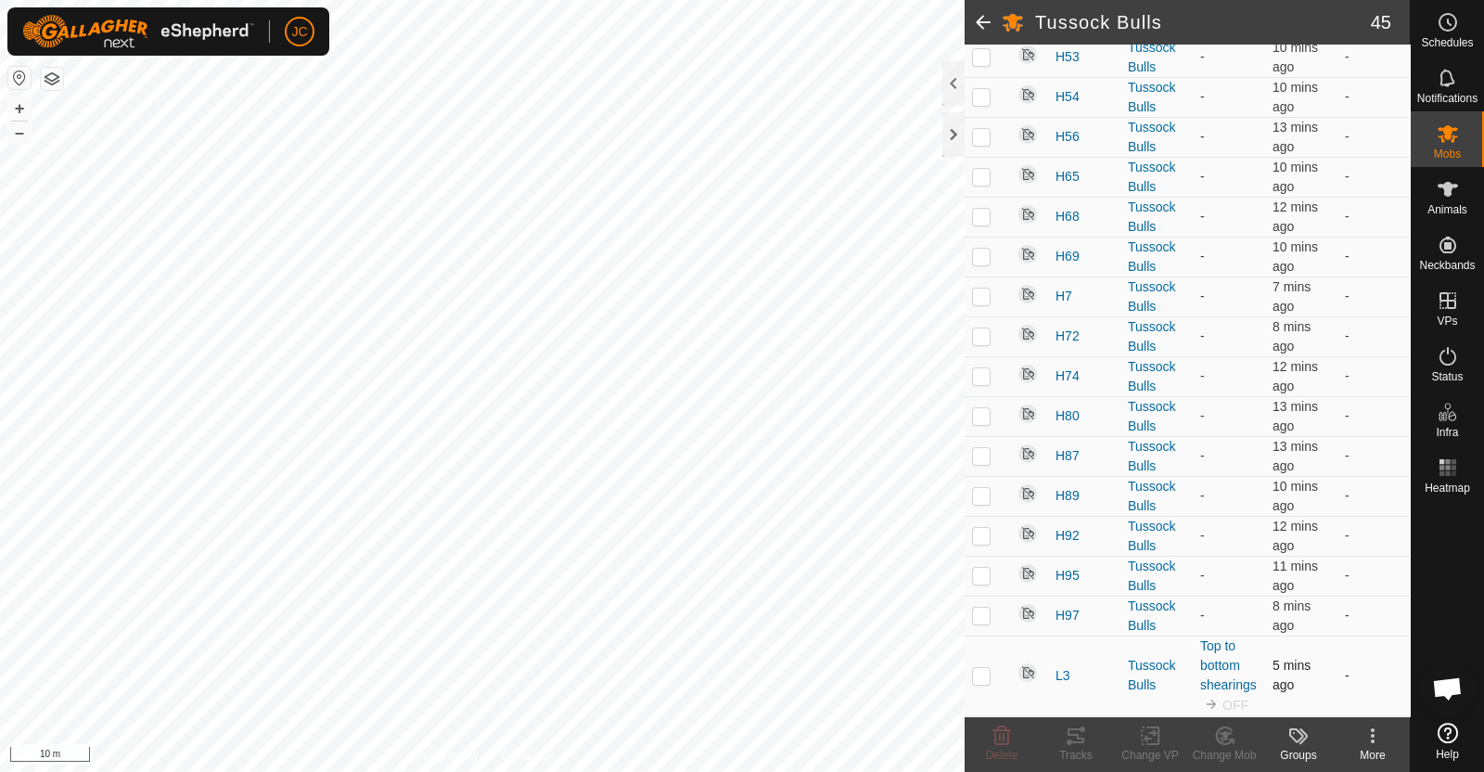
click at [985, 671] on p-checkbox at bounding box center [981, 675] width 19 height 15
checkbox input "true"
click at [1156, 745] on icon at bounding box center [1150, 735] width 23 height 22
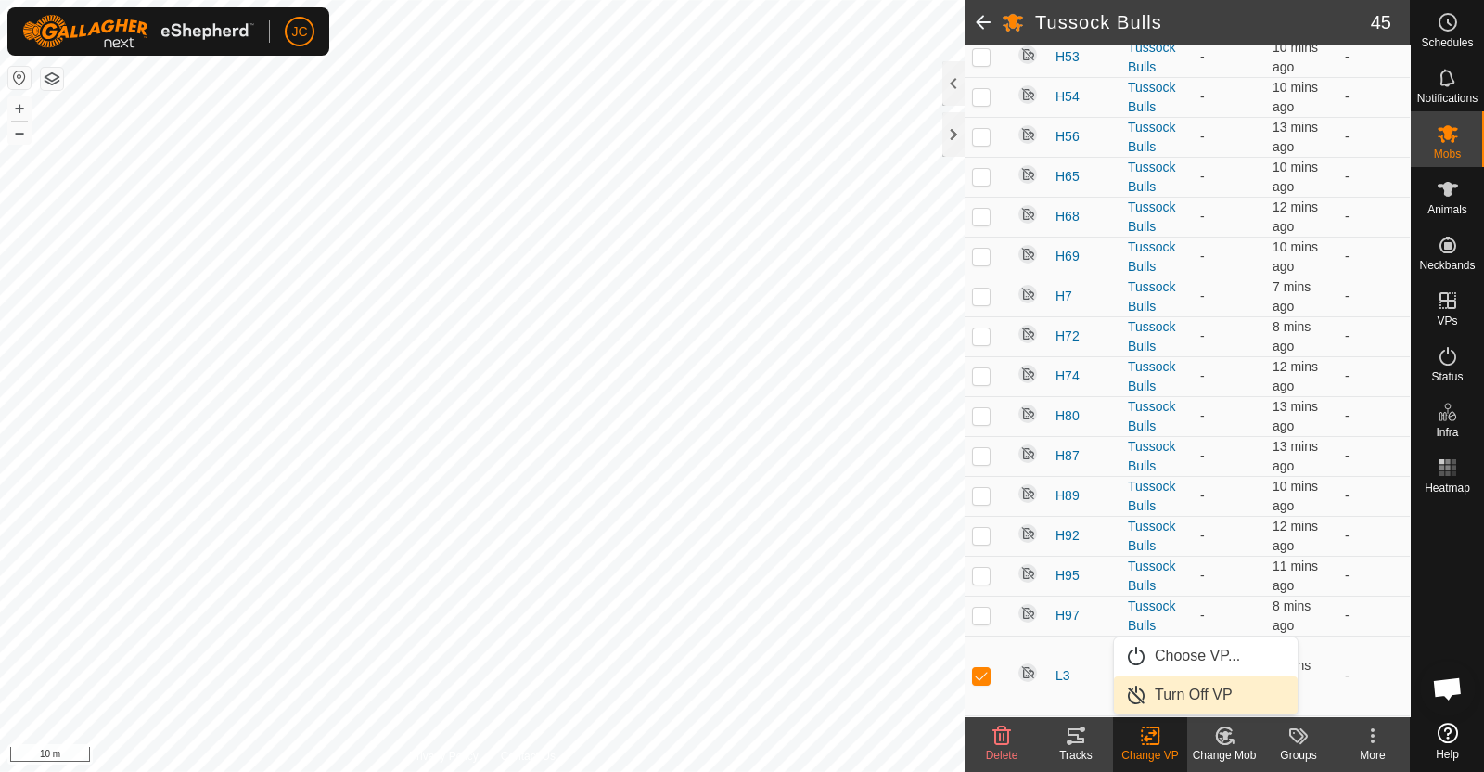
click at [1161, 693] on link "Turn Off VP" at bounding box center [1206, 694] width 184 height 37
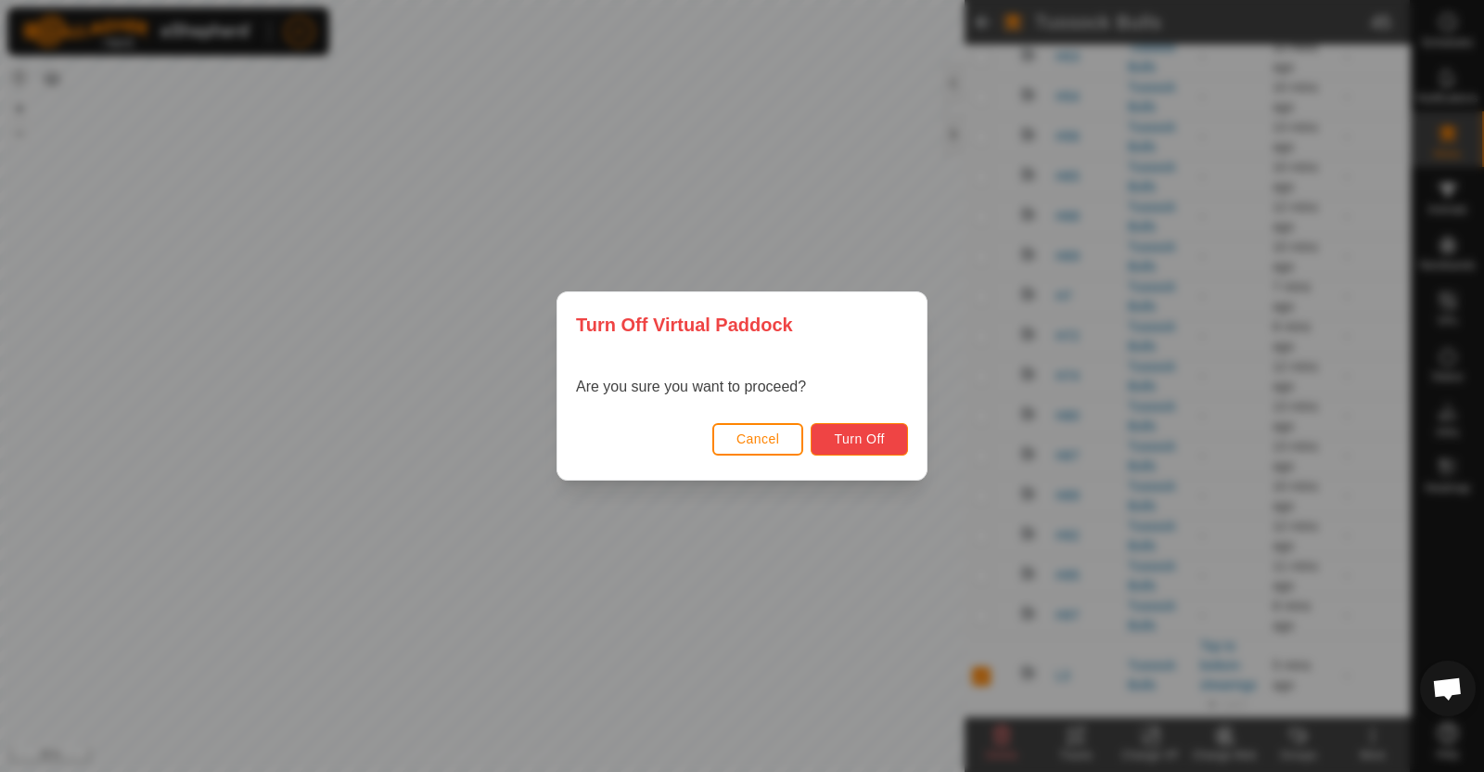
click at [860, 438] on span "Turn Off" at bounding box center [859, 438] width 51 height 15
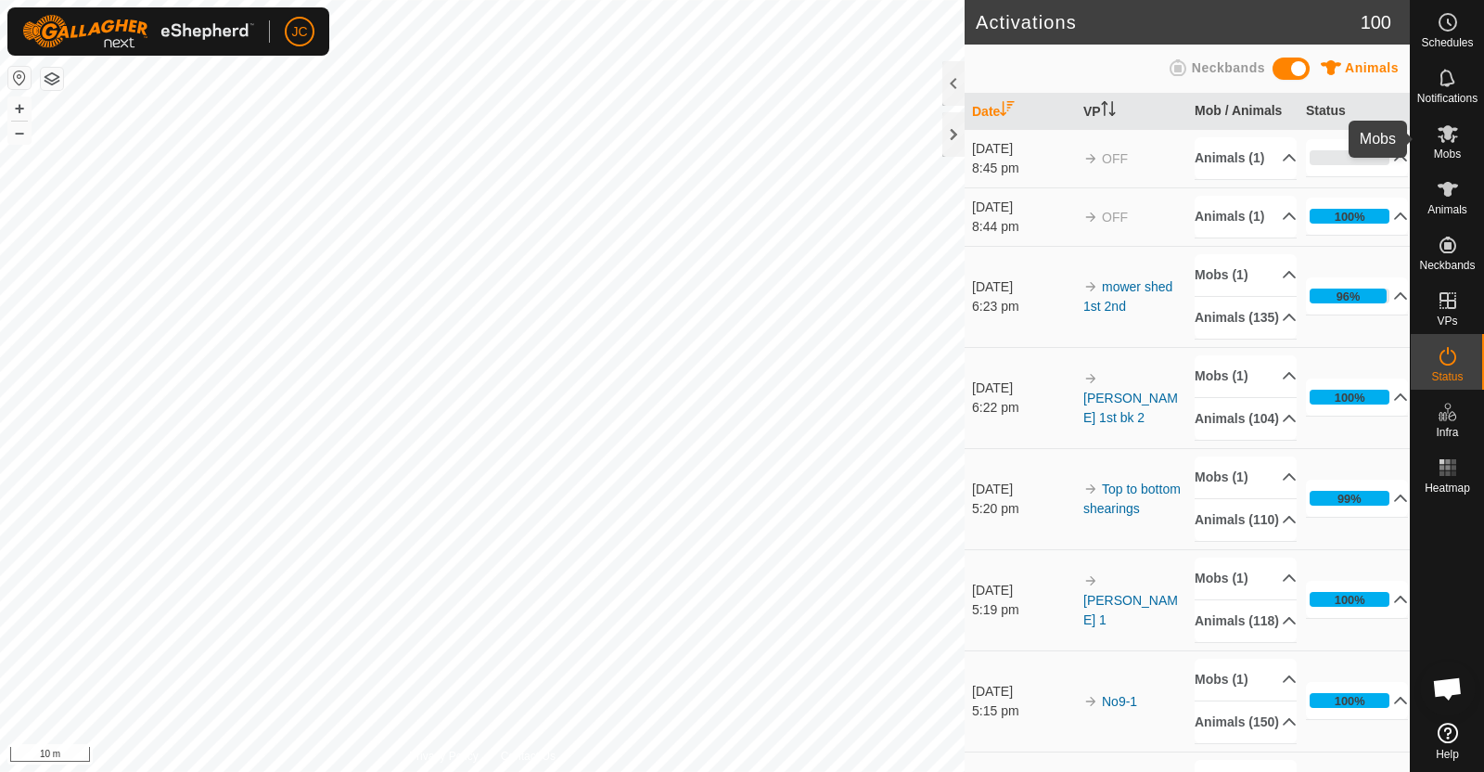
click at [1453, 127] on icon at bounding box center [1448, 133] width 22 height 22
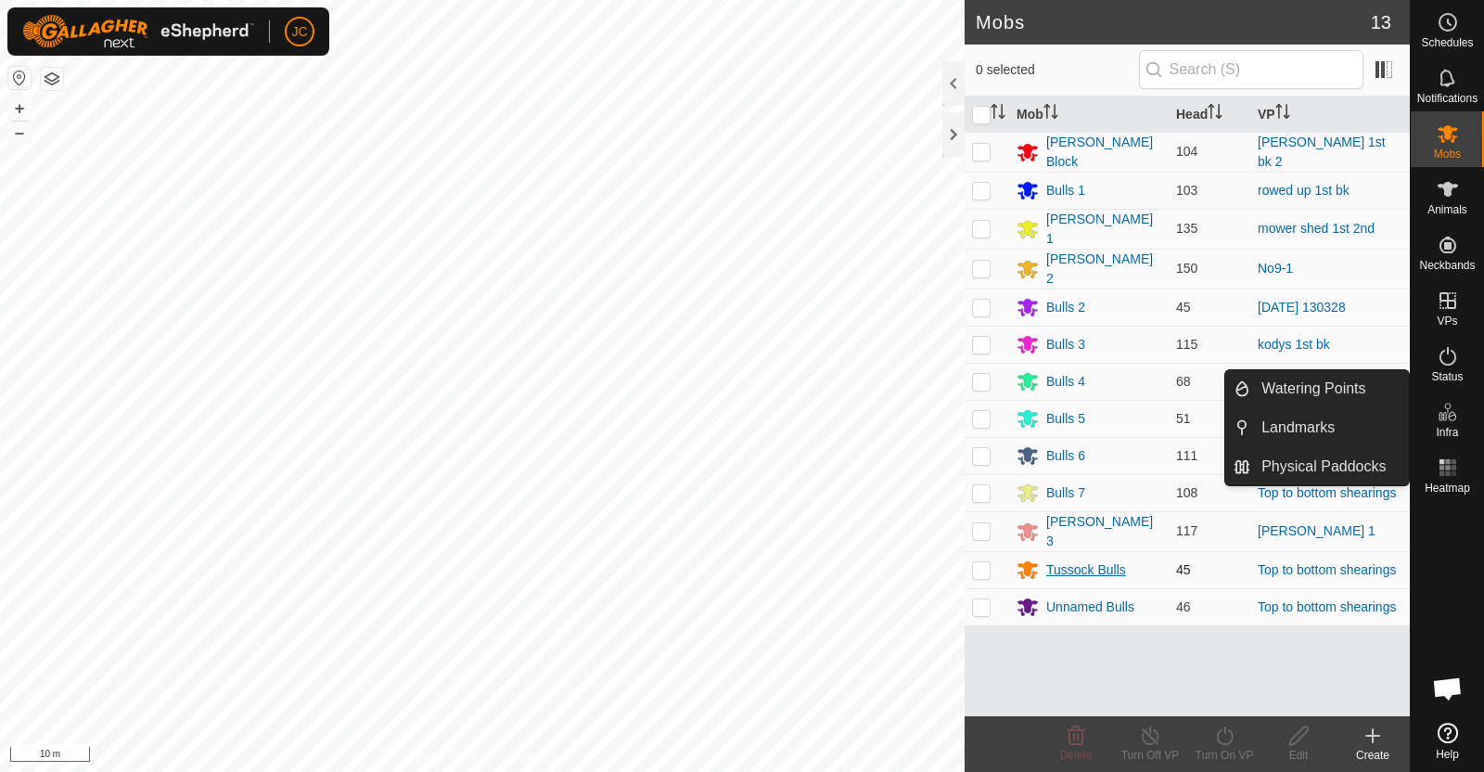
click at [1078, 560] on div "Tussock Bulls" at bounding box center [1086, 569] width 80 height 19
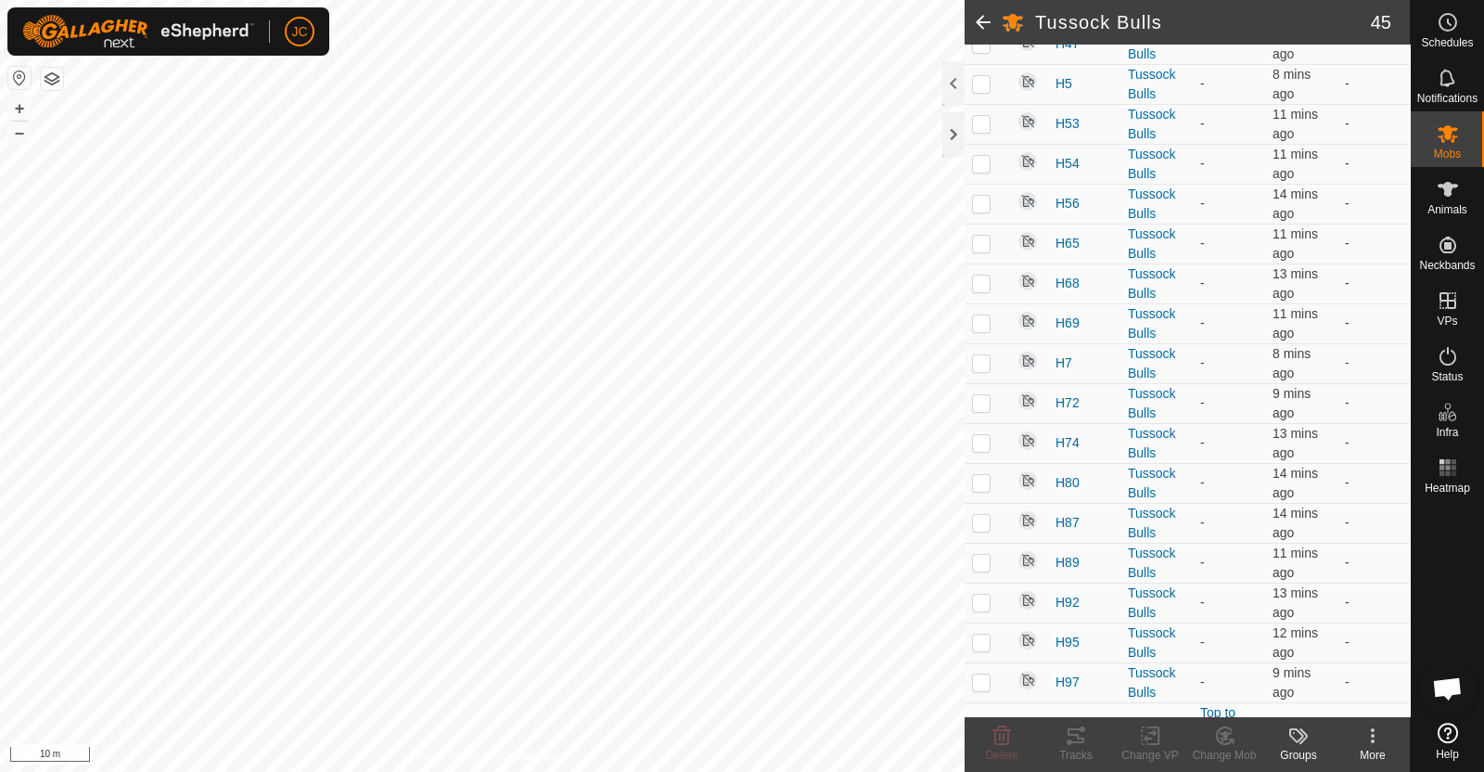
scroll to position [1446, 0]
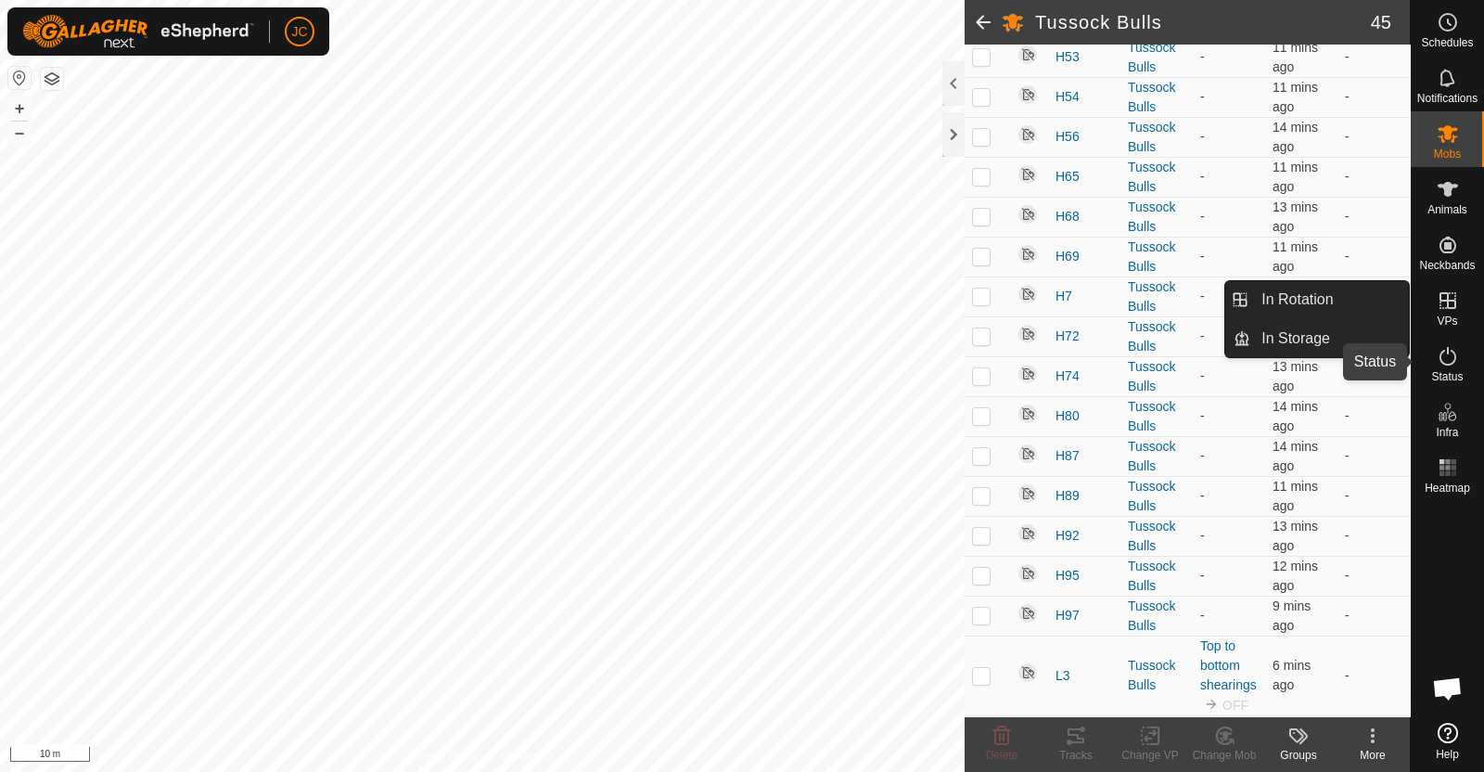
click at [1454, 362] on icon at bounding box center [1448, 356] width 22 height 22
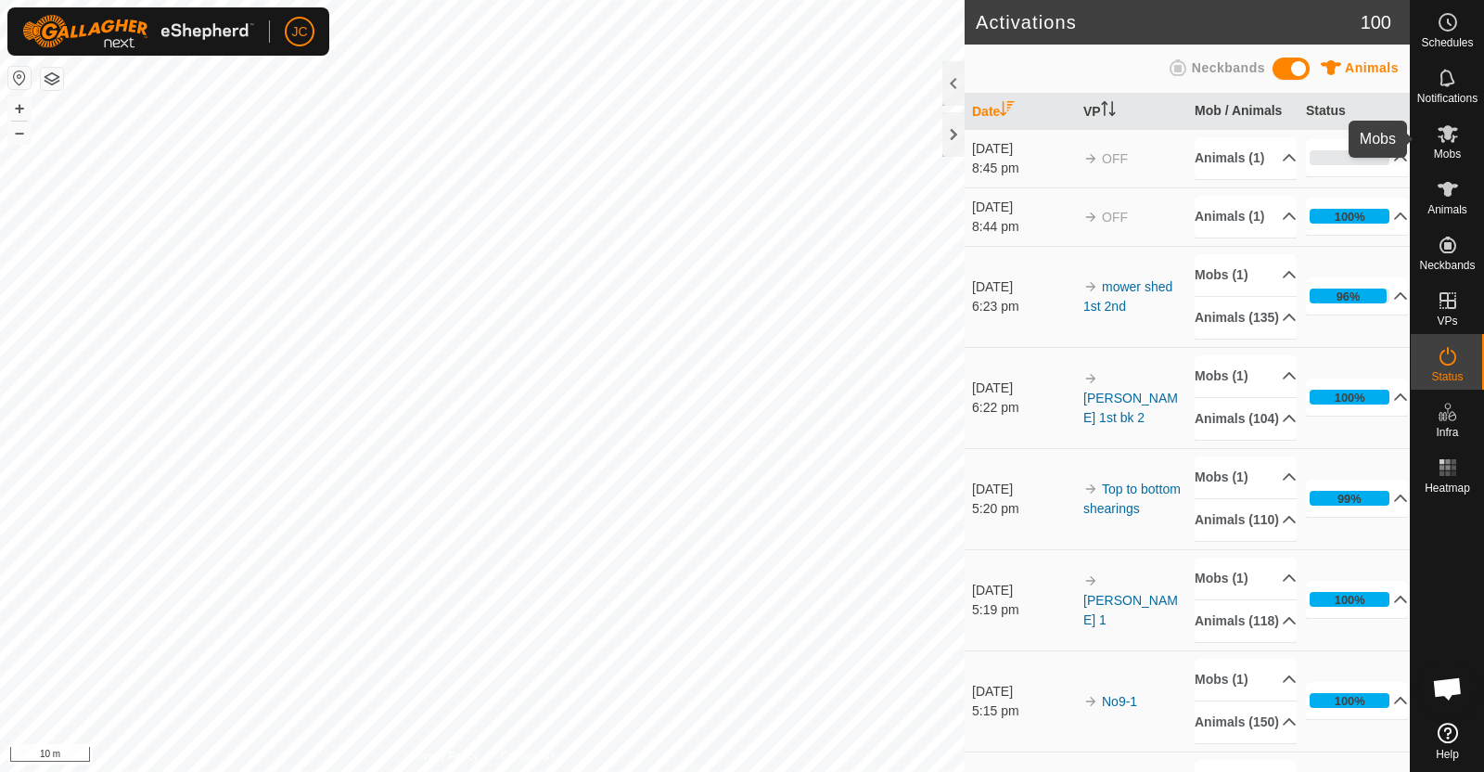
click at [1460, 132] on es-mob-svg-icon at bounding box center [1447, 134] width 33 height 30
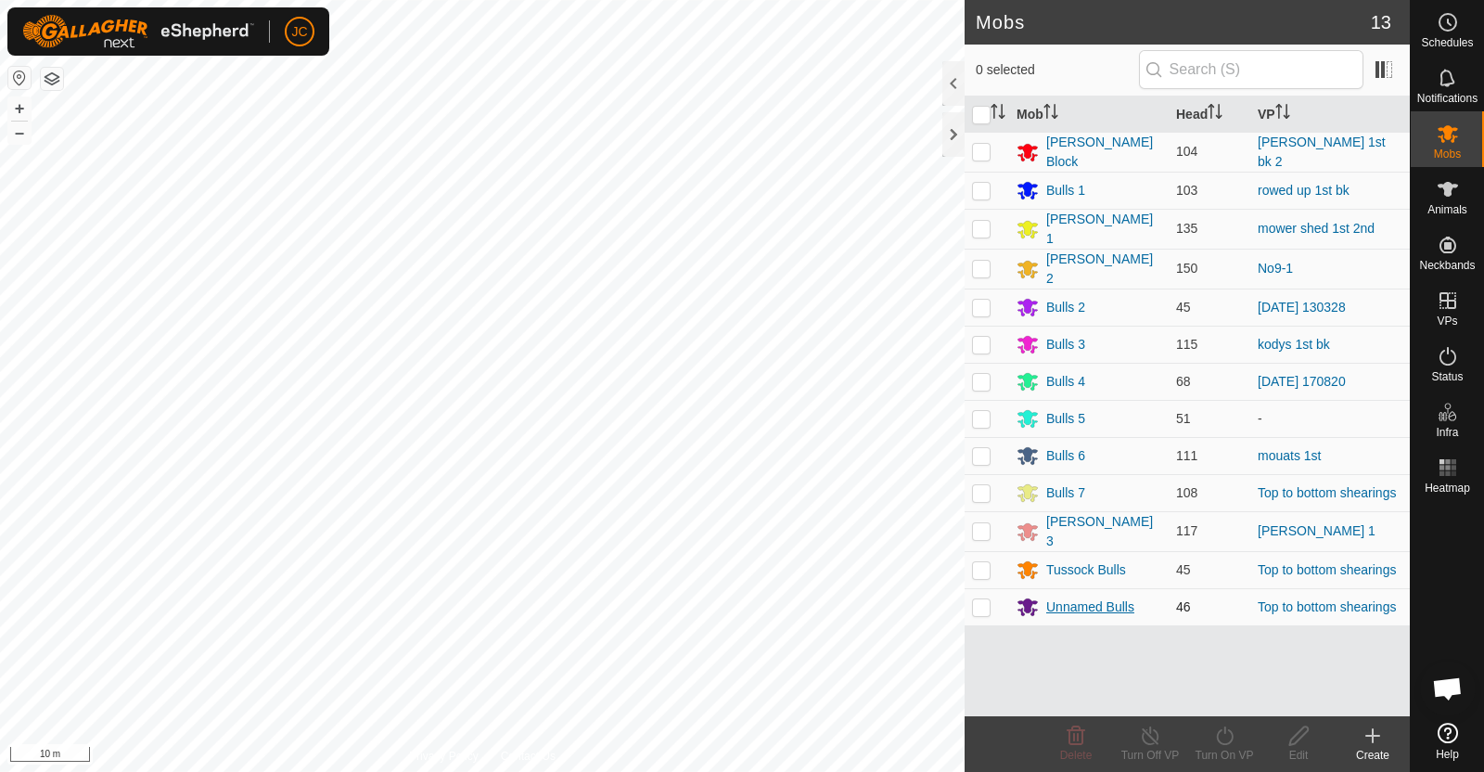
click at [1086, 597] on div "Unnamed Bulls" at bounding box center [1090, 606] width 88 height 19
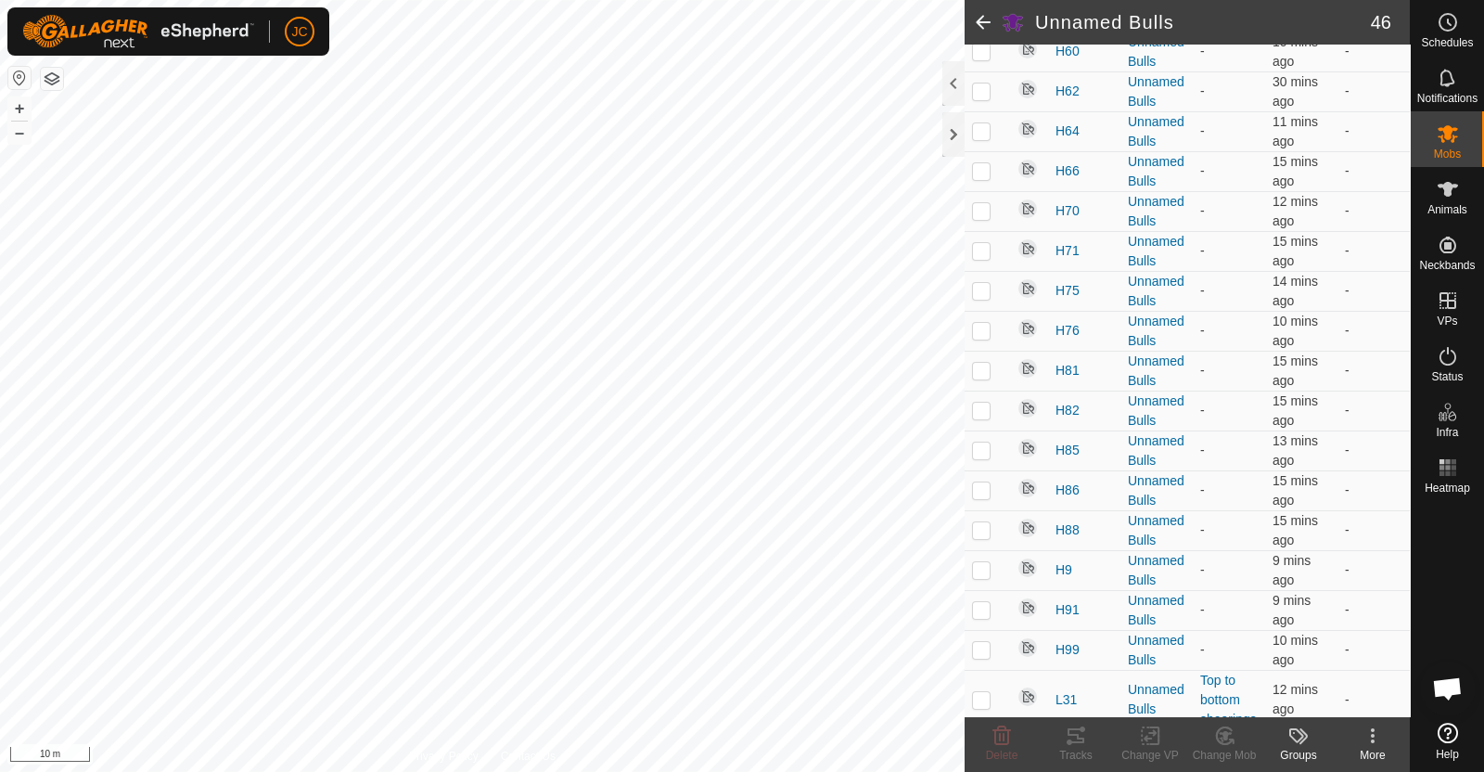
scroll to position [1465, 0]
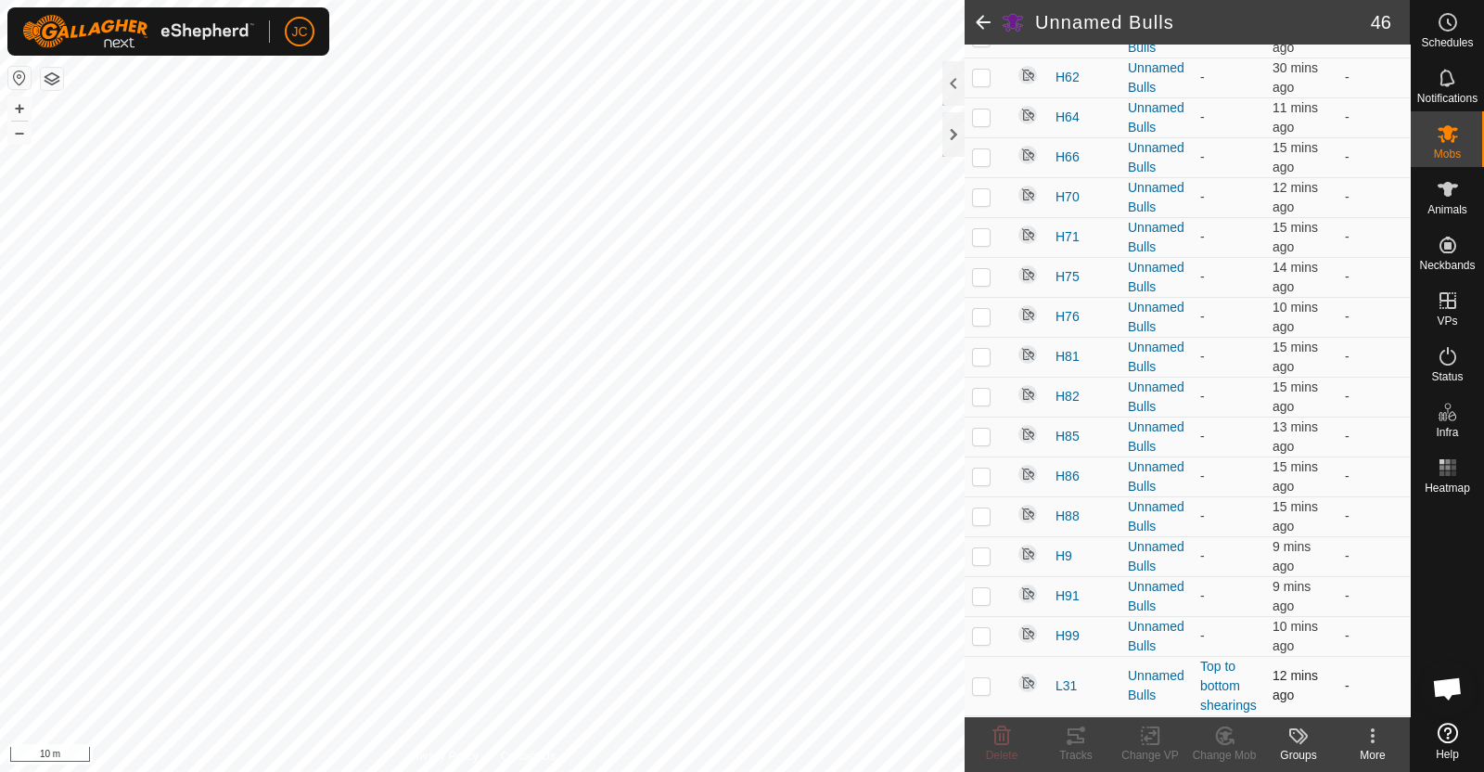
click at [981, 682] on p-checkbox at bounding box center [981, 685] width 19 height 15
checkbox input "true"
click at [1150, 742] on icon at bounding box center [1150, 735] width 23 height 22
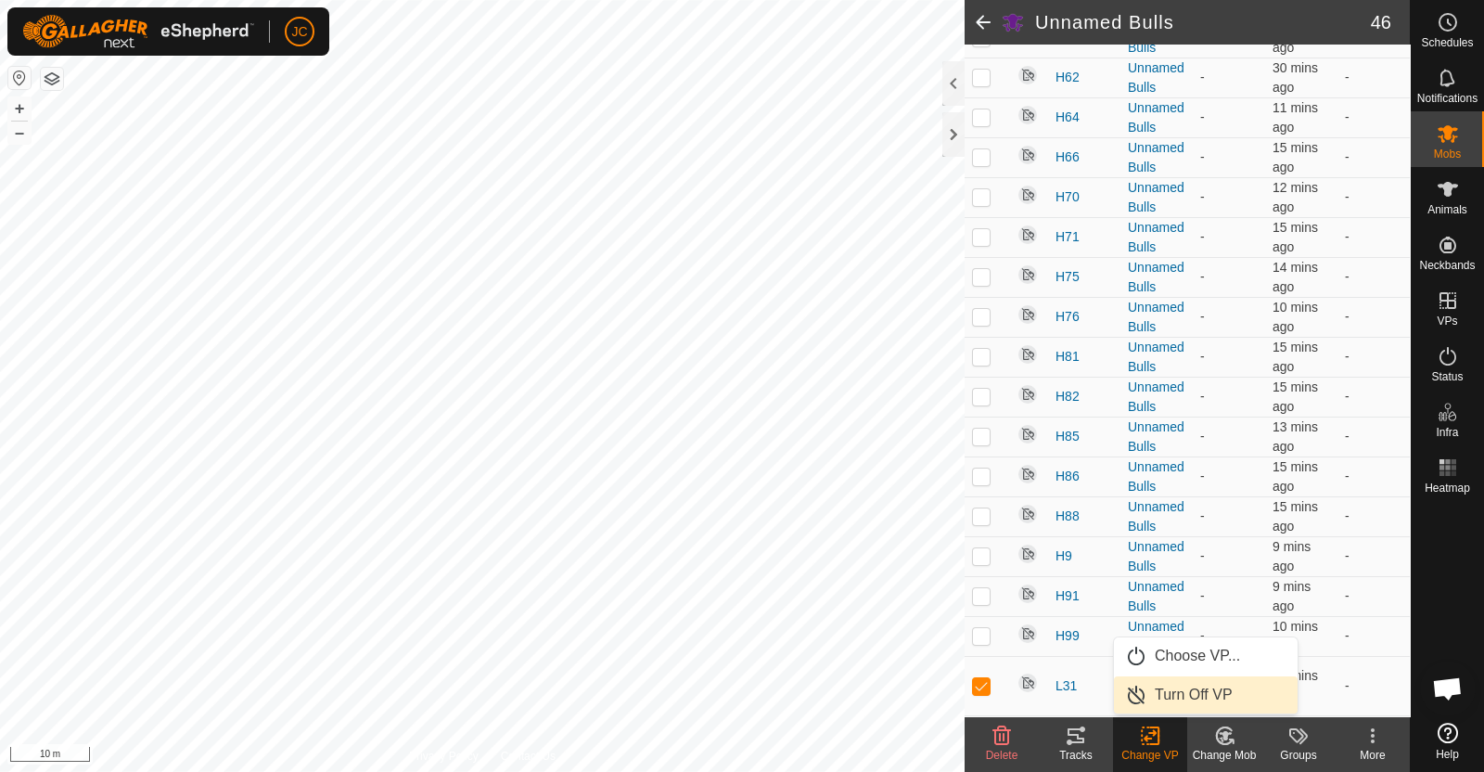
click at [1162, 690] on link "Turn Off VP" at bounding box center [1206, 694] width 184 height 37
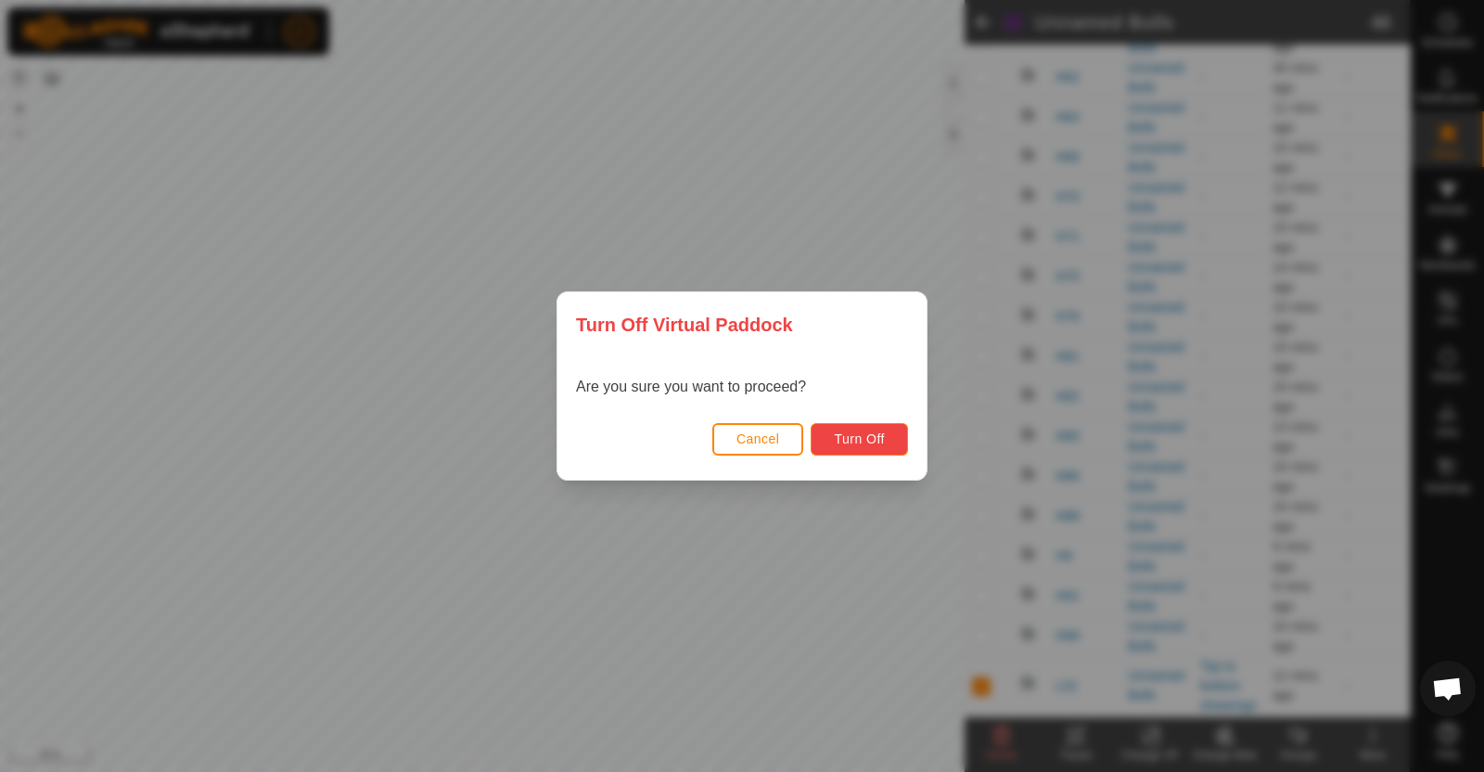
click at [884, 435] on span "Turn Off" at bounding box center [859, 438] width 51 height 15
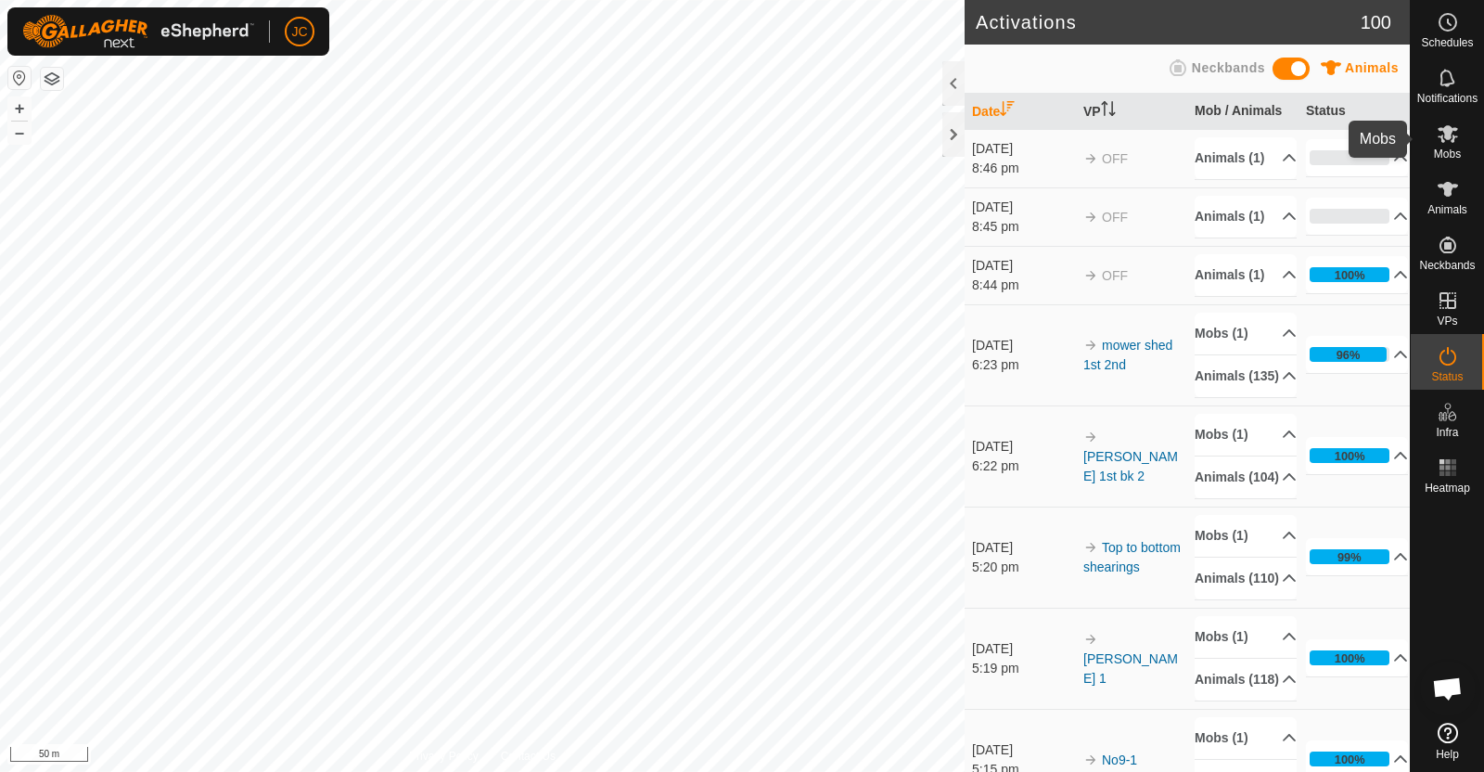
click at [1458, 137] on es-mob-svg-icon at bounding box center [1447, 134] width 33 height 30
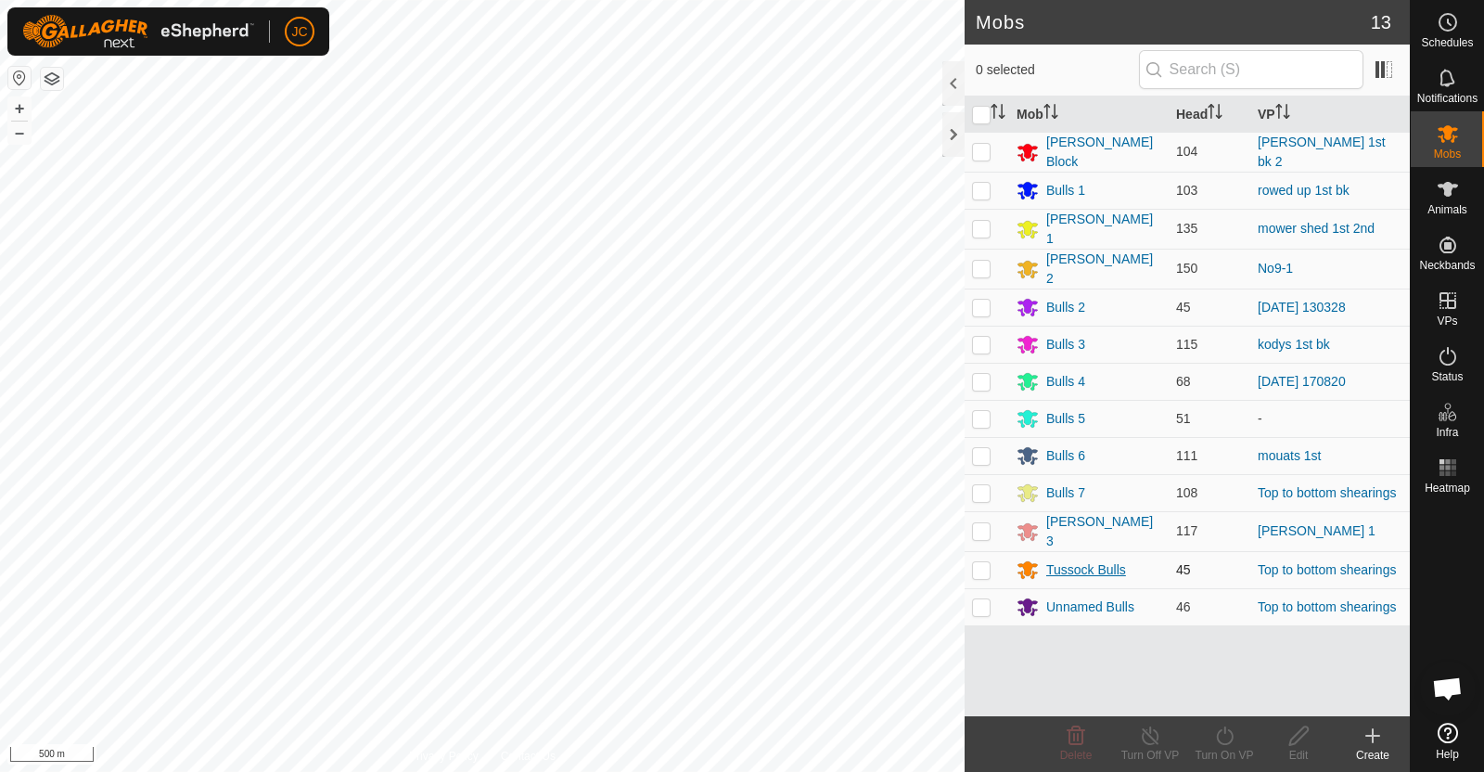
click at [1085, 566] on div "Tussock Bulls" at bounding box center [1086, 569] width 80 height 19
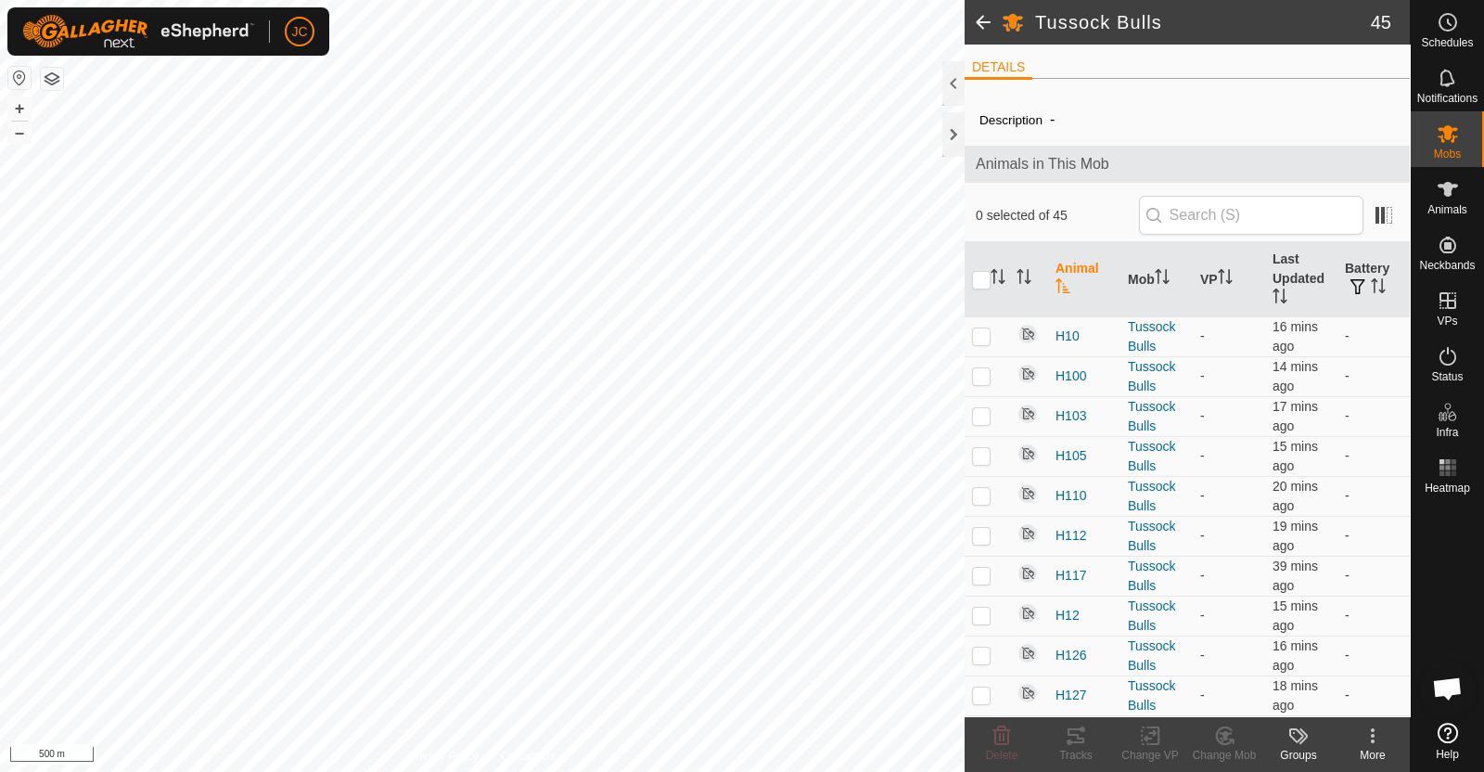
click at [983, 30] on span at bounding box center [982, 22] width 37 height 45
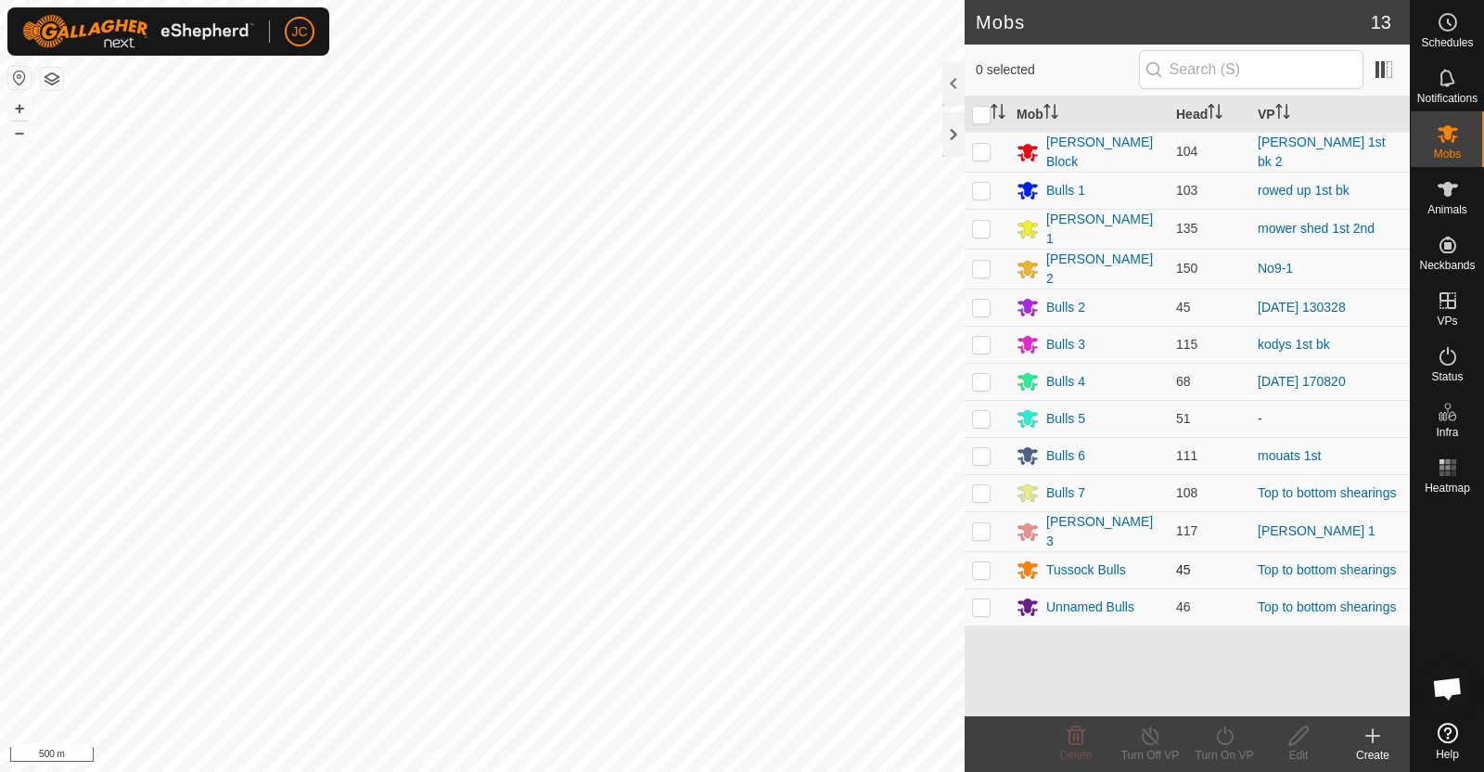
click at [983, 562] on p-checkbox at bounding box center [981, 569] width 19 height 15
checkbox input "true"
click at [1315, 745] on edit-svg-icon at bounding box center [1298, 735] width 74 height 22
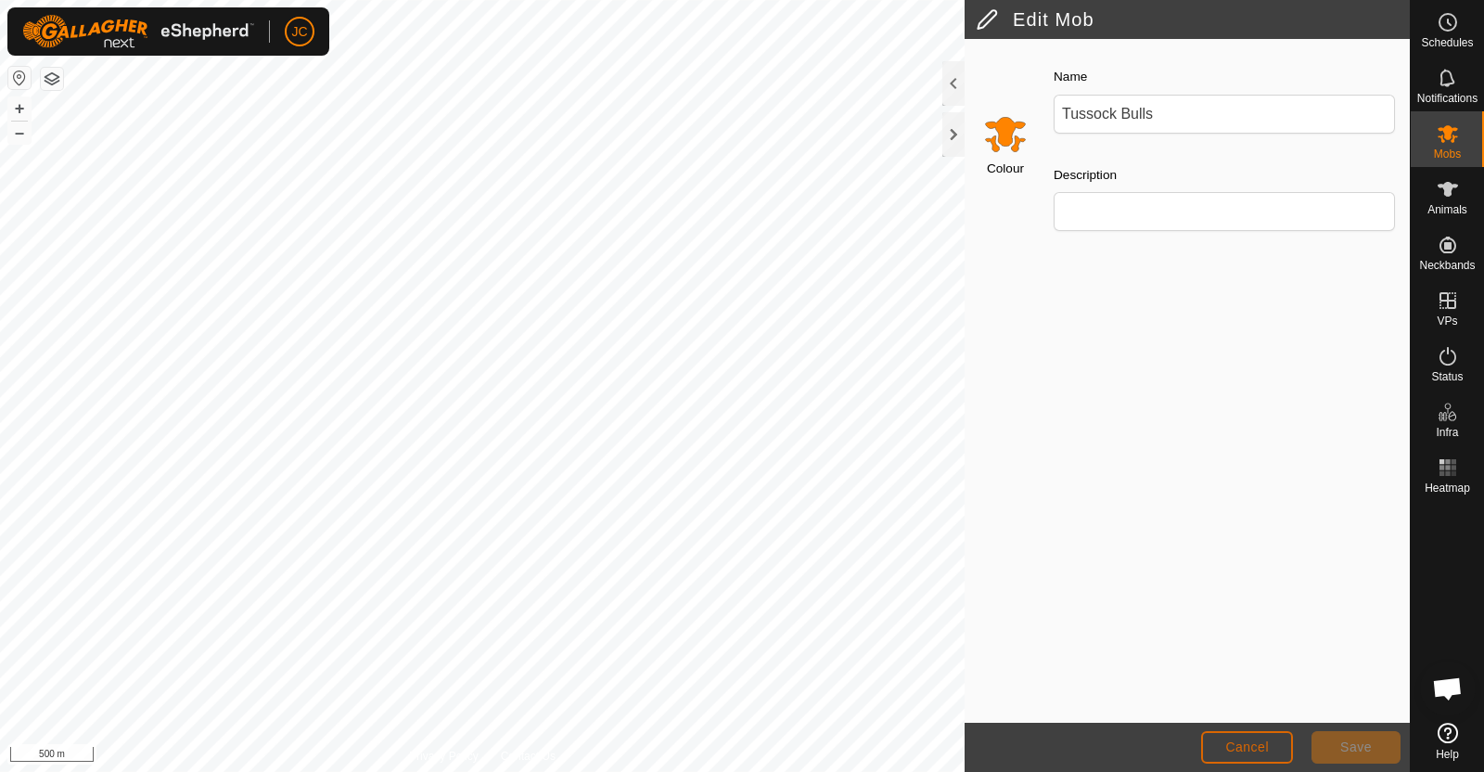
click at [1234, 739] on span "Cancel" at bounding box center [1247, 746] width 44 height 15
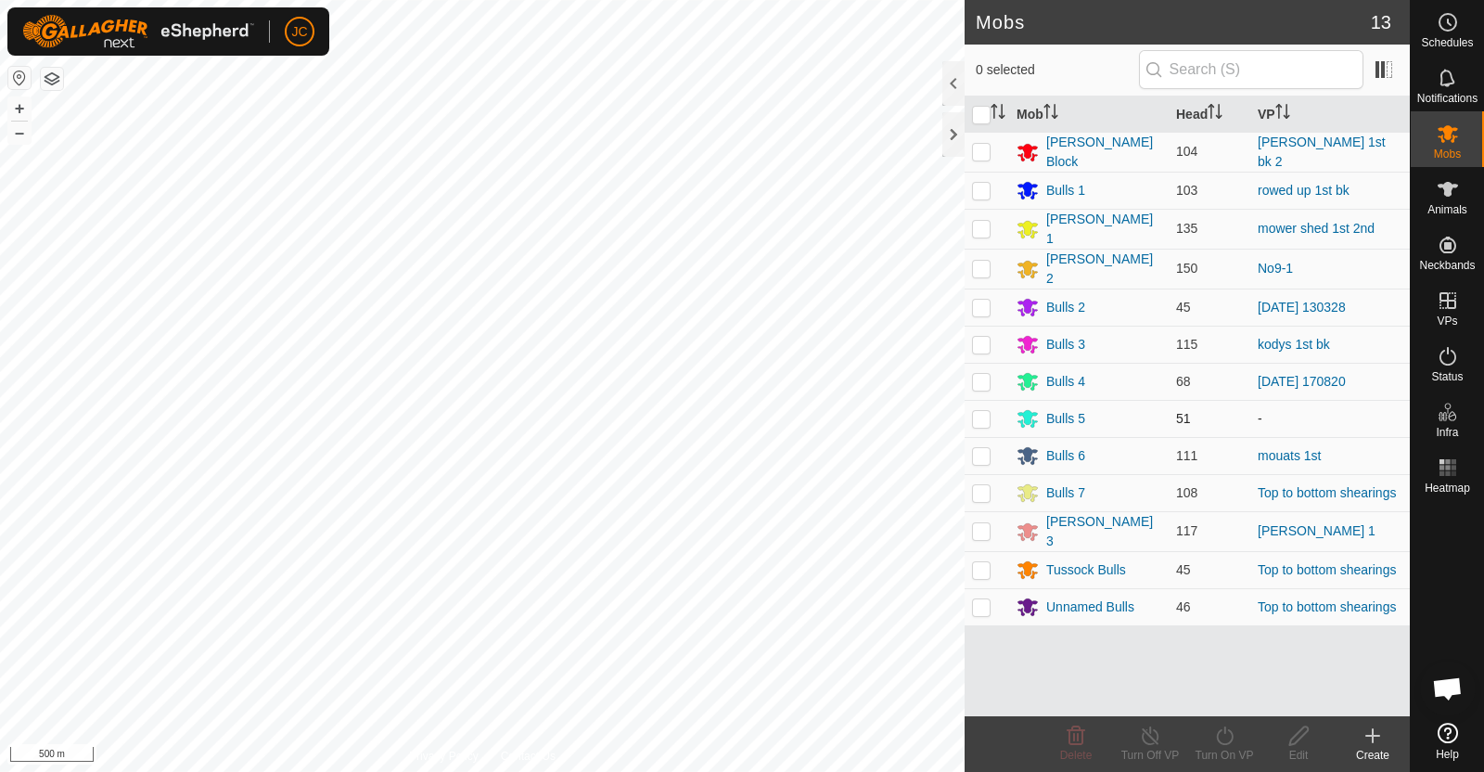
click at [981, 411] on p-checkbox at bounding box center [981, 418] width 19 height 15
checkbox input "false"
click at [1072, 377] on div "Bulls 4" at bounding box center [1065, 381] width 39 height 19
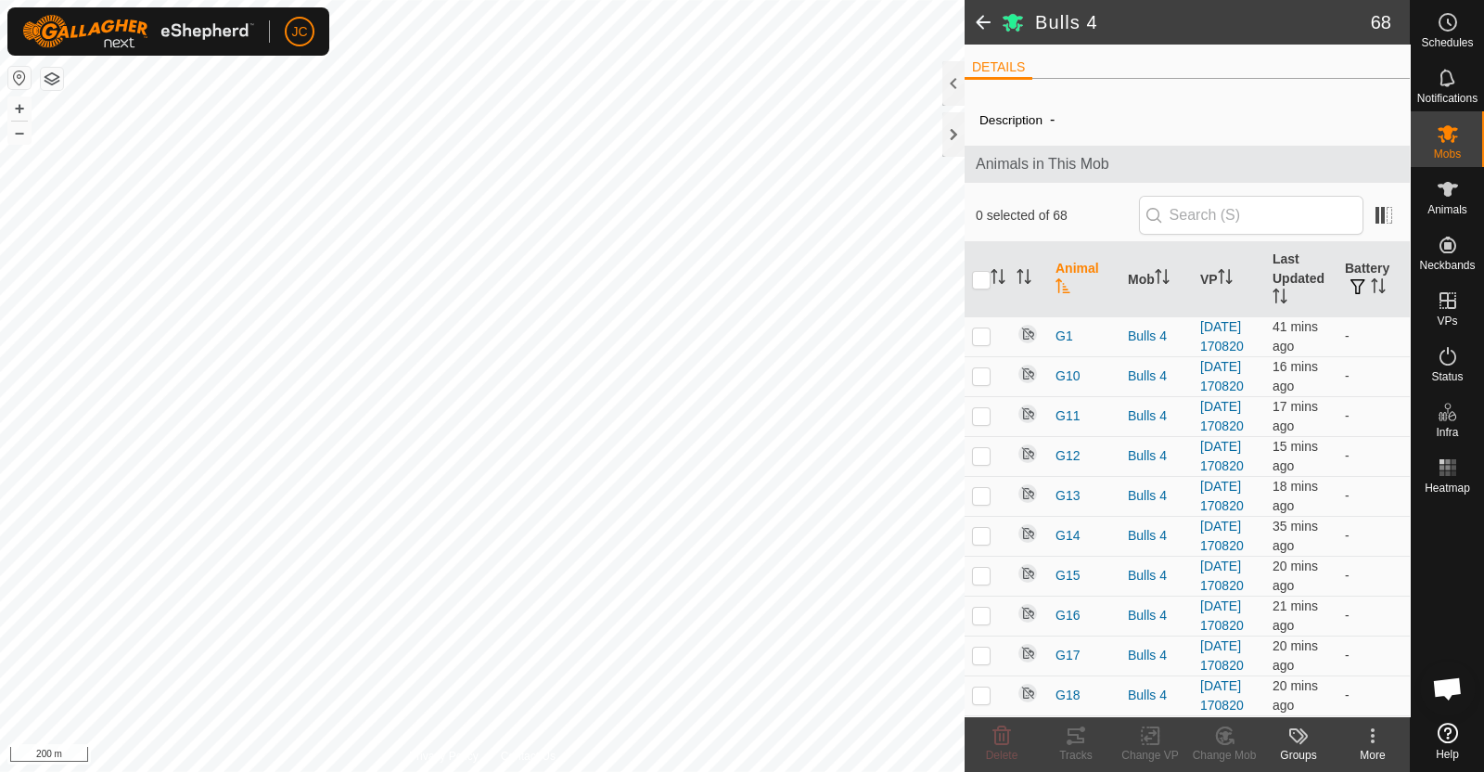
click at [989, 22] on span at bounding box center [982, 22] width 37 height 45
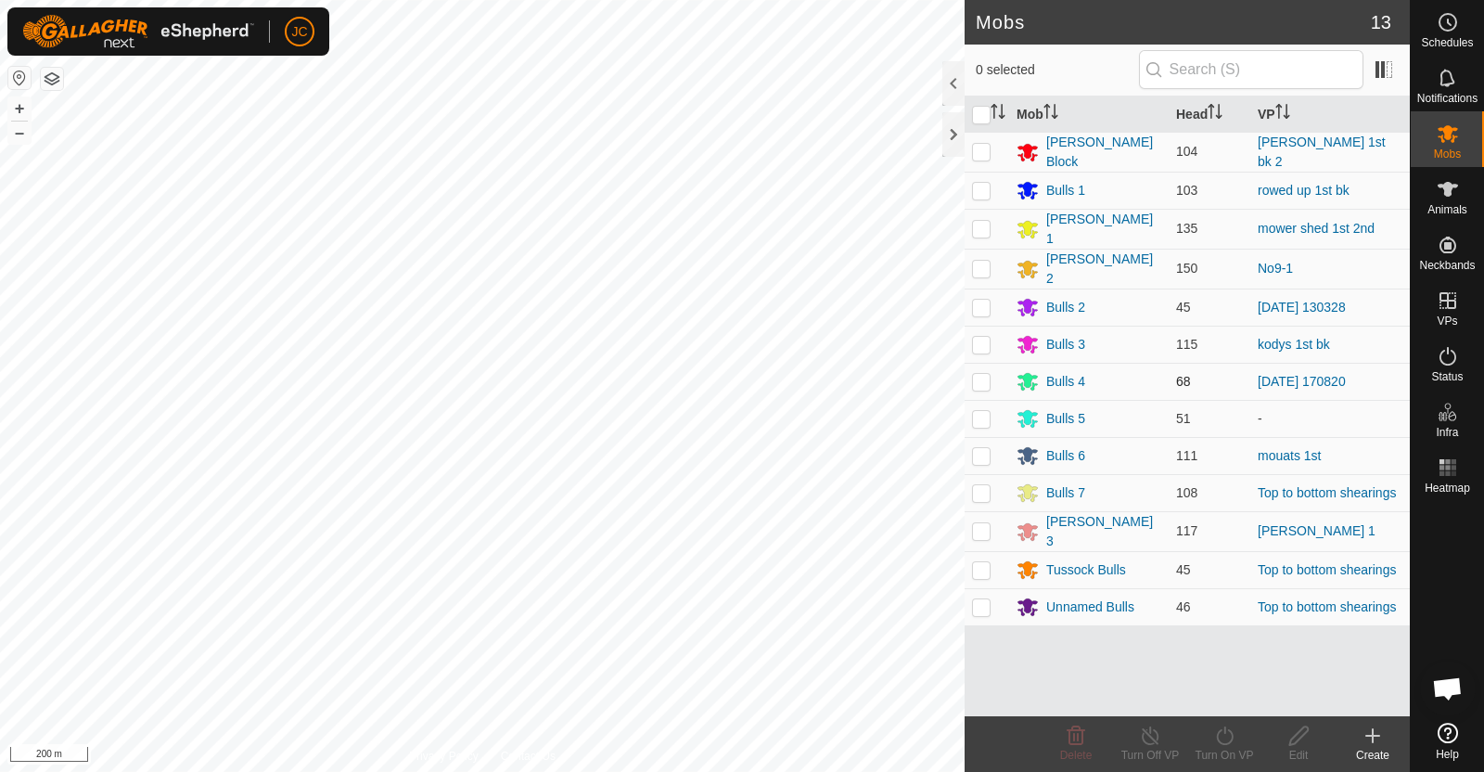
click at [983, 374] on p-checkbox at bounding box center [981, 381] width 19 height 15
checkbox input "true"
click at [1289, 734] on icon at bounding box center [1298, 735] width 23 height 22
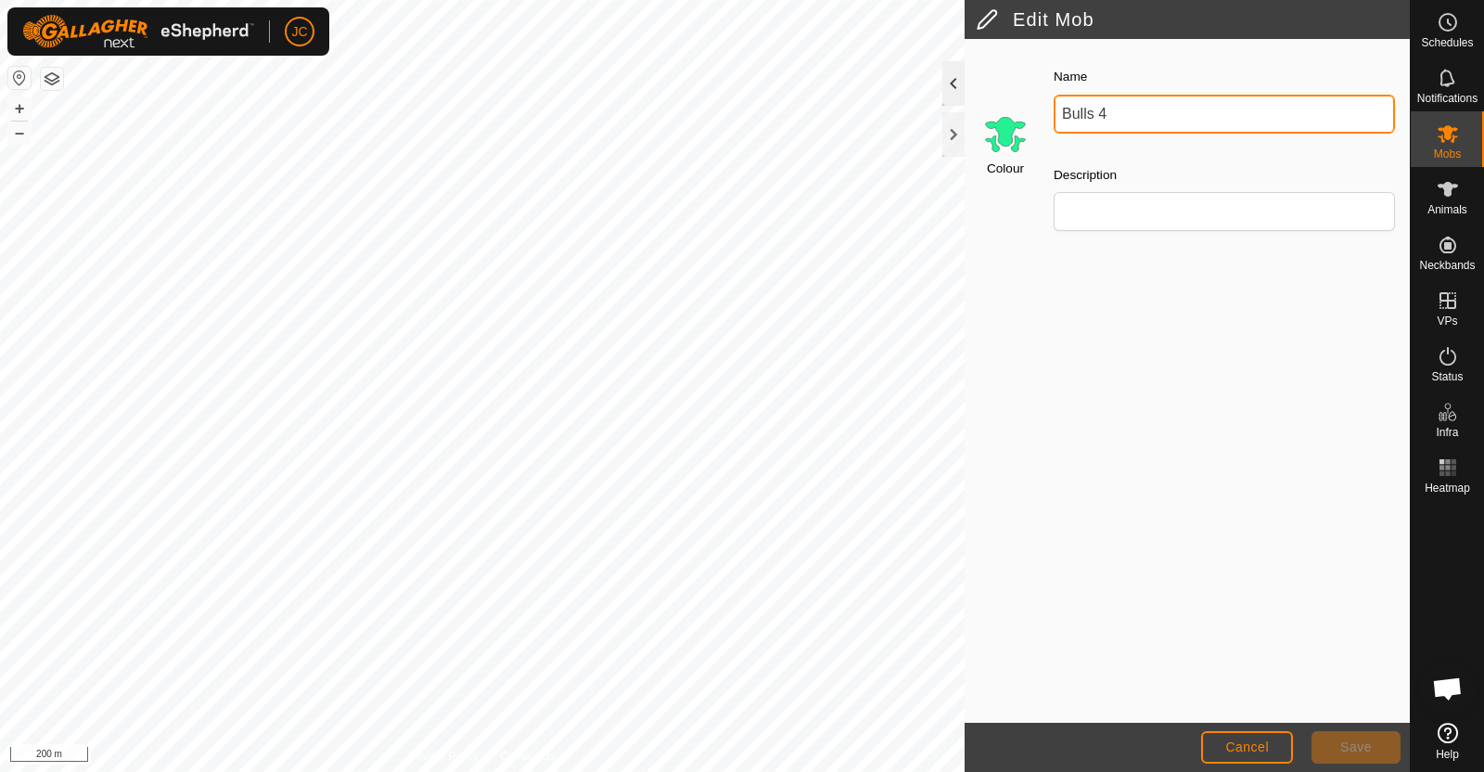
drag, startPoint x: 1179, startPoint y: 116, endPoint x: 946, endPoint y: 101, distance: 233.2
click at [964, 101] on div "Edit Mob Colour Name Bulls 4 Description Cancel Save" at bounding box center [1186, 386] width 445 height 772
type input "Bottom Flat Bulls"
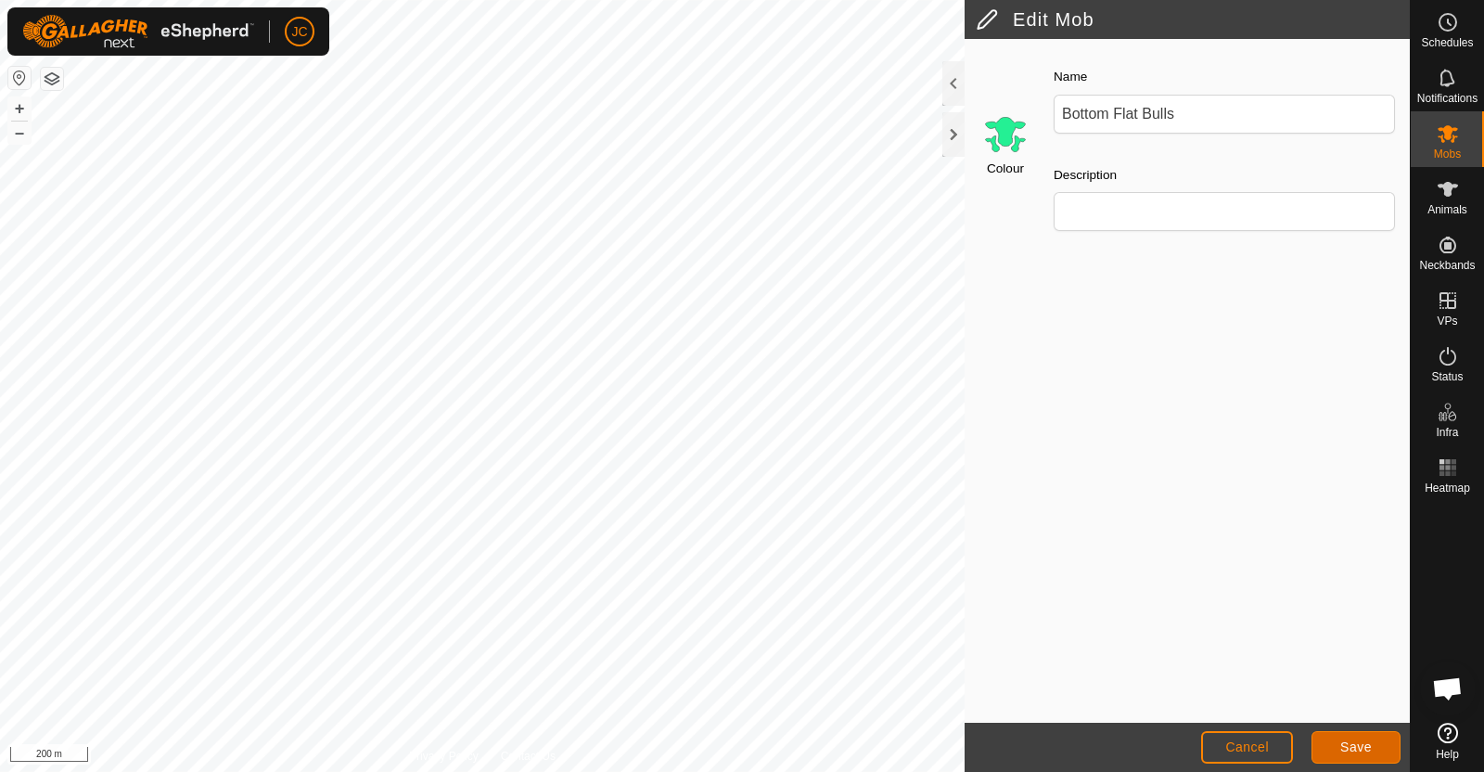
click at [1354, 743] on span "Save" at bounding box center [1356, 746] width 32 height 15
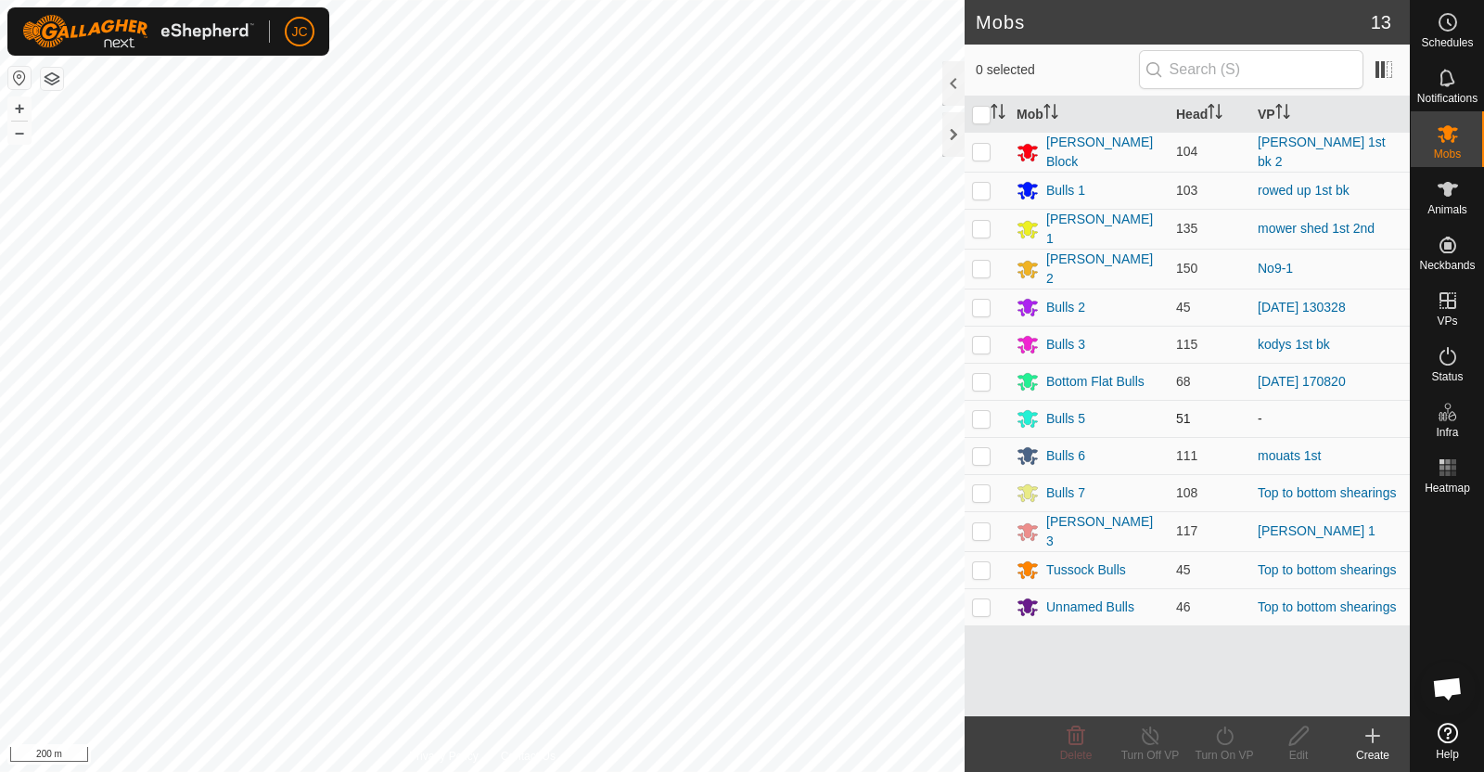
click at [990, 411] on td at bounding box center [986, 418] width 45 height 37
checkbox input "true"
click at [1311, 751] on div "Edit" at bounding box center [1298, 755] width 74 height 17
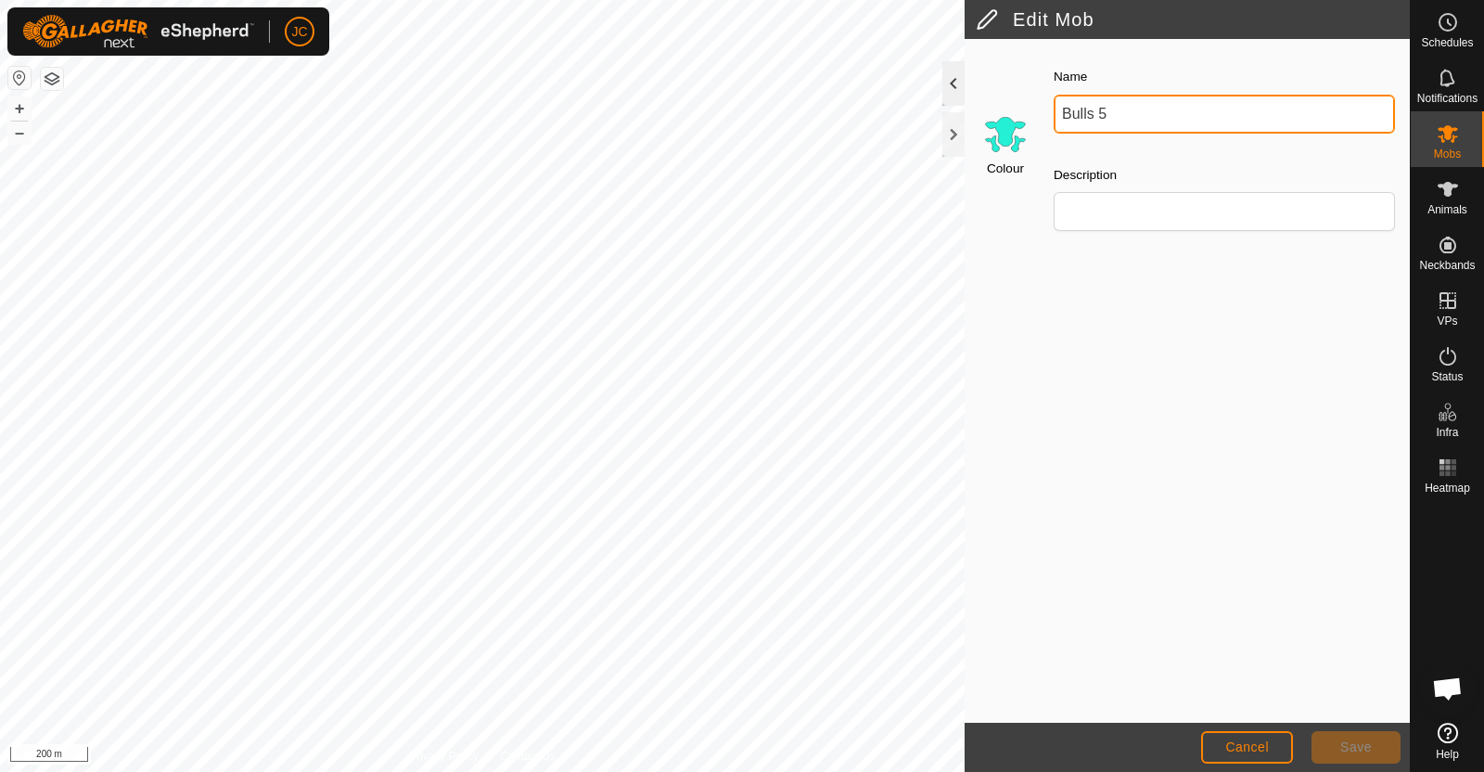
drag, startPoint x: 1161, startPoint y: 123, endPoint x: 954, endPoint y: 83, distance: 210.8
click at [964, 83] on div "Edit Mob Colour Name Bulls 5 Description Cancel Save" at bounding box center [1186, 386] width 445 height 772
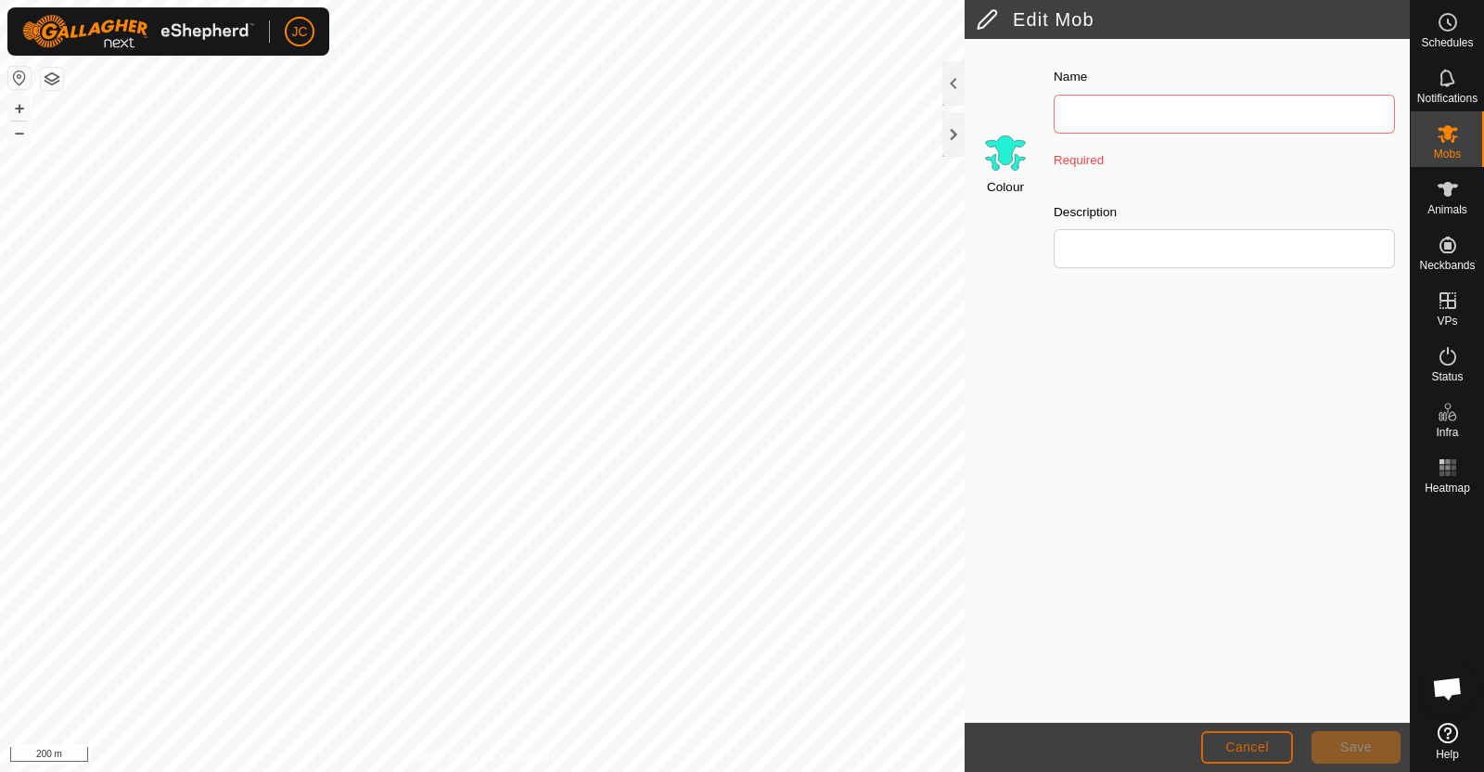
click at [1241, 749] on span "Cancel" at bounding box center [1247, 746] width 44 height 15
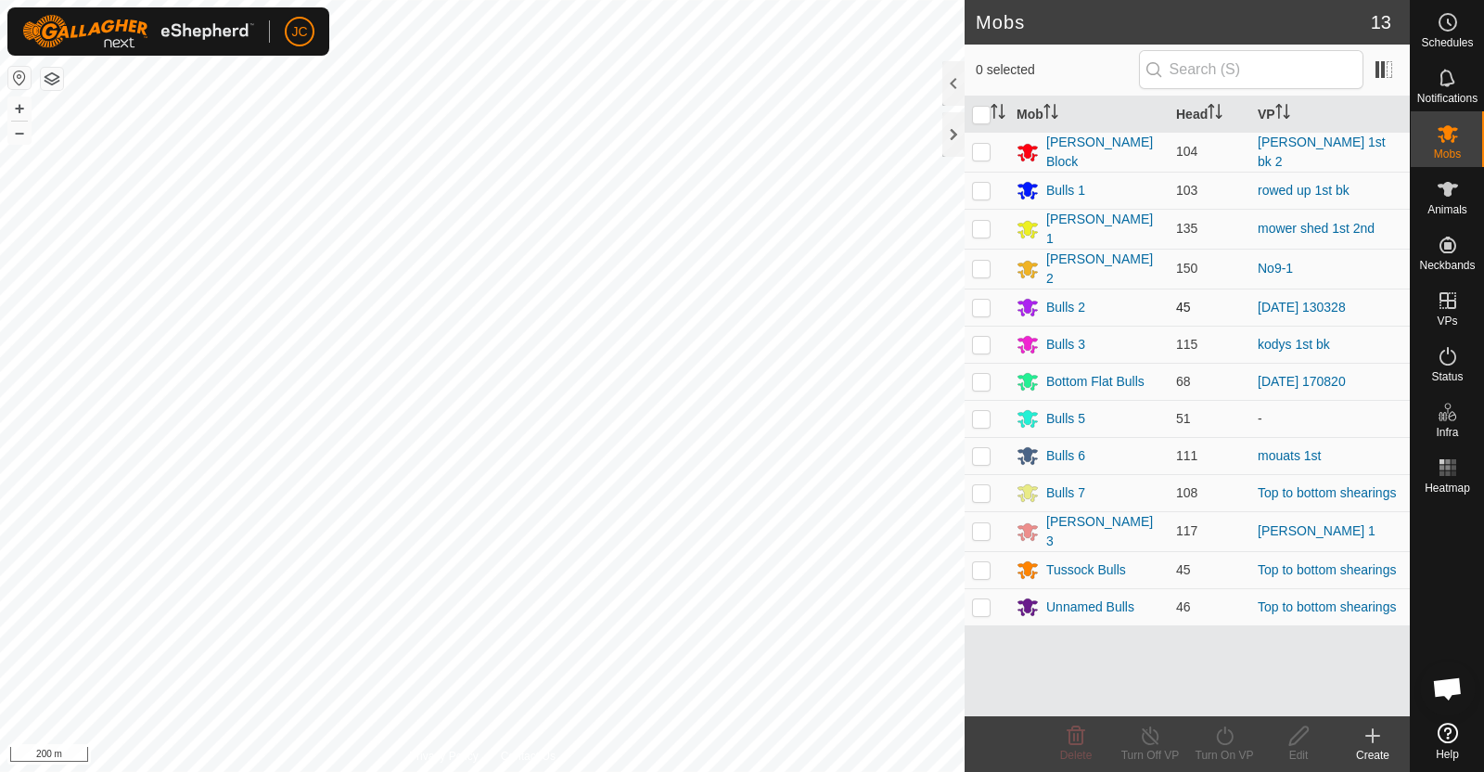
click at [982, 300] on p-checkbox at bounding box center [981, 307] width 19 height 15
checkbox input "true"
click at [1300, 742] on icon at bounding box center [1298, 735] width 23 height 22
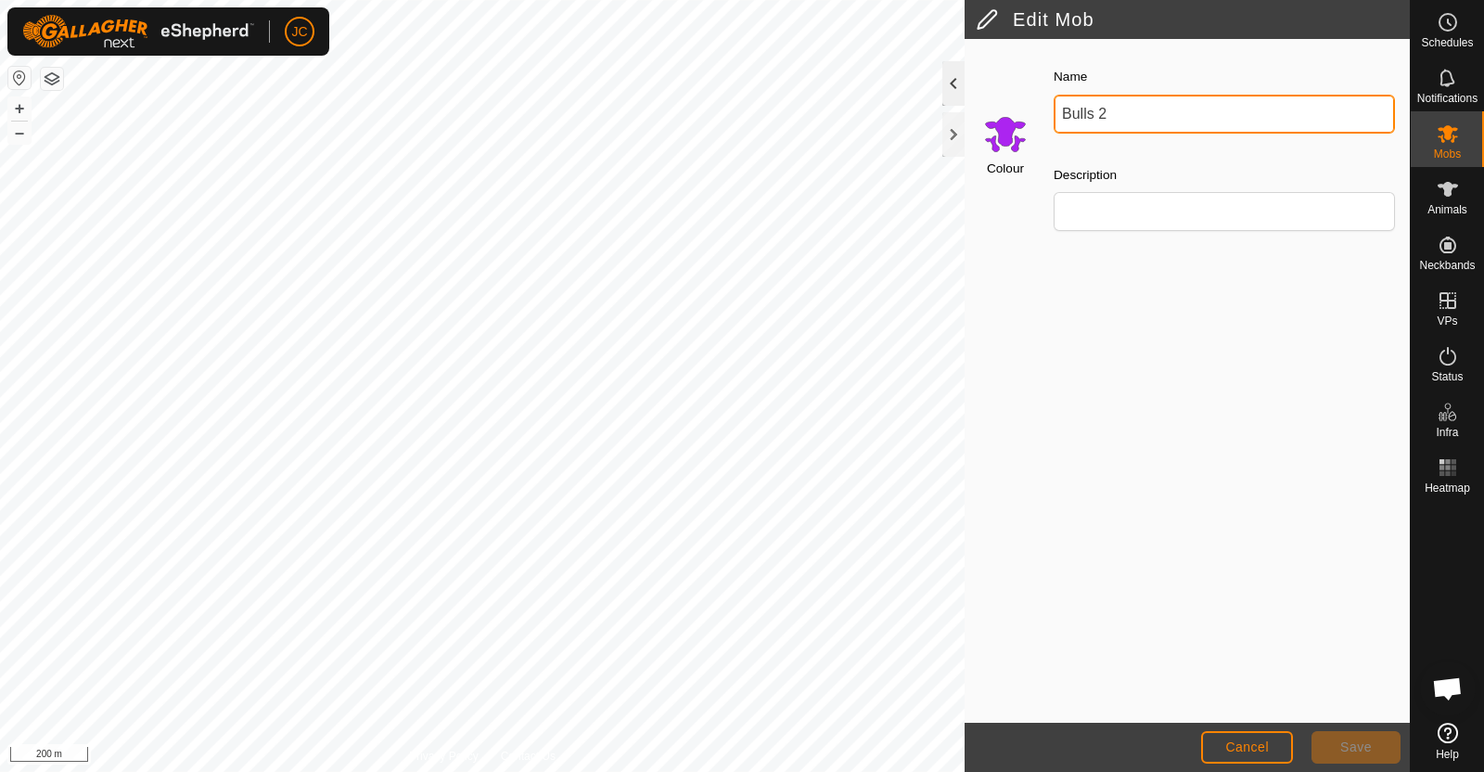
click at [932, 82] on div "Edit Mob Colour Name Bulls 2 Description Cancel Save Privacy Policy Contact Us …" at bounding box center [705, 386] width 1410 height 772
type input "B"
type input "N"
type input "Middle Flat Bulls"
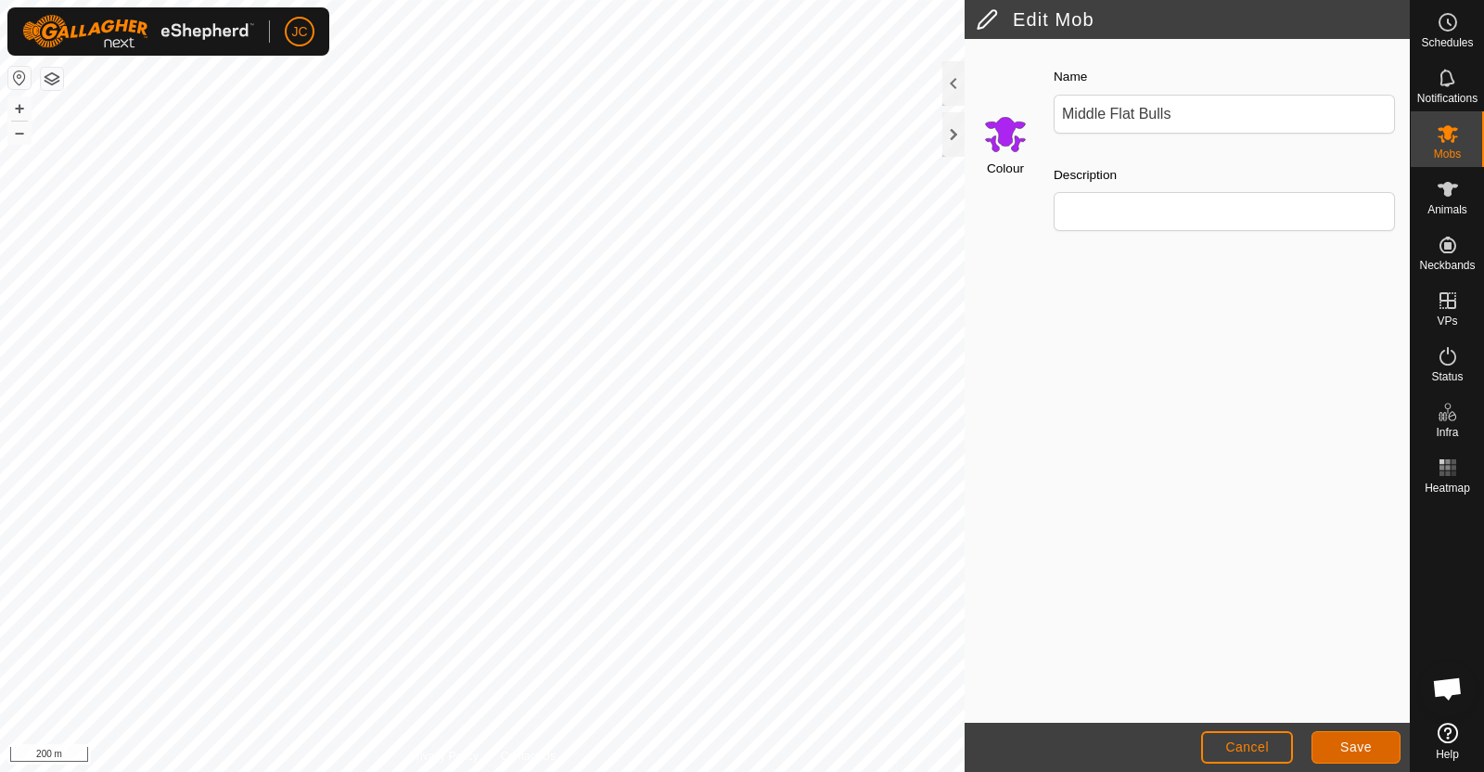
click at [1372, 747] on button "Save" at bounding box center [1355, 747] width 89 height 32
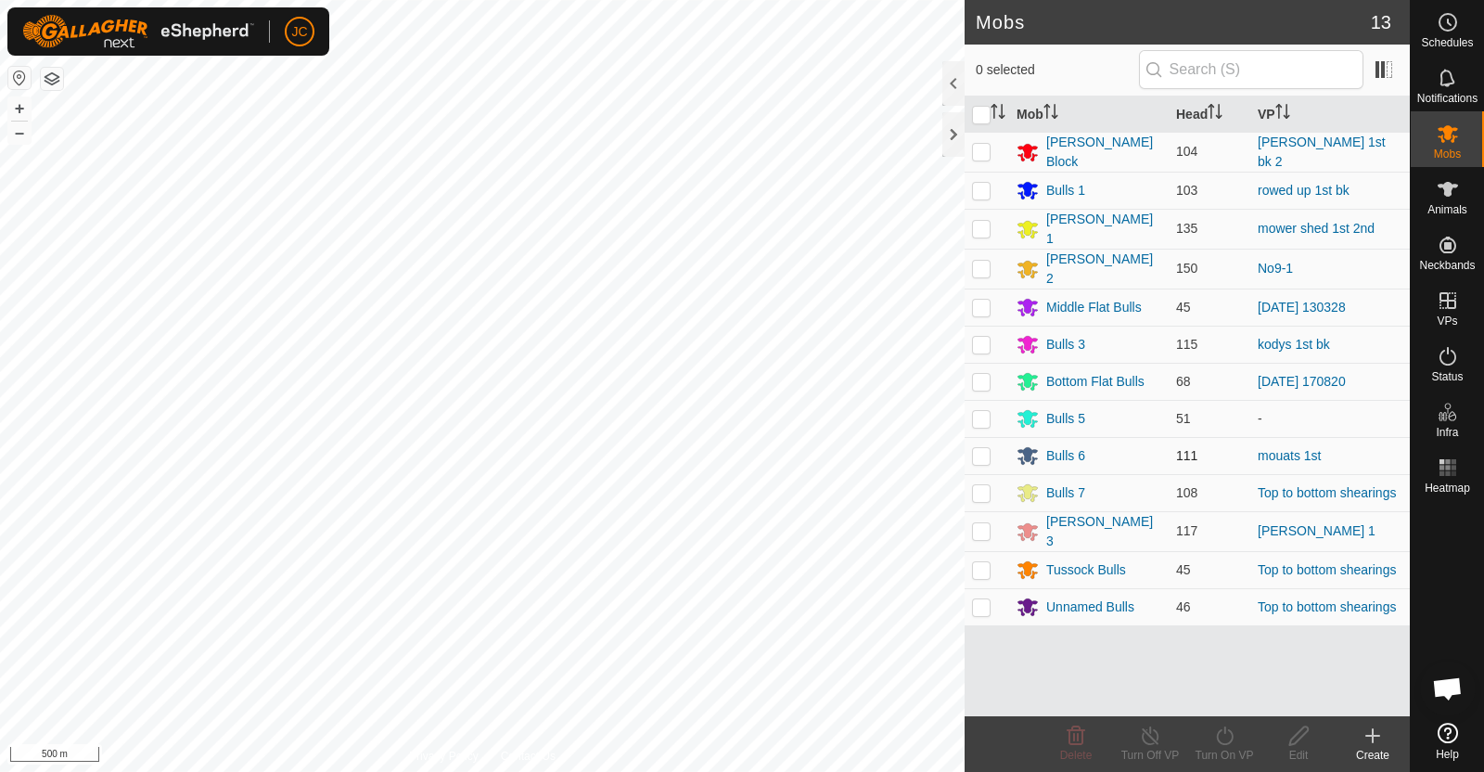
click at [982, 448] on p-checkbox at bounding box center [981, 455] width 19 height 15
checkbox input "true"
click at [1297, 732] on icon at bounding box center [1298, 735] width 19 height 19
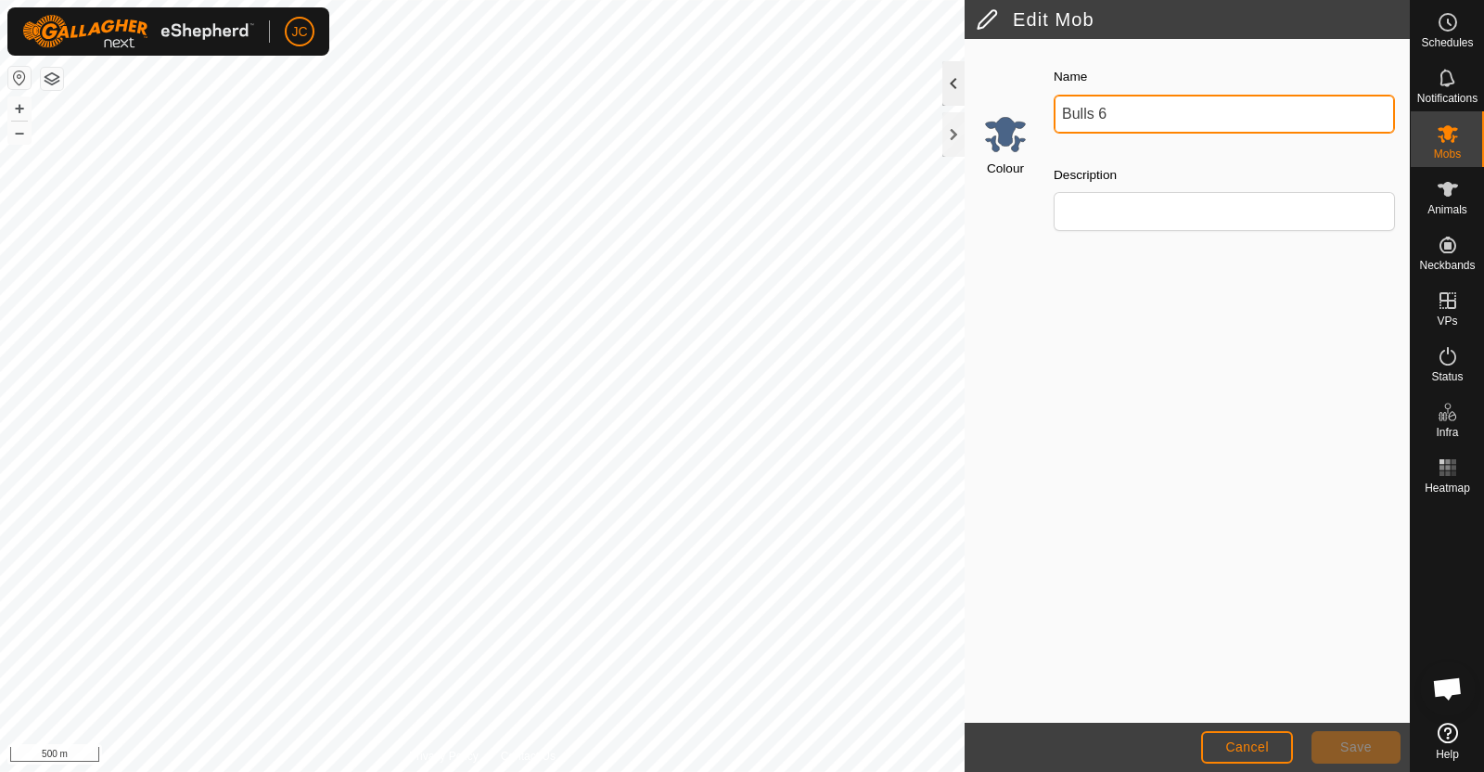
click at [923, 96] on div "Edit Mob Colour Name Bulls 6 Description Cancel Save Privacy Policy Contact Us …" at bounding box center [705, 386] width 1410 height 772
type input "B"
type input "Moauts Bulls"
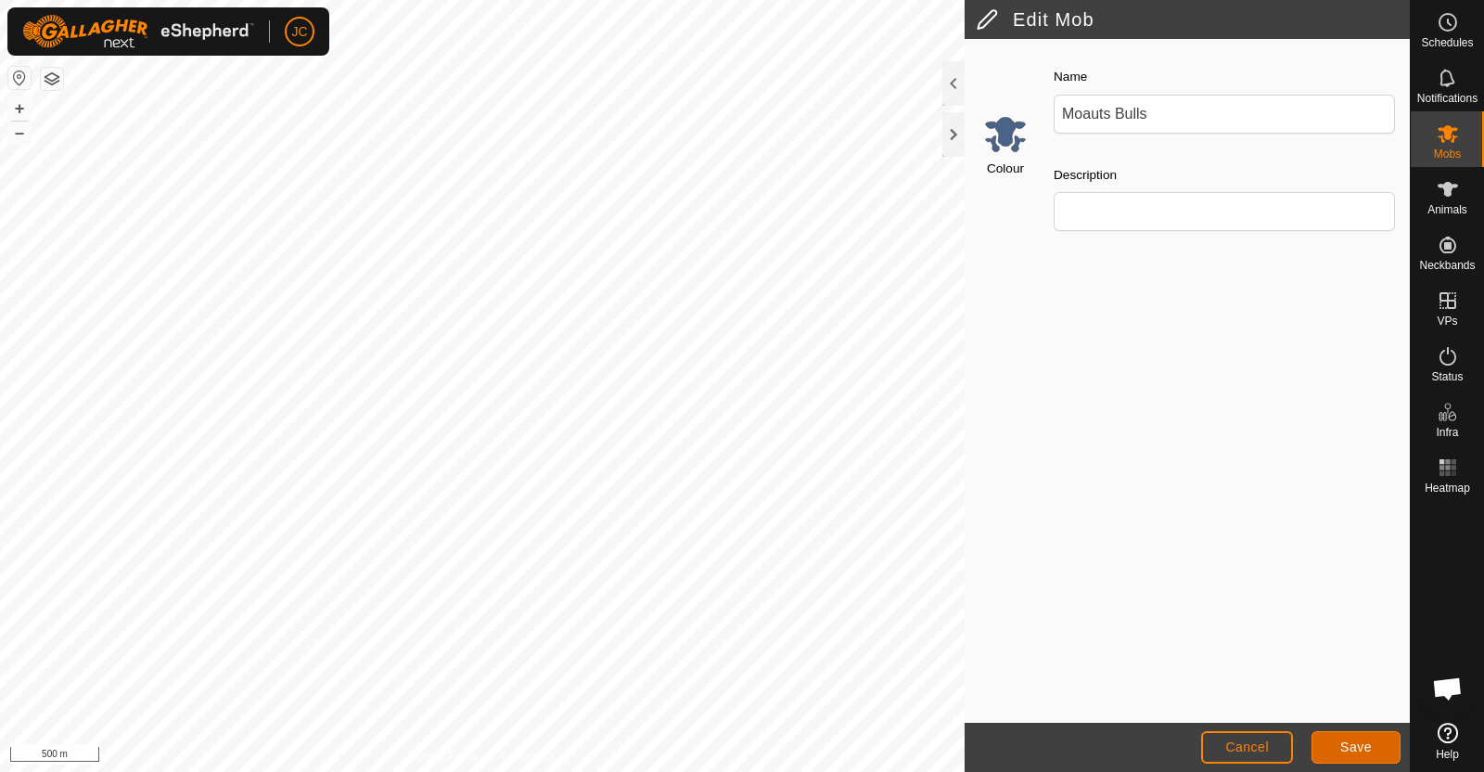
click at [1365, 744] on span "Save" at bounding box center [1356, 746] width 32 height 15
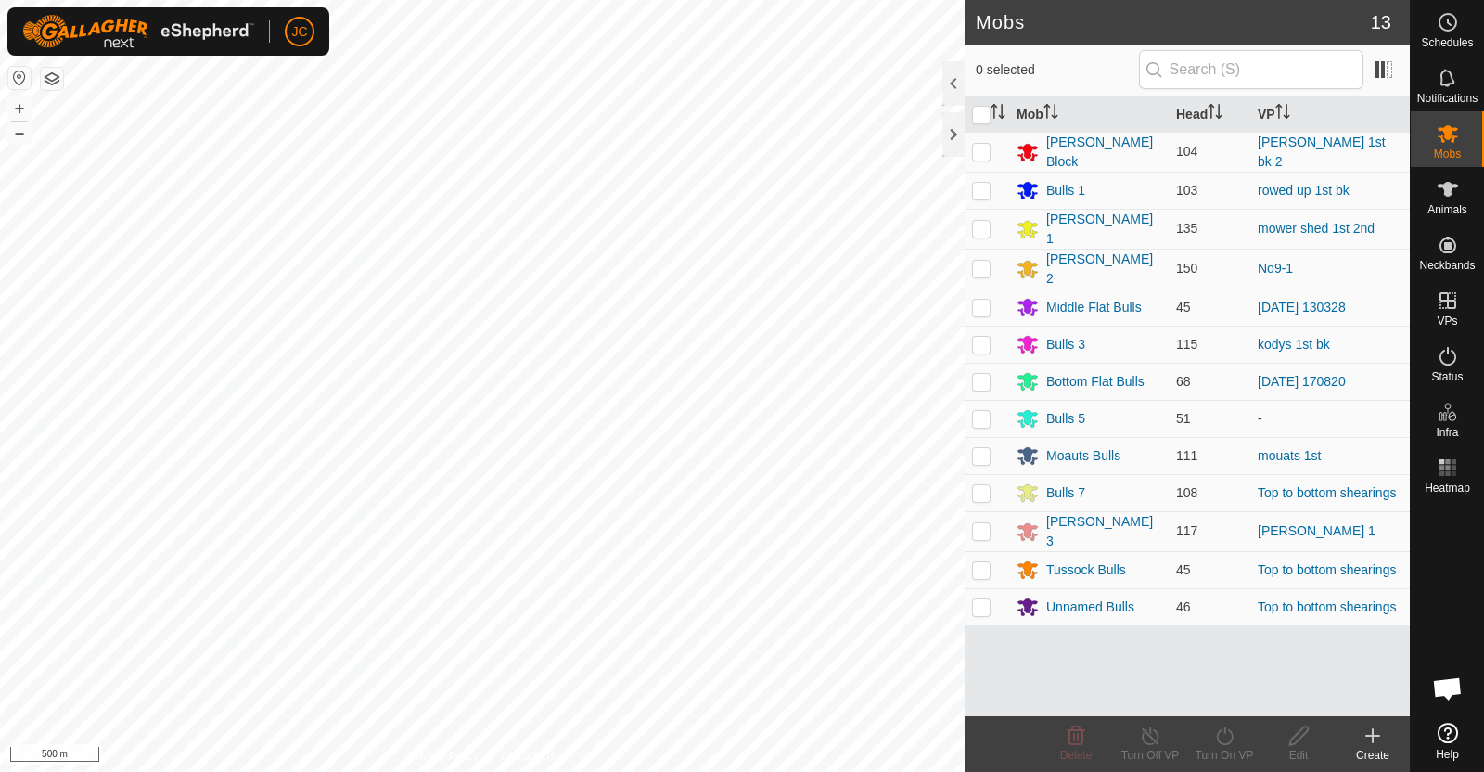
click at [983, 485] on p-checkbox at bounding box center [981, 492] width 19 height 15
checkbox input "true"
click at [1298, 744] on icon at bounding box center [1298, 735] width 23 height 22
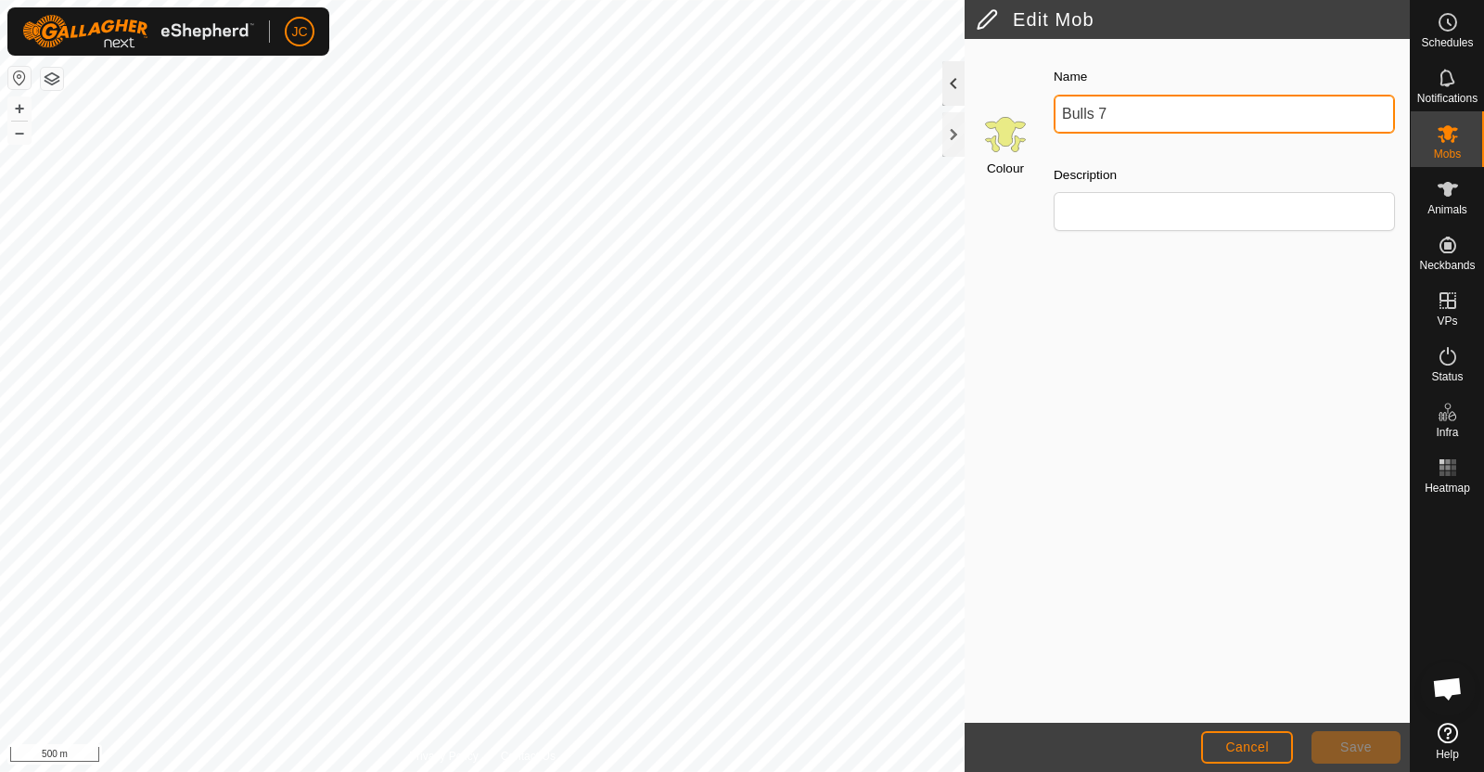
click at [927, 90] on div "Edit Mob Colour Name Bulls 7 Description Cancel Save Privacy Policy Contact Us …" at bounding box center [705, 386] width 1410 height 772
drag, startPoint x: 1100, startPoint y: 109, endPoint x: 1000, endPoint y: 116, distance: 100.4
click at [1000, 116] on div "Colour Name Bulls Shearings Bulls Description" at bounding box center [1186, 155] width 445 height 211
type input "Shearings Bulls"
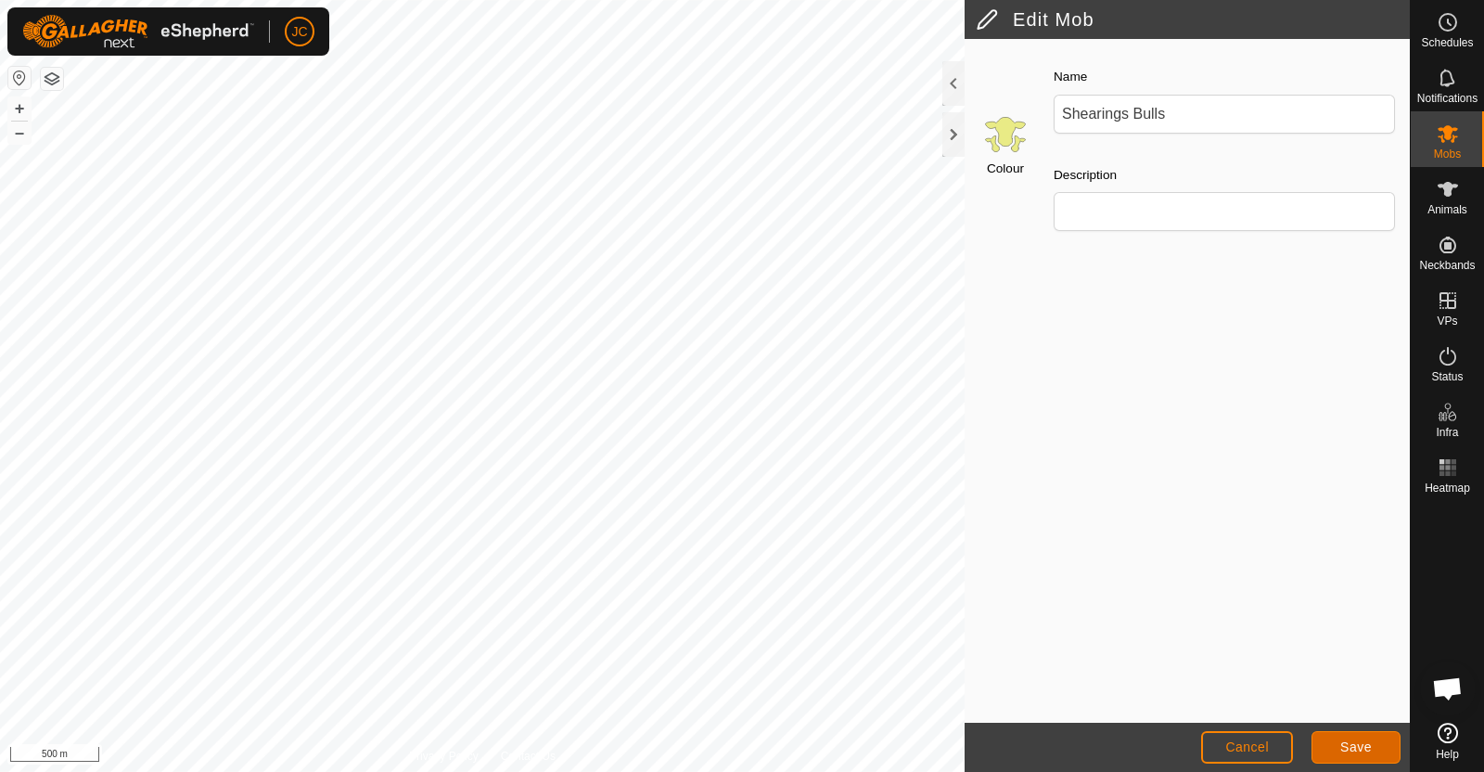
click at [1359, 740] on span "Save" at bounding box center [1356, 746] width 32 height 15
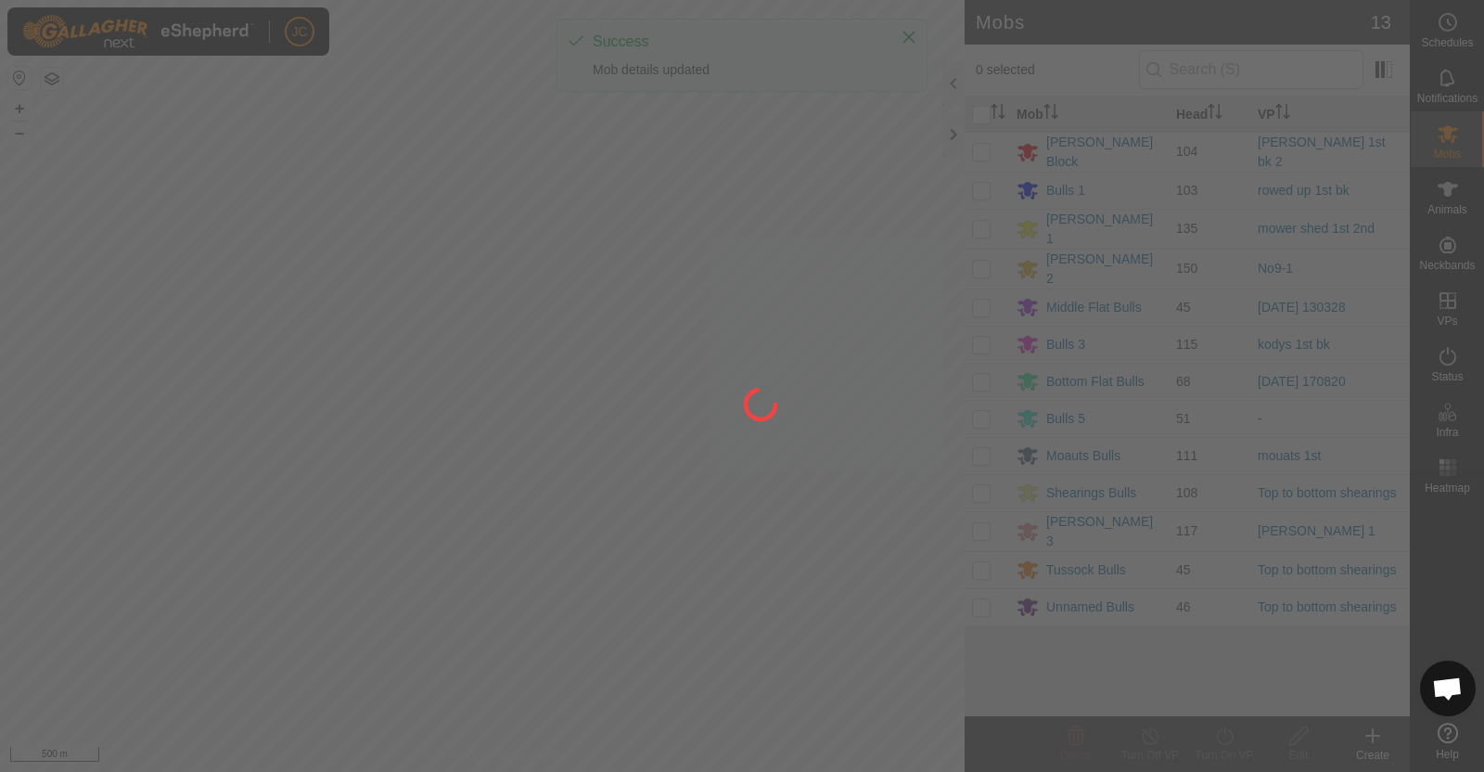
click at [1359, 740] on div at bounding box center [742, 386] width 1484 height 772
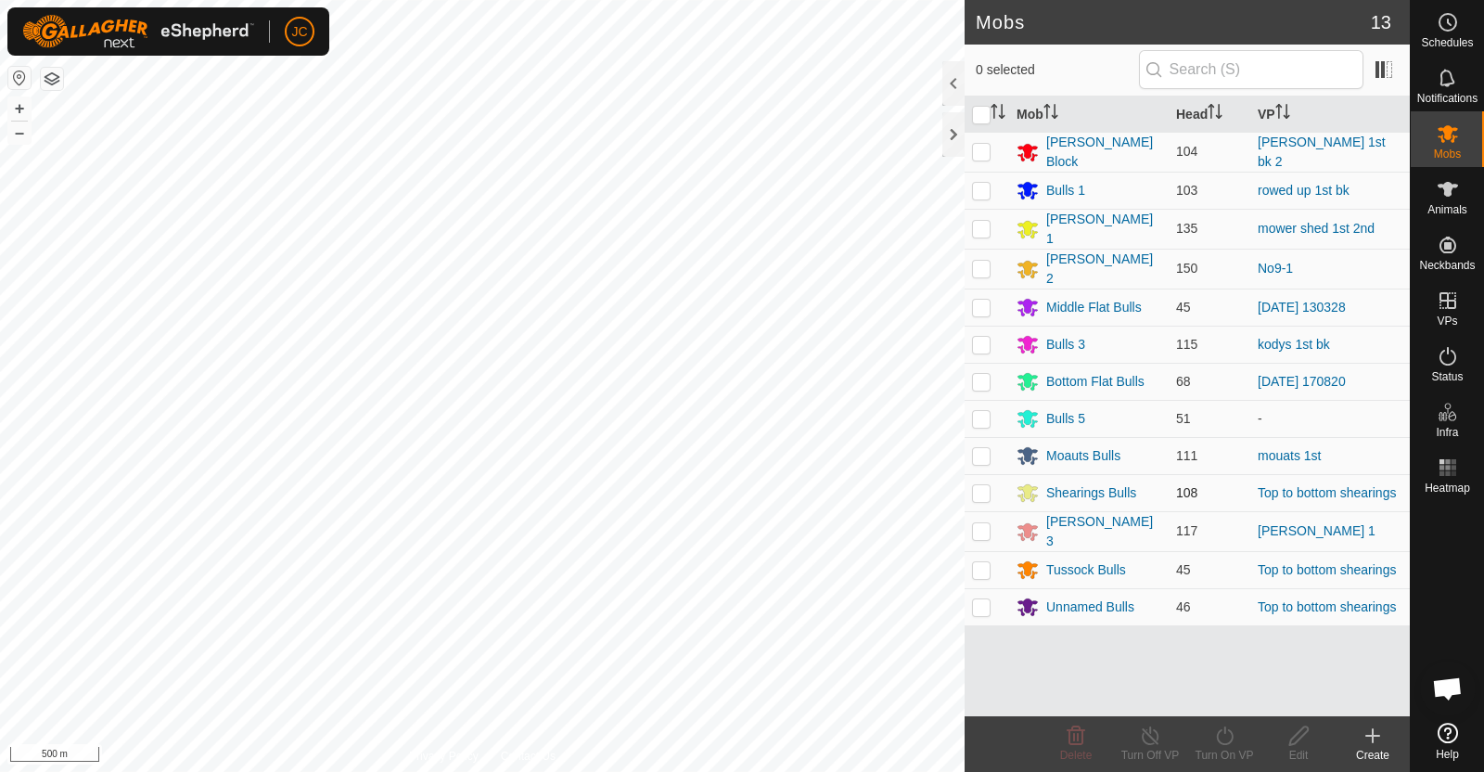
click at [981, 485] on p-checkbox at bounding box center [981, 492] width 19 height 15
checkbox input "true"
click at [1296, 747] on div "Edit" at bounding box center [1298, 755] width 74 height 17
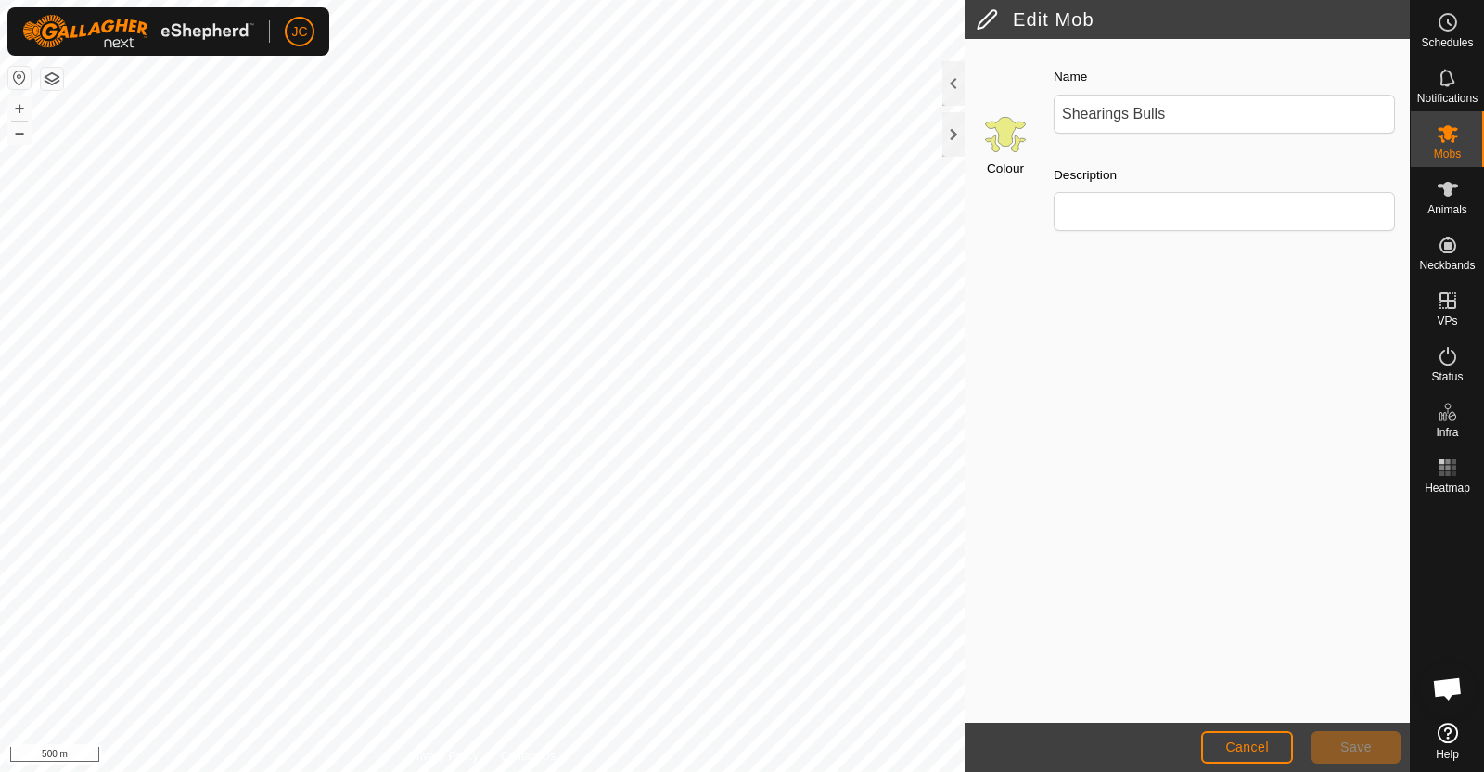
click at [1011, 124] on input "Select a color" at bounding box center [1005, 133] width 45 height 45
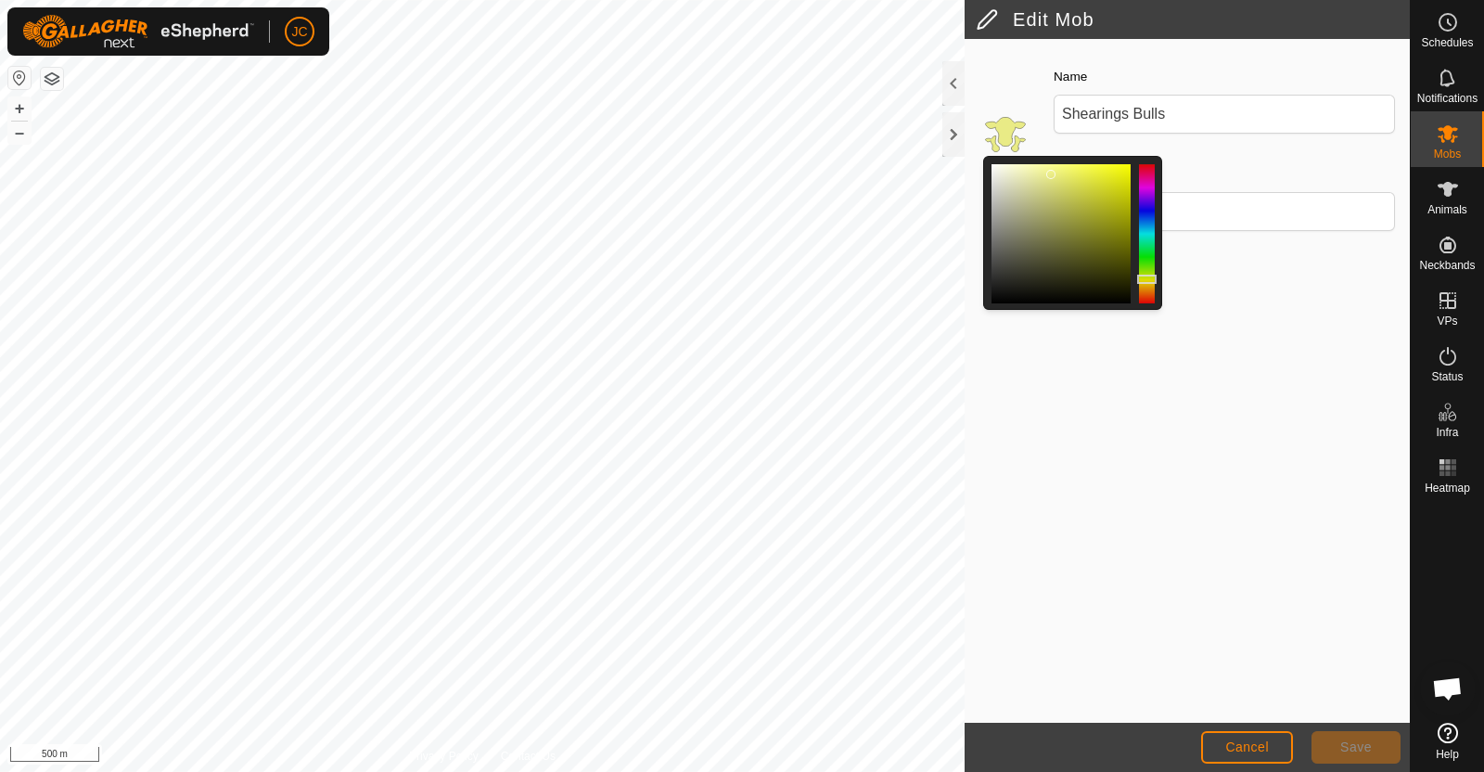
click at [1149, 262] on div at bounding box center [1147, 233] width 16 height 139
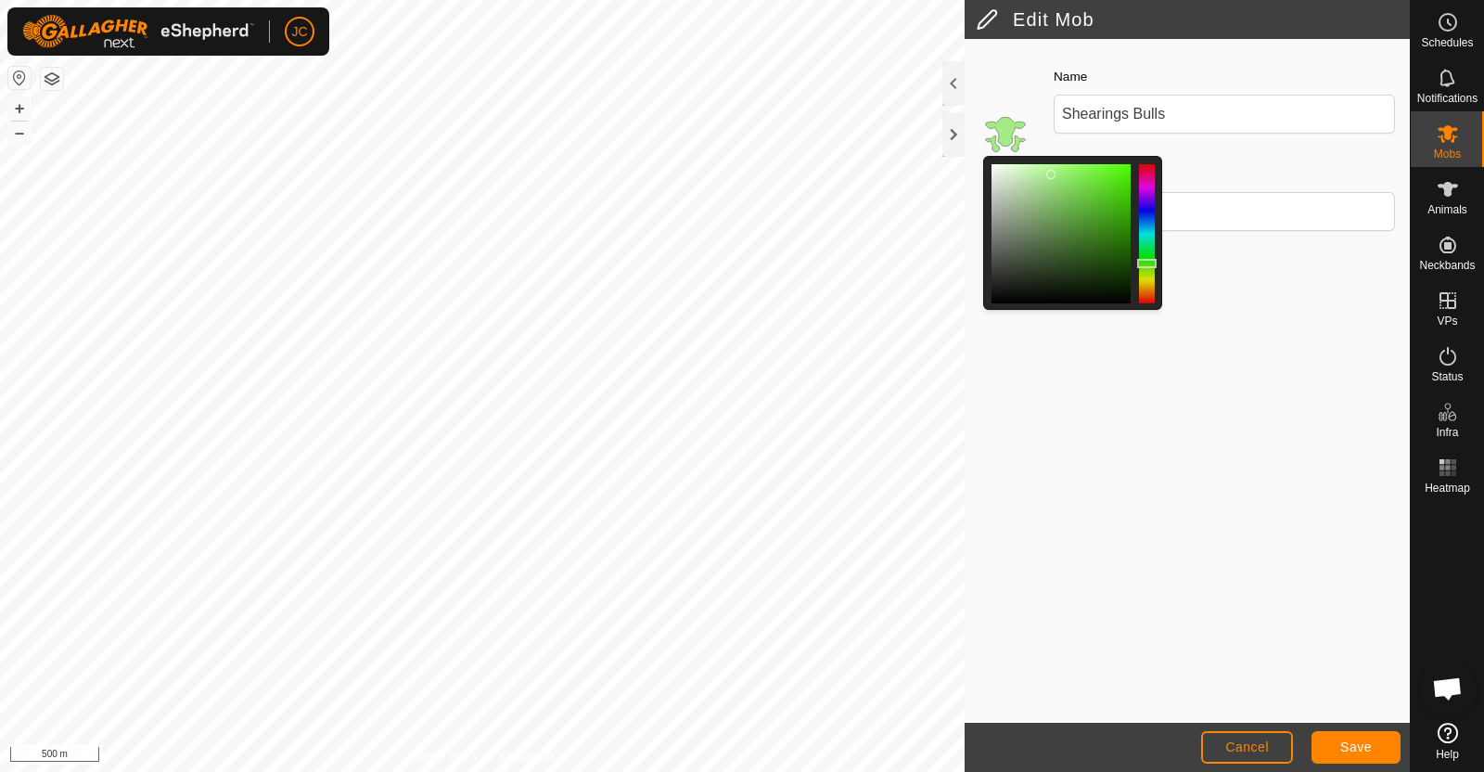
click at [1122, 244] on div at bounding box center [1060, 233] width 139 height 139
click at [1359, 749] on span "Save" at bounding box center [1356, 746] width 32 height 15
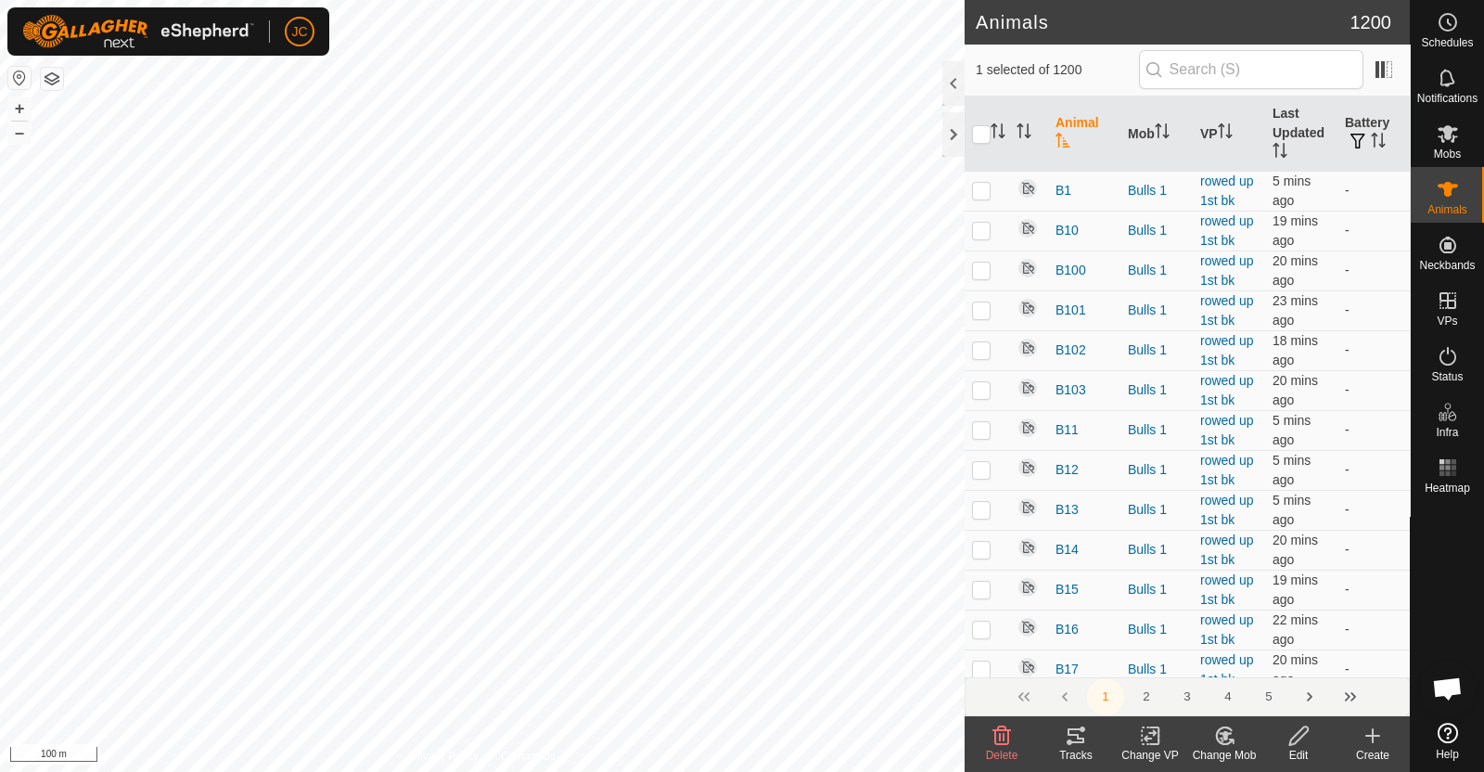
click at [1156, 755] on div "Change VP" at bounding box center [1150, 755] width 74 height 17
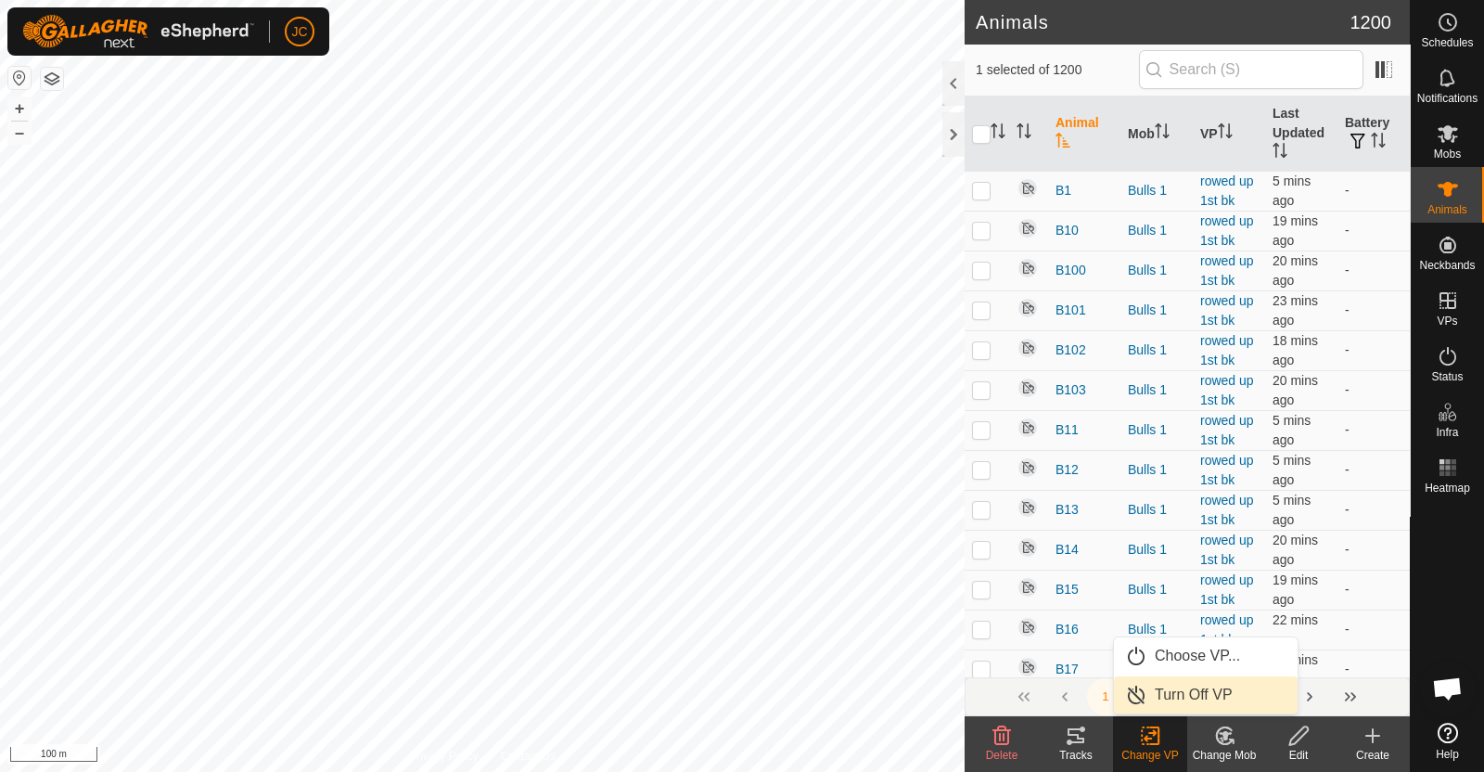
click at [1220, 753] on div "Change Mob" at bounding box center [1224, 755] width 74 height 17
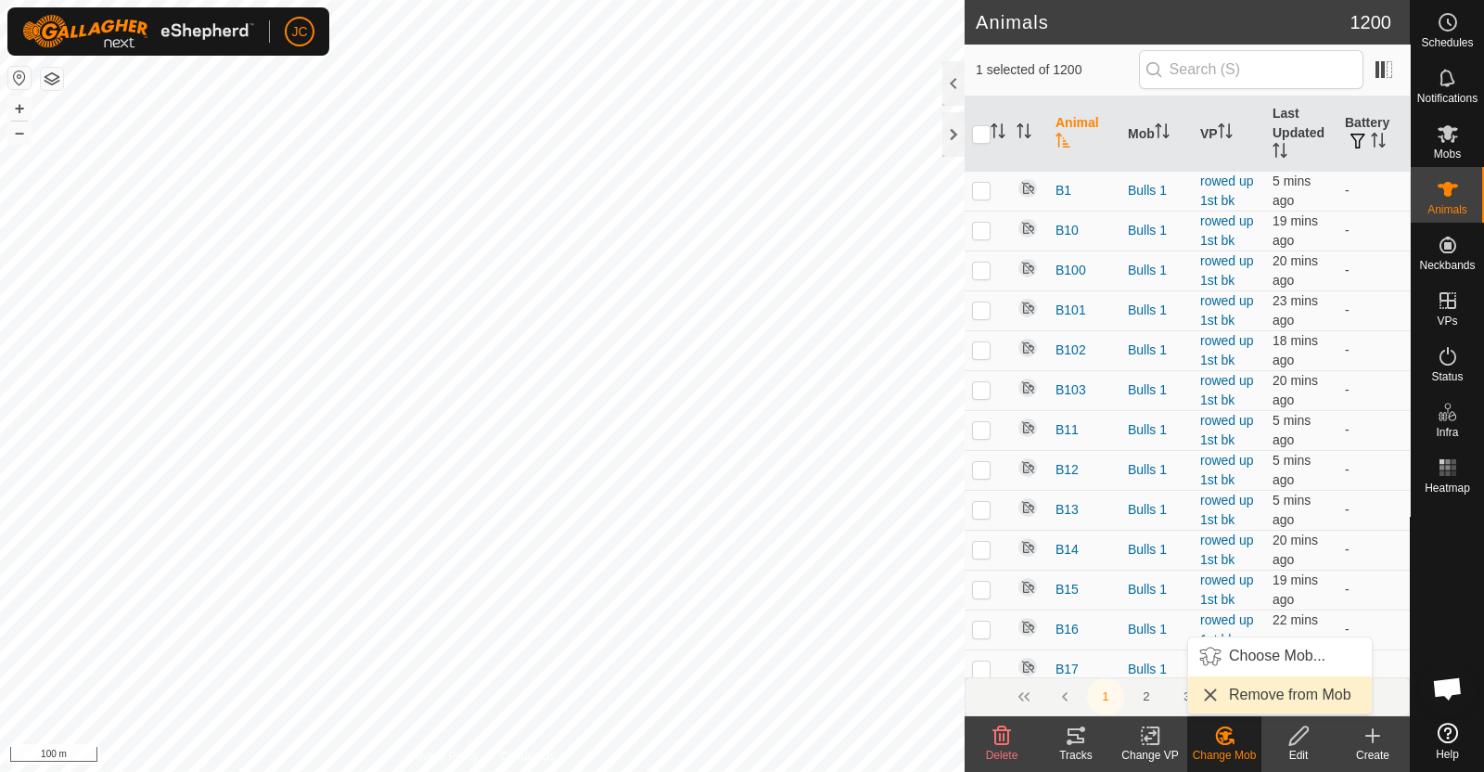
click at [1233, 693] on link "Remove from Mob" at bounding box center [1280, 694] width 184 height 37
click at [1221, 739] on icon at bounding box center [1221, 739] width 5 height 6
click at [1230, 696] on link "Remove from Mob" at bounding box center [1280, 694] width 184 height 37
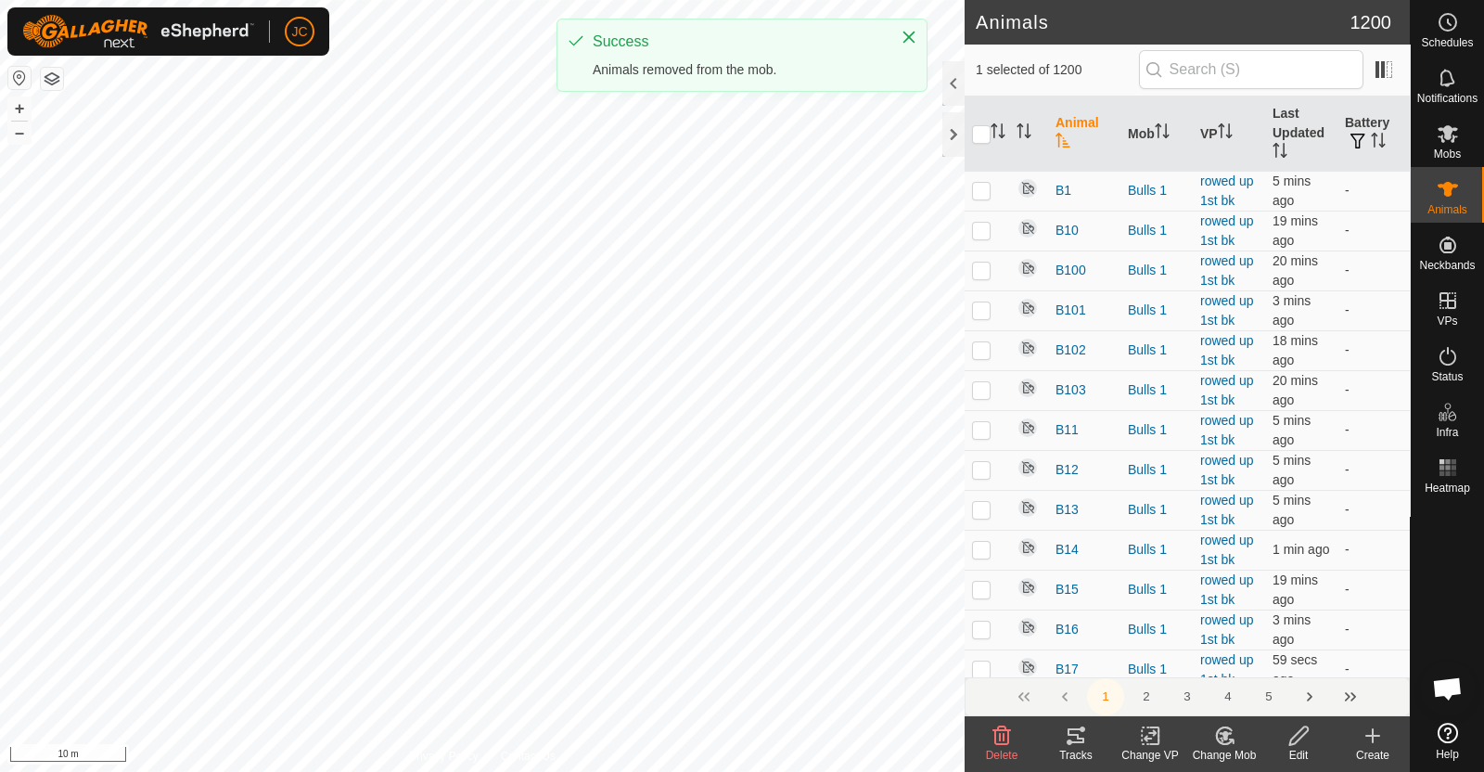
click at [1232, 748] on div "Change Mob" at bounding box center [1224, 755] width 74 height 17
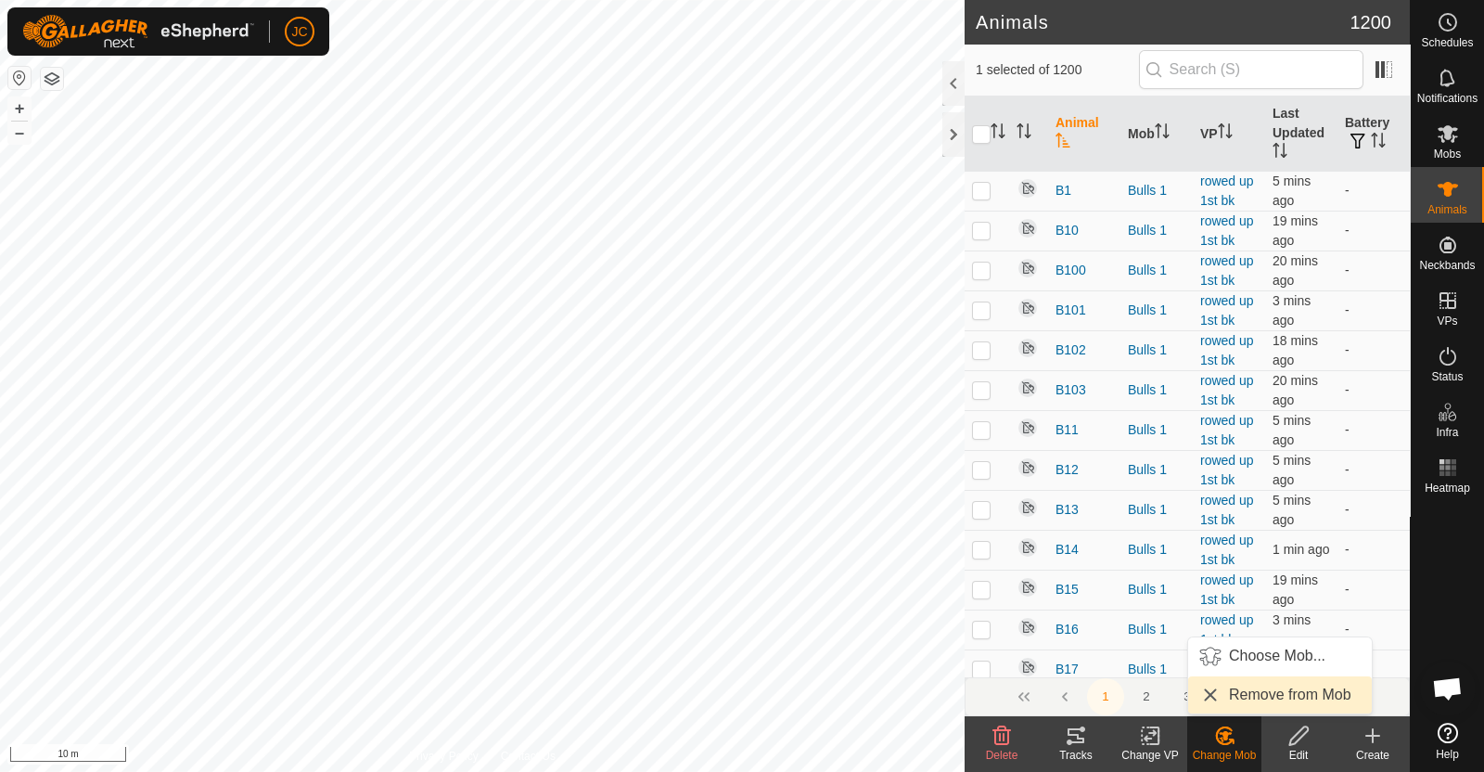
click at [1239, 698] on link "Remove from Mob" at bounding box center [1280, 694] width 184 height 37
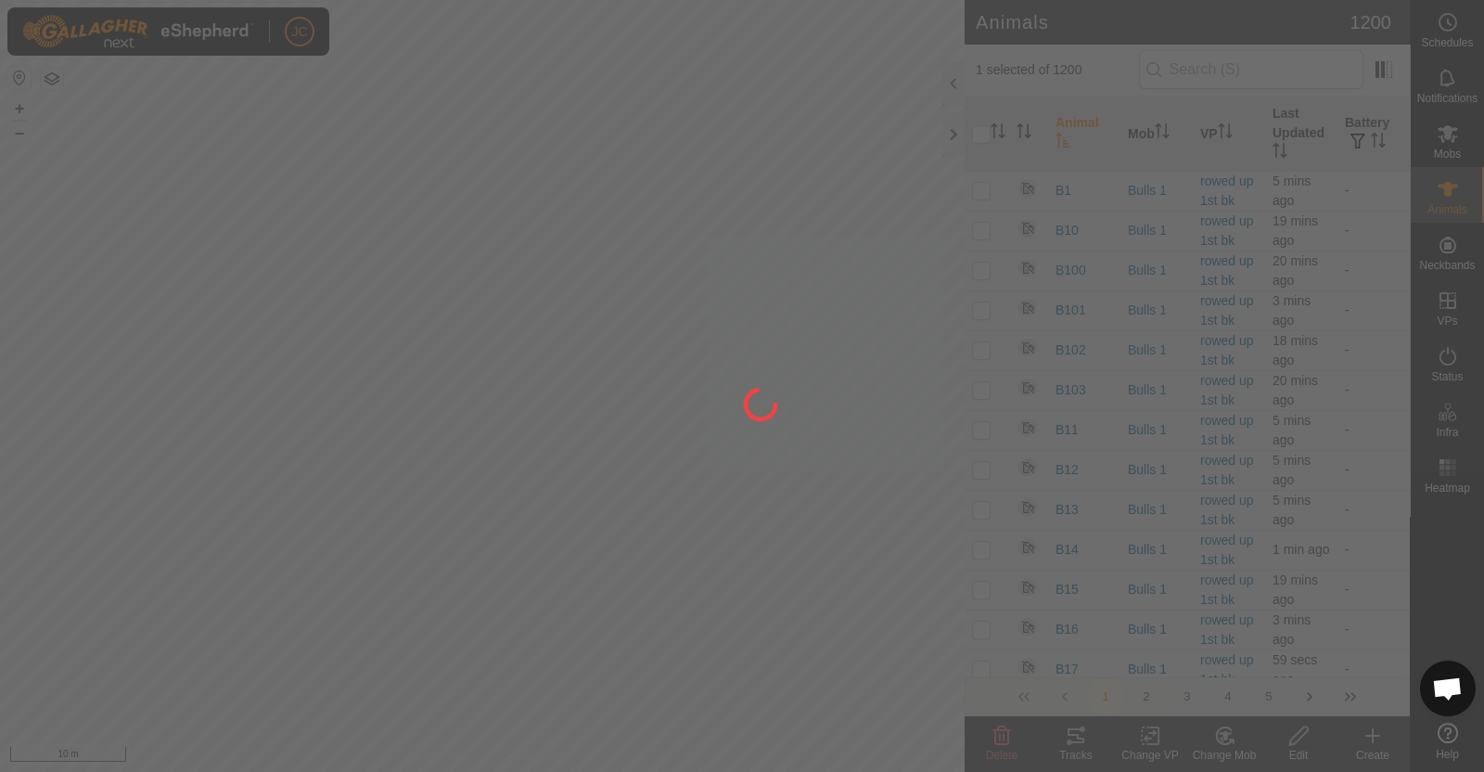
checkbox input "false"
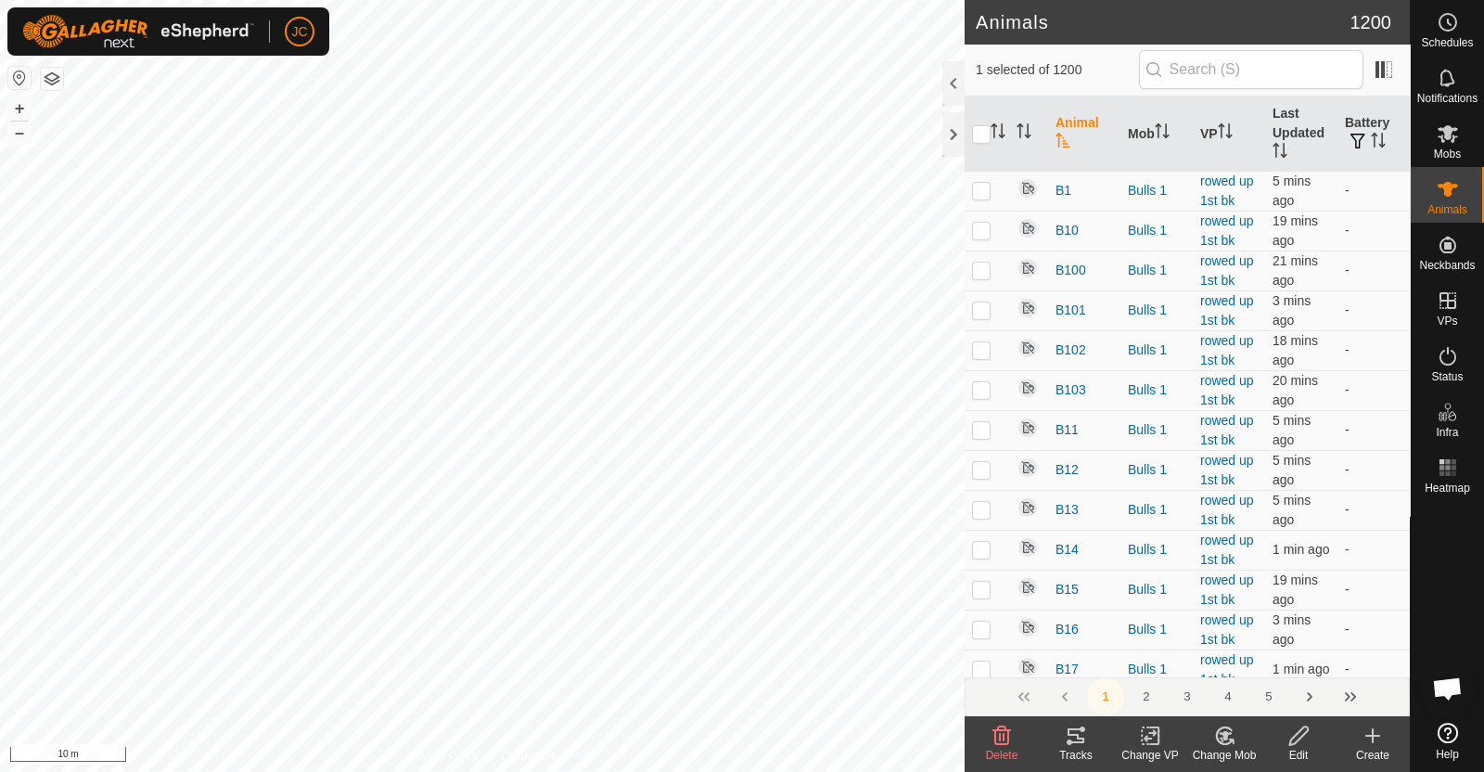
click at [1238, 747] on div "Change Mob" at bounding box center [1224, 755] width 74 height 17
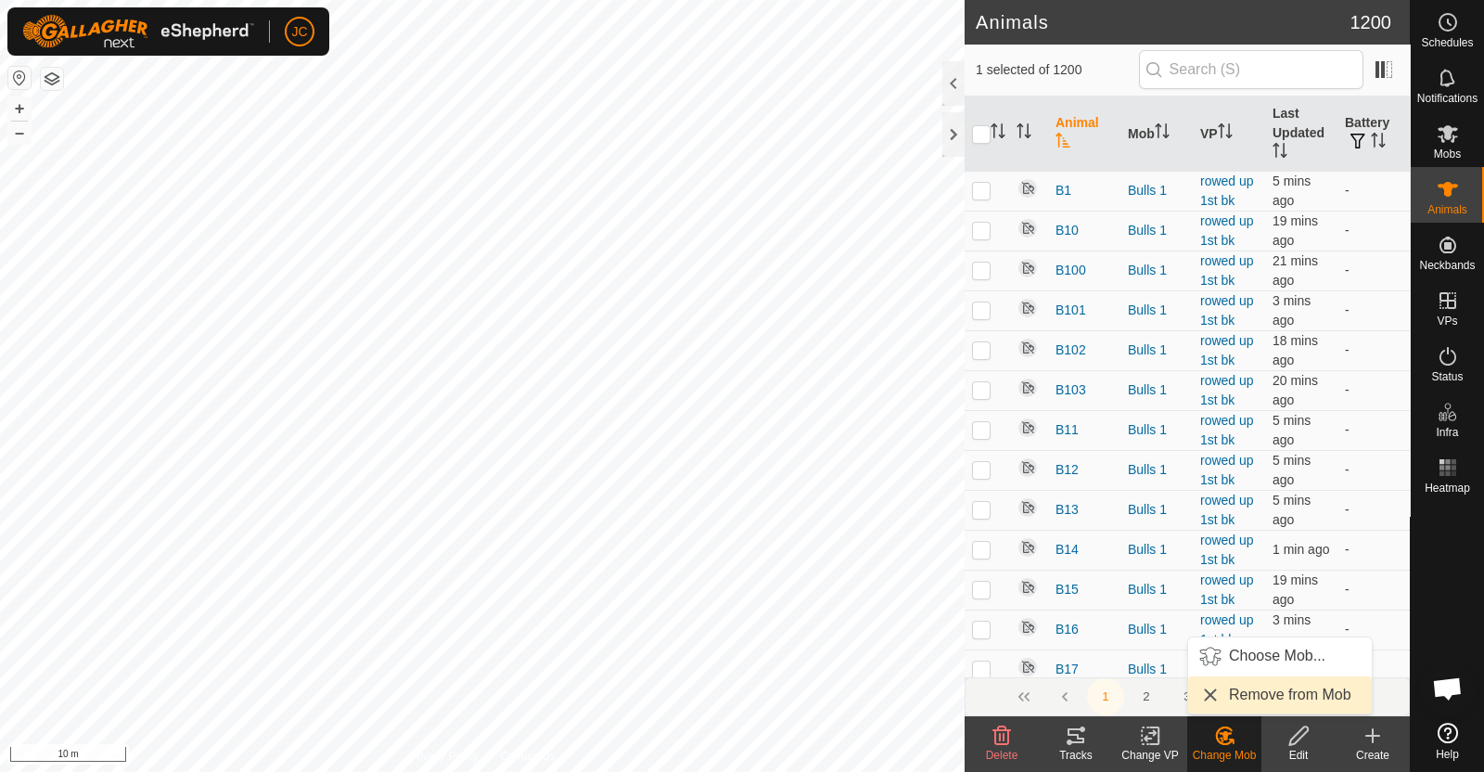
click at [1238, 703] on link "Remove from Mob" at bounding box center [1280, 694] width 184 height 37
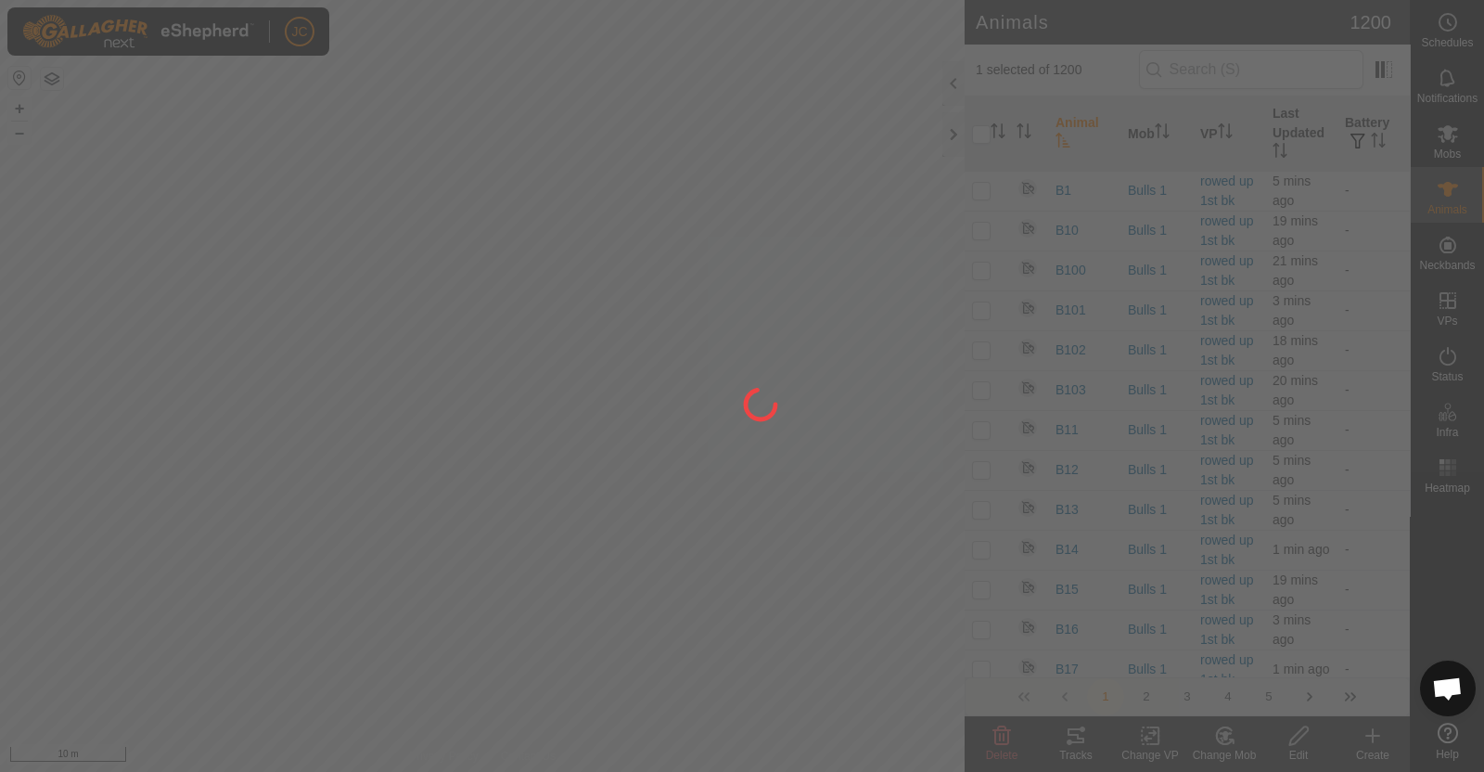
checkbox input "false"
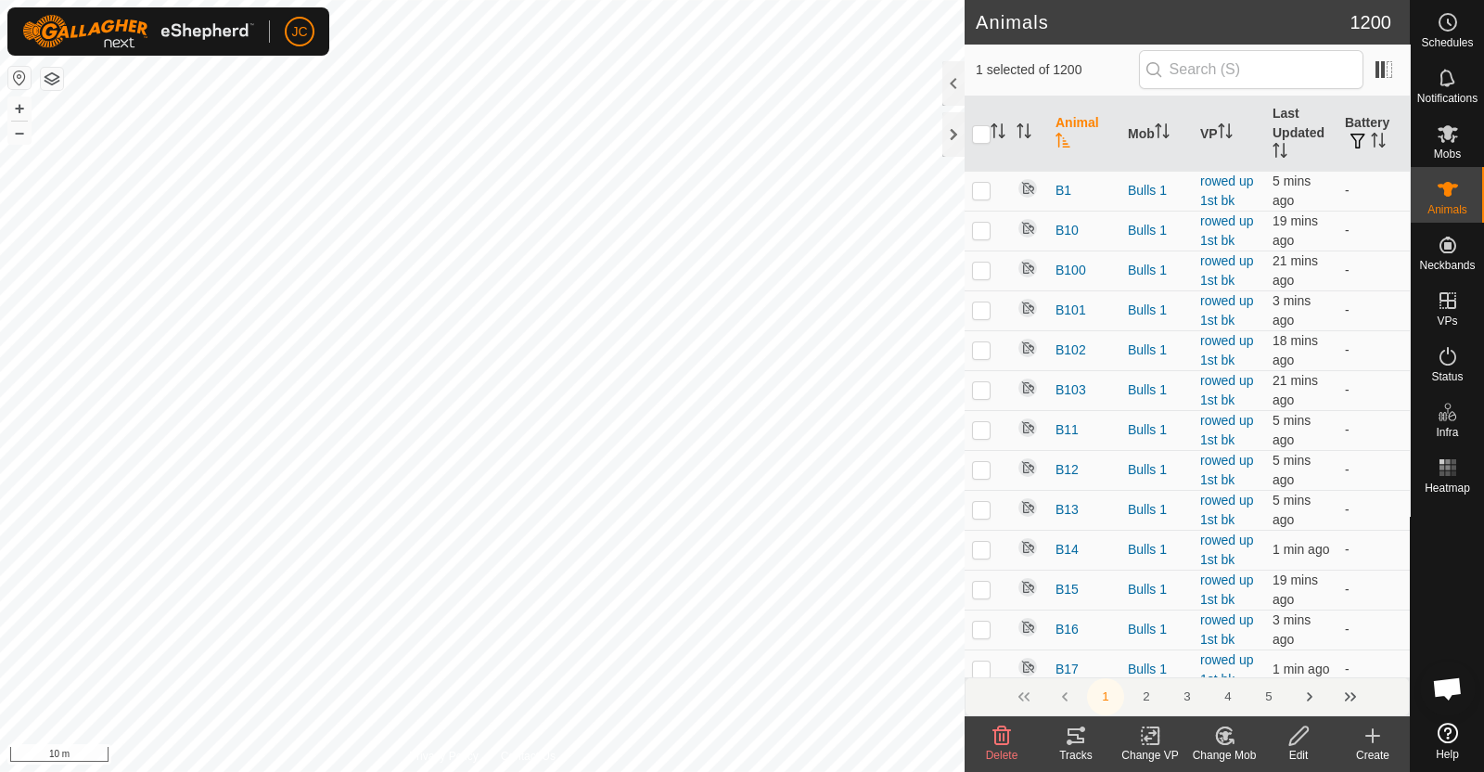
click at [1227, 752] on div "Change Mob" at bounding box center [1224, 755] width 74 height 17
click at [1244, 660] on link "Choose Mob..." at bounding box center [1280, 655] width 184 height 37
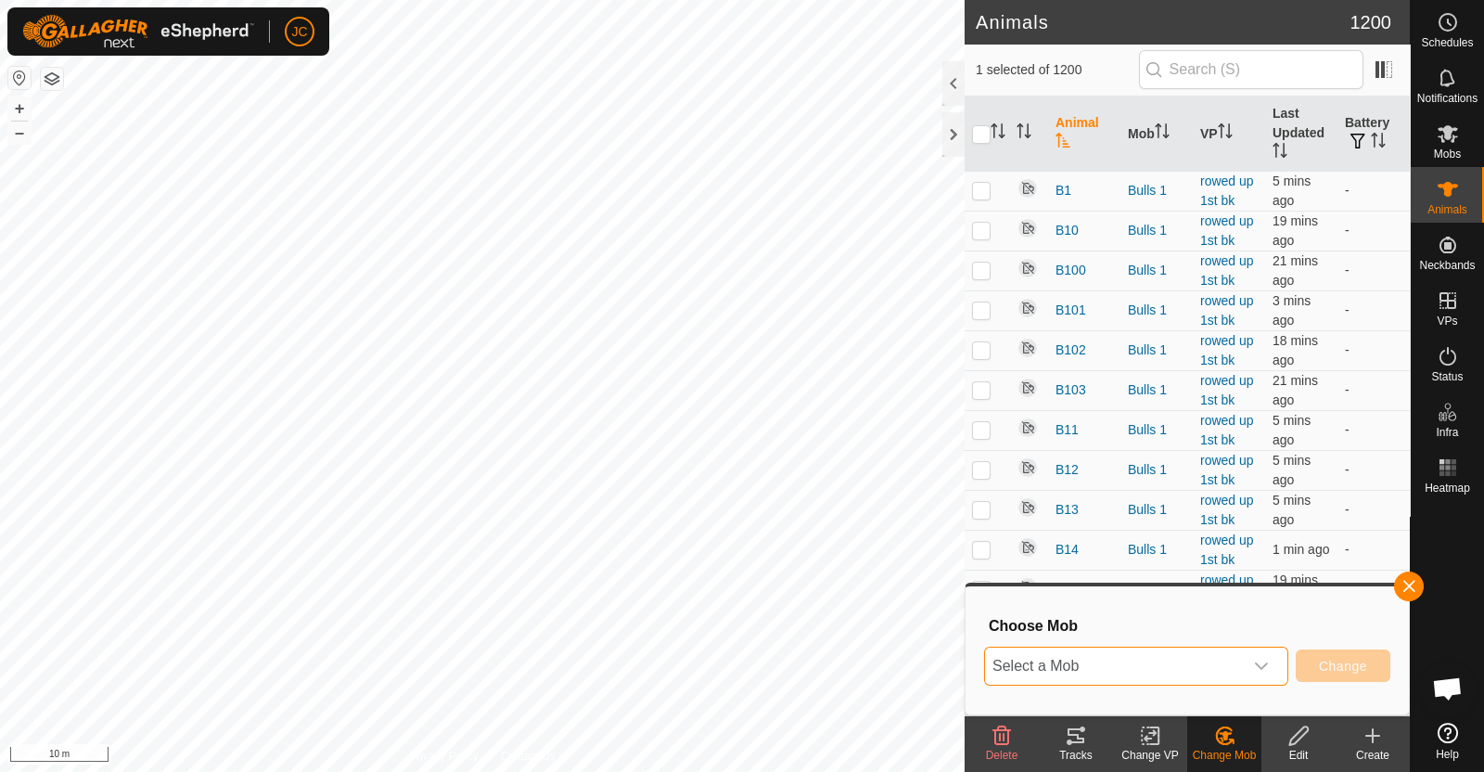
click at [1215, 670] on span "Select a Mob" at bounding box center [1114, 665] width 258 height 37
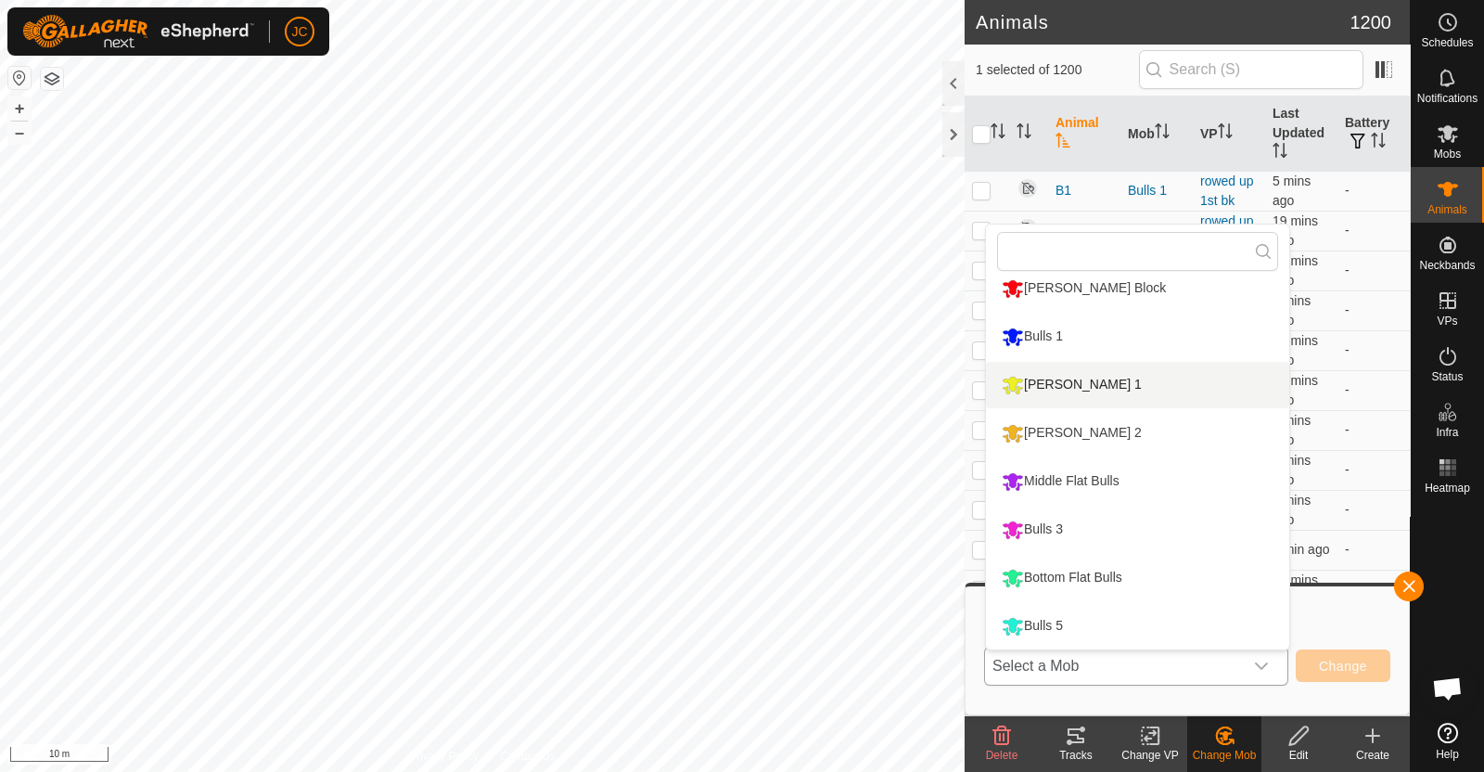
scroll to position [253, 0]
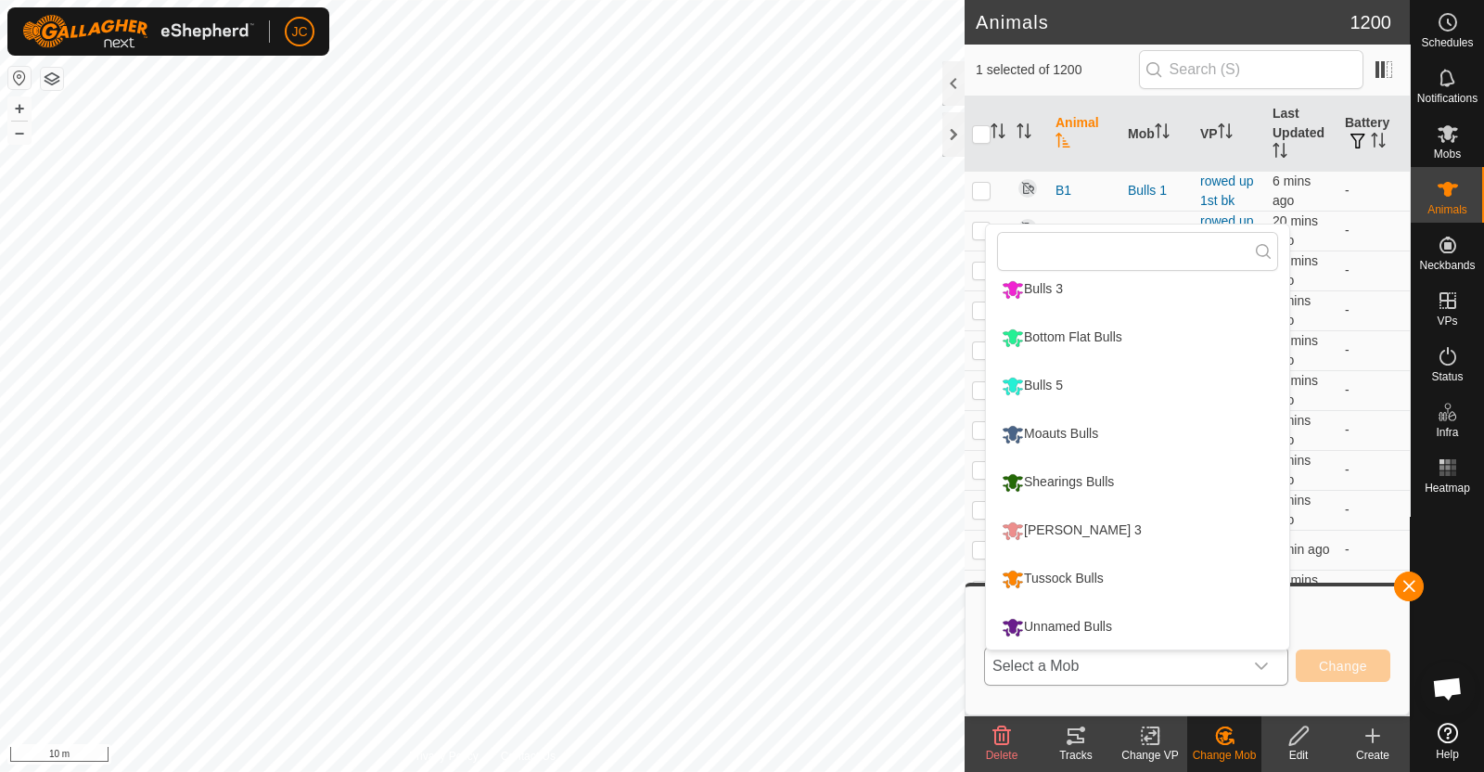
click at [1066, 619] on li "Unnamed Bulls" at bounding box center [1137, 627] width 303 height 46
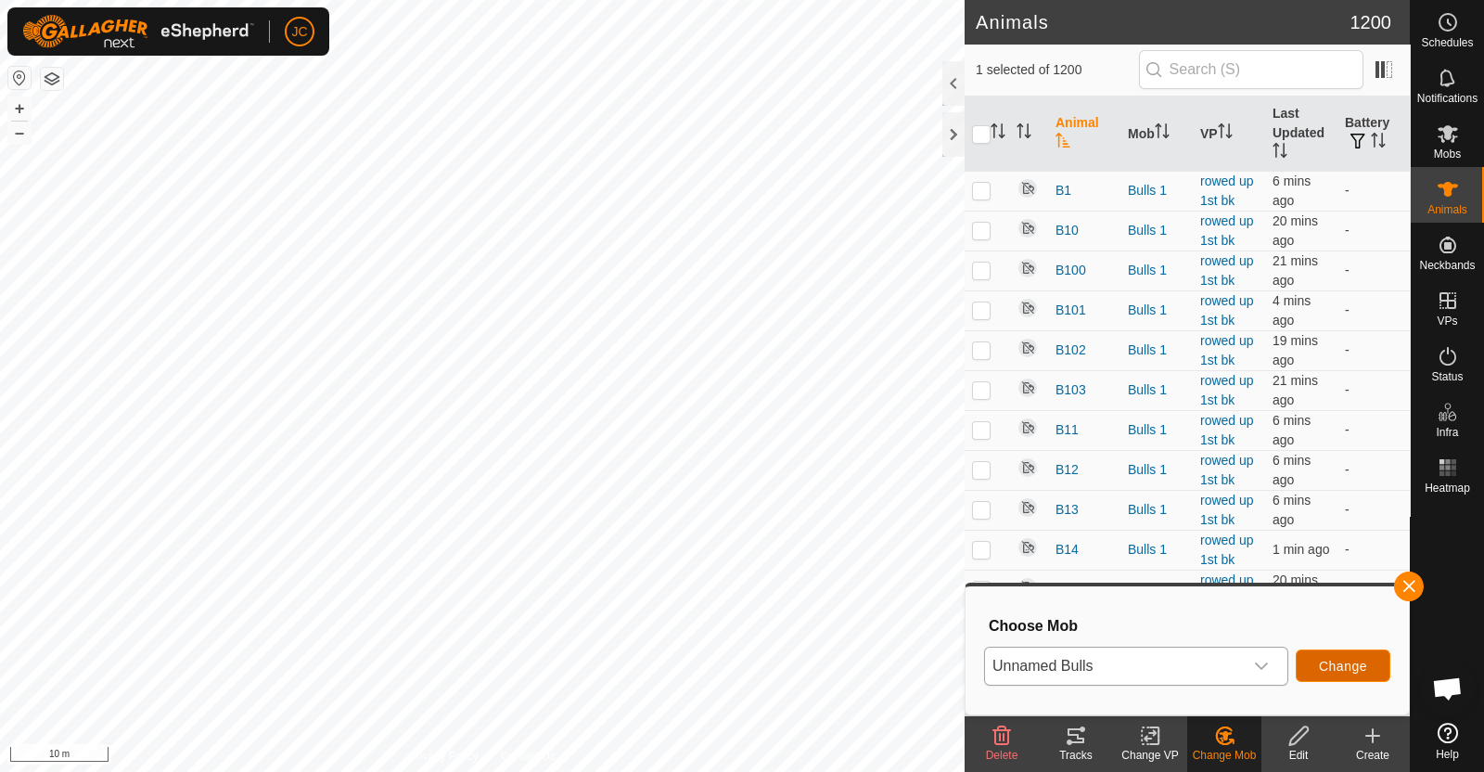
click at [1343, 668] on span "Change" at bounding box center [1343, 665] width 48 height 15
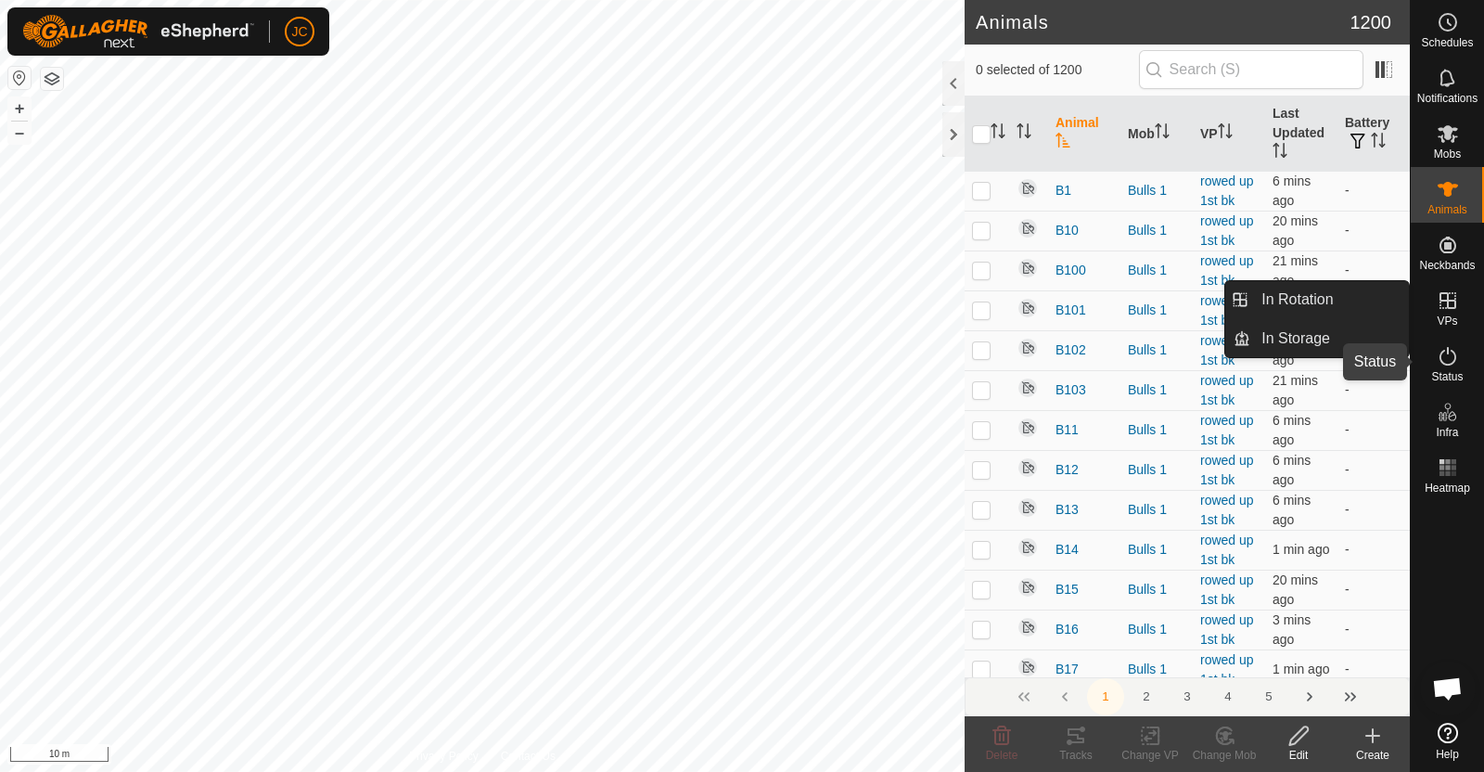
click at [1454, 359] on icon at bounding box center [1447, 356] width 17 height 19
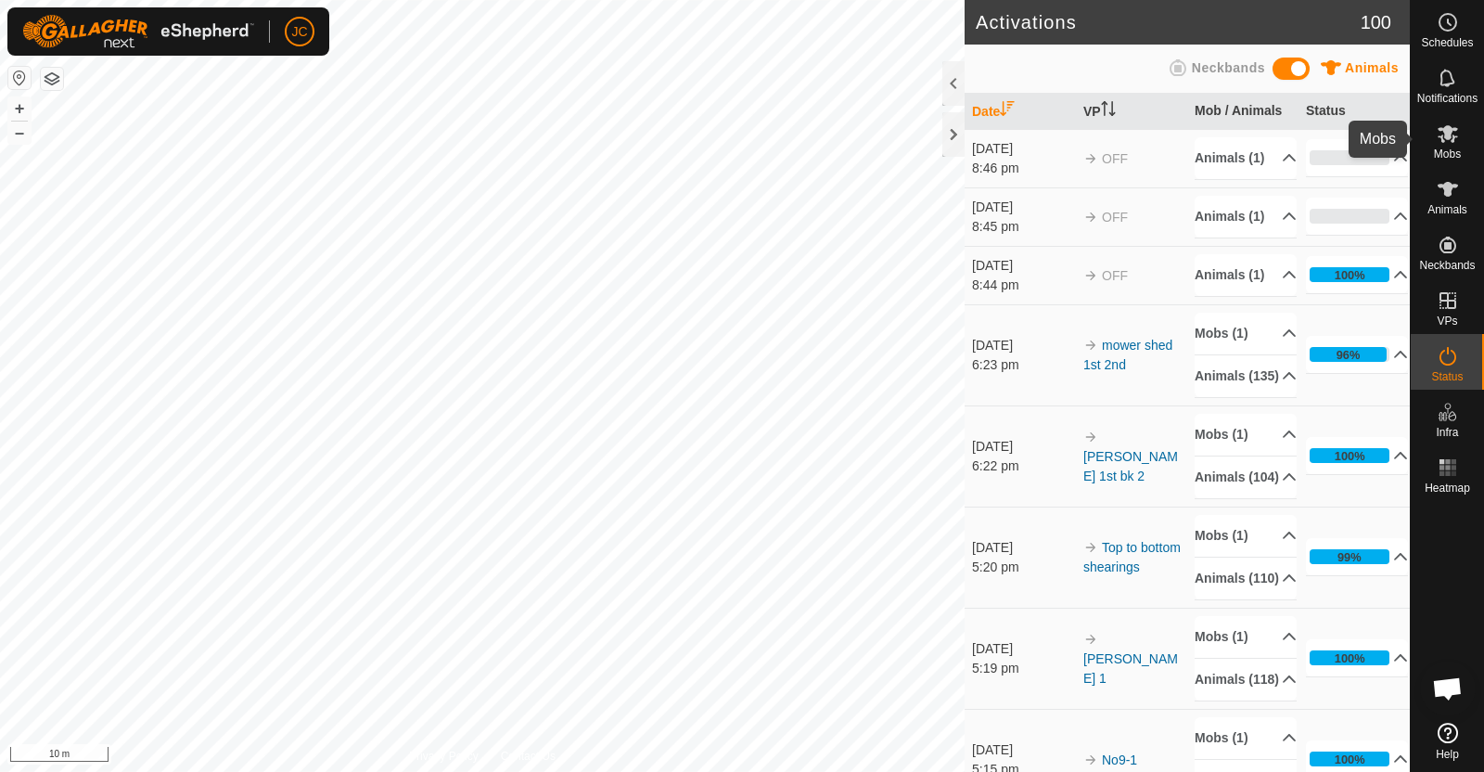
click at [1452, 129] on icon at bounding box center [1447, 134] width 20 height 18
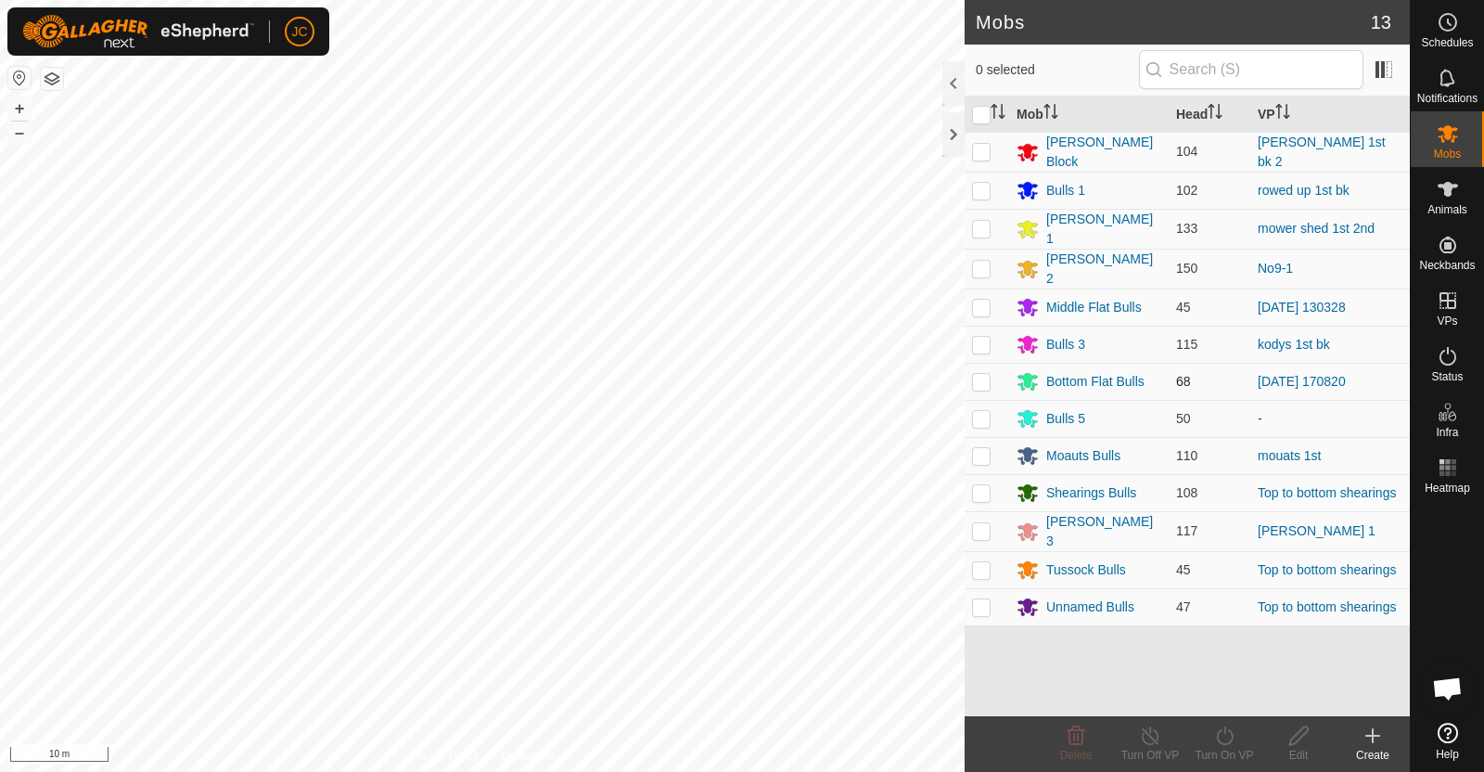
click at [987, 377] on p-checkbox at bounding box center [981, 381] width 19 height 15
checkbox input "true"
click at [1302, 739] on icon at bounding box center [1298, 735] width 23 height 22
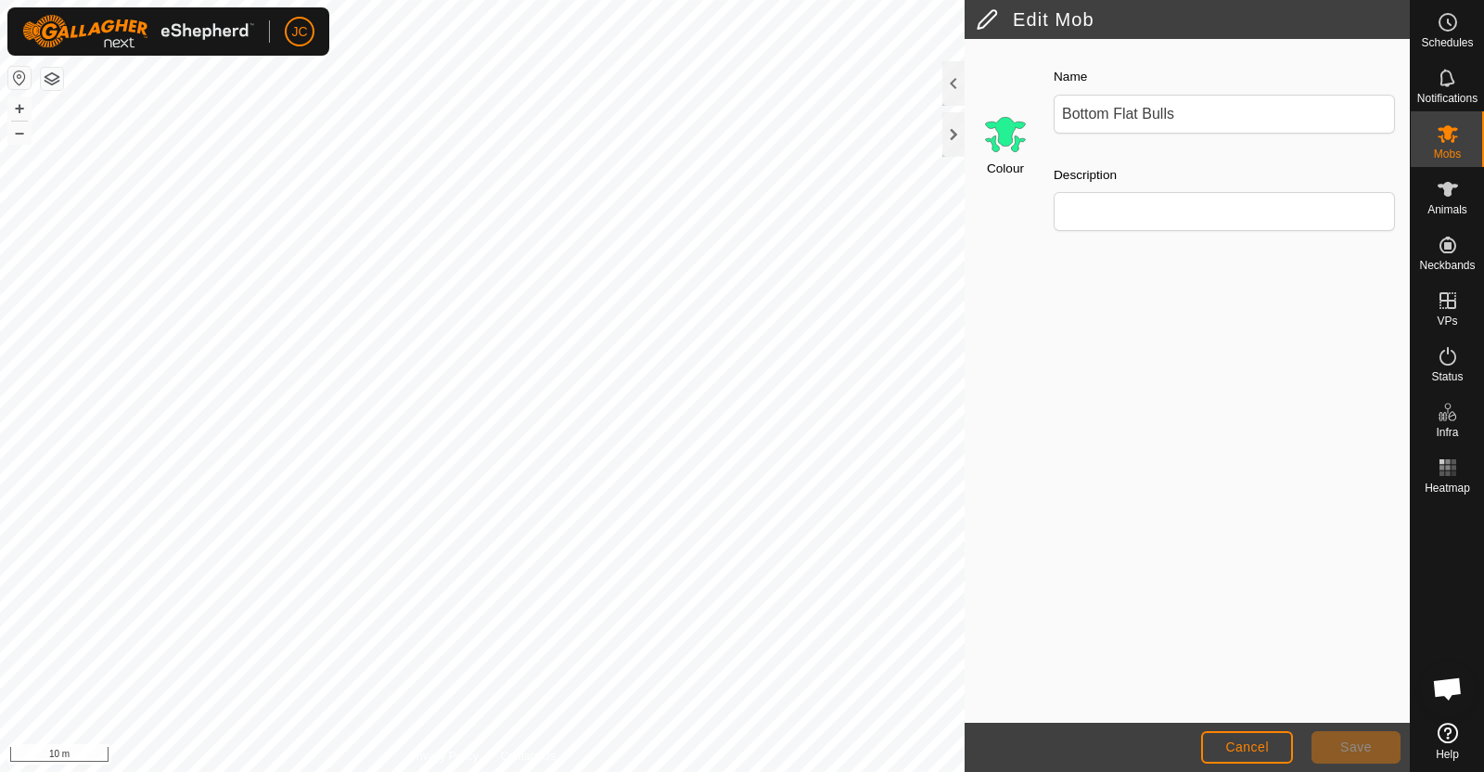
click at [1003, 128] on input "Select a color" at bounding box center [1005, 133] width 45 height 45
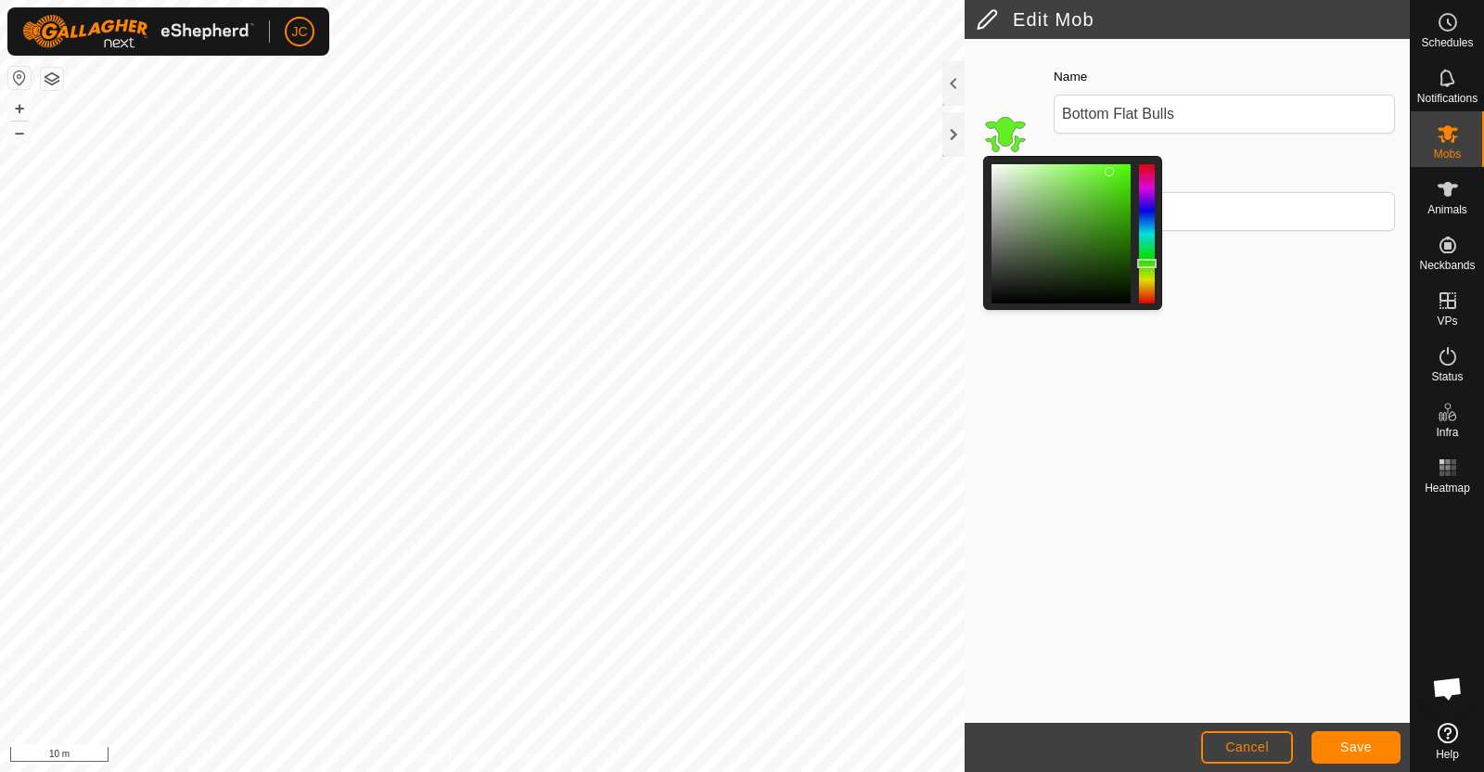
click at [1146, 262] on div at bounding box center [1147, 233] width 16 height 139
click at [1373, 745] on button "Save" at bounding box center [1355, 747] width 89 height 32
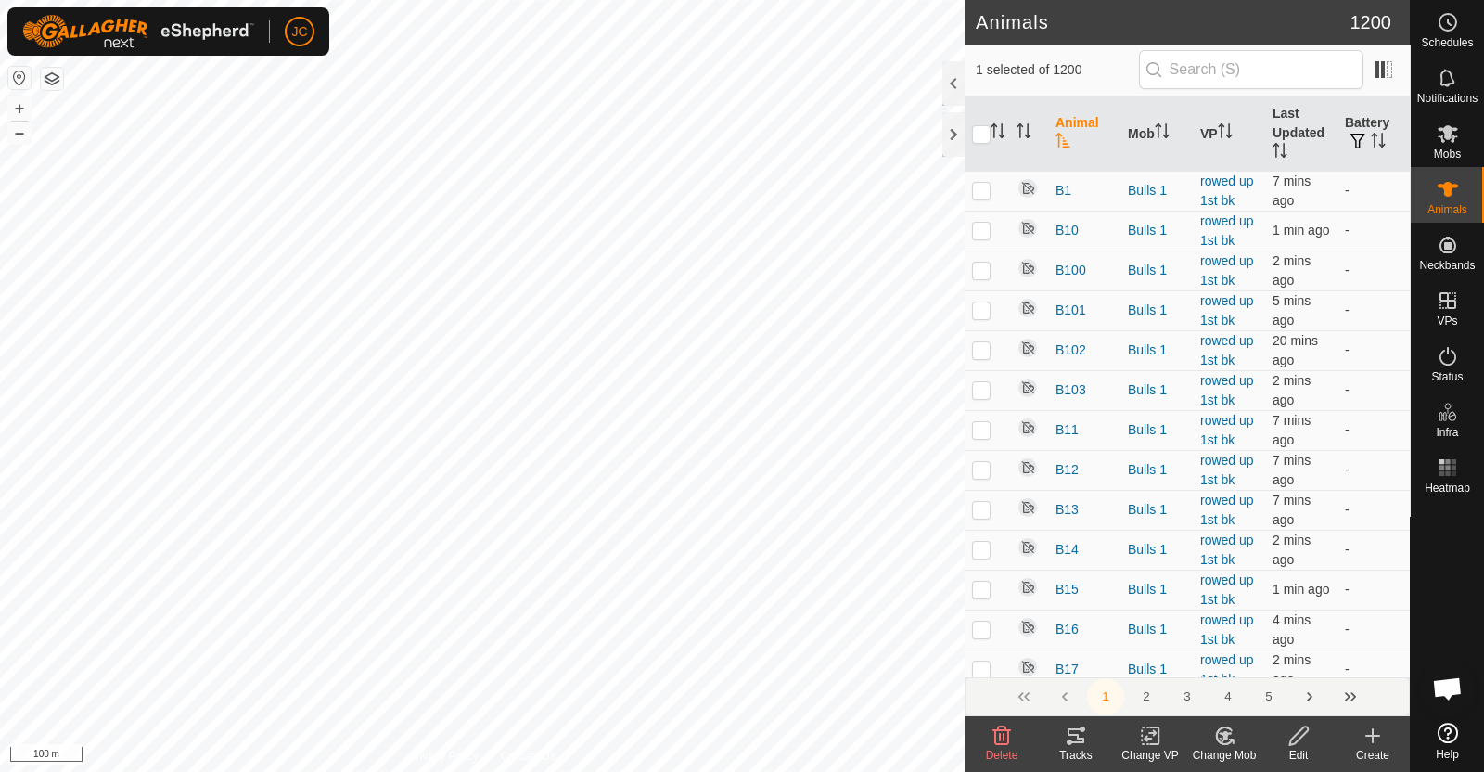
click at [1237, 751] on div "Change Mob" at bounding box center [1224, 755] width 74 height 17
click at [998, 129] on icon "Activate to sort" at bounding box center [997, 130] width 15 height 15
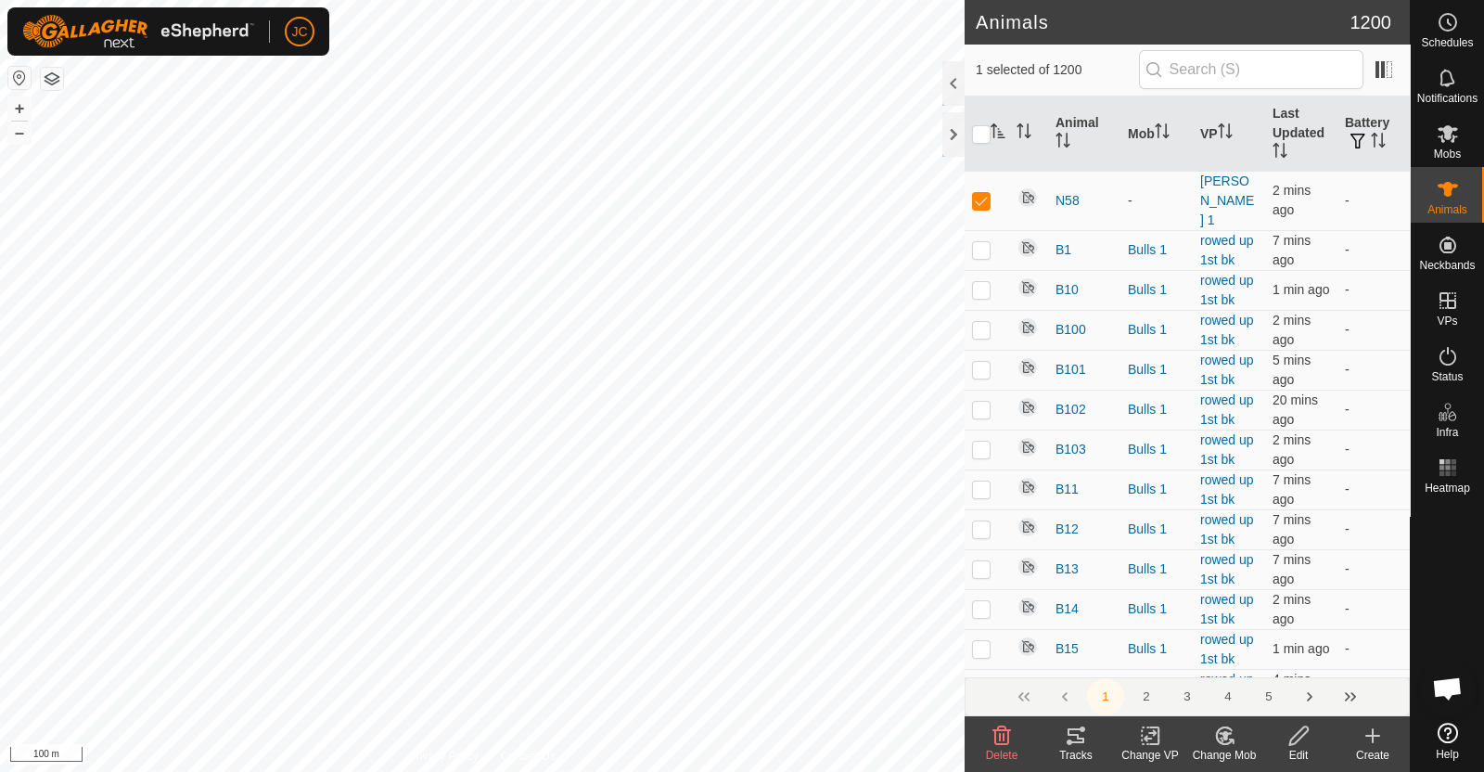
click at [1153, 743] on icon at bounding box center [1154, 735] width 8 height 17
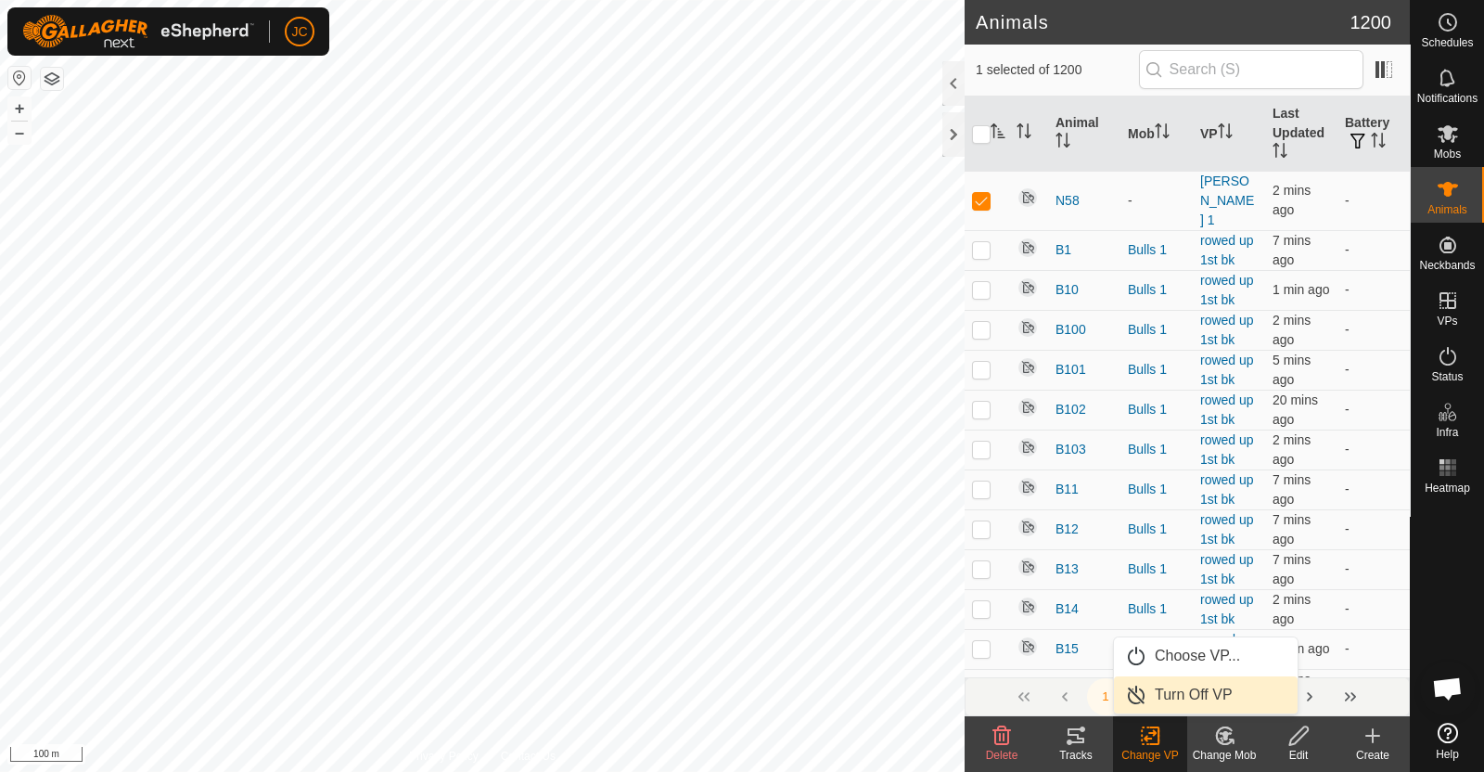
click at [1158, 697] on link "Turn Off VP" at bounding box center [1206, 694] width 184 height 37
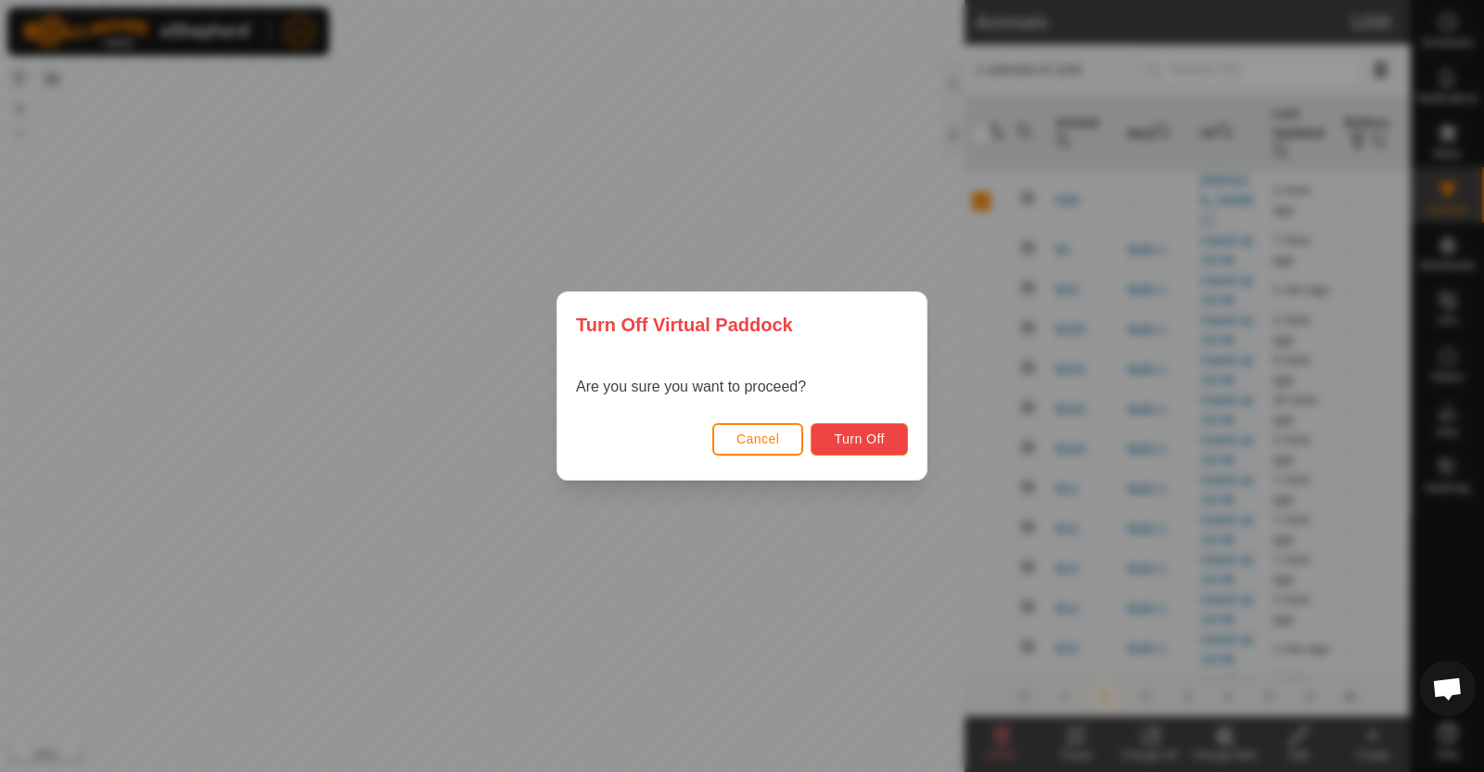
click at [867, 440] on span "Turn Off" at bounding box center [859, 438] width 51 height 15
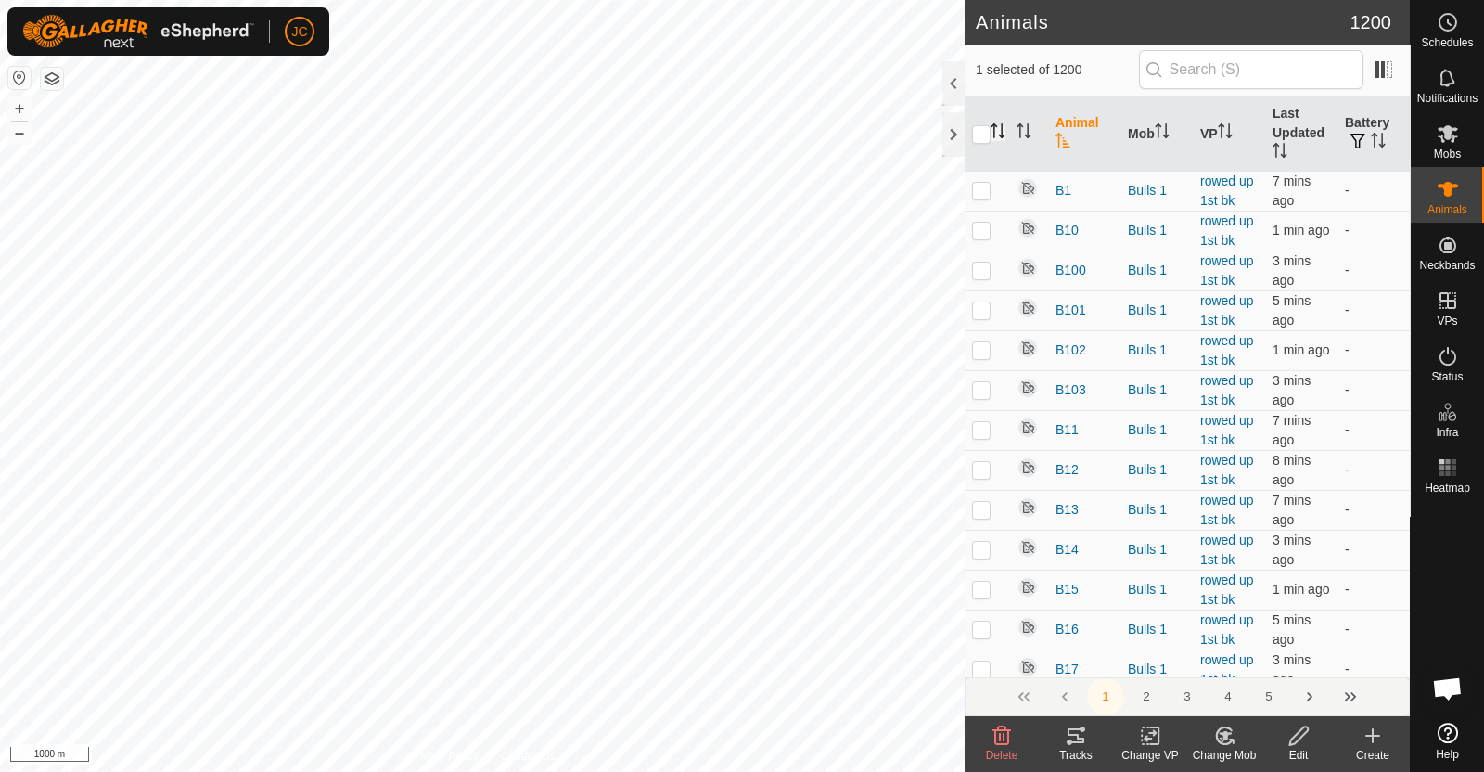
click at [998, 132] on icon "Activate to sort" at bounding box center [997, 130] width 15 height 15
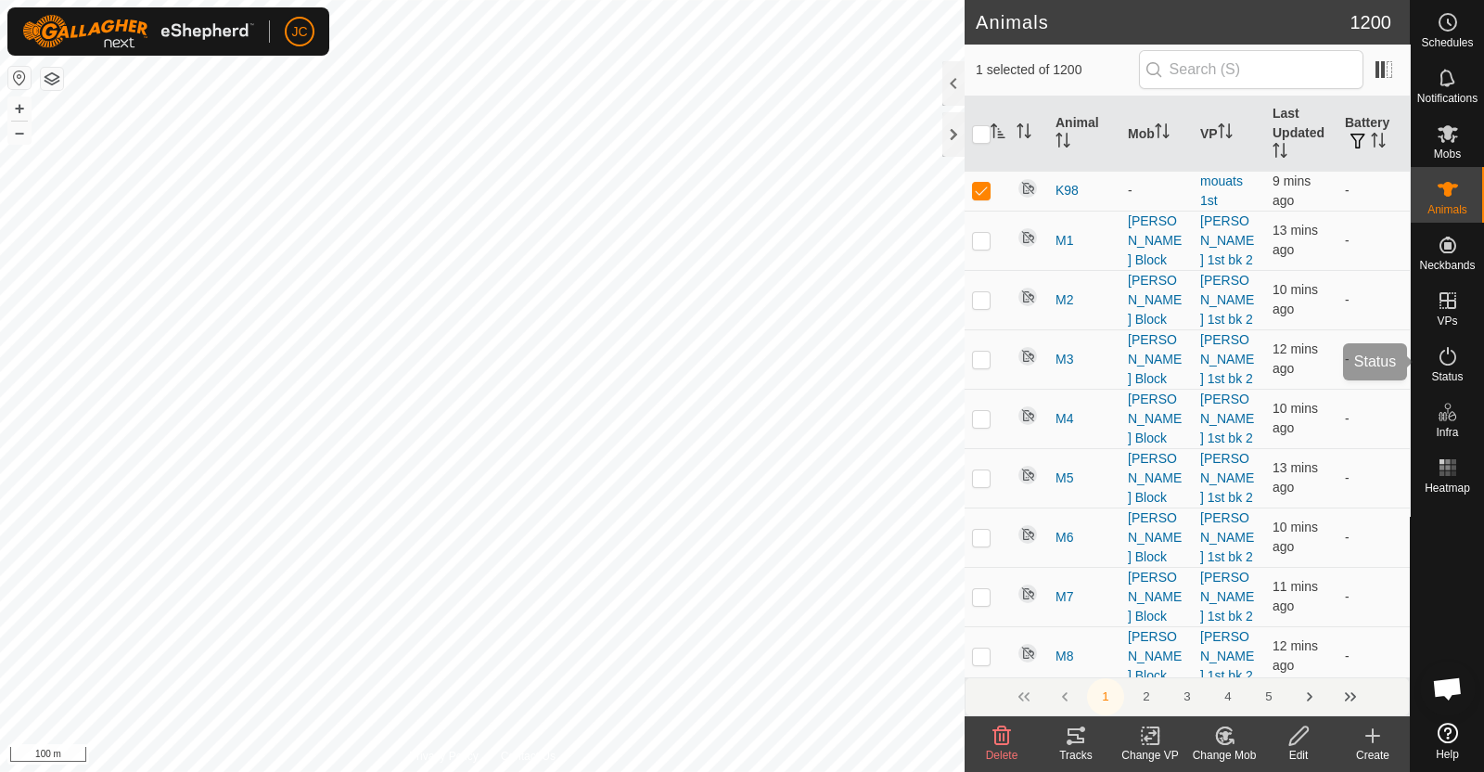
click at [1451, 350] on icon at bounding box center [1447, 356] width 17 height 19
